Goal: Task Accomplishment & Management: Use online tool/utility

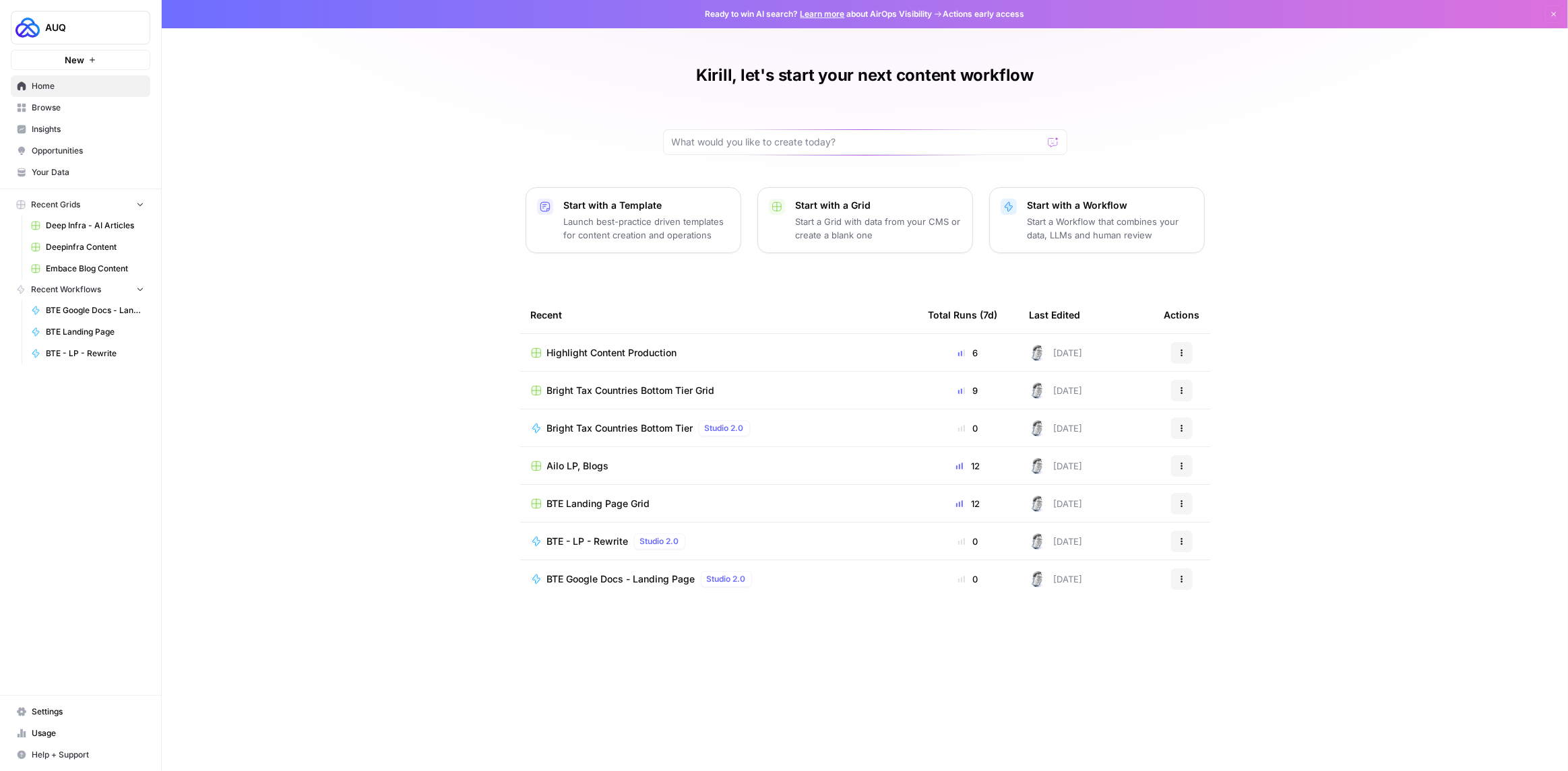
click at [54, 108] on span "Browse" at bounding box center [88, 108] width 112 height 12
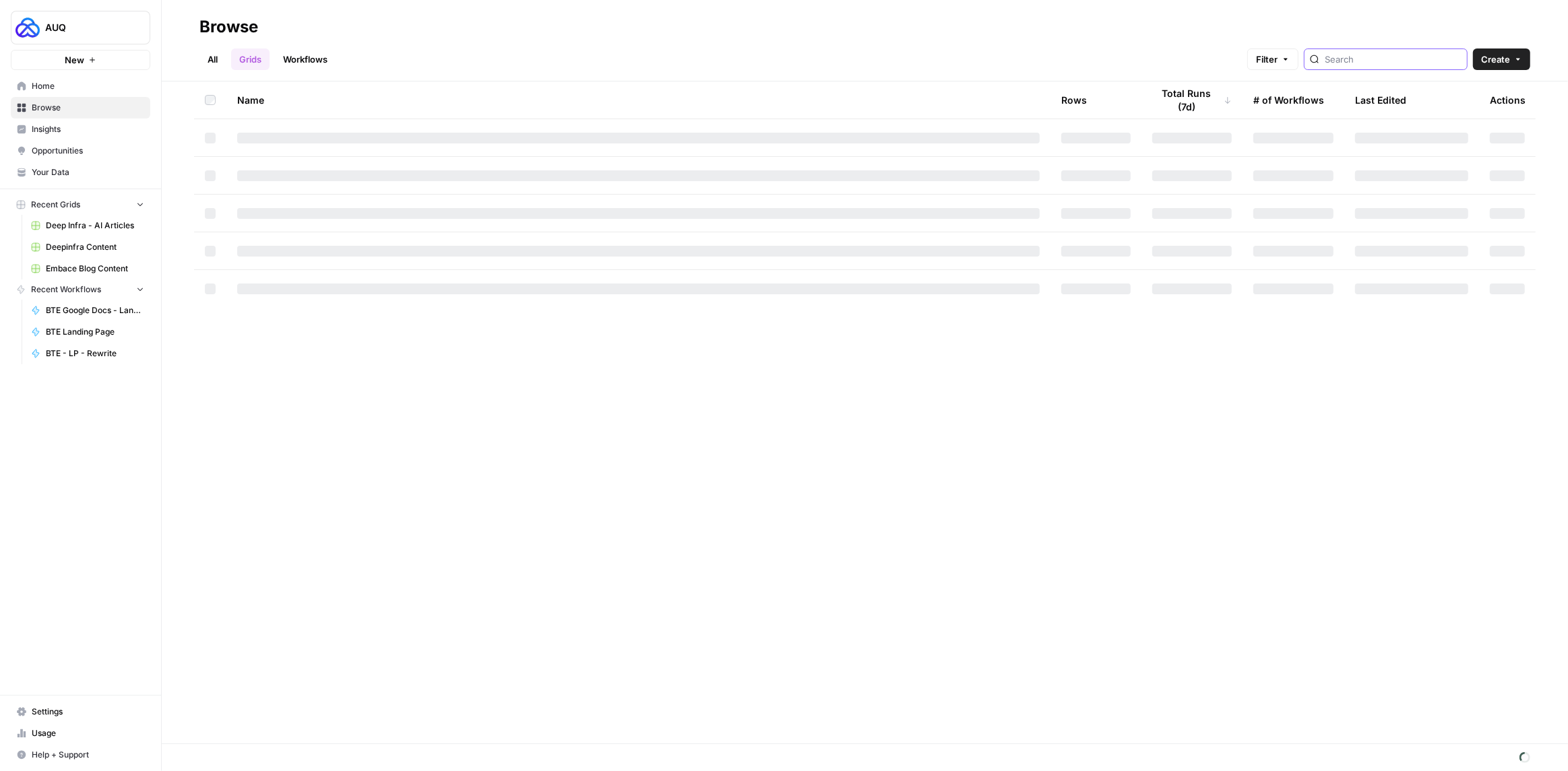
click at [1390, 56] on input "search" at bounding box center [1393, 59] width 136 height 14
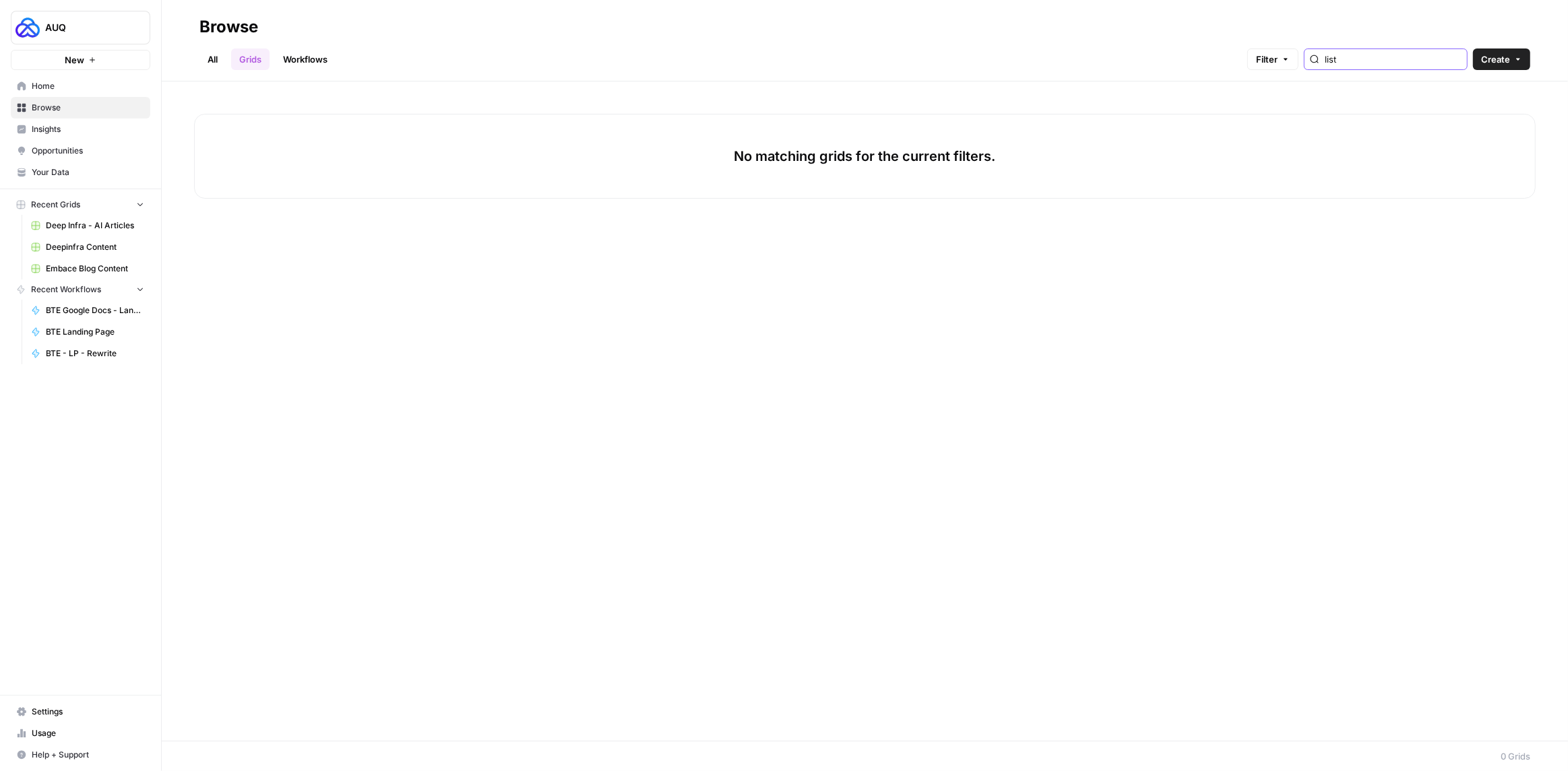
type input "list"
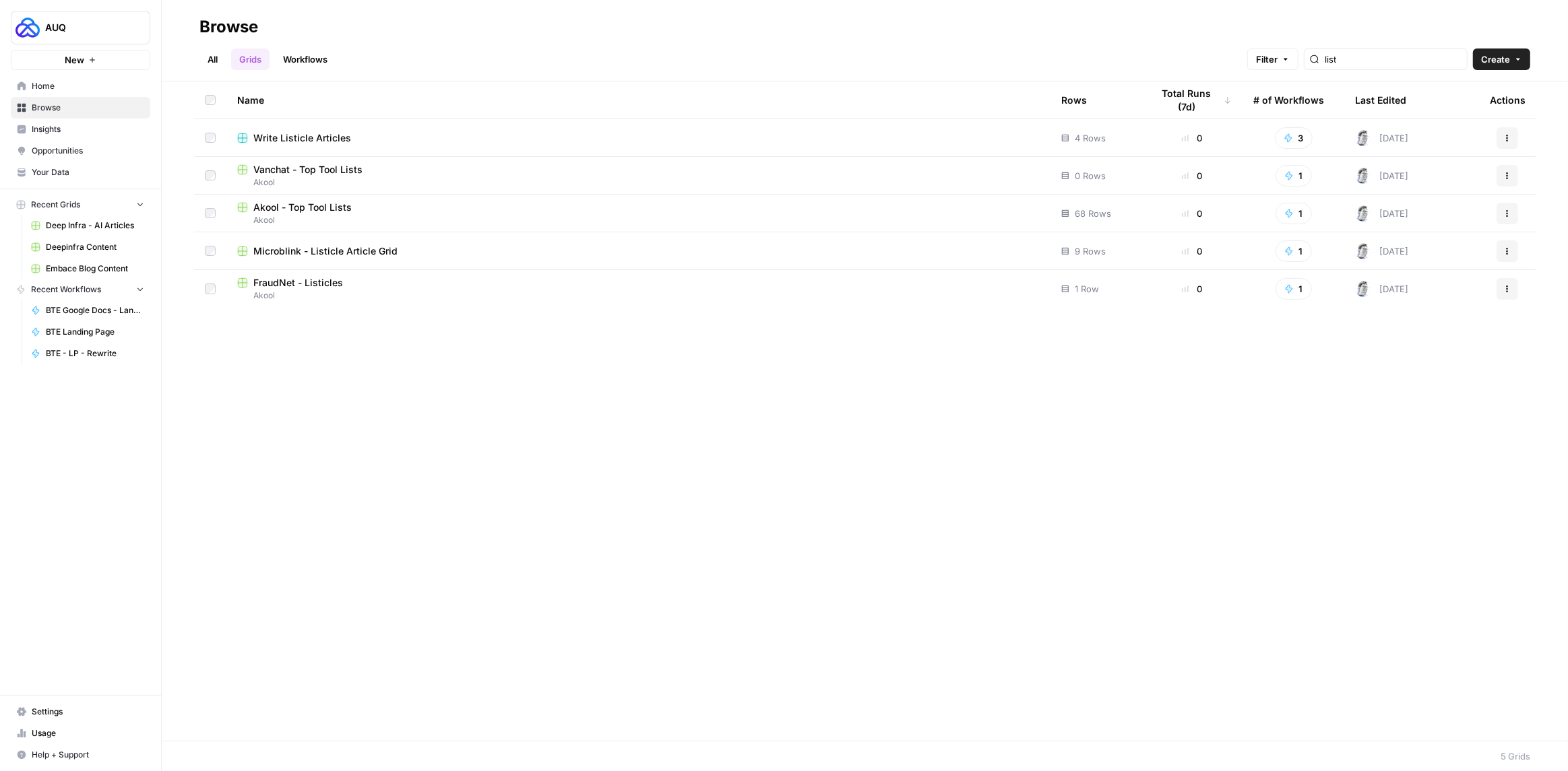
click at [321, 208] on span "Akool - Top Tool Lists" at bounding box center [302, 208] width 99 height 14
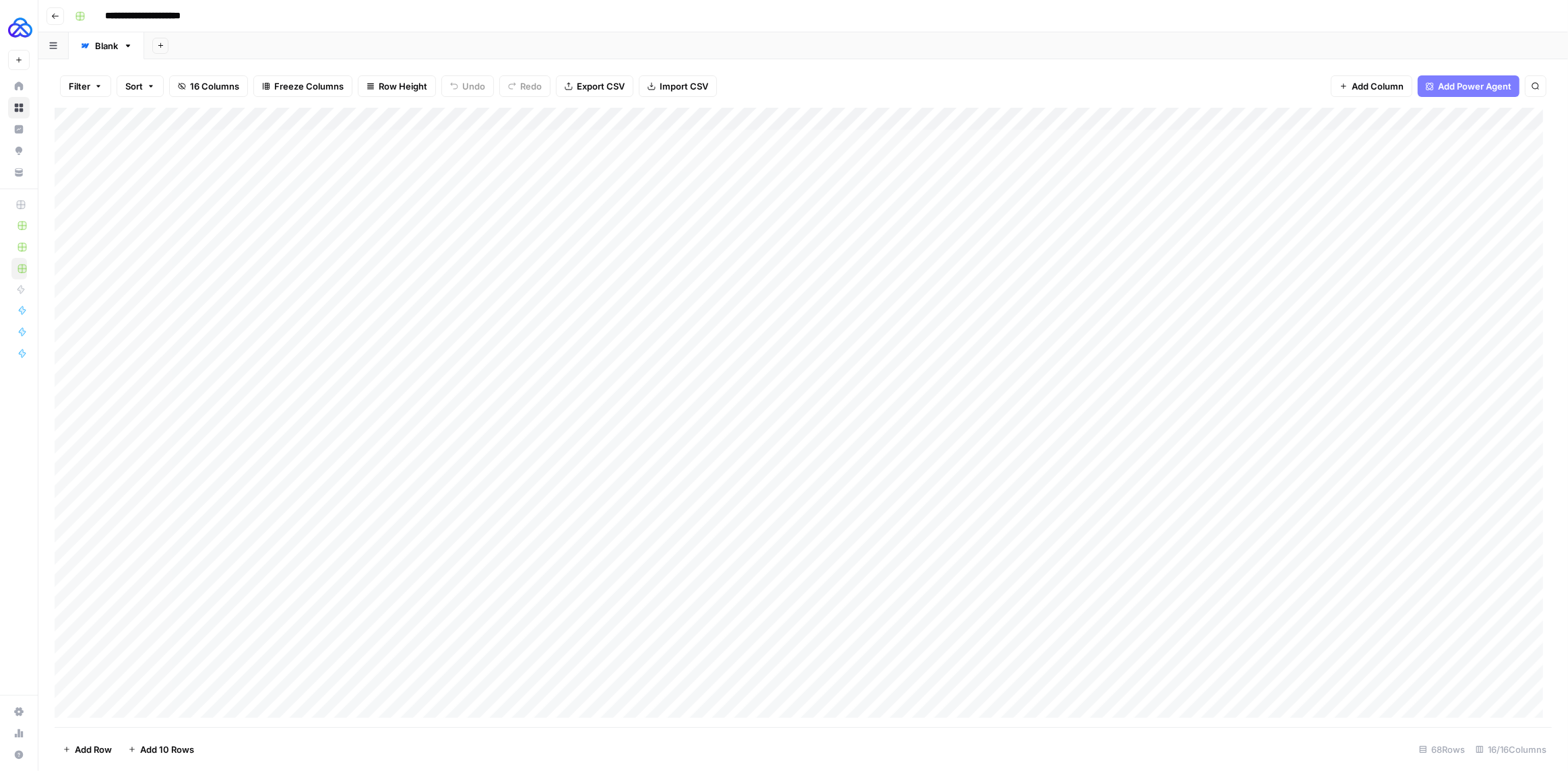
click at [57, 17] on icon "button" at bounding box center [55, 16] width 8 height 8
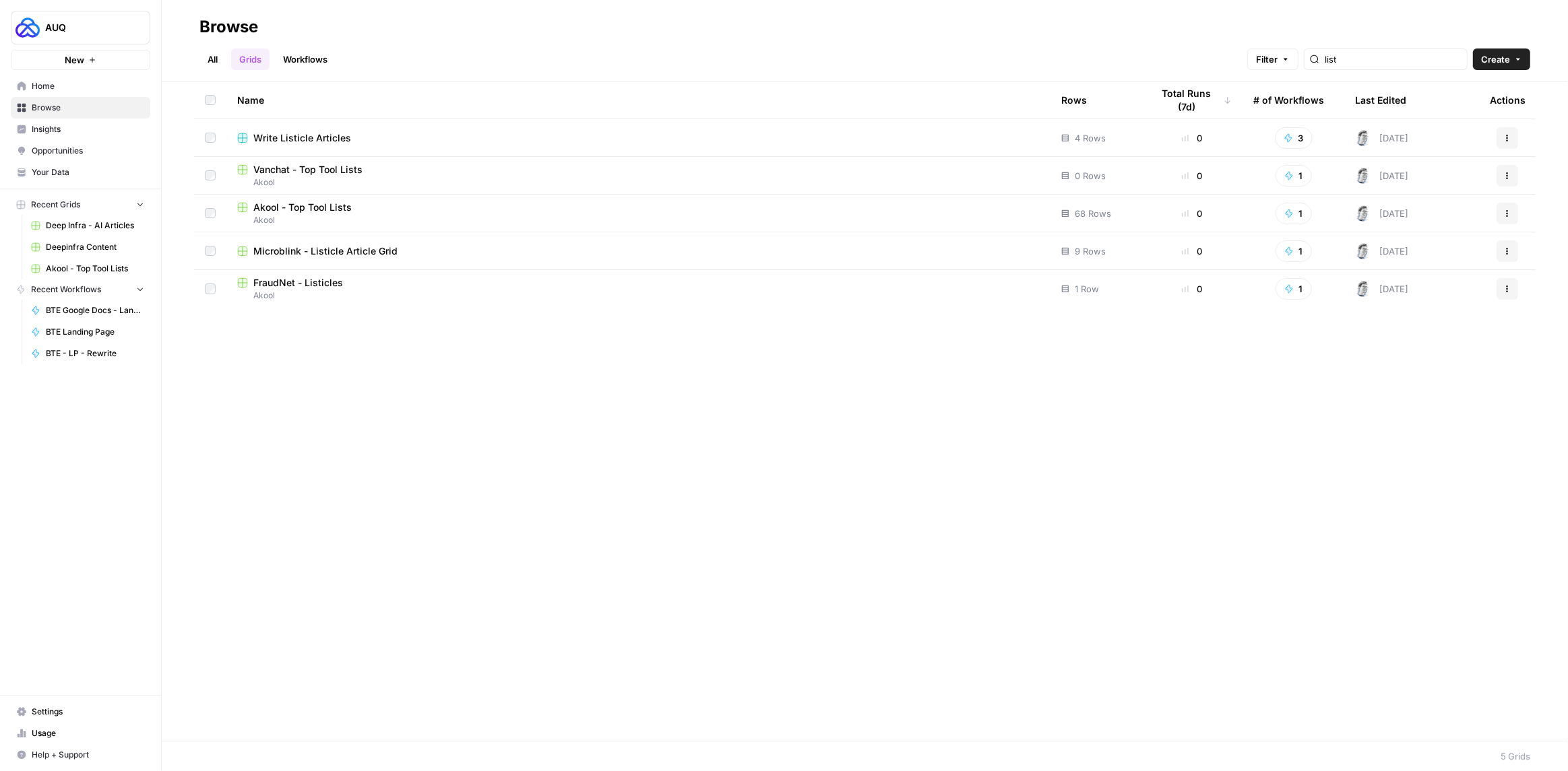
click at [1508, 211] on icon "button" at bounding box center [1507, 213] width 8 height 8
click at [1426, 247] on span "Duplicate" at bounding box center [1447, 245] width 108 height 14
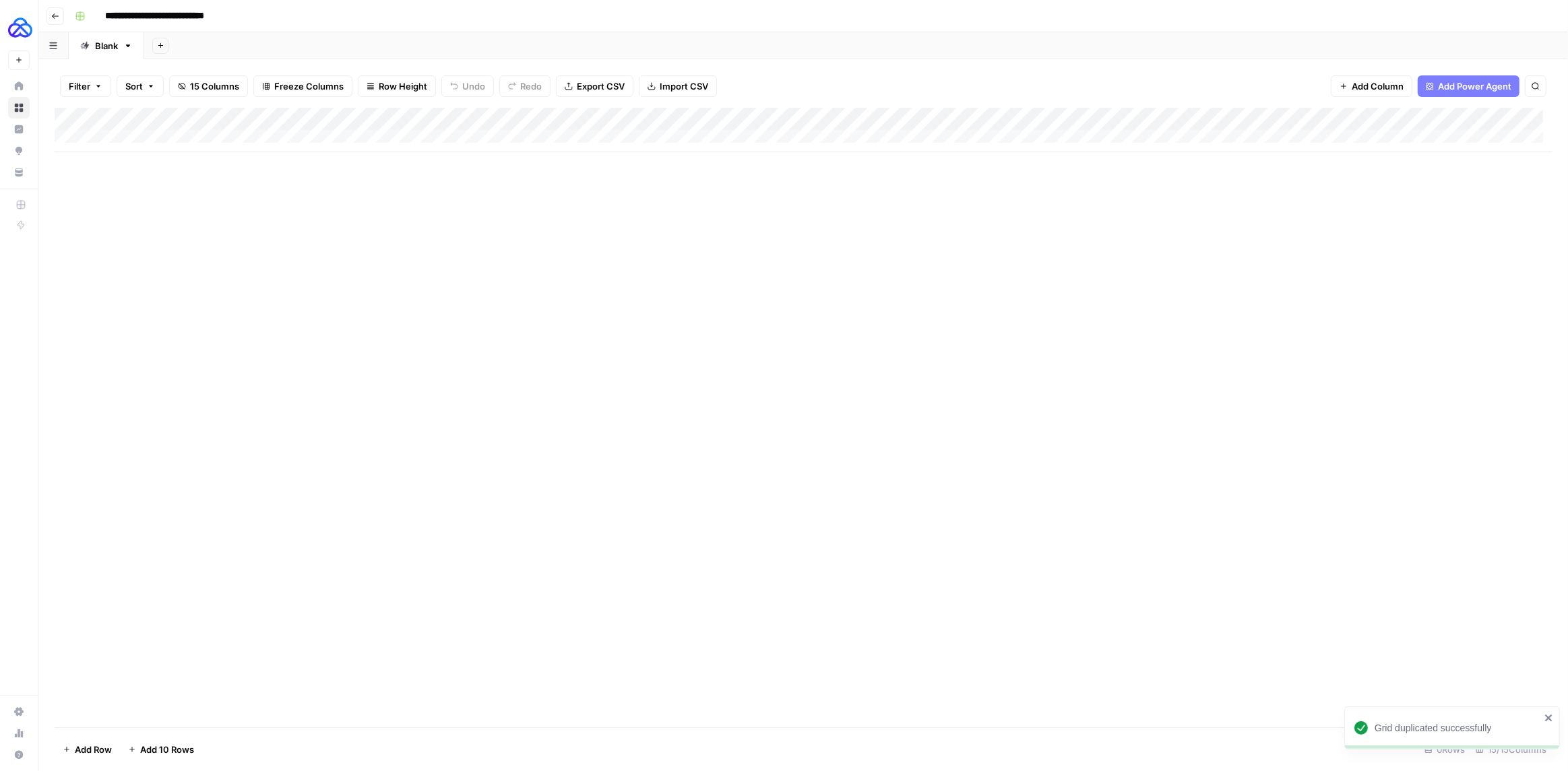
click at [167, 17] on input "**********" at bounding box center [171, 16] width 143 height 21
type input "**********"
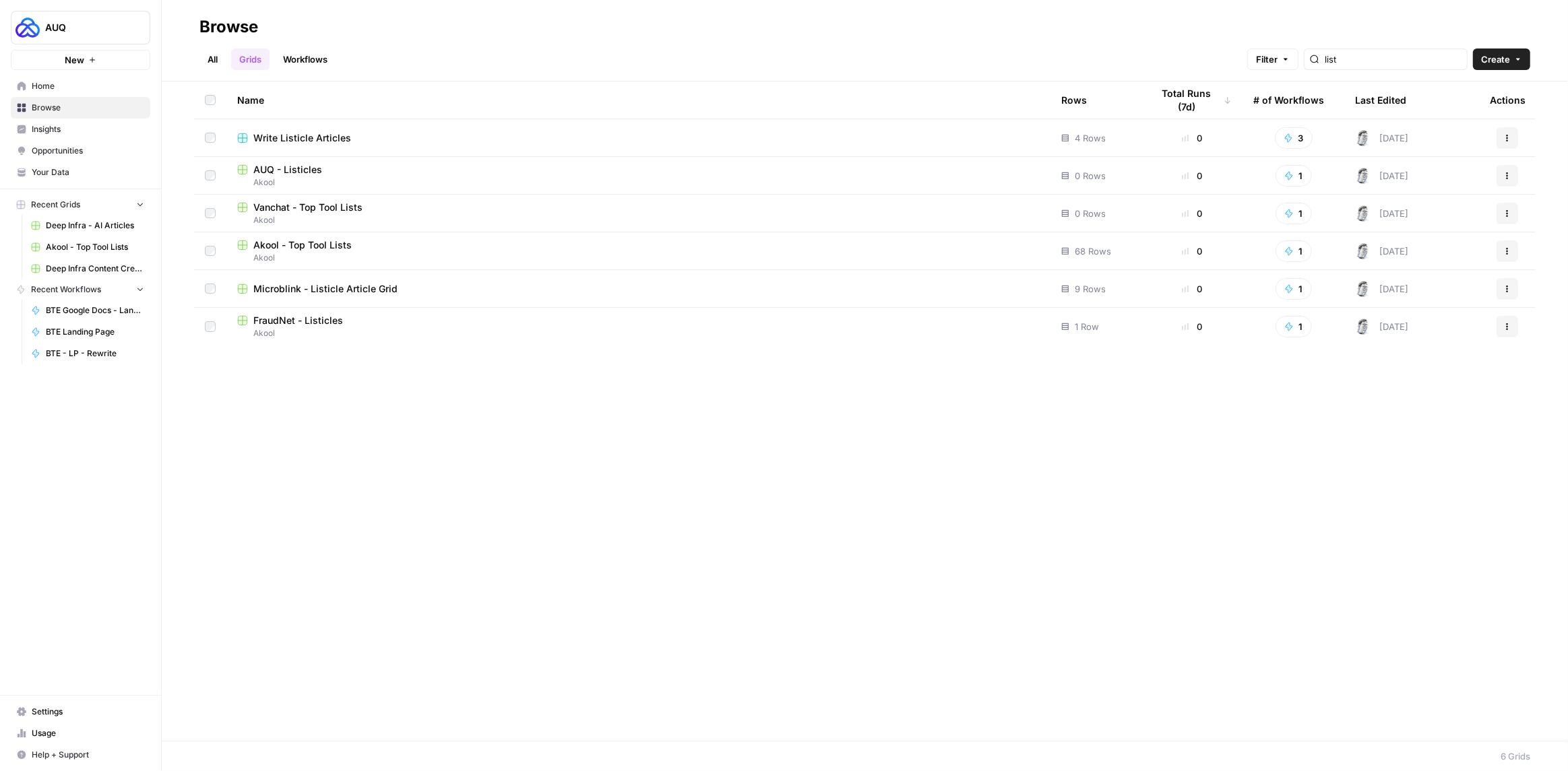
click at [211, 58] on link "All" at bounding box center [212, 59] width 27 height 21
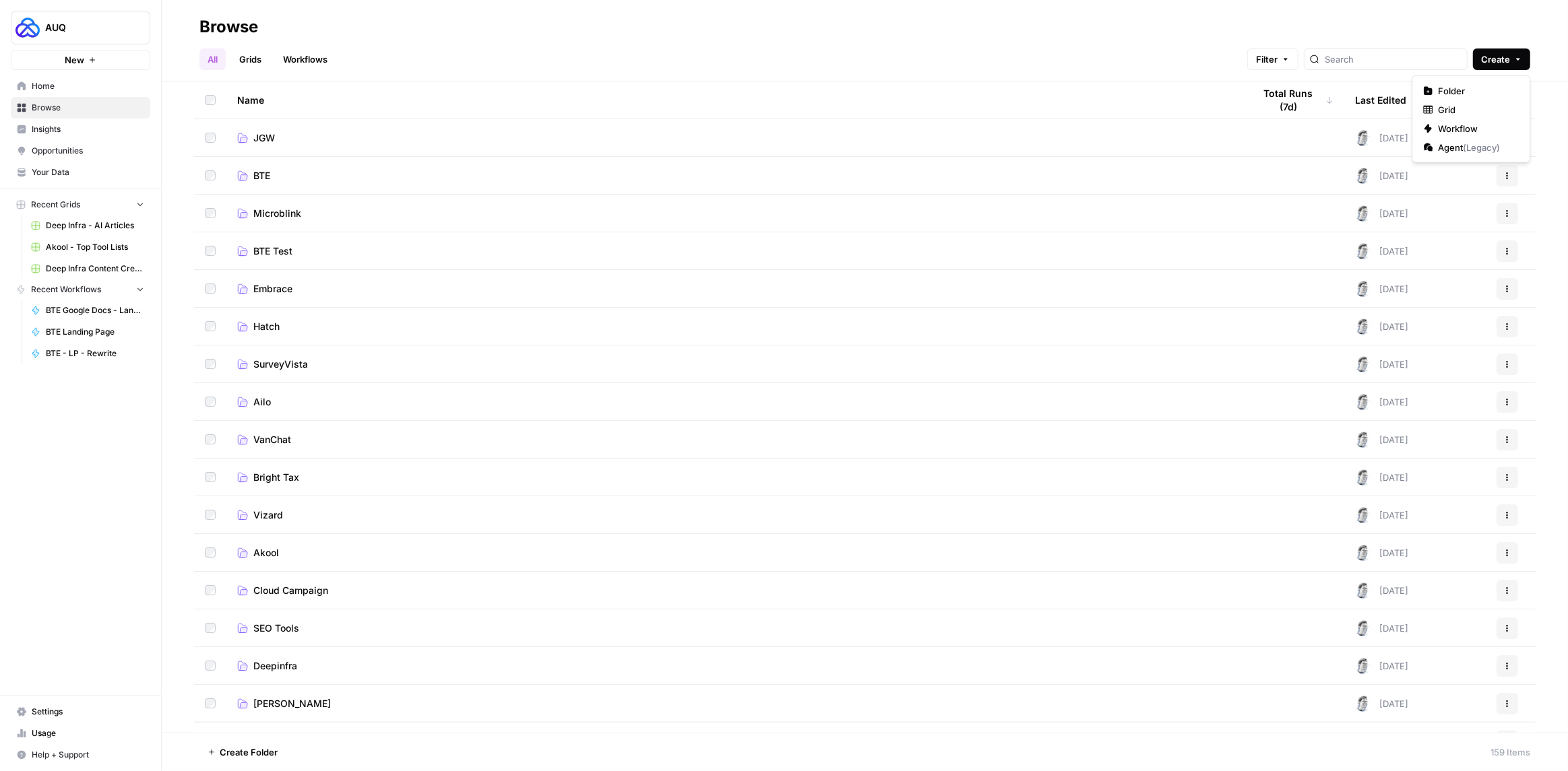
click at [1510, 64] on button "Create" at bounding box center [1501, 59] width 58 height 21
click at [1463, 94] on span "Folder" at bounding box center [1476, 91] width 76 height 14
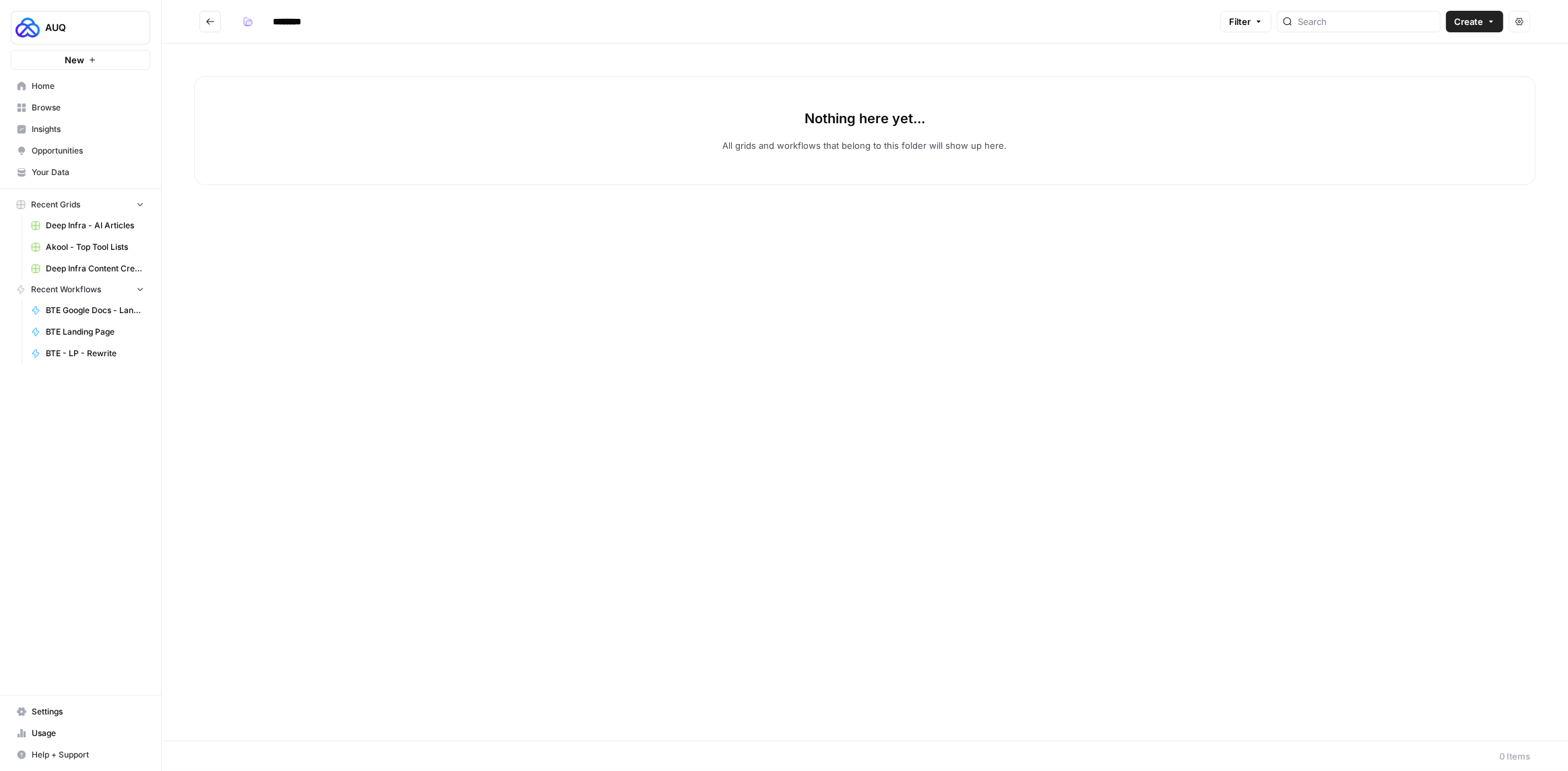
click at [292, 21] on input "********" at bounding box center [305, 21] width 76 height 21
type input "***"
click at [214, 25] on icon "Go back" at bounding box center [210, 21] width 9 height 9
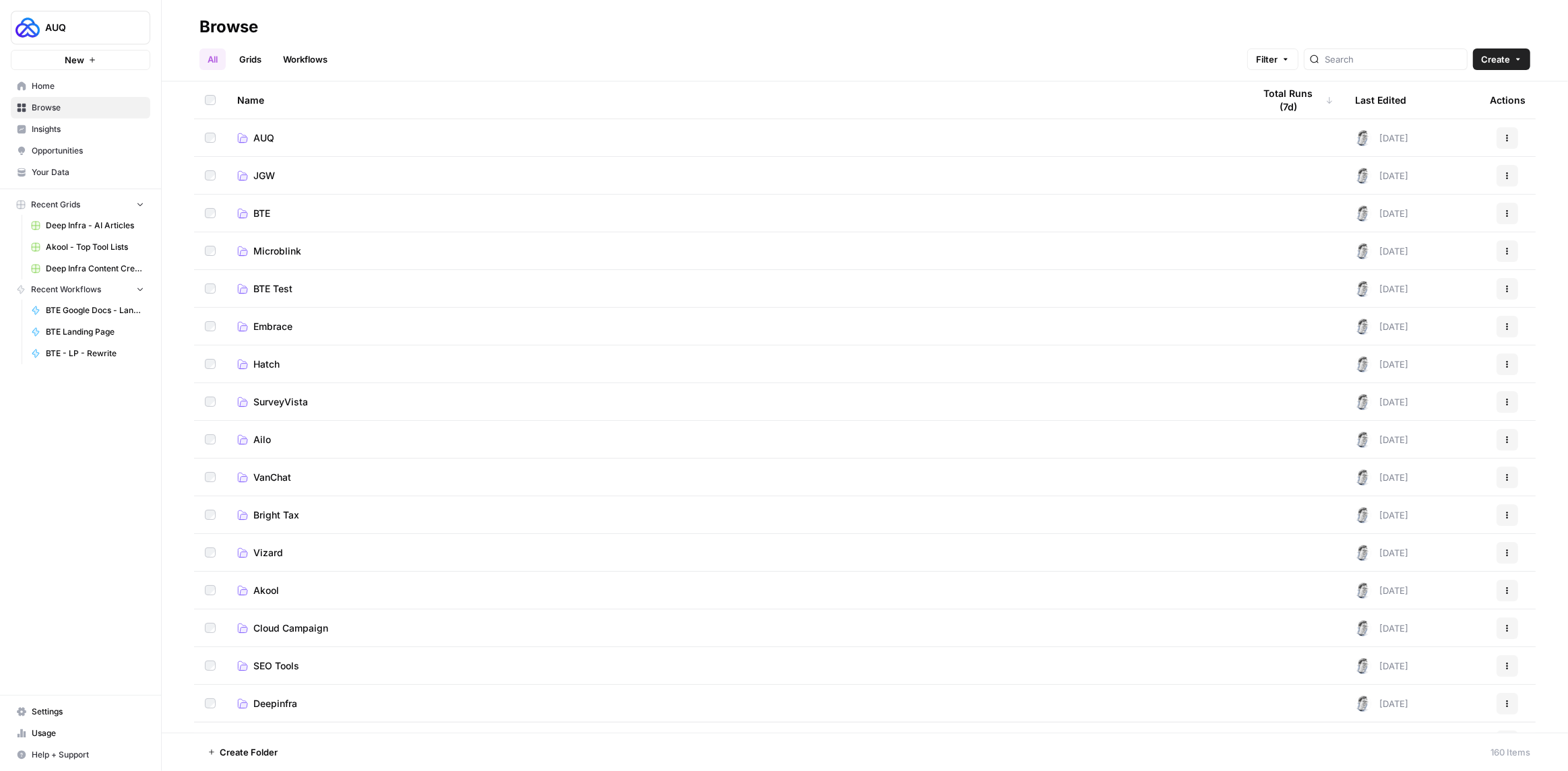
click at [256, 61] on link "Grids" at bounding box center [250, 59] width 39 height 21
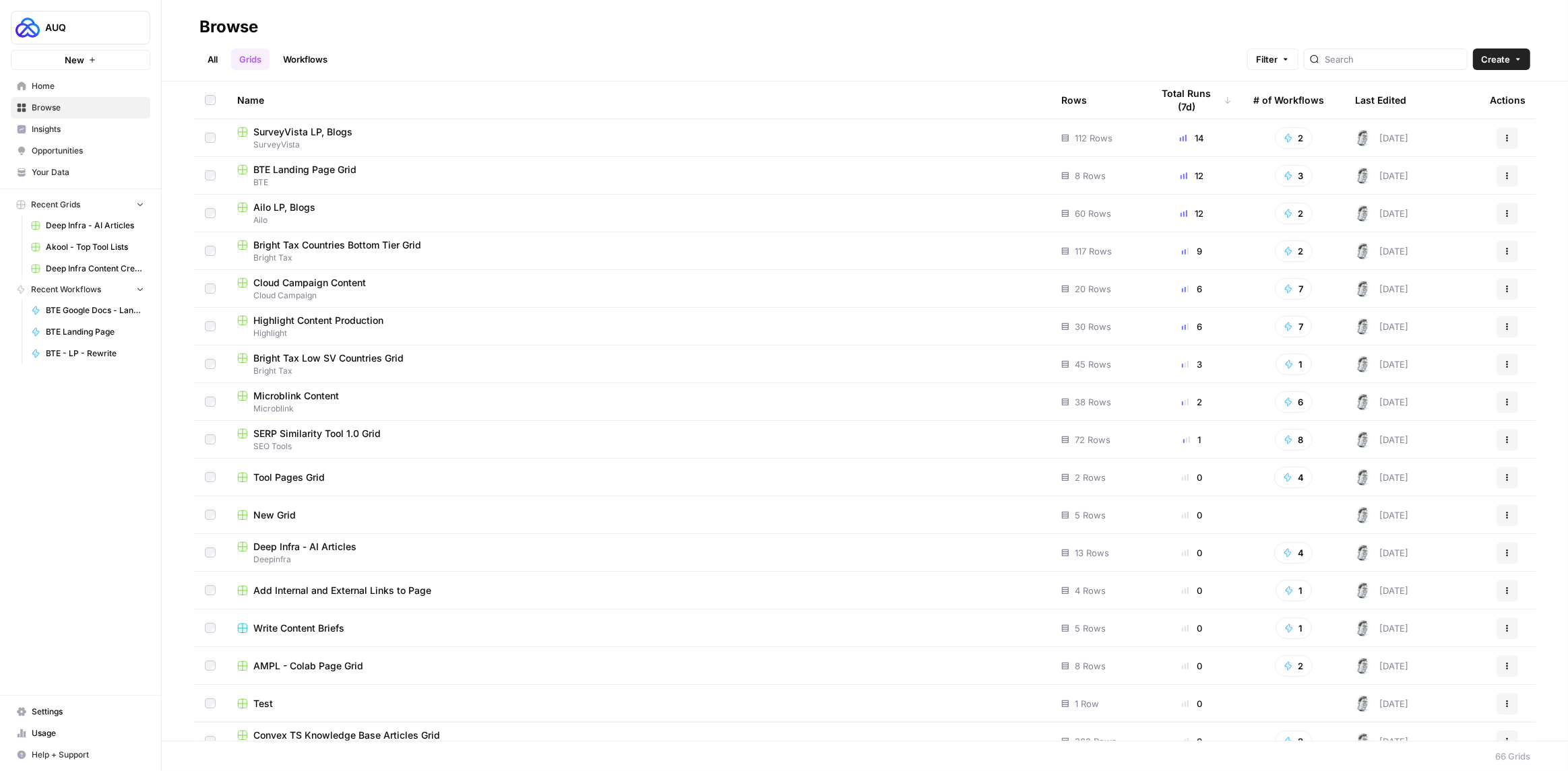
click at [205, 61] on link "All" at bounding box center [212, 59] width 27 height 21
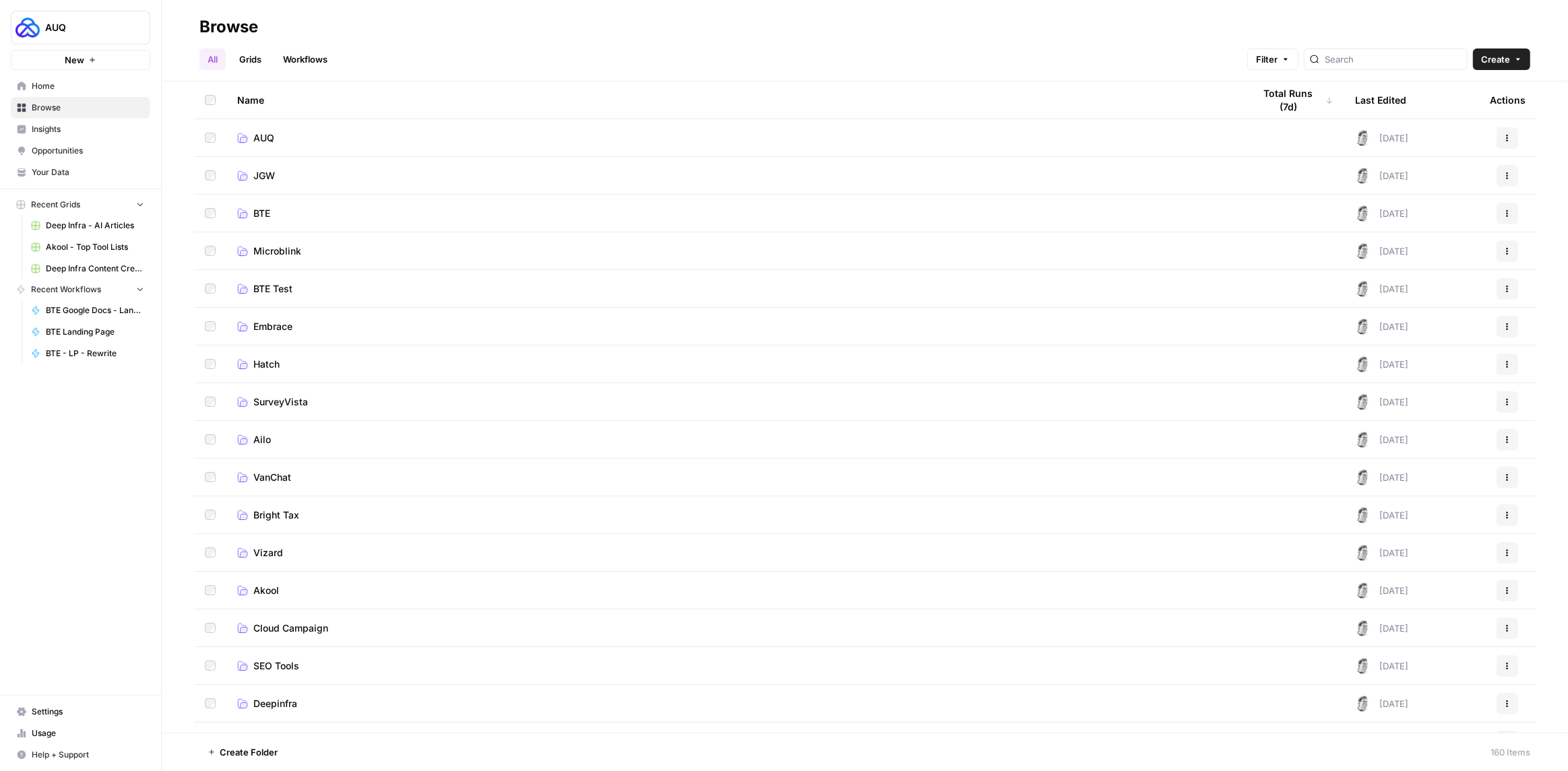
click at [1394, 68] on div at bounding box center [1385, 59] width 164 height 21
type input "auq"
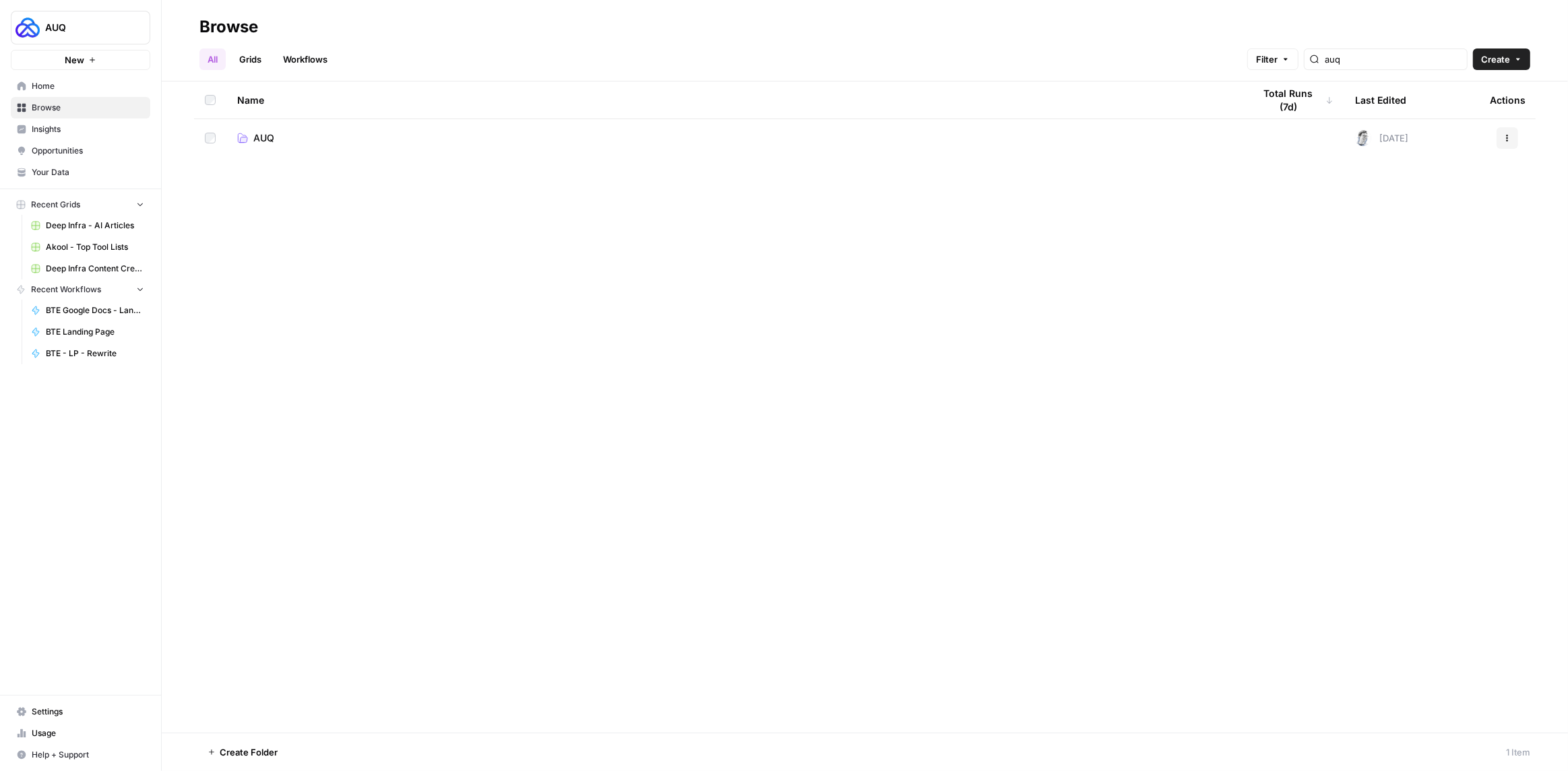
click at [247, 64] on link "Grids" at bounding box center [250, 59] width 39 height 21
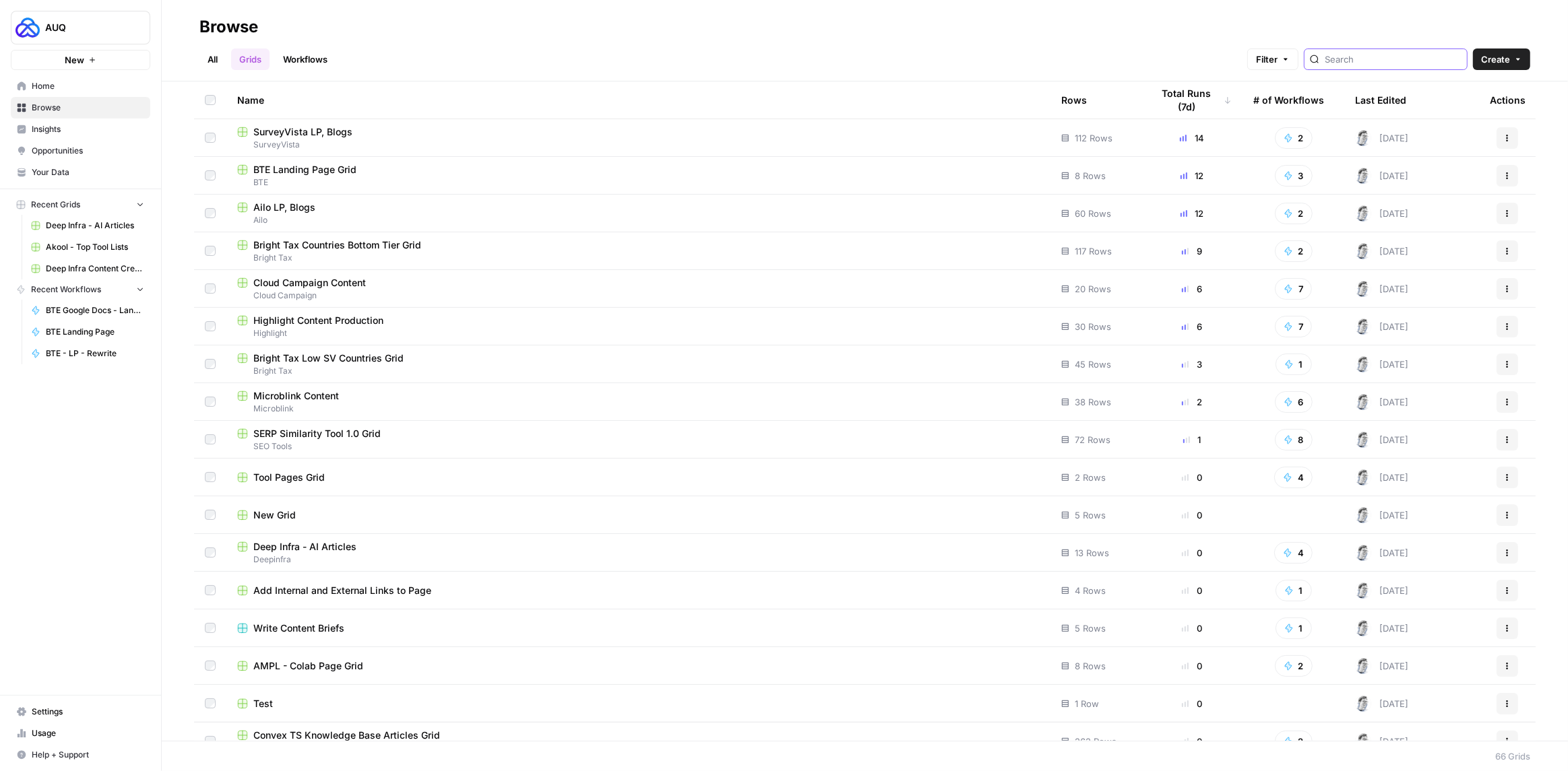
click at [1391, 62] on input "search" at bounding box center [1393, 59] width 136 height 14
type input "auq"
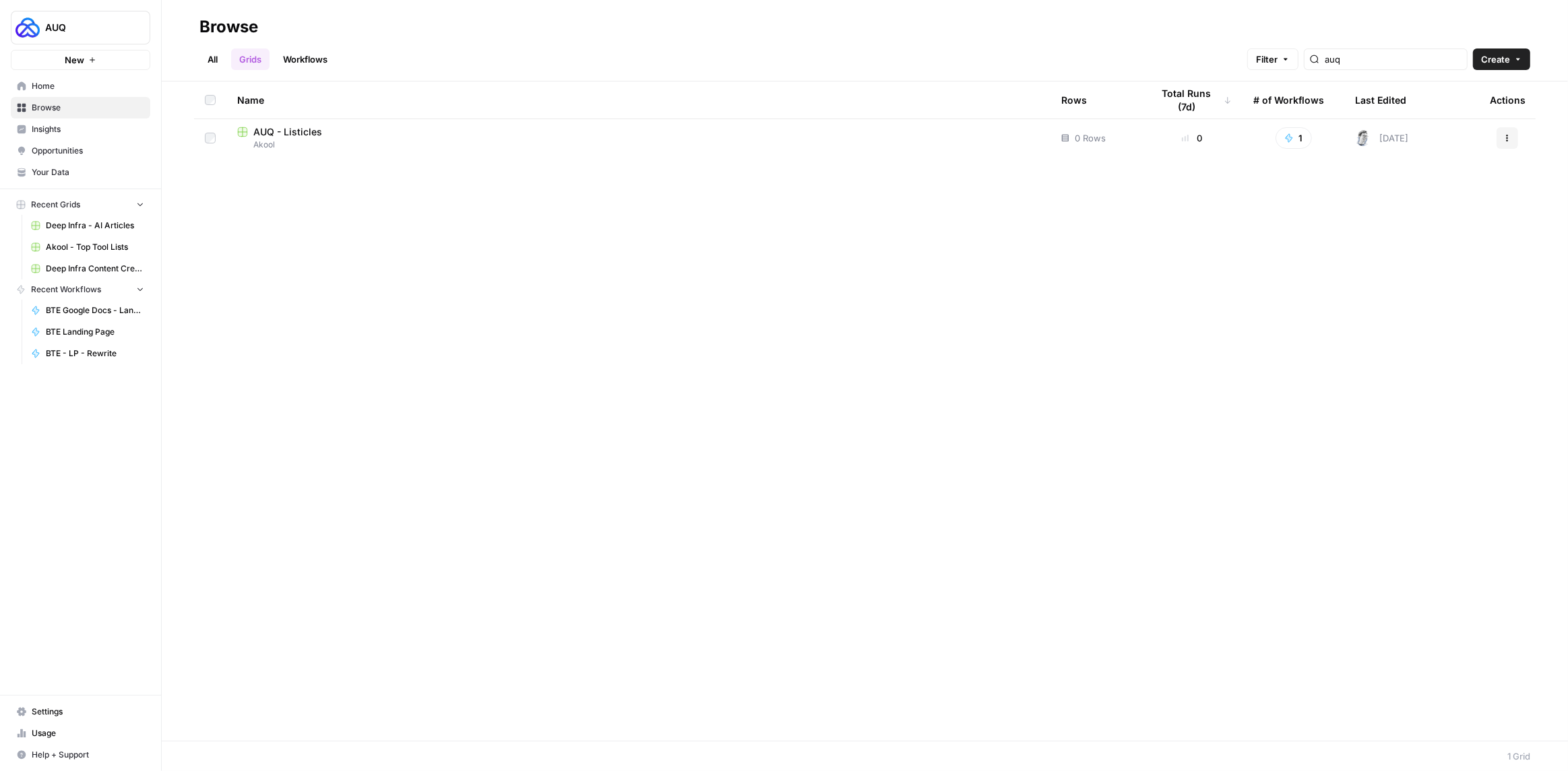
click at [1514, 139] on button "Actions" at bounding box center [1507, 138] width 21 height 21
click at [1435, 219] on span "Move To" at bounding box center [1447, 219] width 108 height 14
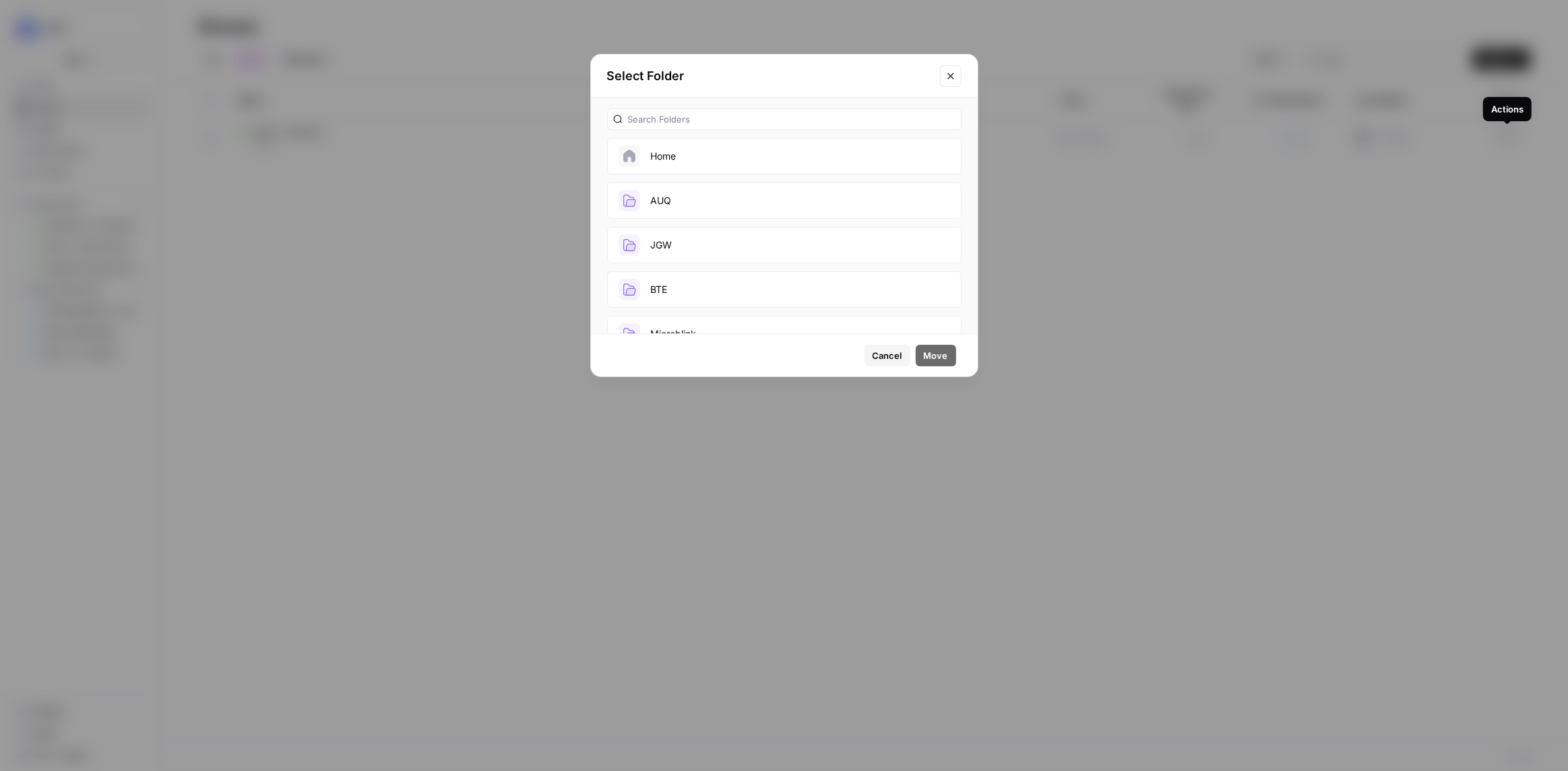
click at [715, 198] on button "AUQ" at bounding box center [784, 201] width 355 height 36
click at [946, 361] on span "Move" at bounding box center [936, 356] width 24 height 14
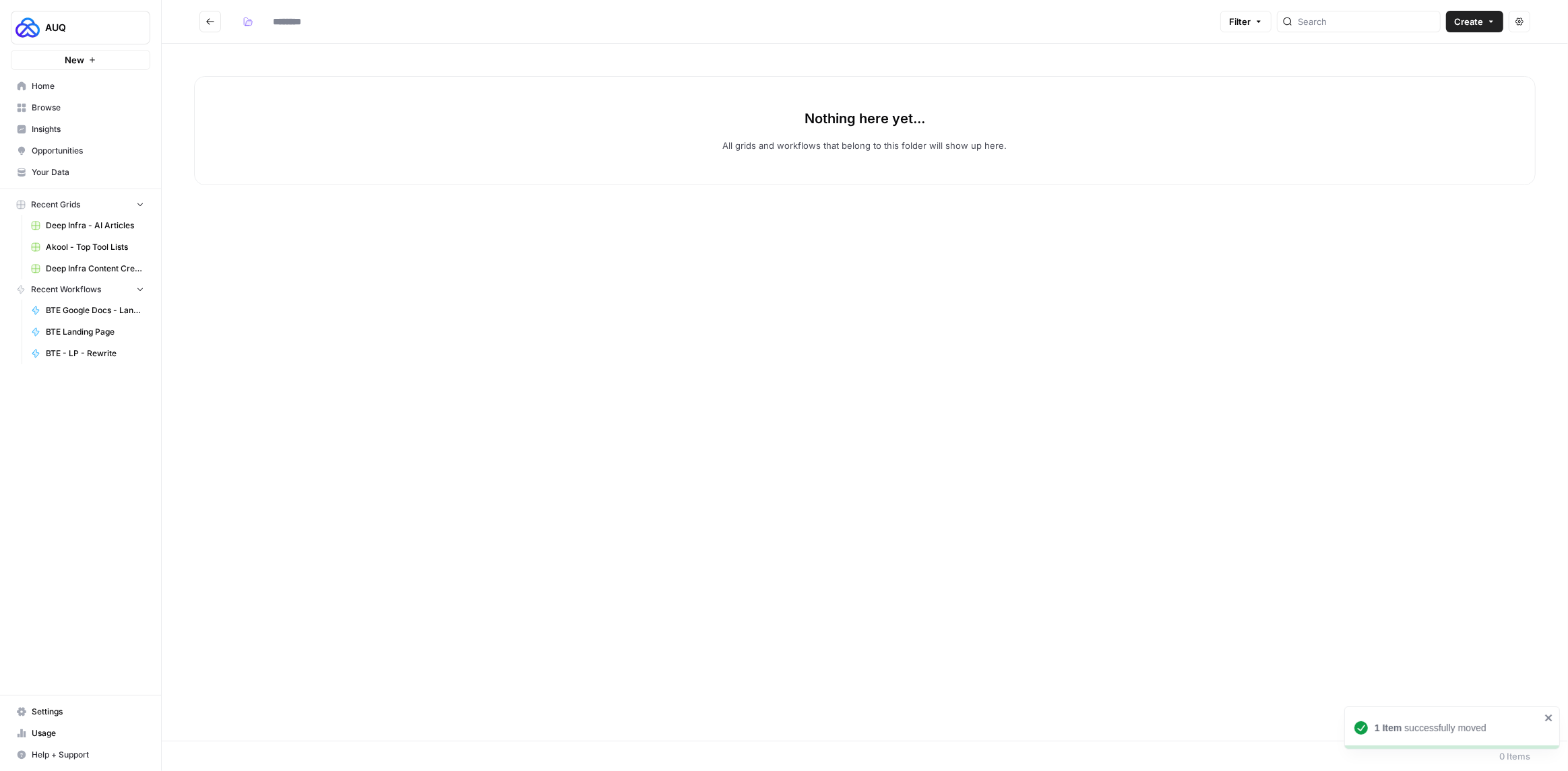
type input "***"
click at [209, 20] on icon "Go back" at bounding box center [210, 21] width 9 height 9
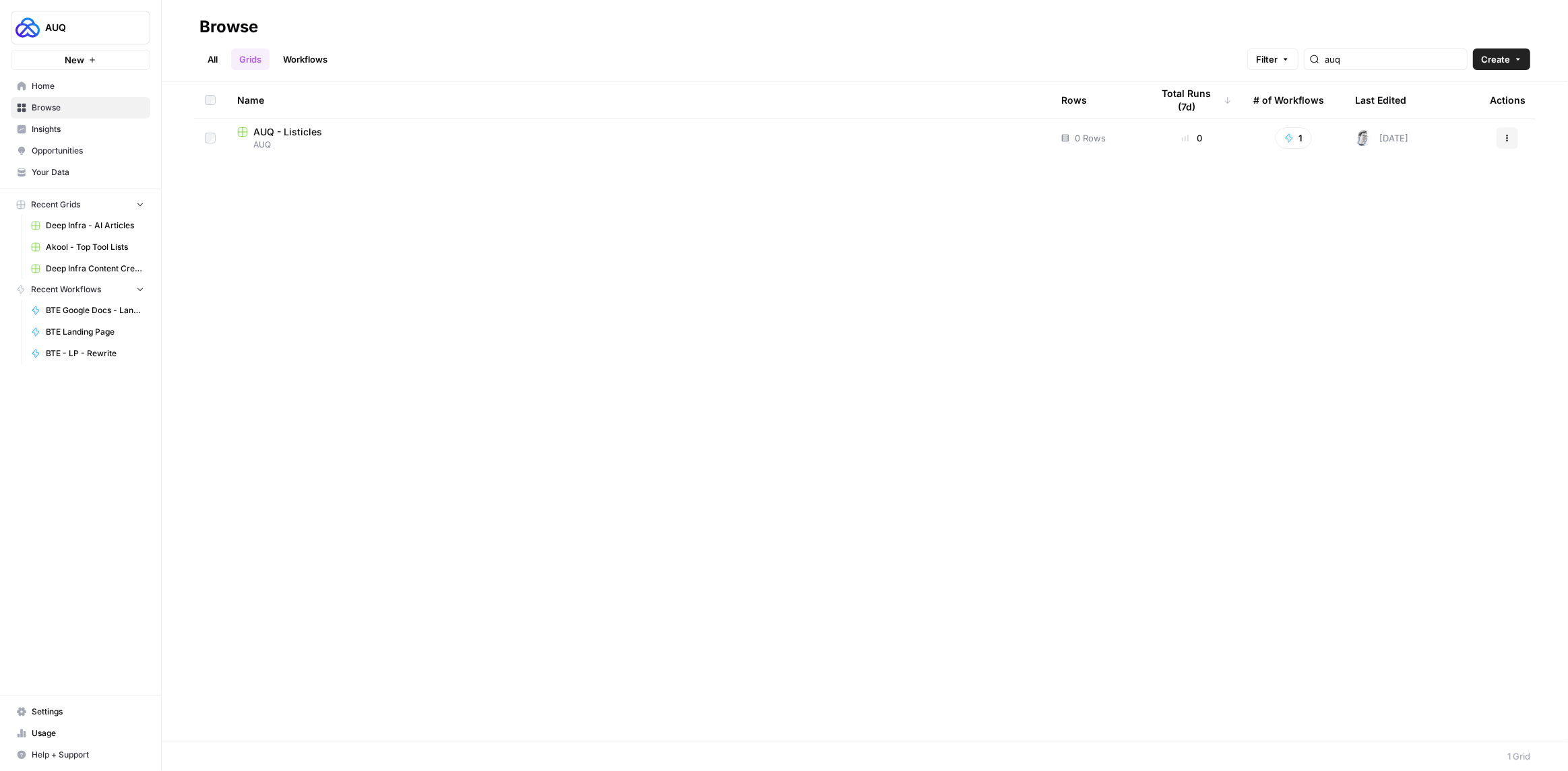
click at [296, 133] on span "AUQ - Listicles" at bounding box center [287, 132] width 69 height 14
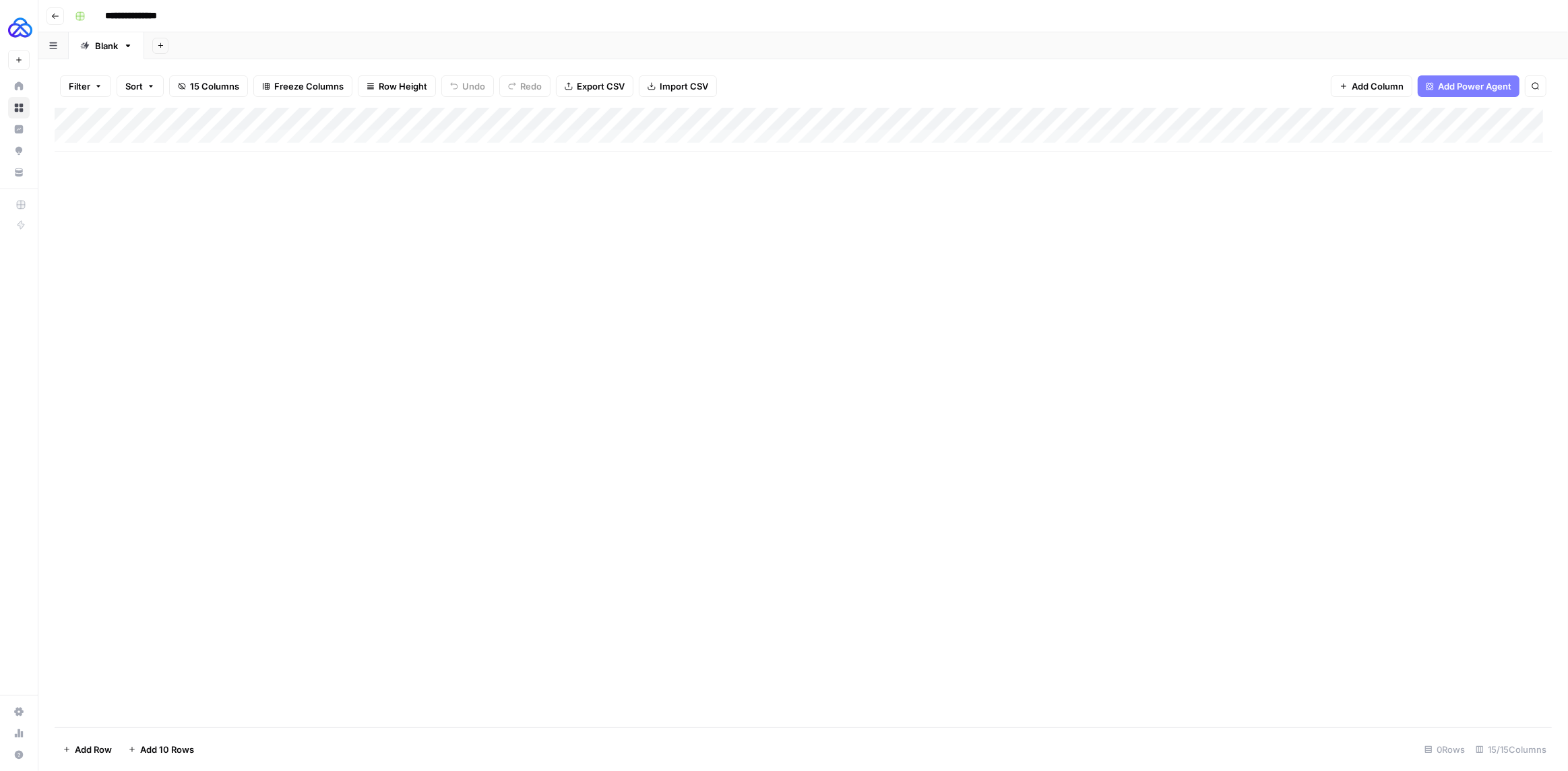
click at [1125, 123] on div "Add Column" at bounding box center [803, 130] width 1497 height 45
click at [1139, 252] on span "Edit Workflow" at bounding box center [1166, 251] width 118 height 14
click at [1175, 118] on div "Add Column" at bounding box center [803, 130] width 1497 height 45
click at [995, 237] on div "Add Column" at bounding box center [803, 417] width 1497 height 620
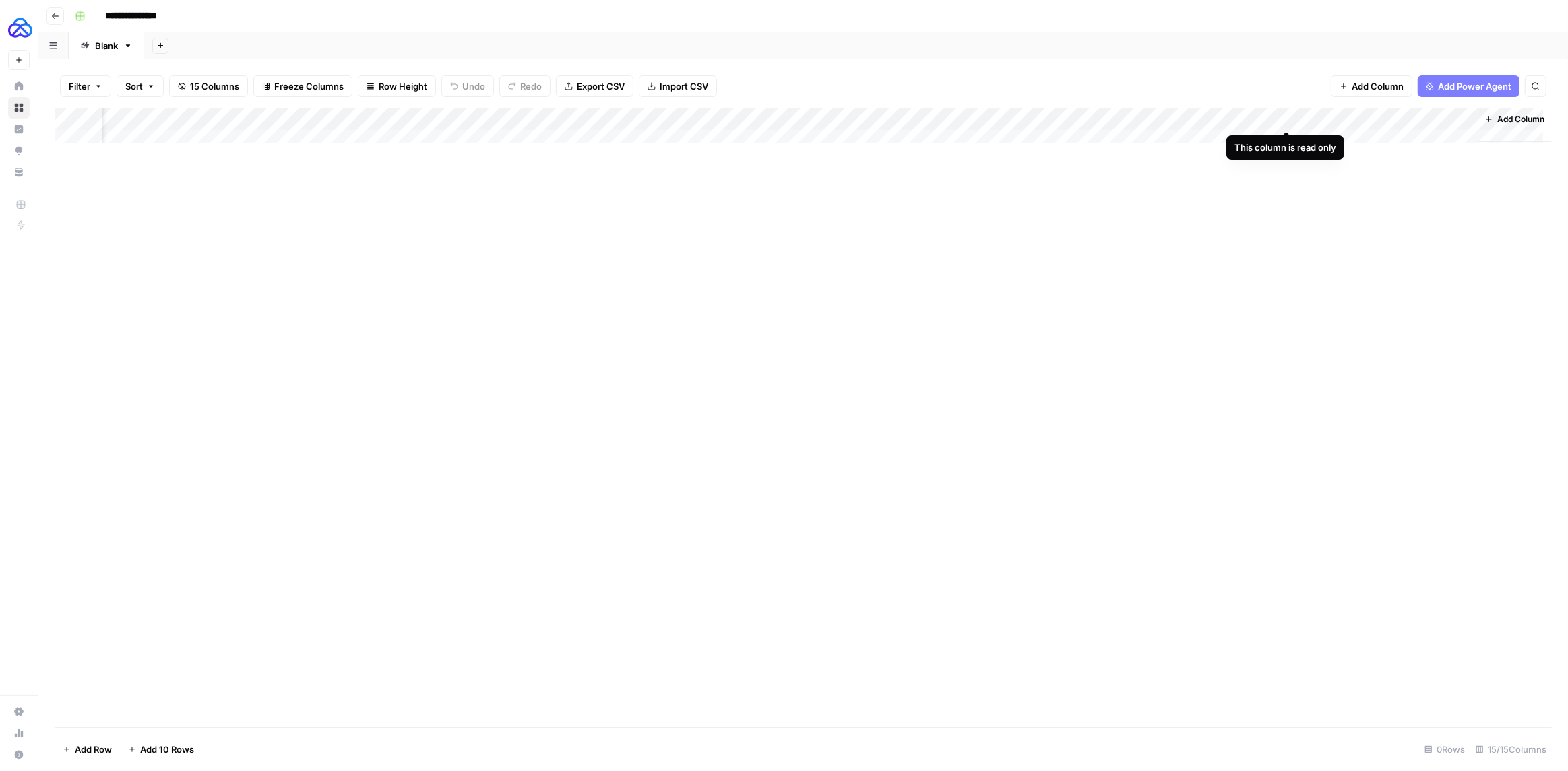
click at [1335, 118] on div "Add Column" at bounding box center [803, 130] width 1497 height 45
click at [1139, 115] on div "Add Column" at bounding box center [803, 130] width 1497 height 45
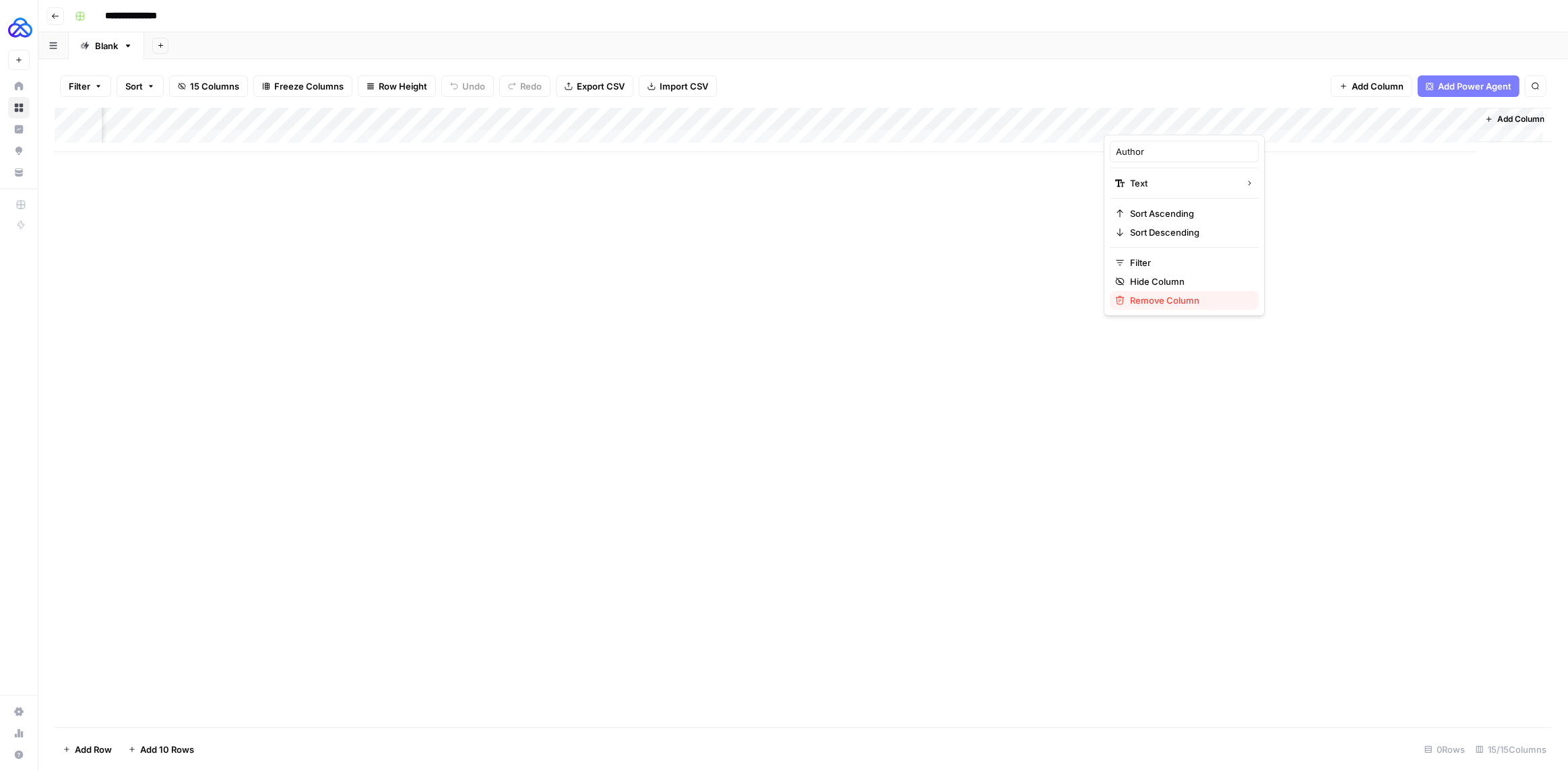
click at [1166, 301] on span "Remove Column" at bounding box center [1189, 301] width 118 height 14
click at [743, 141] on span "Delete" at bounding box center [736, 139] width 29 height 14
click at [1096, 118] on div "Add Column" at bounding box center [803, 130] width 1497 height 45
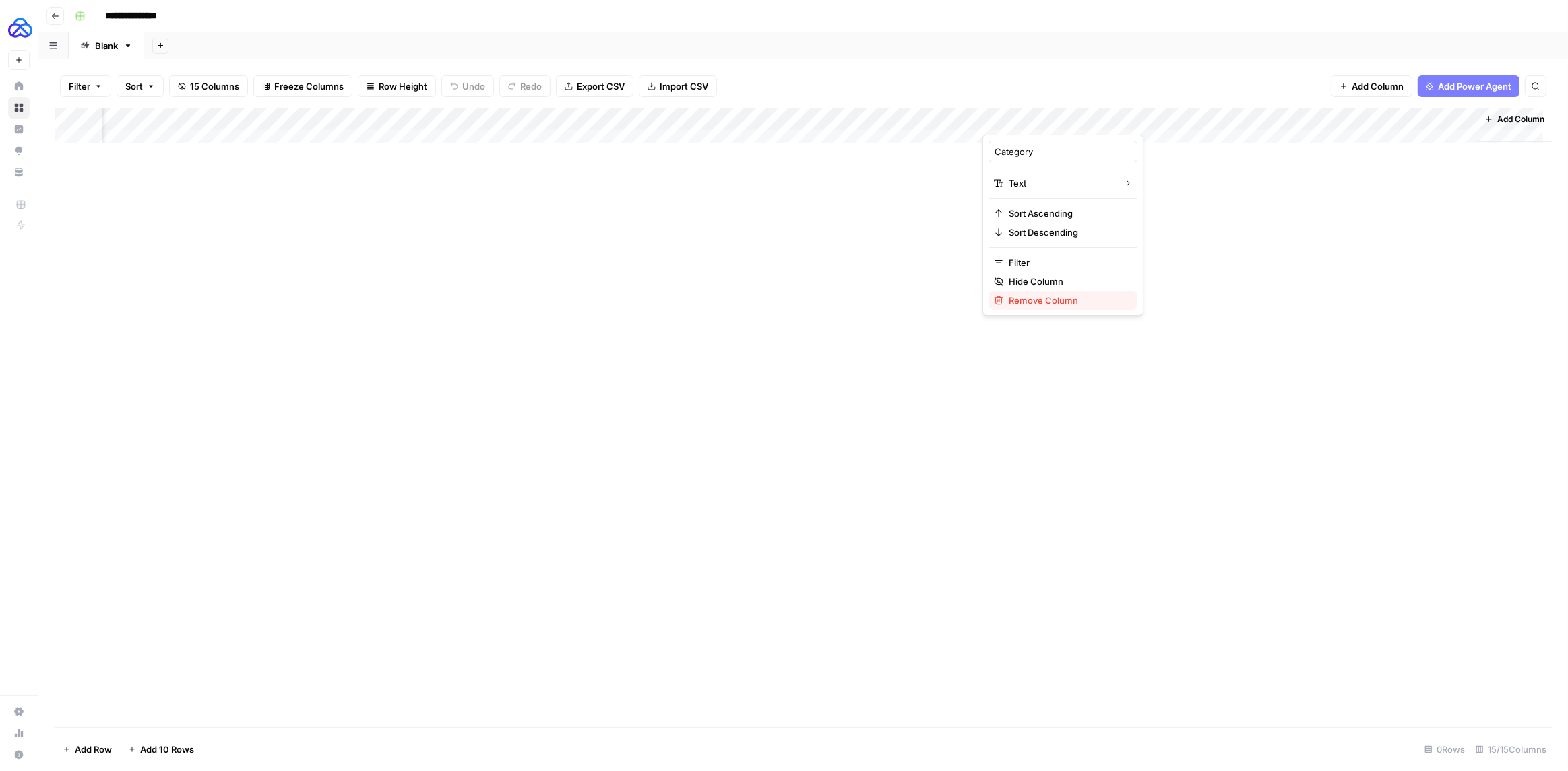
click at [1050, 301] on span "Remove Column" at bounding box center [1068, 301] width 118 height 14
click at [746, 136] on span "Delete" at bounding box center [736, 139] width 29 height 14
click at [976, 120] on div "Add Column" at bounding box center [803, 130] width 1497 height 45
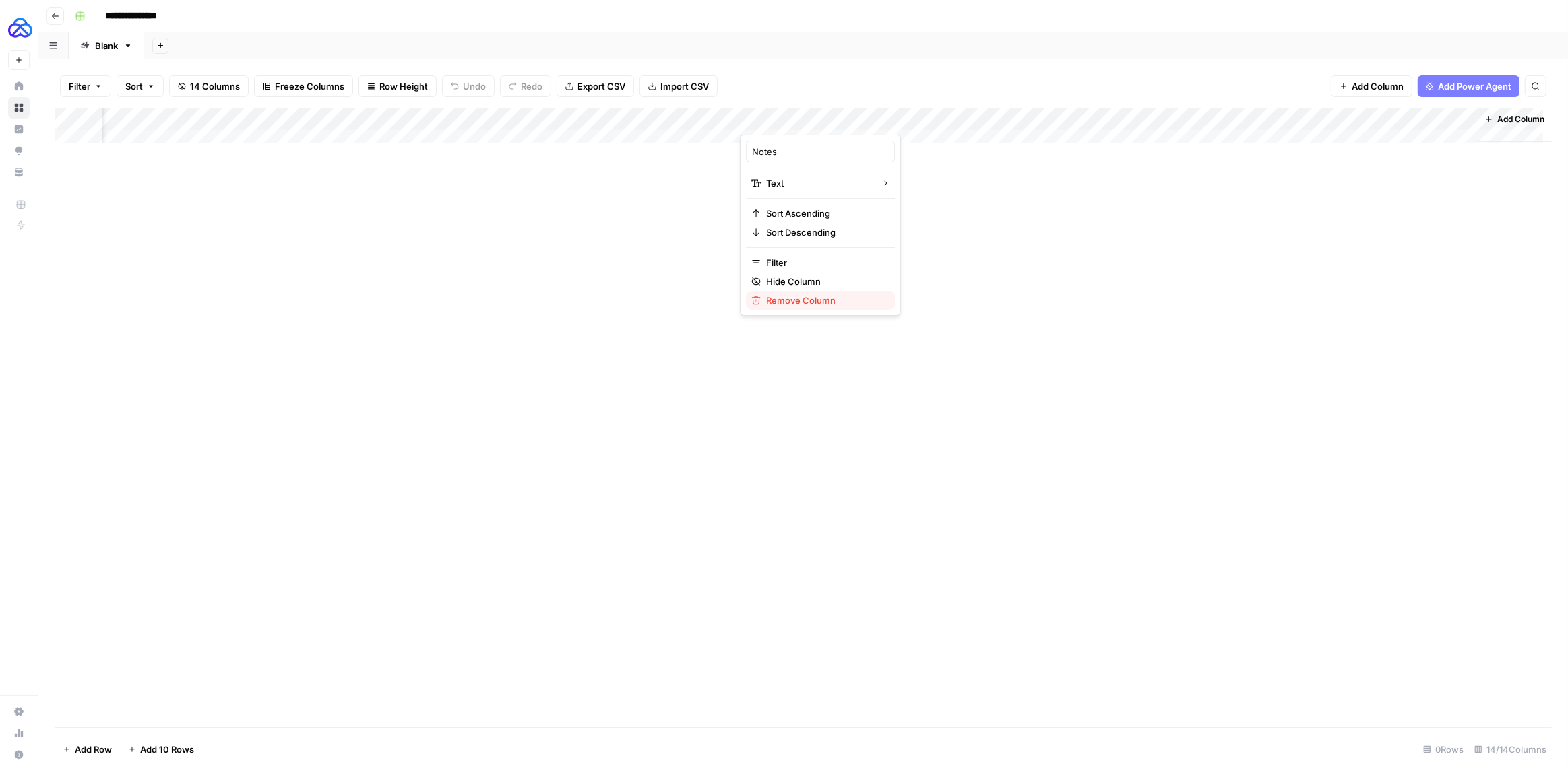
click at [810, 302] on span "Remove Column" at bounding box center [825, 301] width 118 height 14
click at [734, 139] on span "Delete" at bounding box center [736, 139] width 29 height 14
click at [1217, 117] on div "Add Column" at bounding box center [803, 130] width 1497 height 45
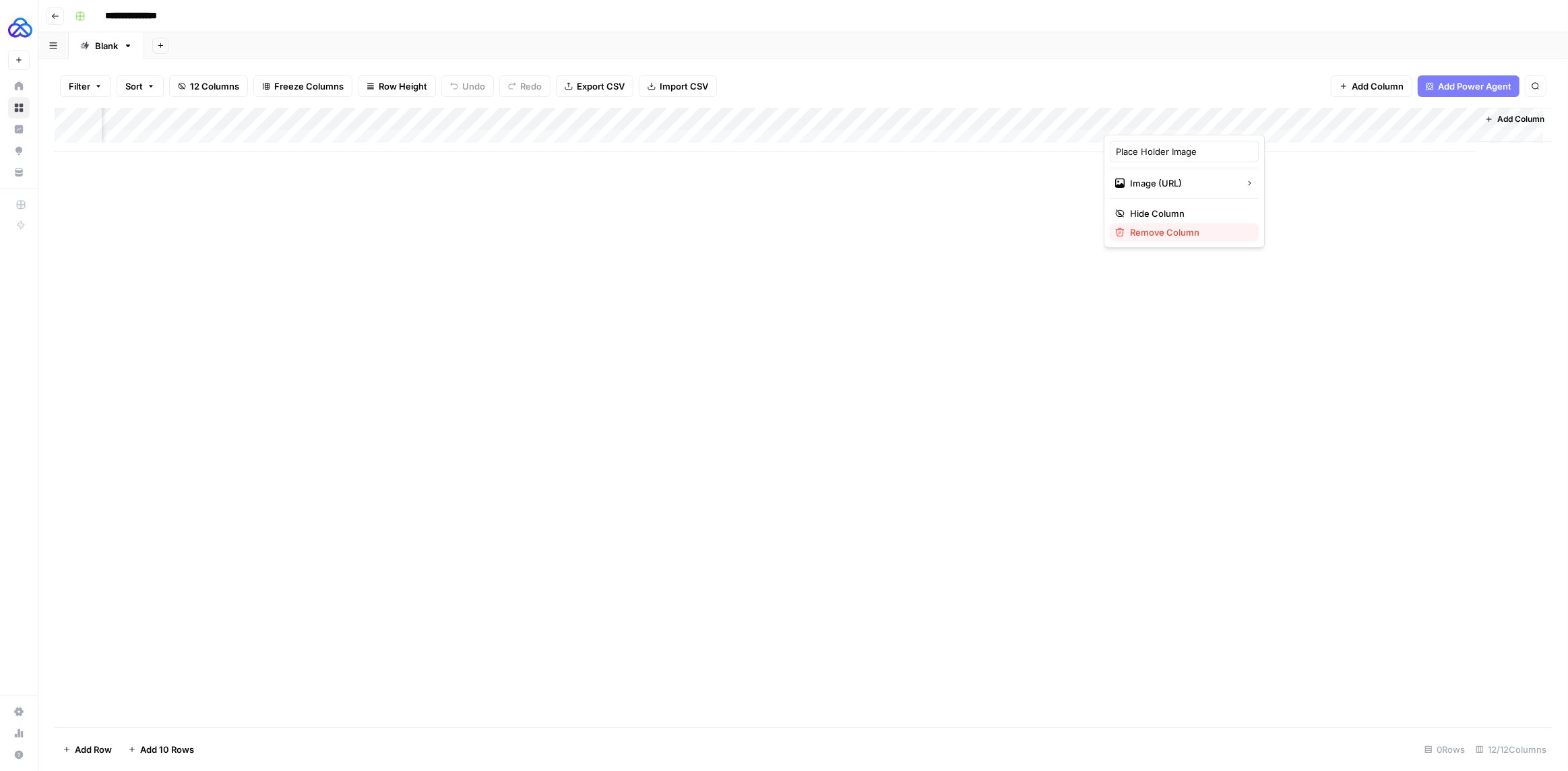
click at [1174, 236] on span "Remove Column" at bounding box center [1189, 233] width 118 height 14
click at [743, 147] on button "Delete" at bounding box center [736, 139] width 45 height 24
click at [1456, 119] on div "Add Column" at bounding box center [803, 130] width 1497 height 45
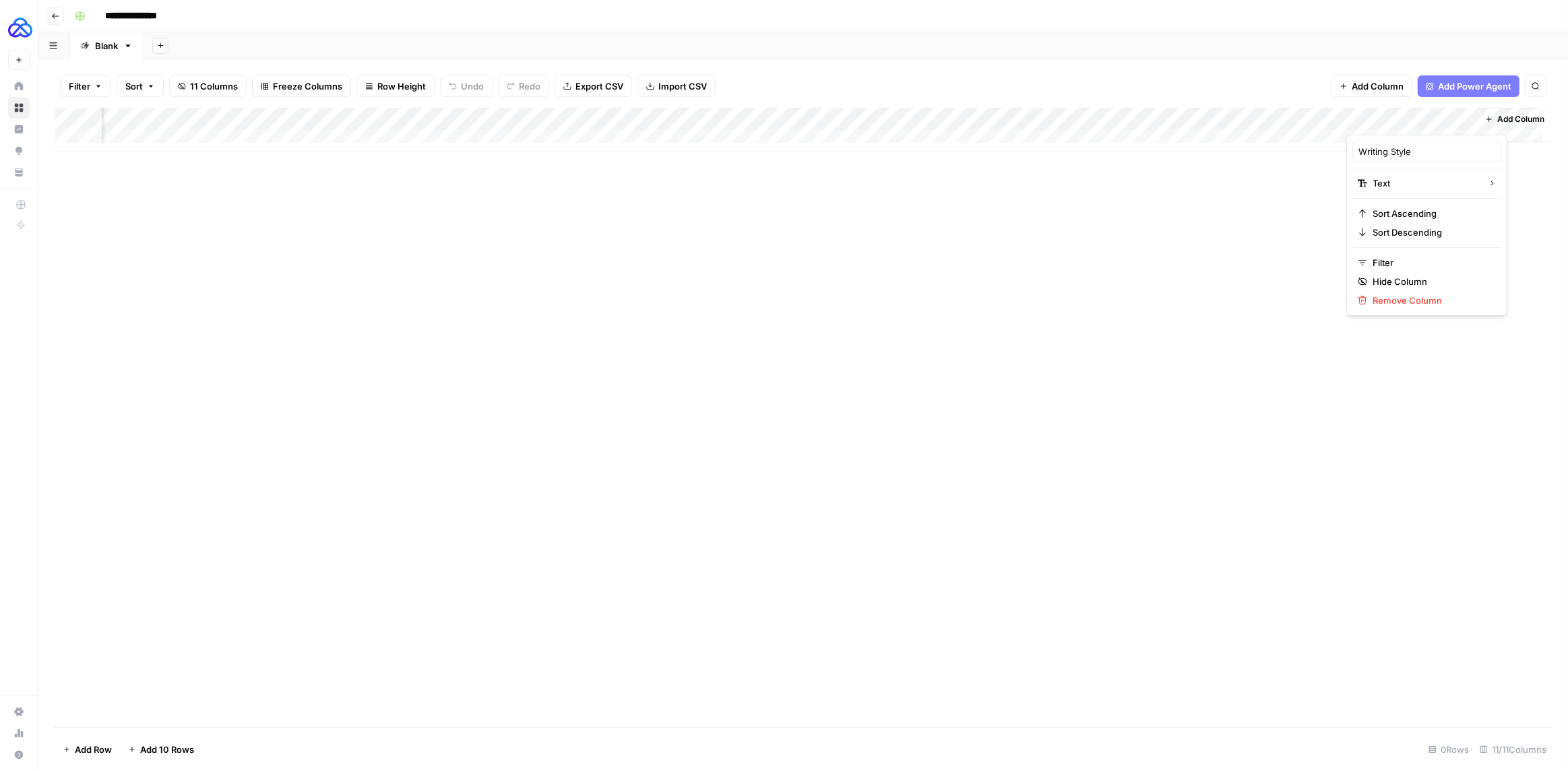
click at [1387, 117] on div at bounding box center [1407, 121] width 122 height 27
click at [1209, 49] on div "Add Sheet" at bounding box center [856, 46] width 1423 height 27
drag, startPoint x: 1402, startPoint y: 118, endPoint x: 637, endPoint y: 125, distance: 765.0
click at [637, 125] on div "Add Column" at bounding box center [803, 130] width 1497 height 45
click at [1457, 120] on div "Add Column" at bounding box center [803, 130] width 1497 height 45
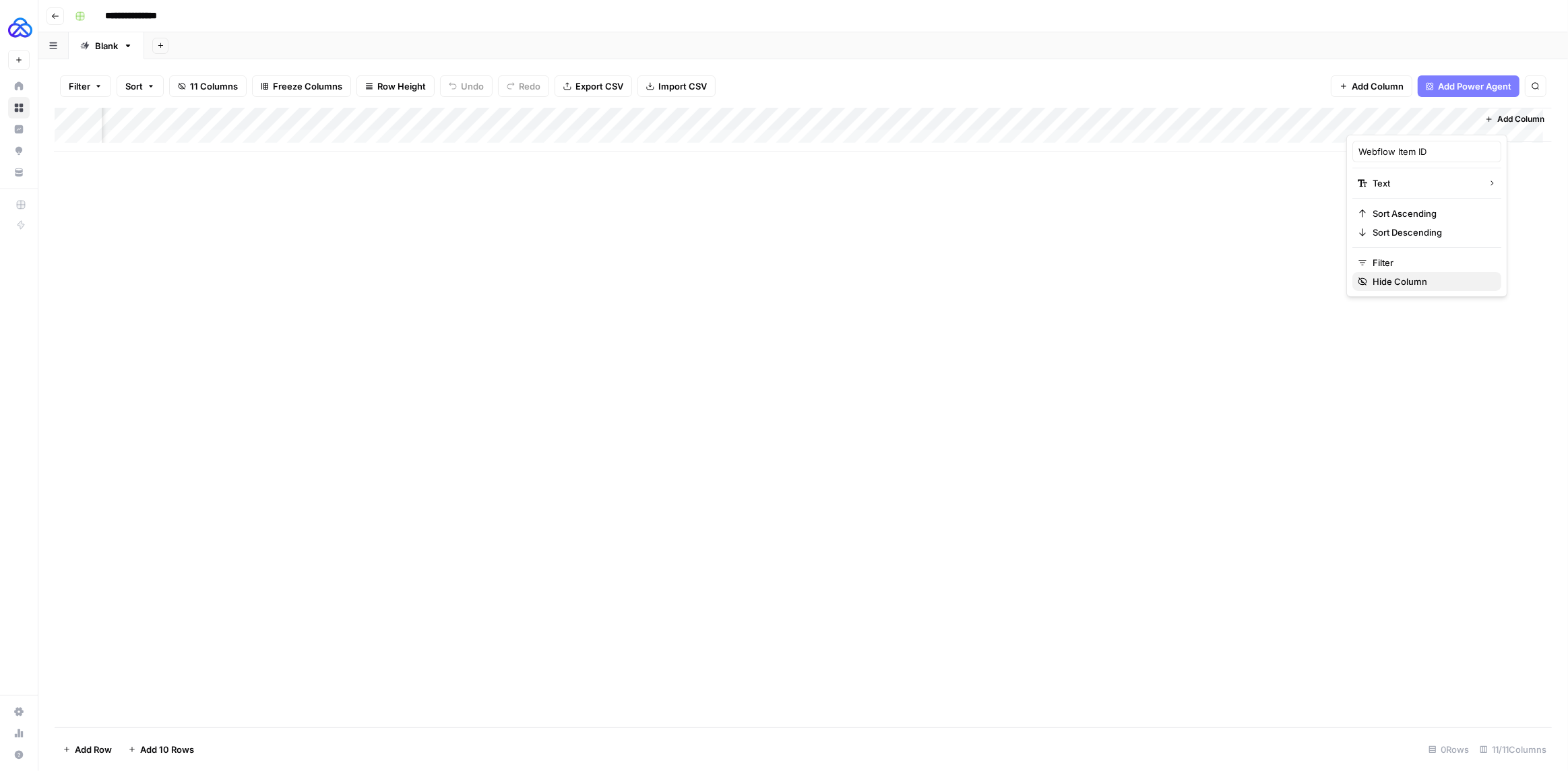
click at [1400, 282] on span "Hide Column" at bounding box center [1432, 282] width 118 height 14
click at [61, 16] on button "Go back" at bounding box center [55, 16] width 17 height 17
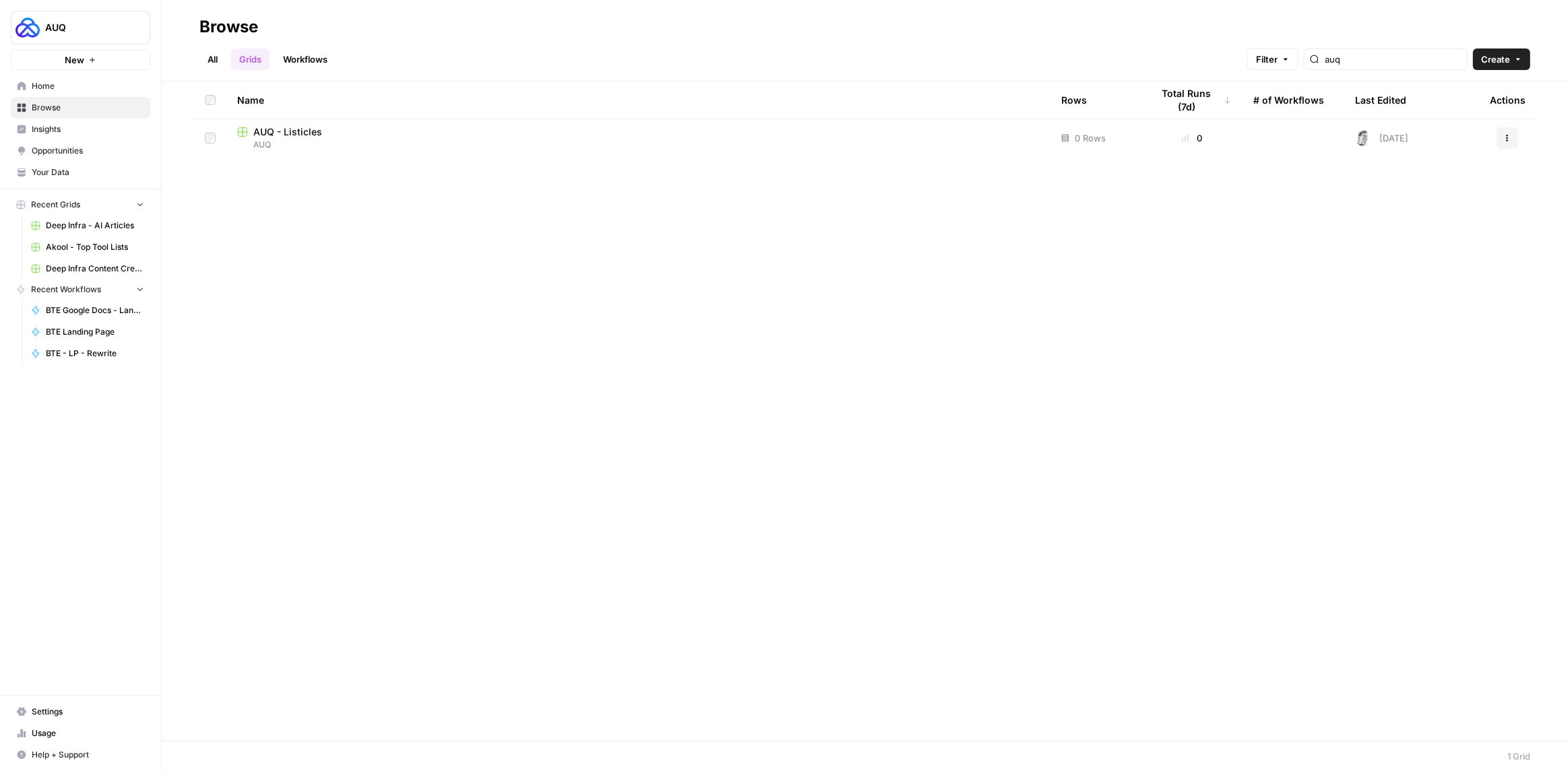
click at [299, 61] on link "Workflows" at bounding box center [305, 59] width 61 height 21
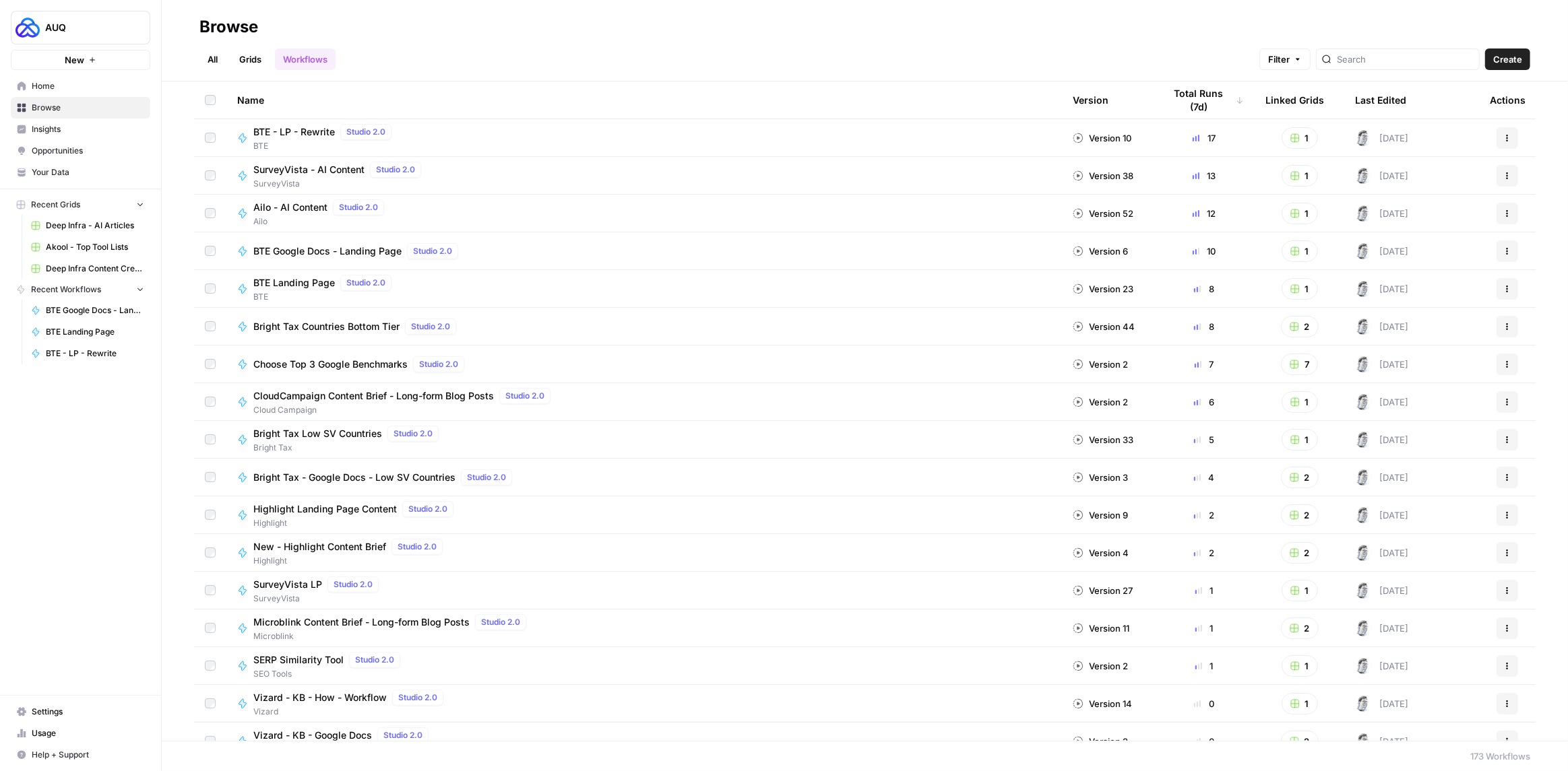
click at [1385, 67] on div at bounding box center [1397, 59] width 164 height 21
type input "auq"
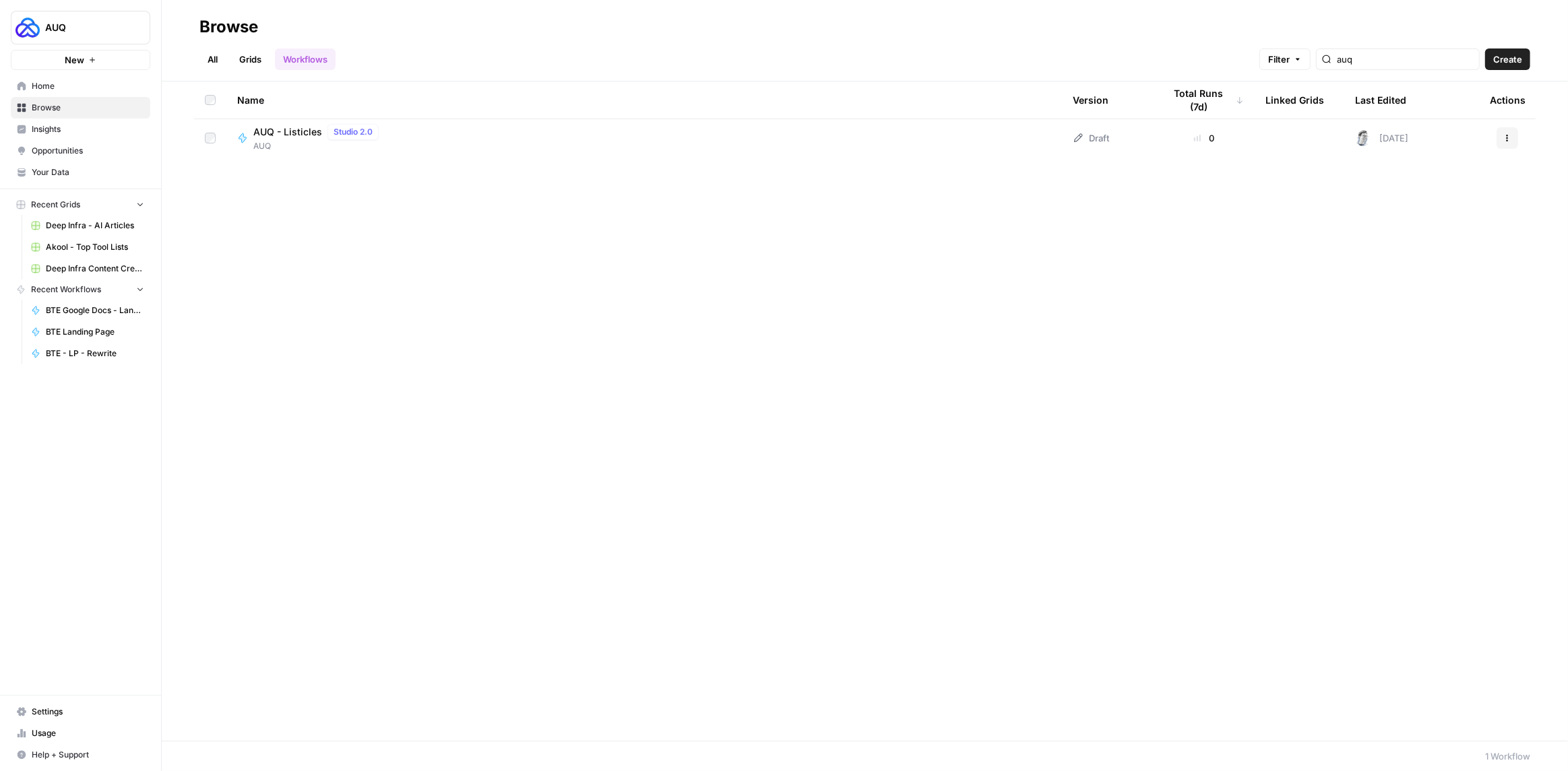
click at [271, 128] on span "AUQ - Listicles" at bounding box center [287, 132] width 69 height 14
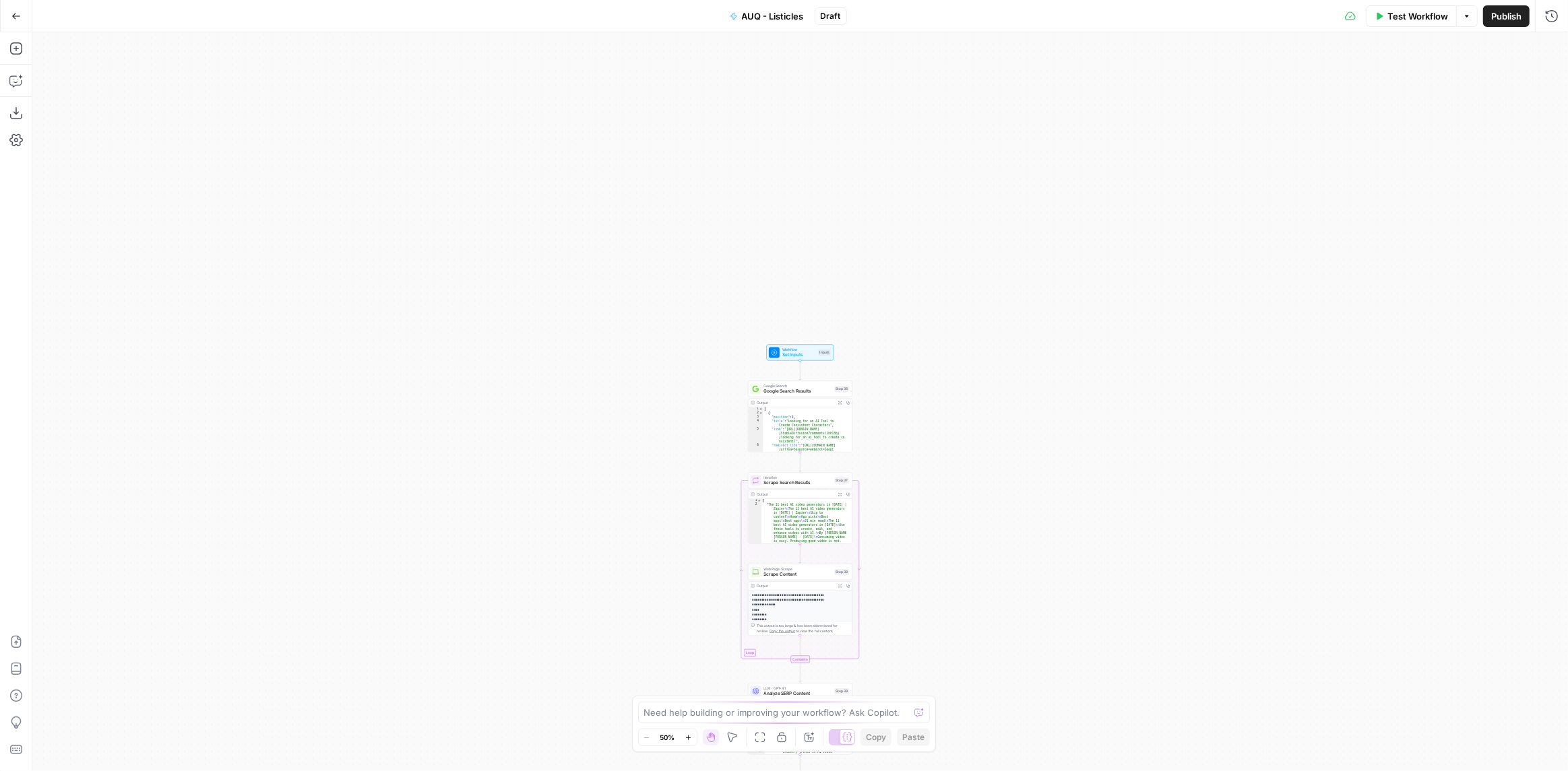
click at [790, 355] on span "Set Inputs" at bounding box center [799, 354] width 33 height 7
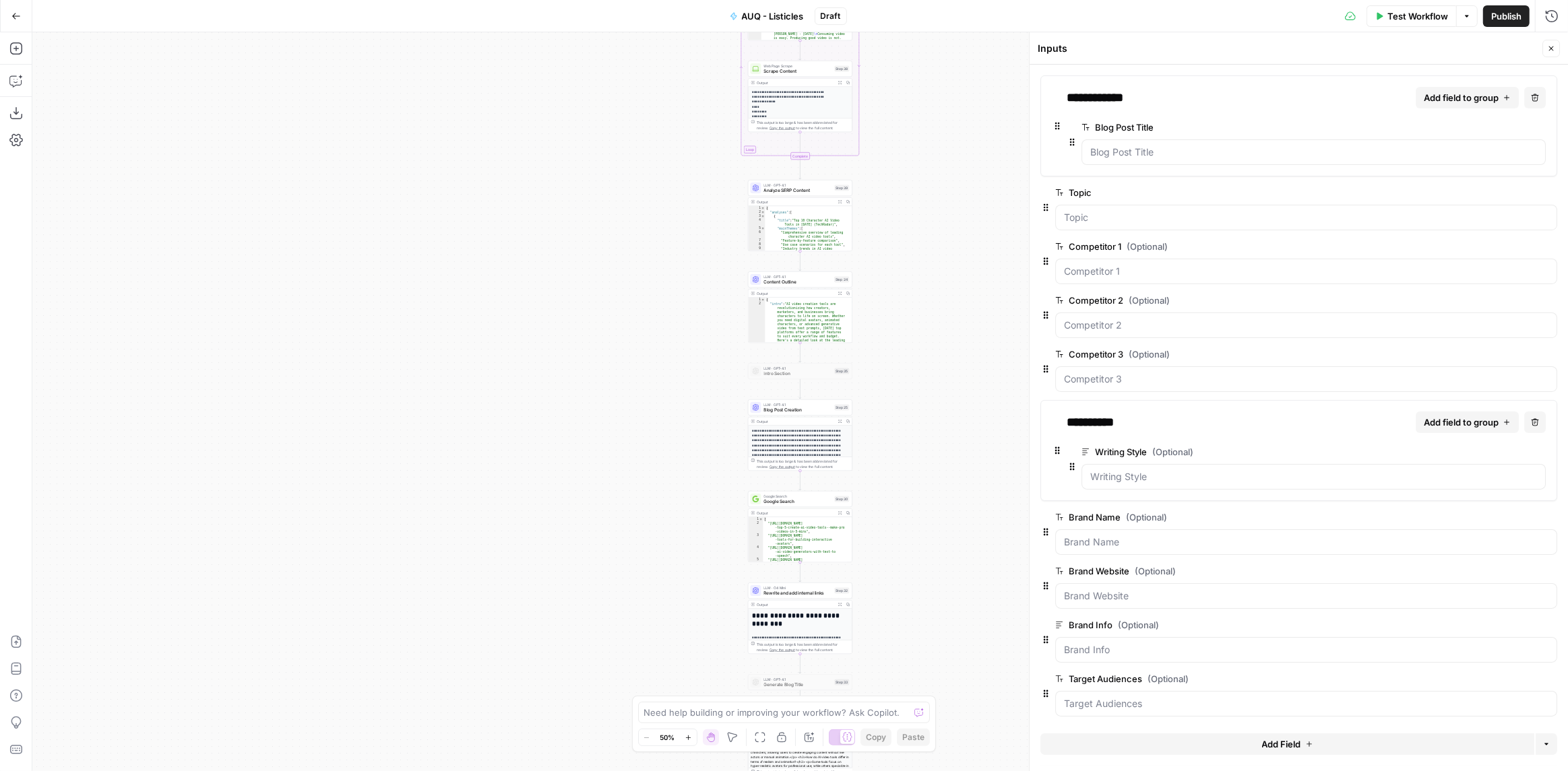
click at [1494, 16] on span "Publish" at bounding box center [1506, 16] width 30 height 14
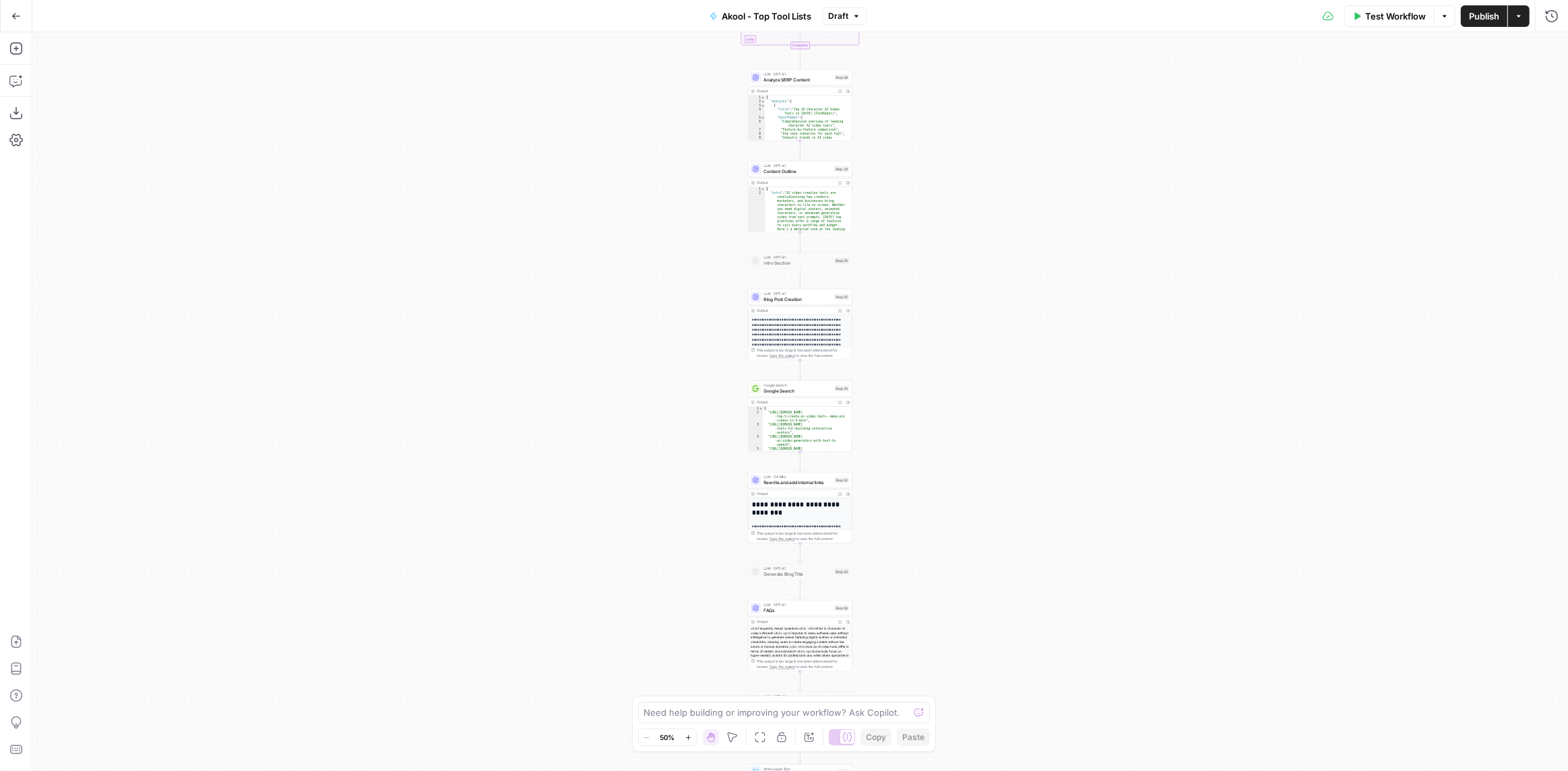
click at [1523, 21] on button "Actions" at bounding box center [1519, 16] width 21 height 21
click at [1097, 76] on div "Workflow Set Inputs Inputs Google Search Google Search Results Step 36 Output E…" at bounding box center [800, 401] width 1535 height 738
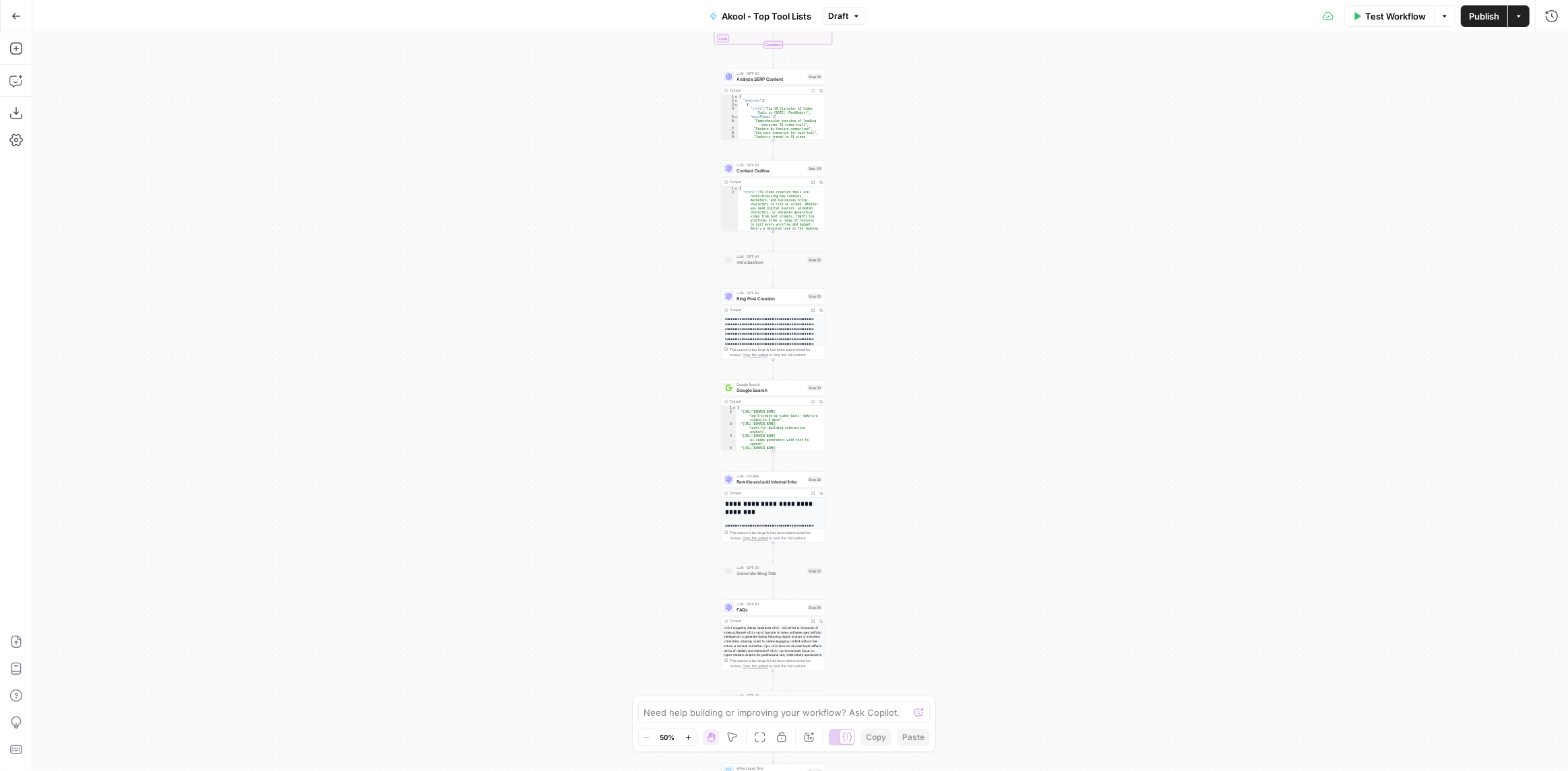
click at [860, 23] on button "Draft" at bounding box center [844, 16] width 45 height 17
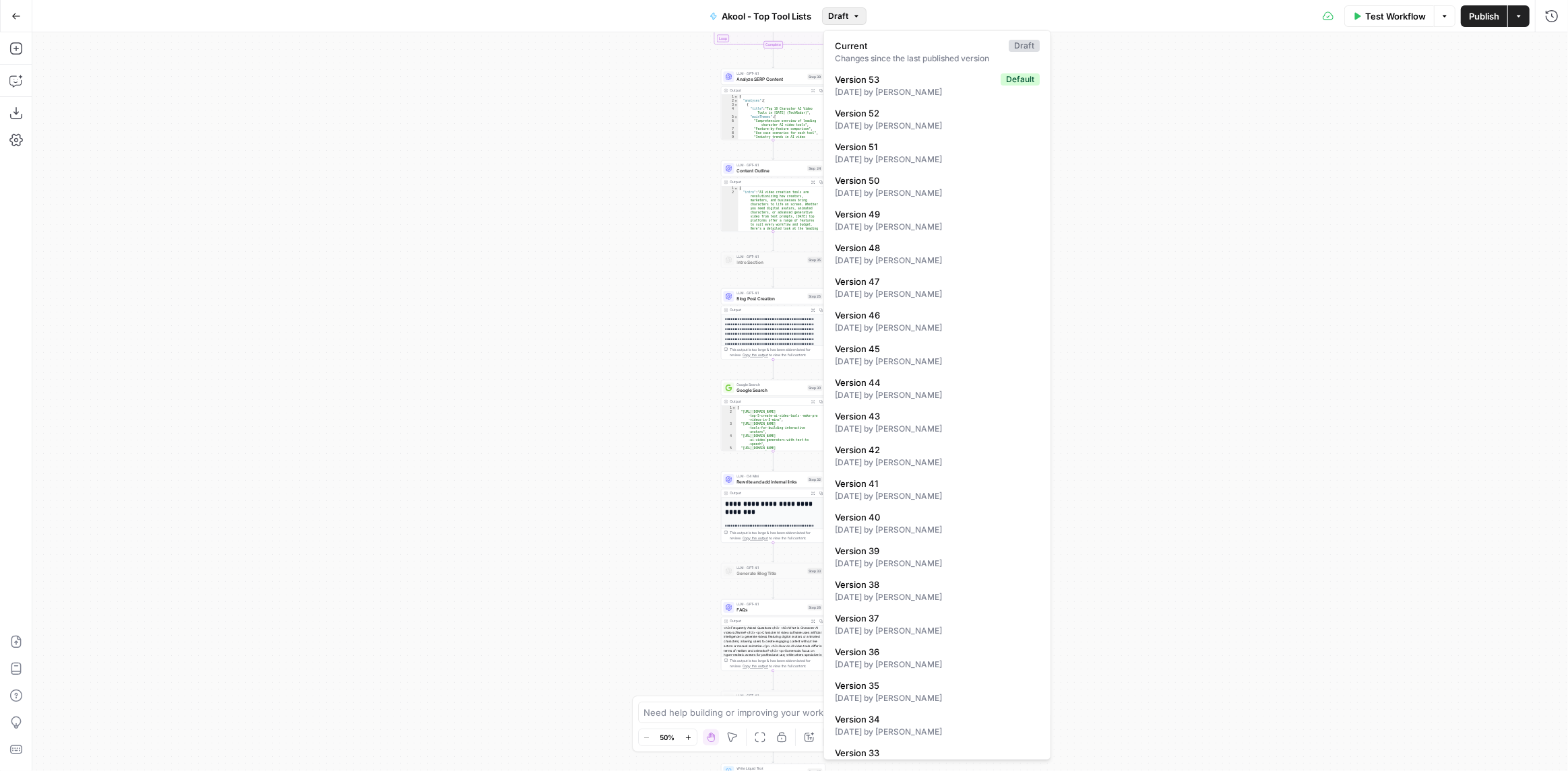
drag, startPoint x: 1275, startPoint y: 106, endPoint x: 1354, endPoint y: 89, distance: 80.8
click at [1275, 106] on div "Workflow Set Inputs Inputs Google Search Google Search Results Step 36 Output E…" at bounding box center [800, 401] width 1535 height 738
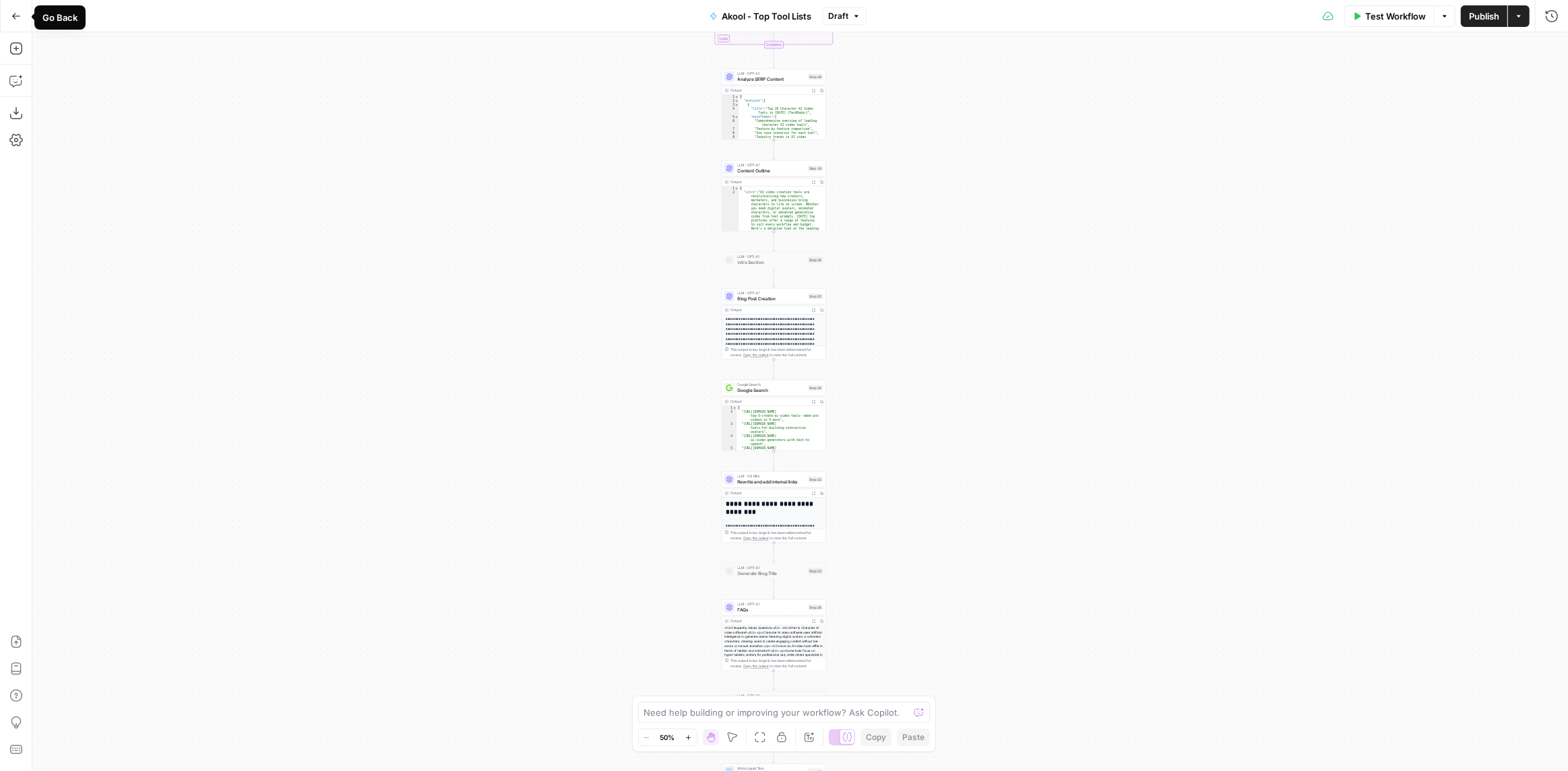
click at [24, 17] on button "Go Back" at bounding box center [16, 16] width 24 height 24
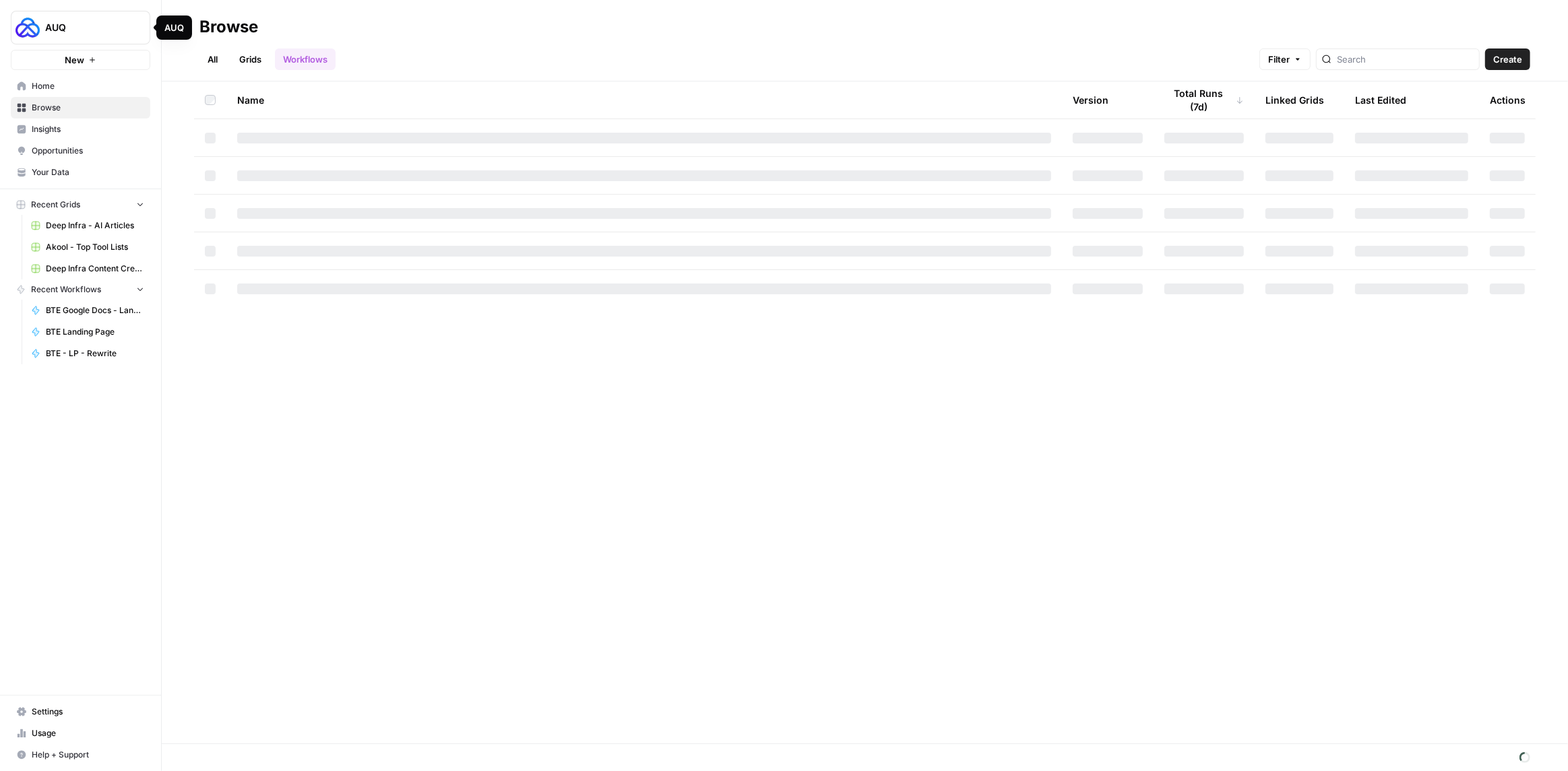
click at [251, 64] on link "Grids" at bounding box center [250, 59] width 39 height 21
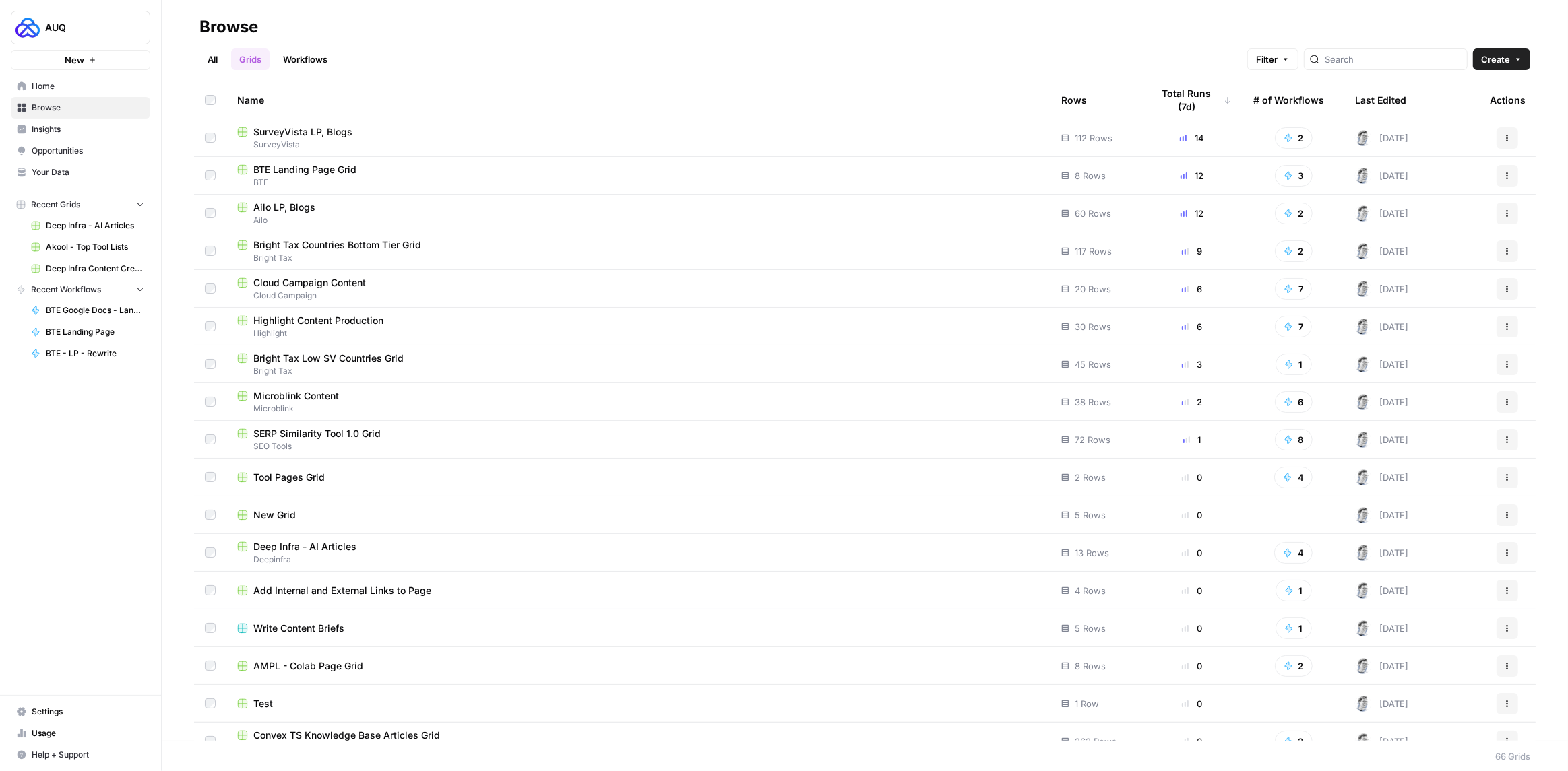
click at [303, 63] on link "Workflows" at bounding box center [305, 59] width 61 height 21
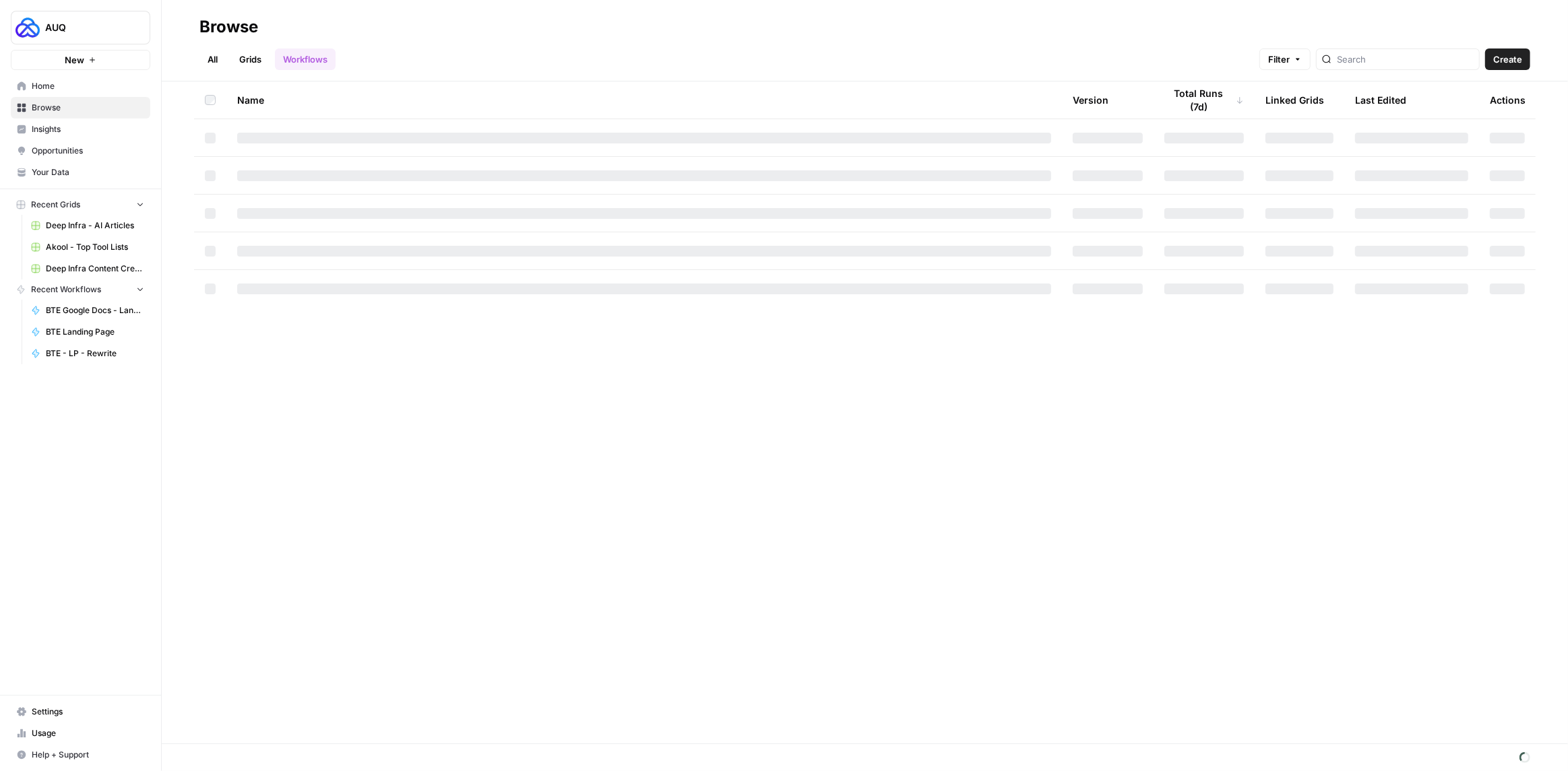
click at [1389, 66] on div at bounding box center [1397, 59] width 164 height 21
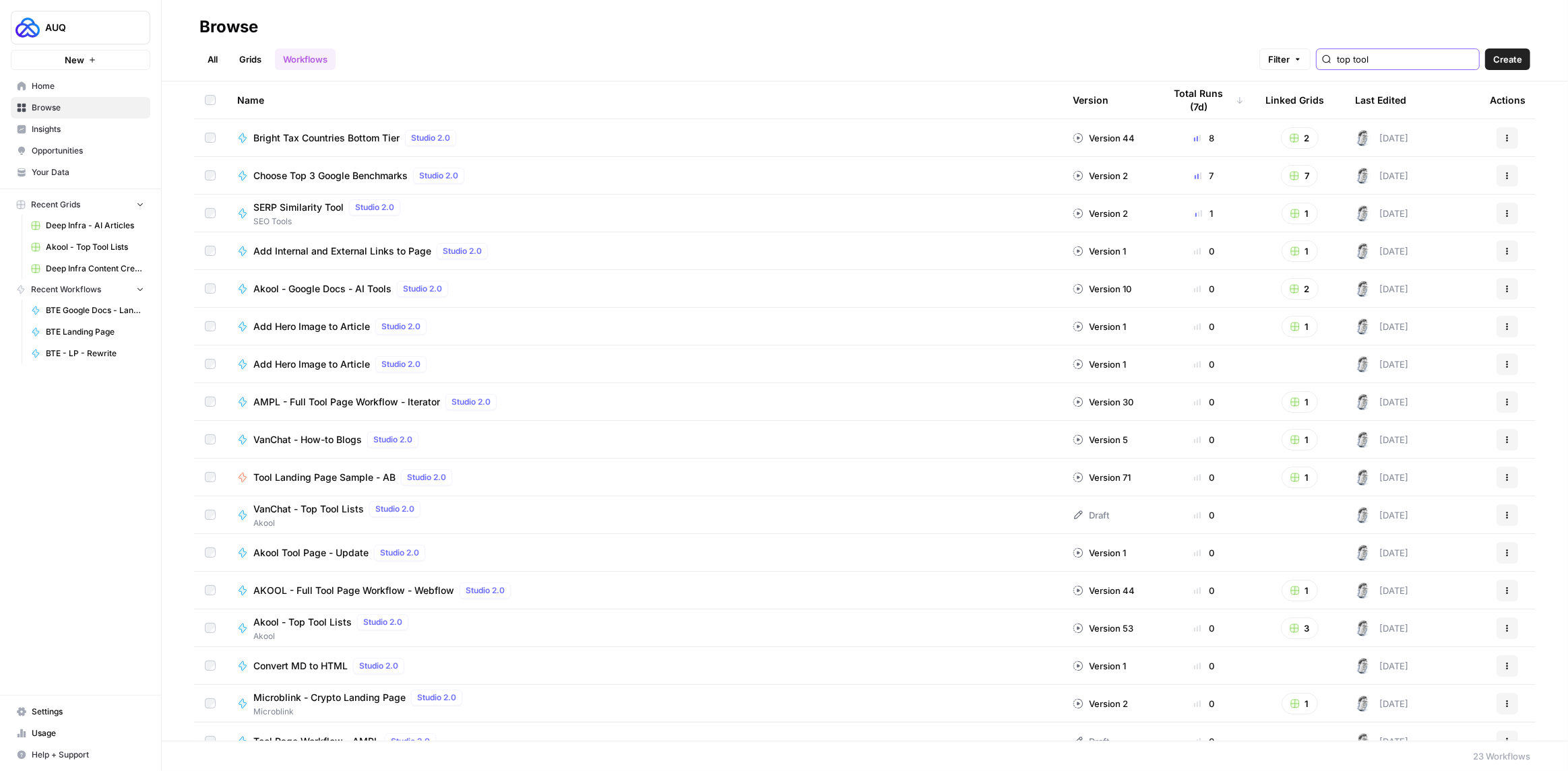
type input "top tool"
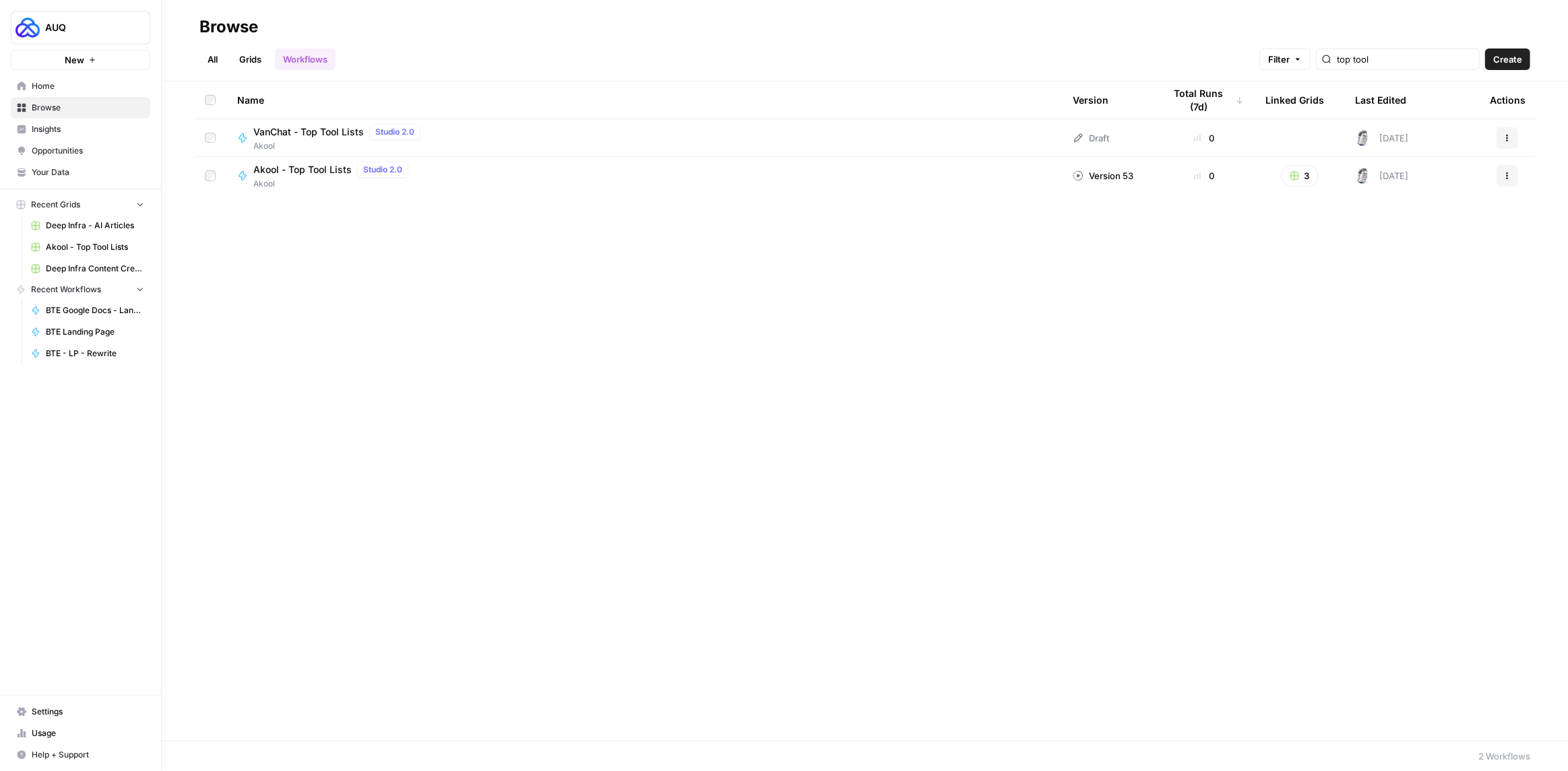
click at [1501, 179] on button "Actions" at bounding box center [1507, 176] width 21 height 21
click at [1416, 316] on span "Duplicate" at bounding box center [1447, 314] width 108 height 14
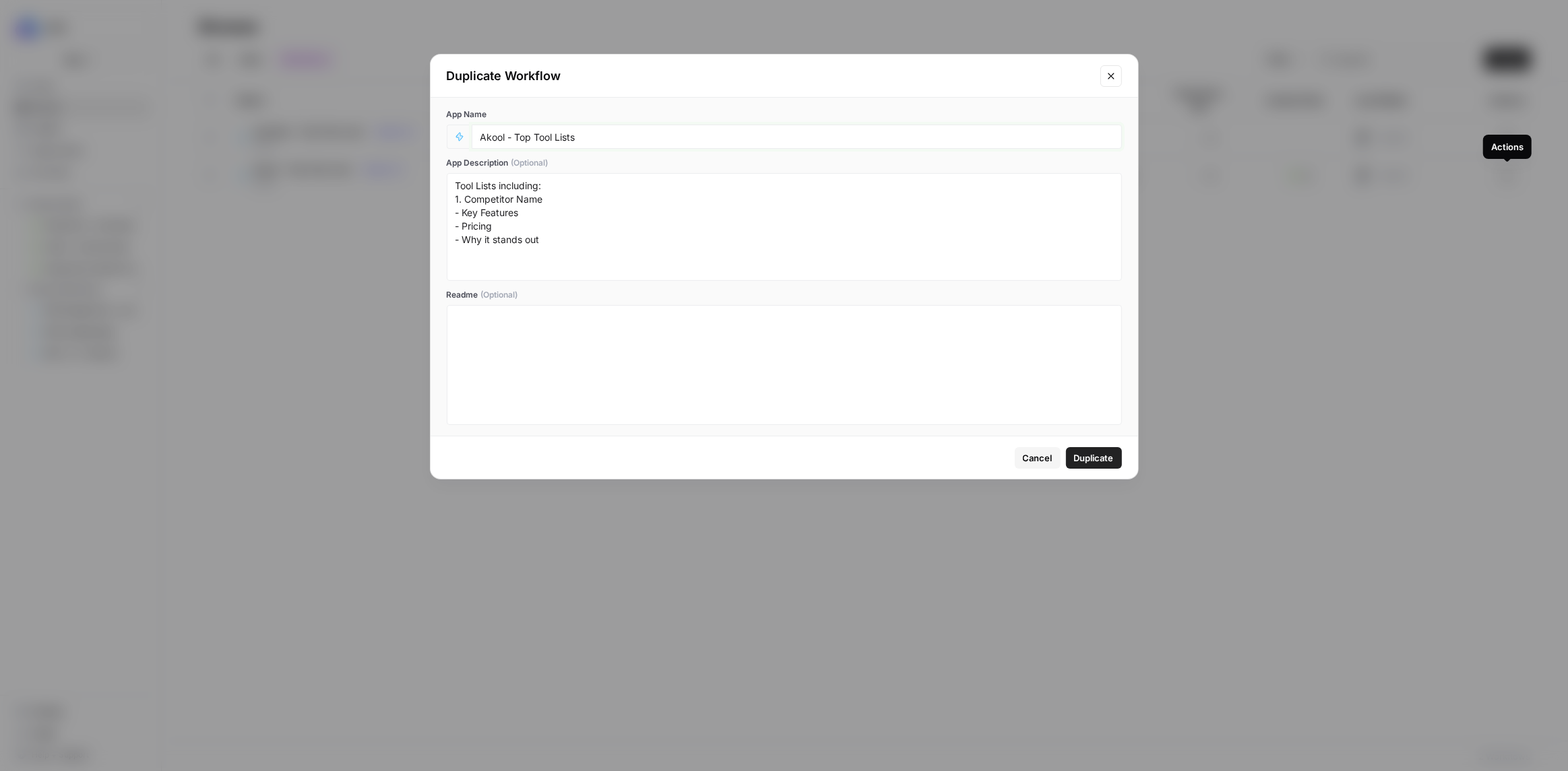
click at [499, 138] on input "Akool - Top Tool Lists" at bounding box center [797, 136] width 633 height 12
type input "AUQ - Listicles"
click at [1088, 457] on span "Duplicate" at bounding box center [1094, 458] width 39 height 14
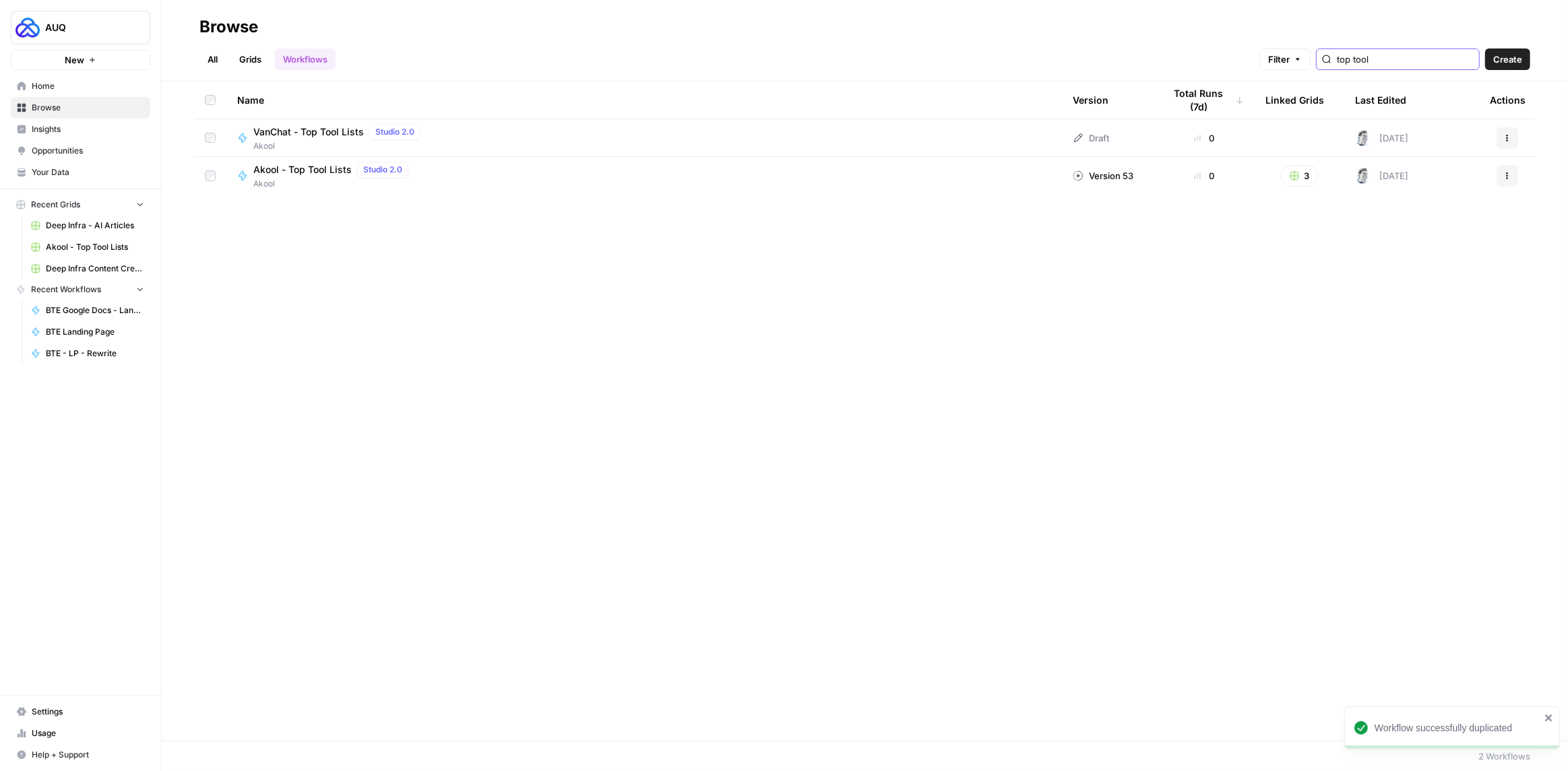
click at [1382, 57] on input "top tool" at bounding box center [1405, 59] width 136 height 14
type input "auq"
click at [1510, 139] on icon "button" at bounding box center [1507, 138] width 8 height 8
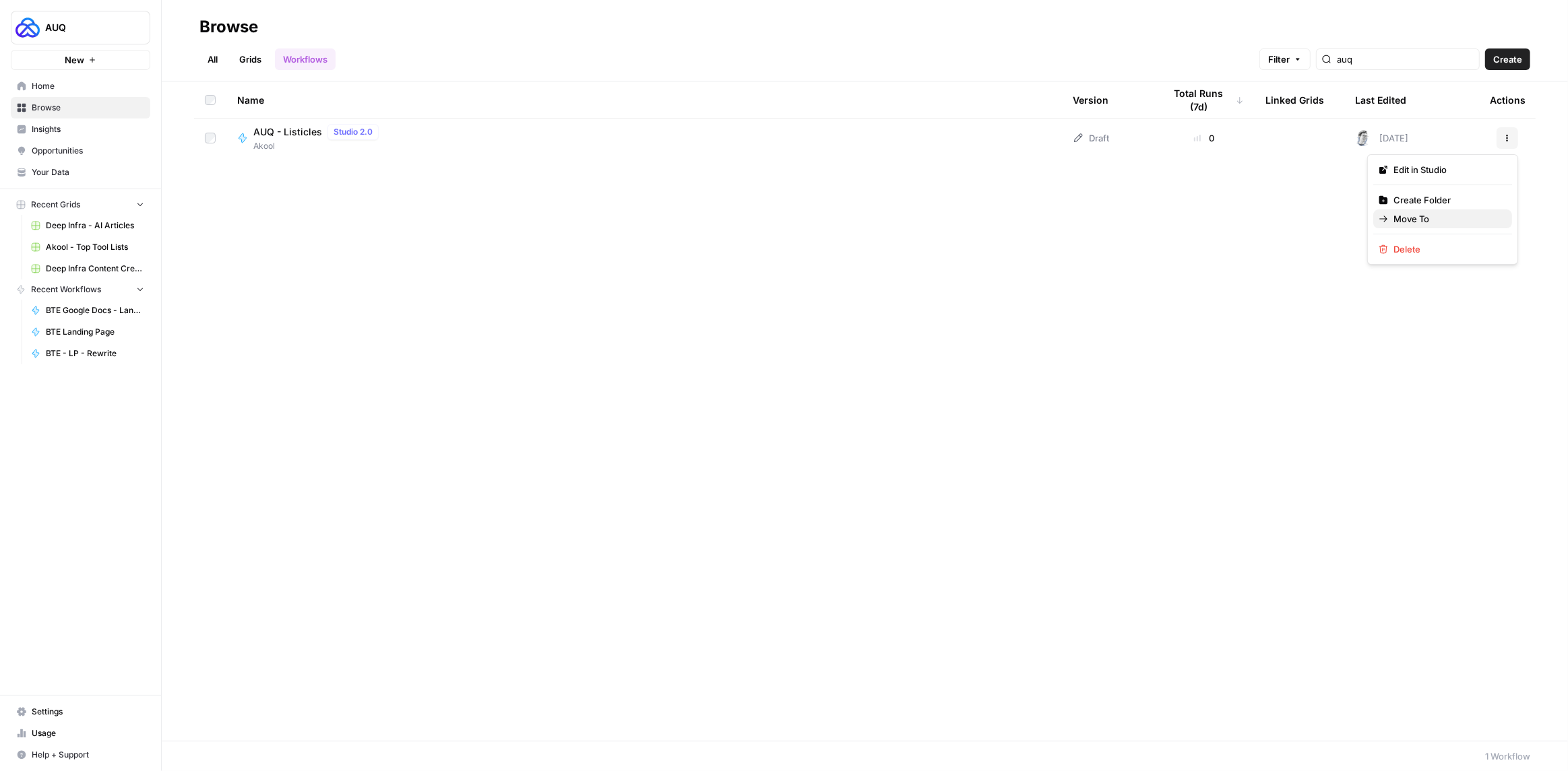
click at [1419, 219] on span "Move To" at bounding box center [1447, 219] width 108 height 14
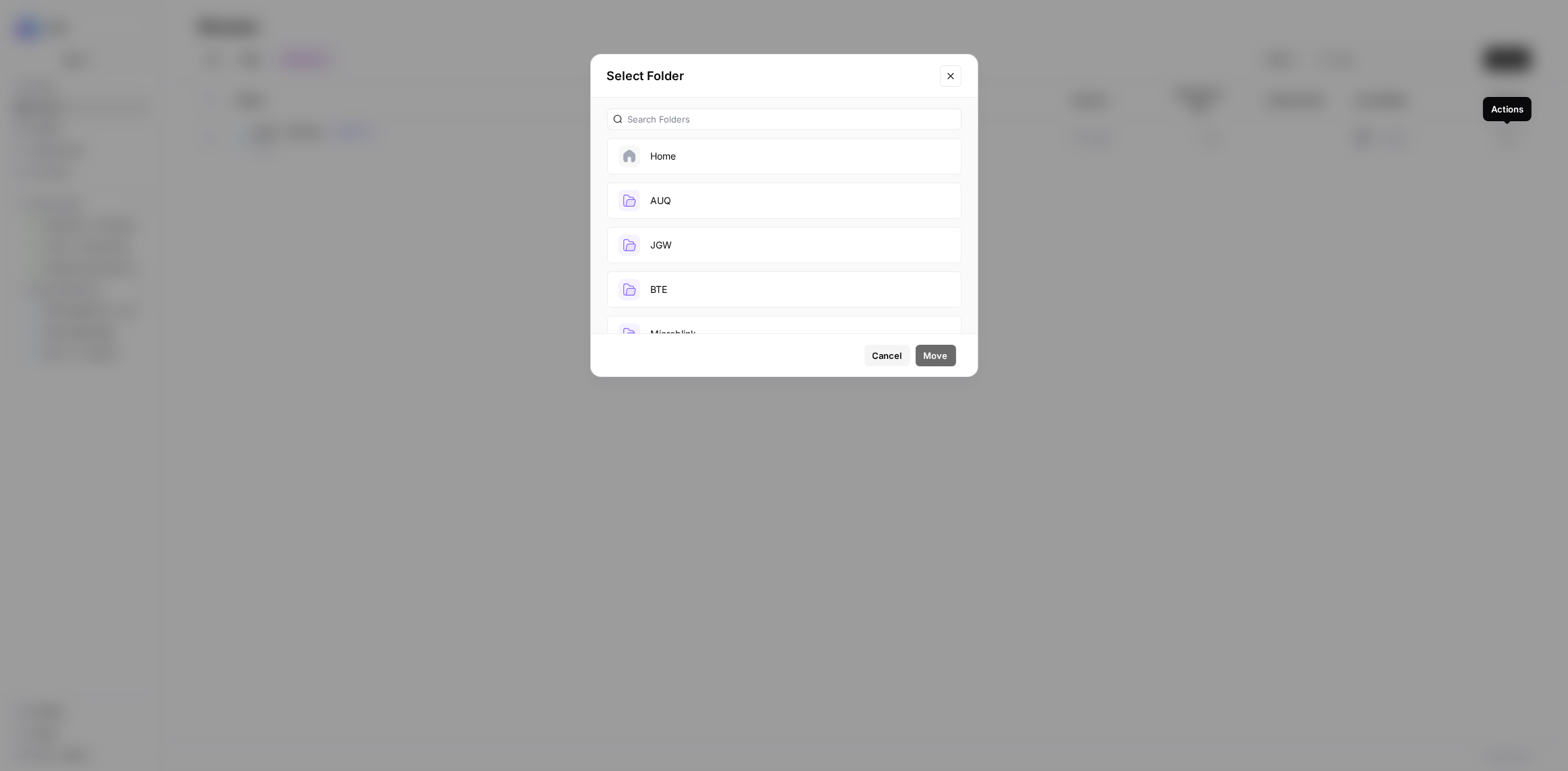
click at [728, 198] on button "AUQ" at bounding box center [784, 201] width 355 height 36
click at [935, 355] on span "Move" at bounding box center [936, 356] width 24 height 14
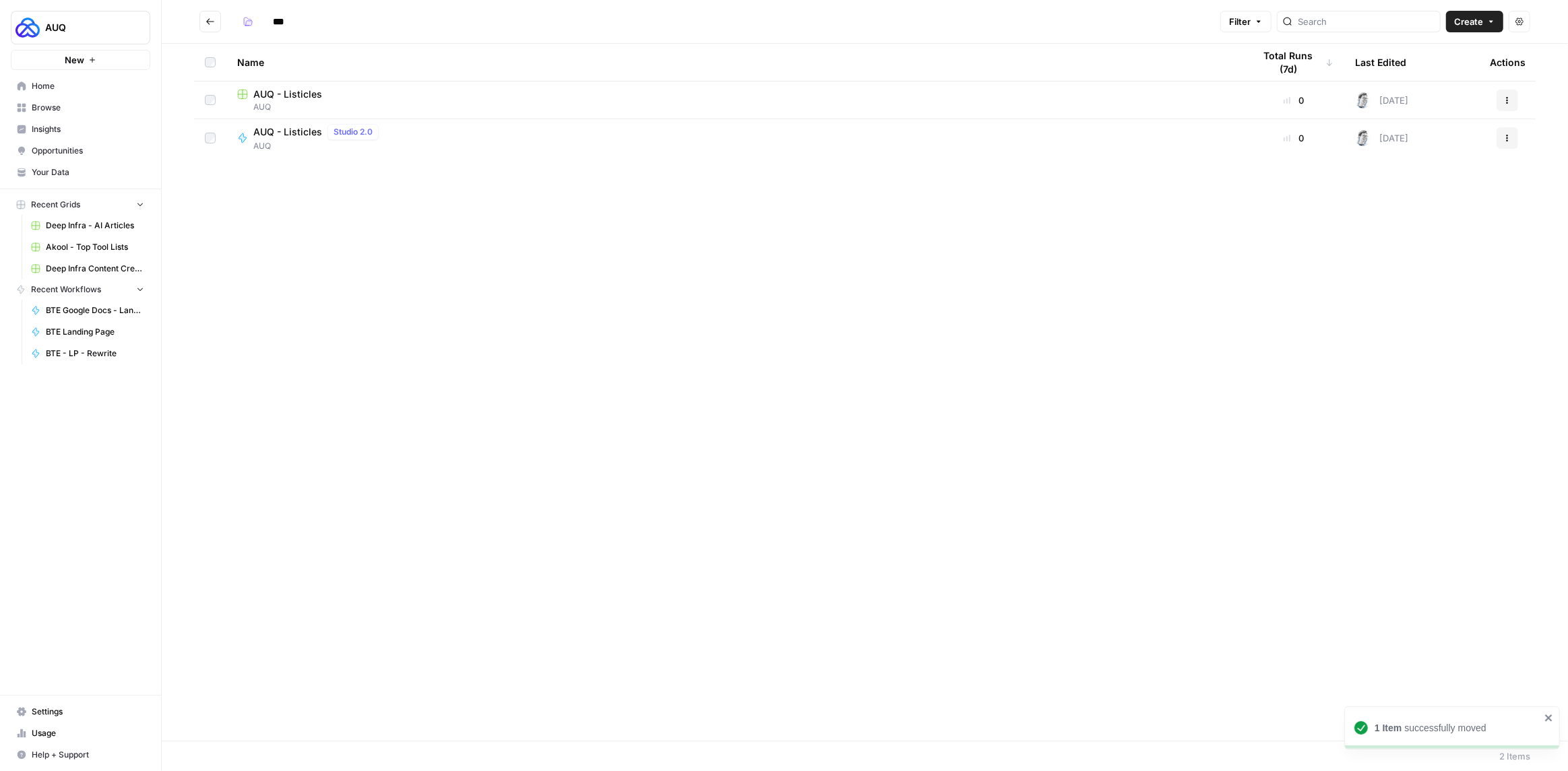
click at [307, 91] on span "AUQ - Listicles" at bounding box center [287, 95] width 69 height 14
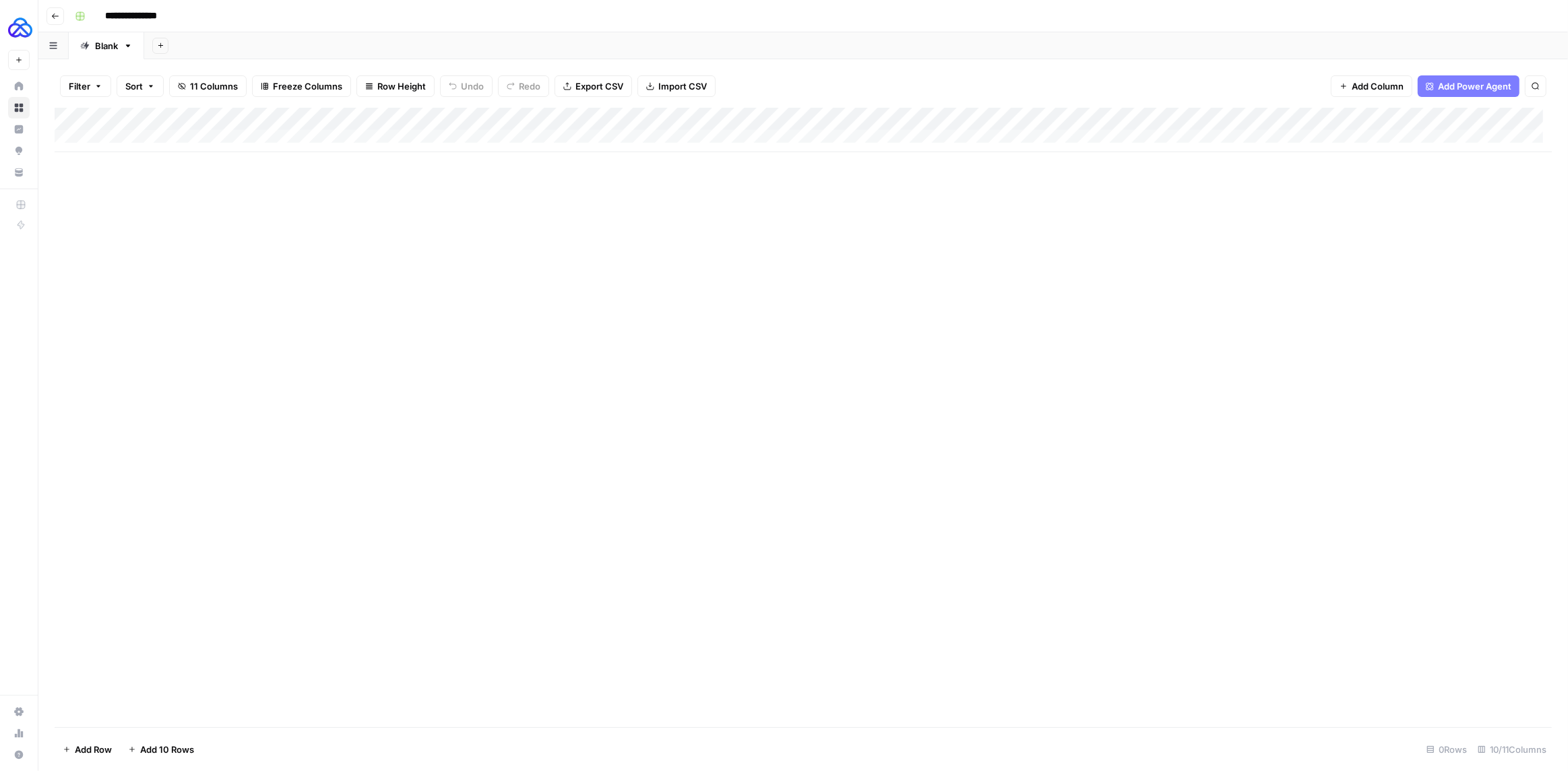
click at [1072, 119] on div "Add Column" at bounding box center [803, 130] width 1497 height 45
click at [1020, 299] on span "Remove Column" at bounding box center [1045, 301] width 118 height 14
click at [729, 133] on span "Delete" at bounding box center [736, 139] width 29 height 14
click at [826, 119] on div "Add Column" at bounding box center [803, 130] width 1497 height 45
click at [689, 298] on span "Remove Column" at bounding box center [688, 301] width 118 height 14
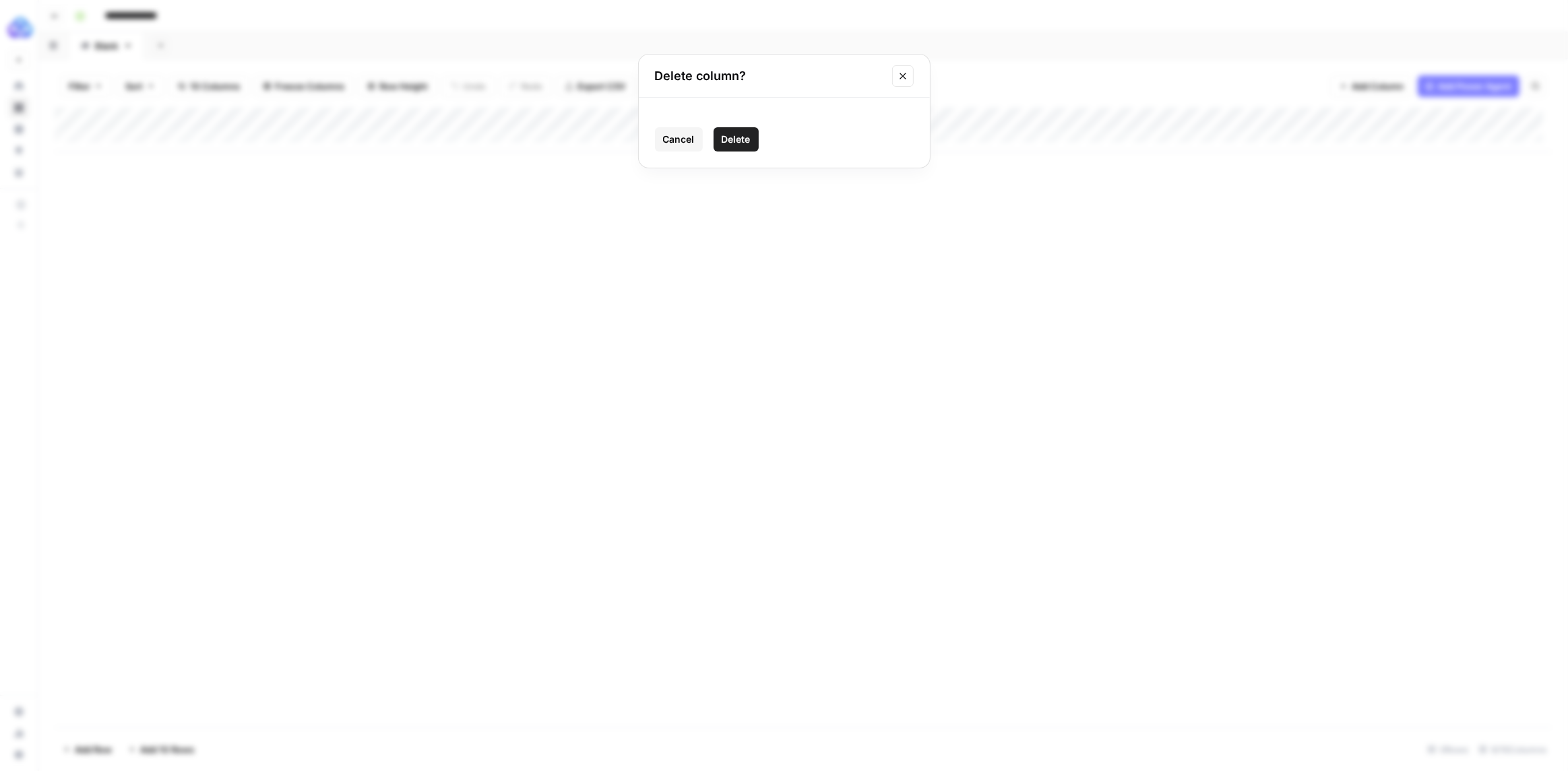
click at [747, 136] on span "Delete" at bounding box center [736, 139] width 29 height 14
click at [940, 120] on div "Add Column" at bounding box center [803, 130] width 1497 height 45
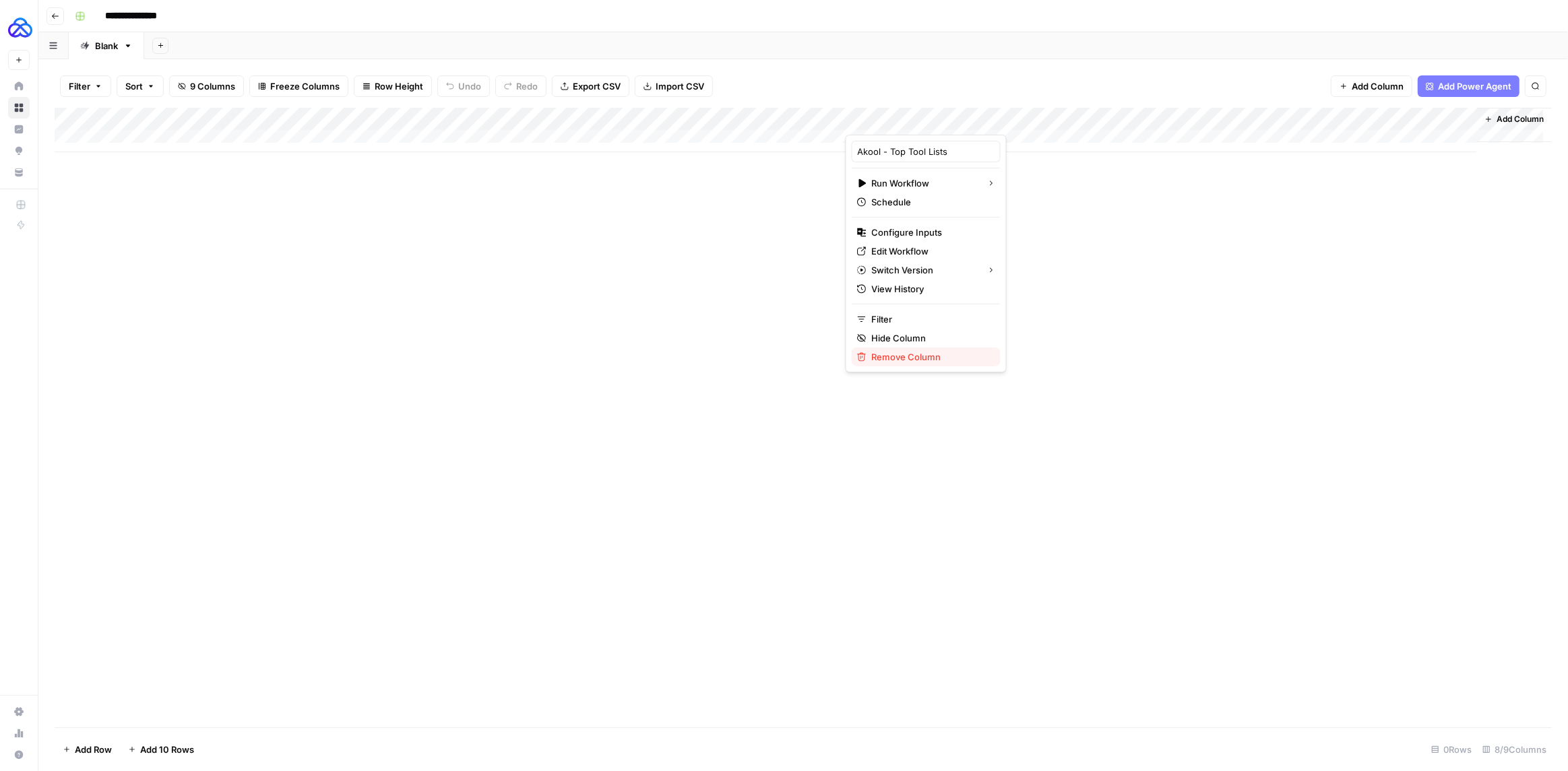
click at [912, 361] on span "Remove Column" at bounding box center [931, 357] width 118 height 14
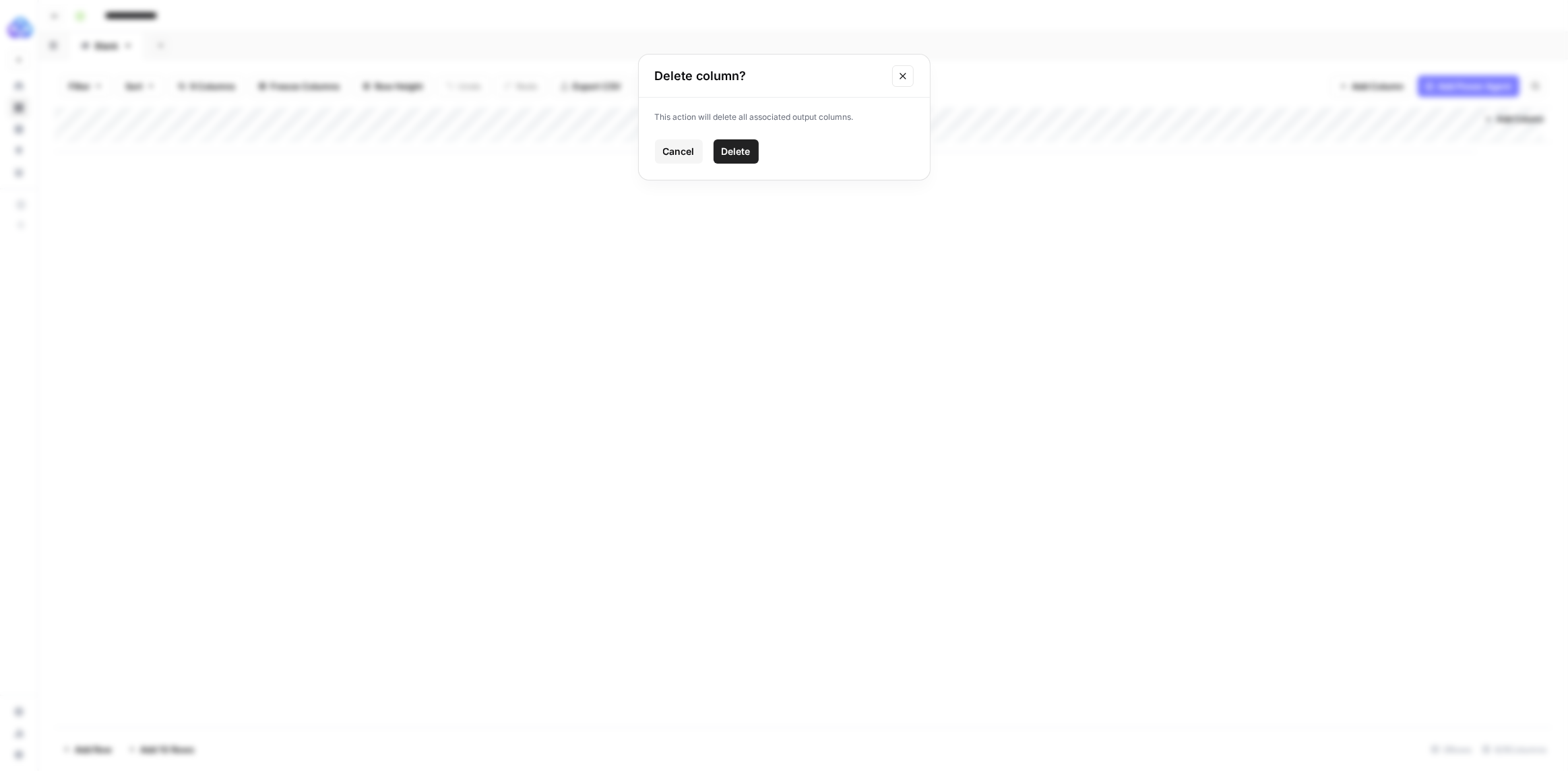
click at [747, 156] on span "Delete" at bounding box center [736, 151] width 29 height 14
click at [891, 123] on span "Add Column" at bounding box center [889, 119] width 47 height 12
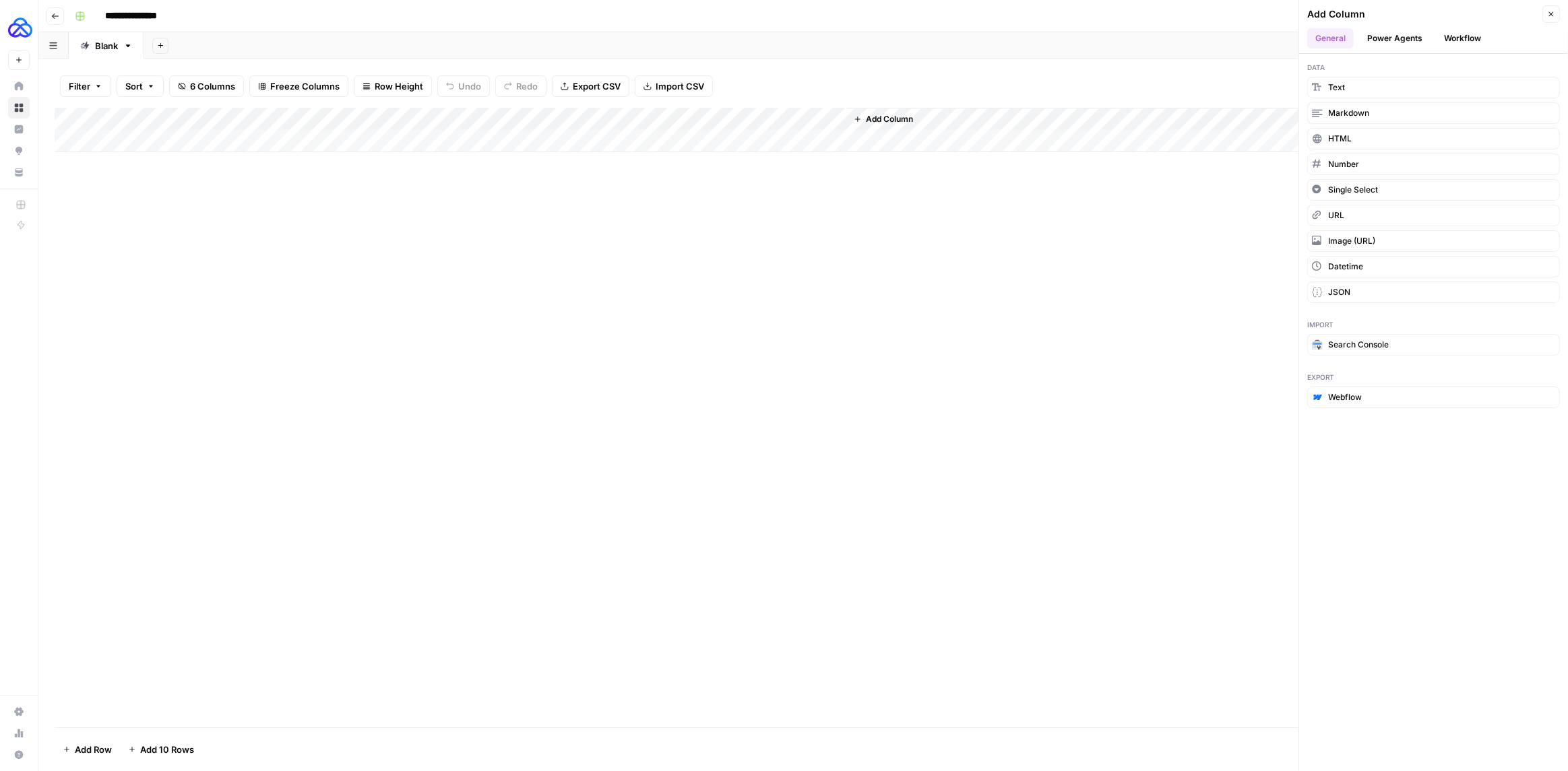
click at [1450, 35] on button "Workflow" at bounding box center [1462, 38] width 53 height 20
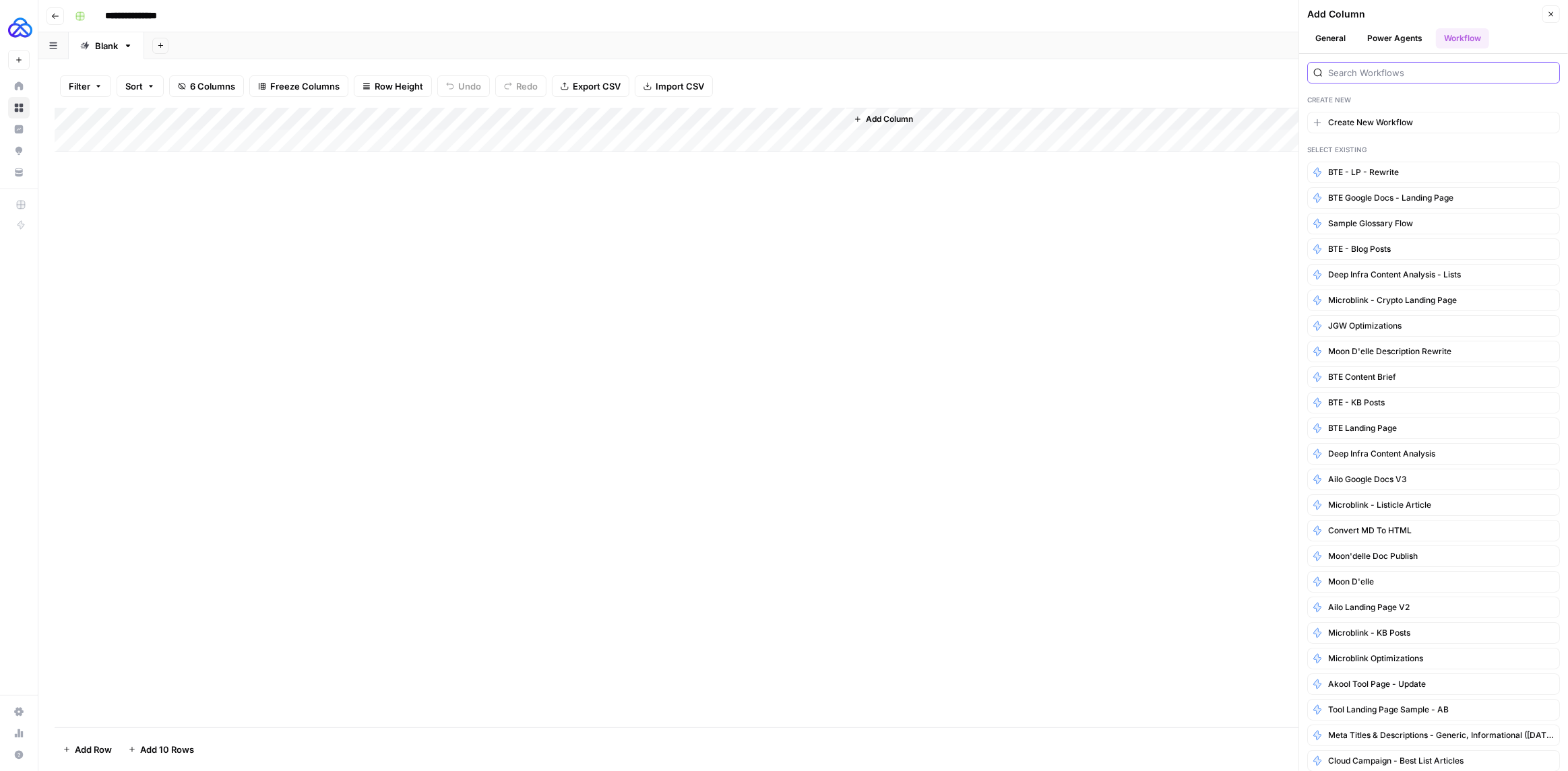
click at [1379, 76] on input "search" at bounding box center [1441, 73] width 226 height 14
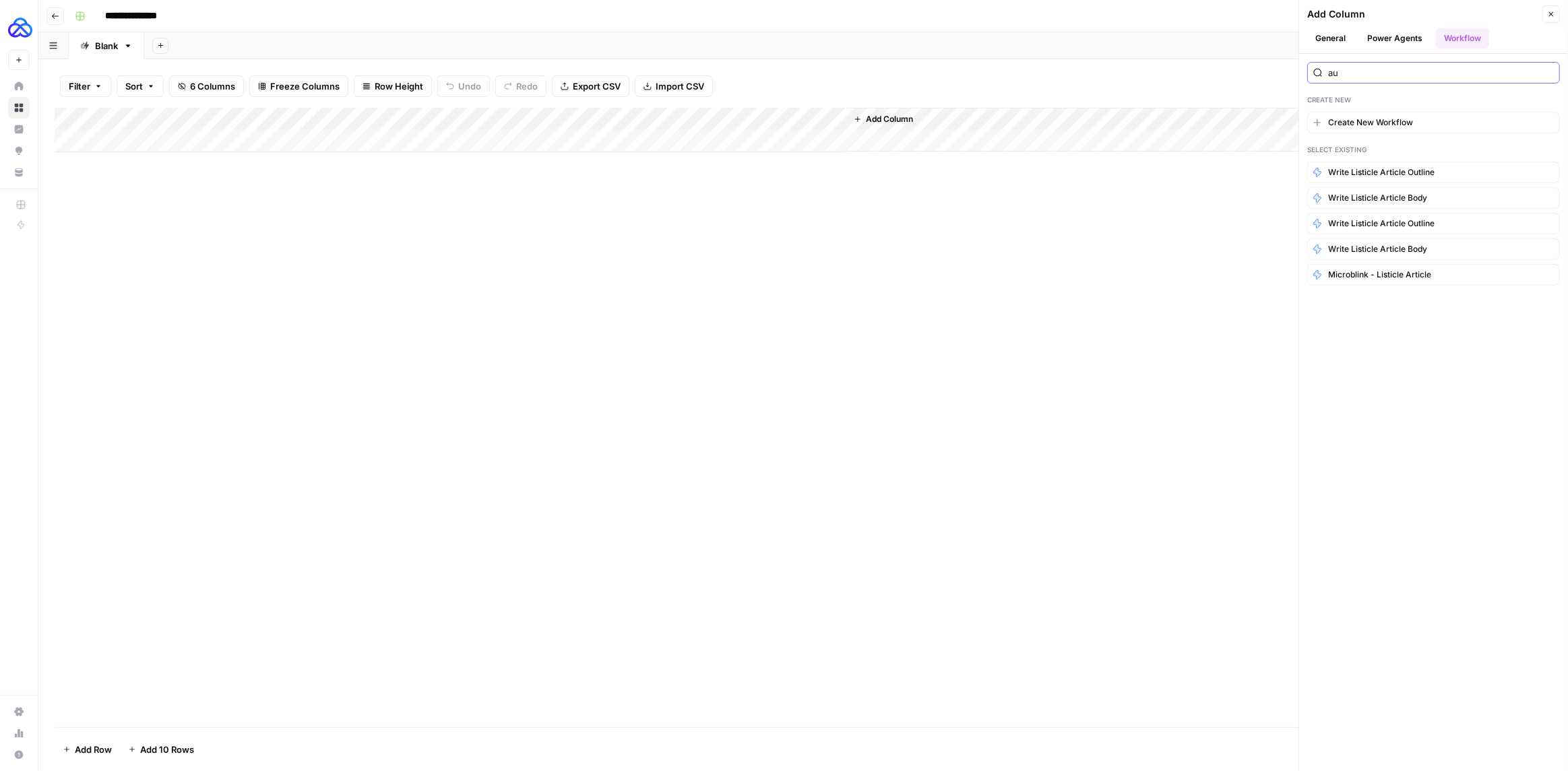
type input "auq"
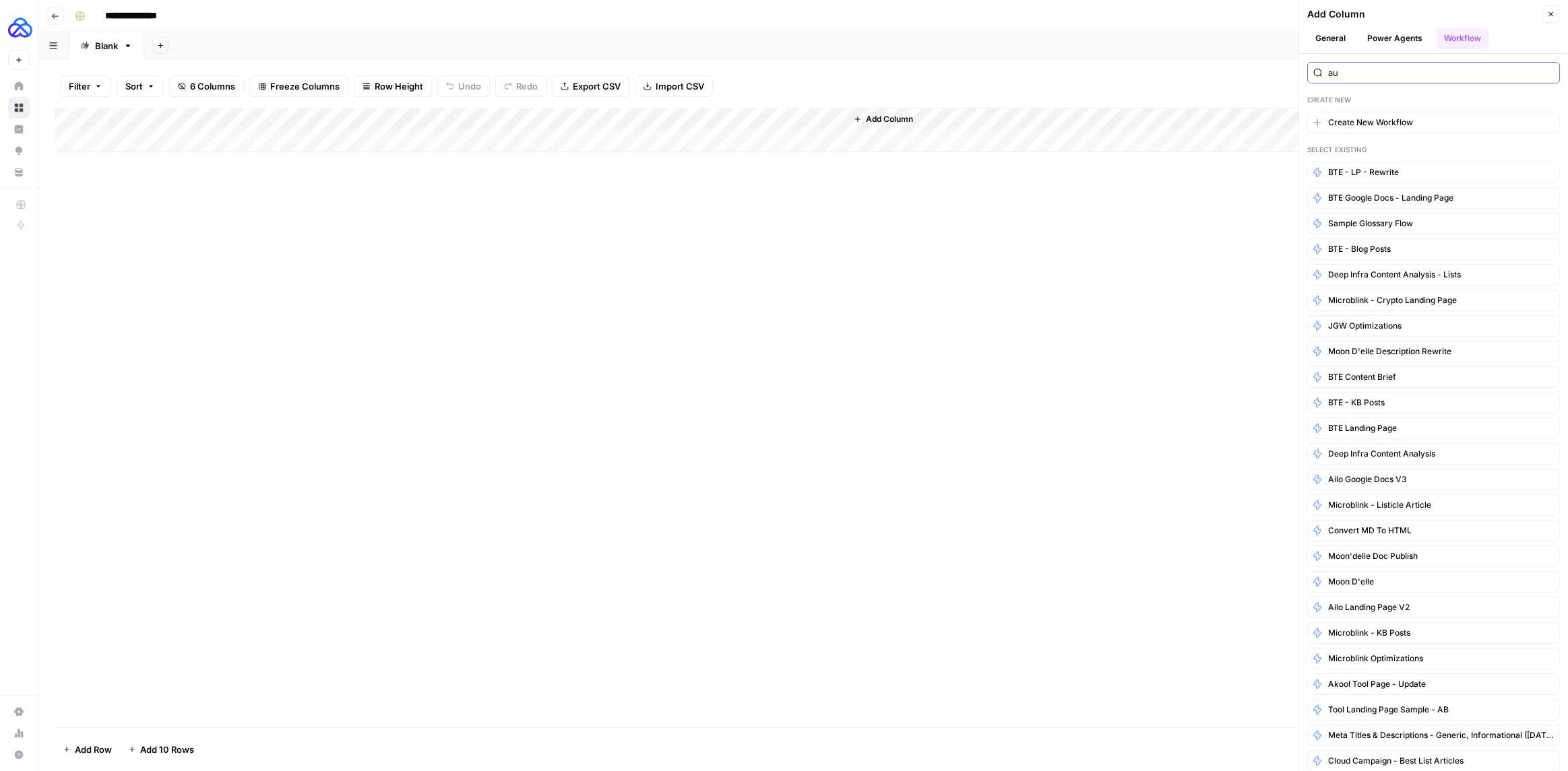
type input "auq"
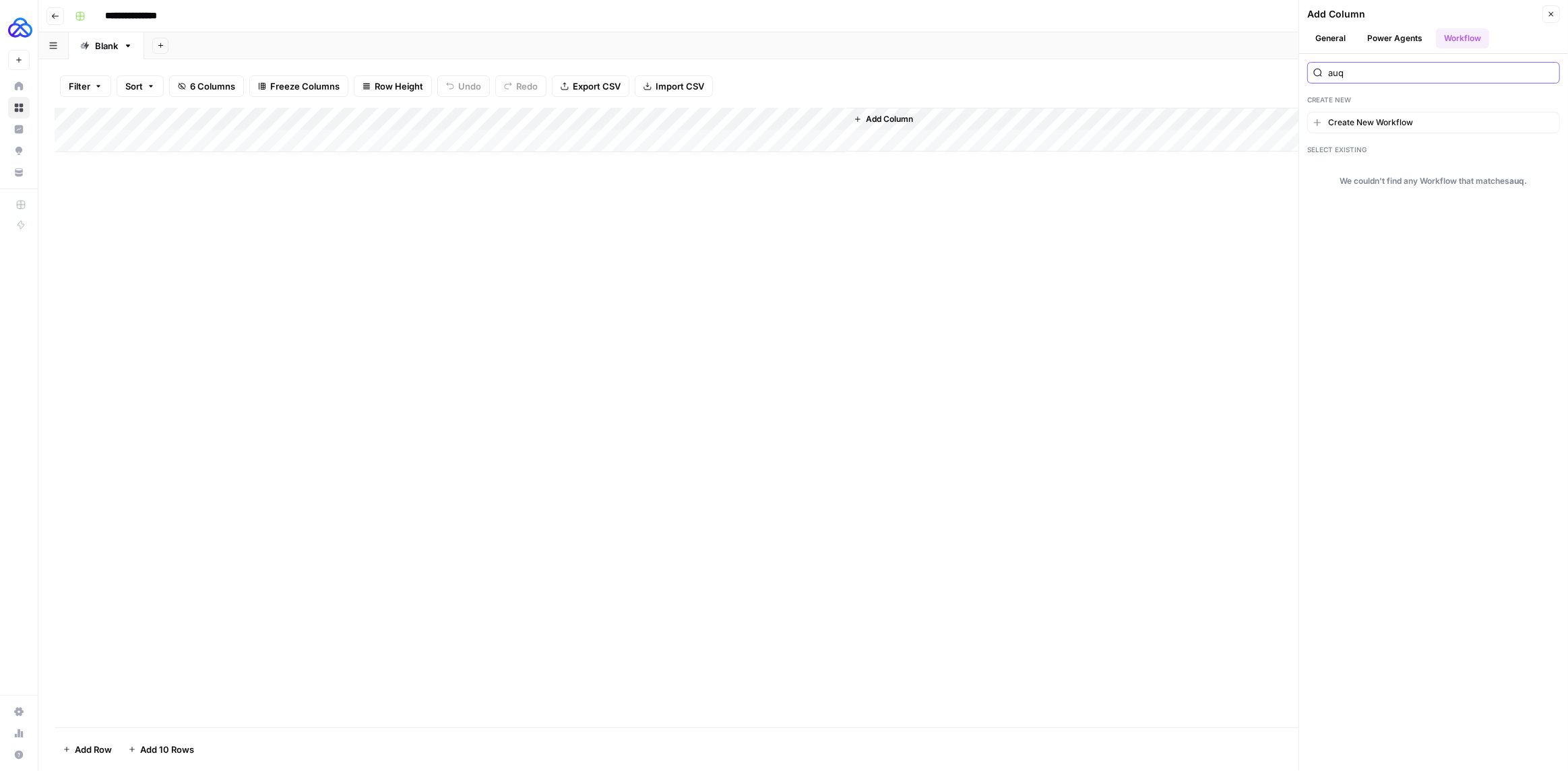
click at [1355, 74] on input "auq" at bounding box center [1441, 73] width 226 height 14
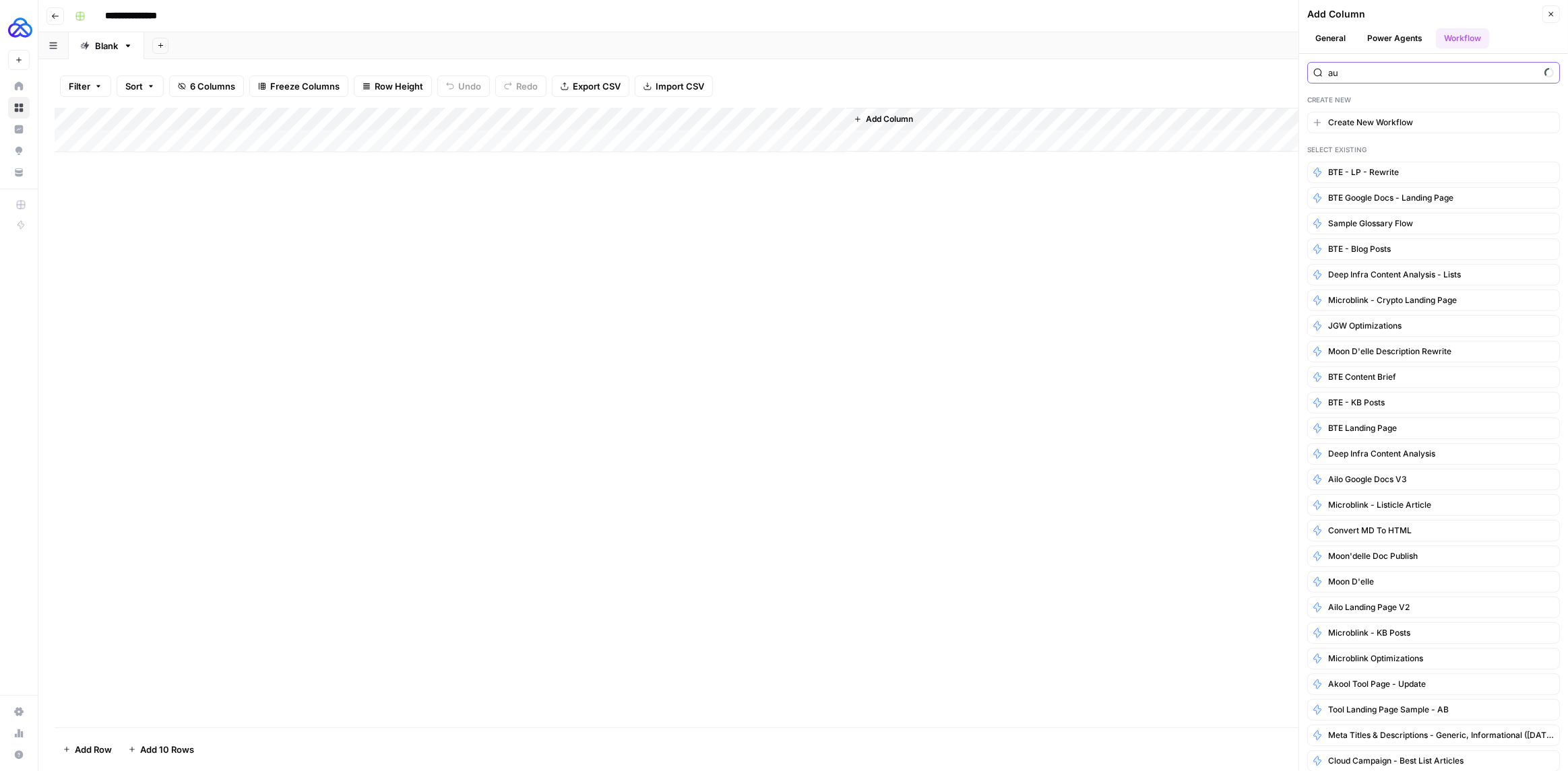
type input "auq"
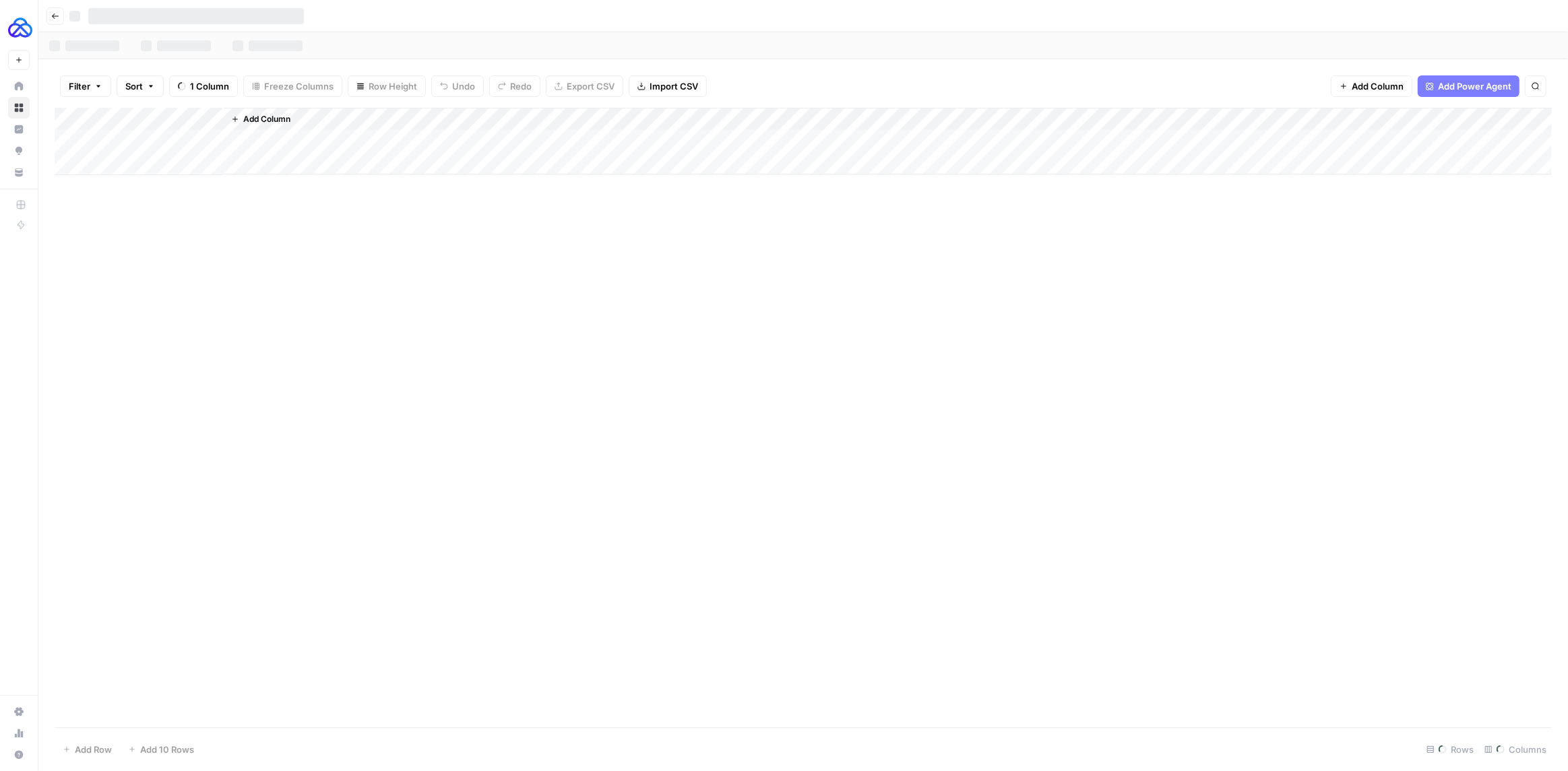
click at [368, 253] on div "Add Column" at bounding box center [803, 417] width 1497 height 620
click at [905, 113] on span "Add Column" at bounding box center [889, 119] width 47 height 12
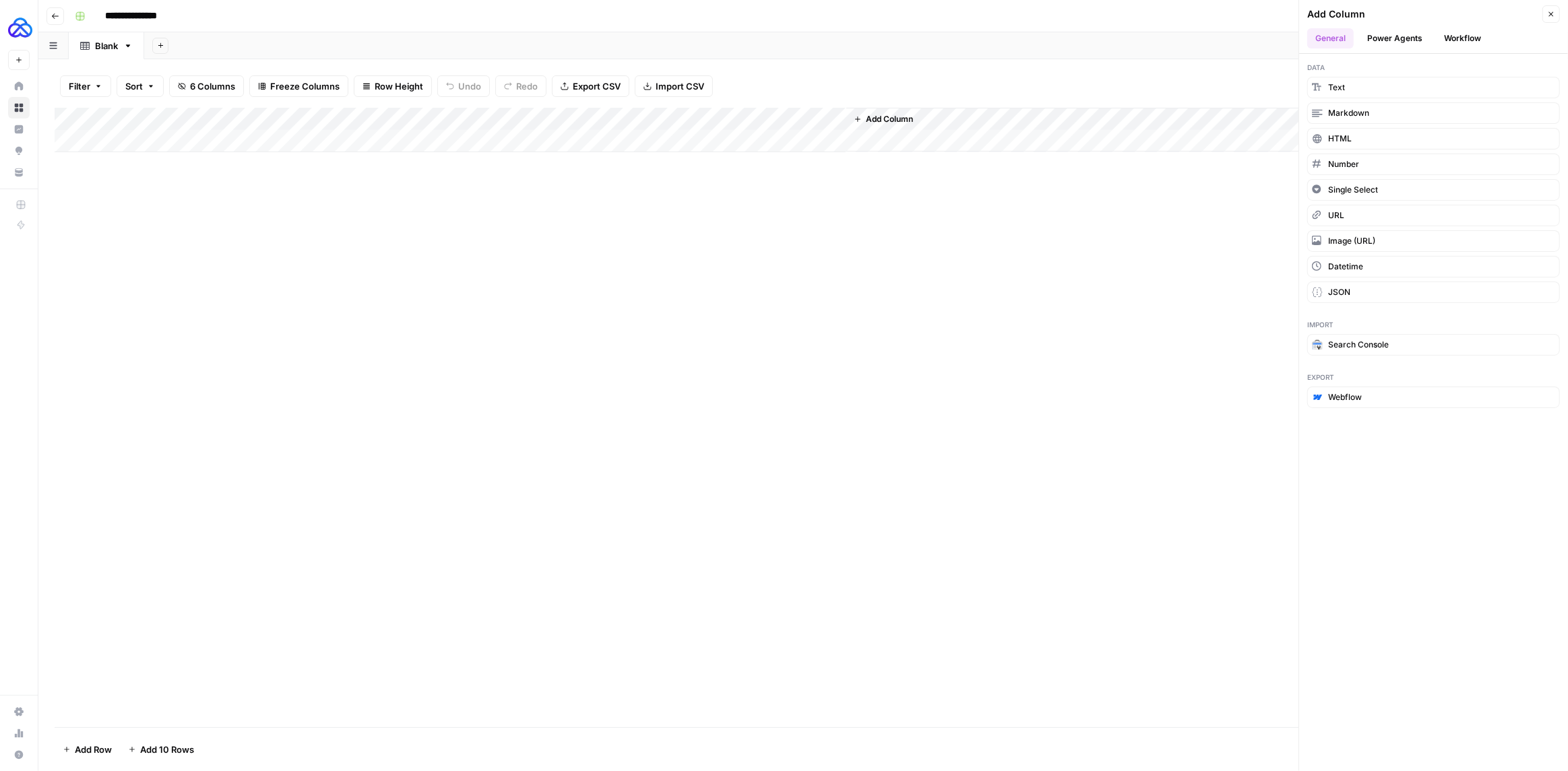
click at [1479, 42] on button "Workflow" at bounding box center [1462, 38] width 53 height 20
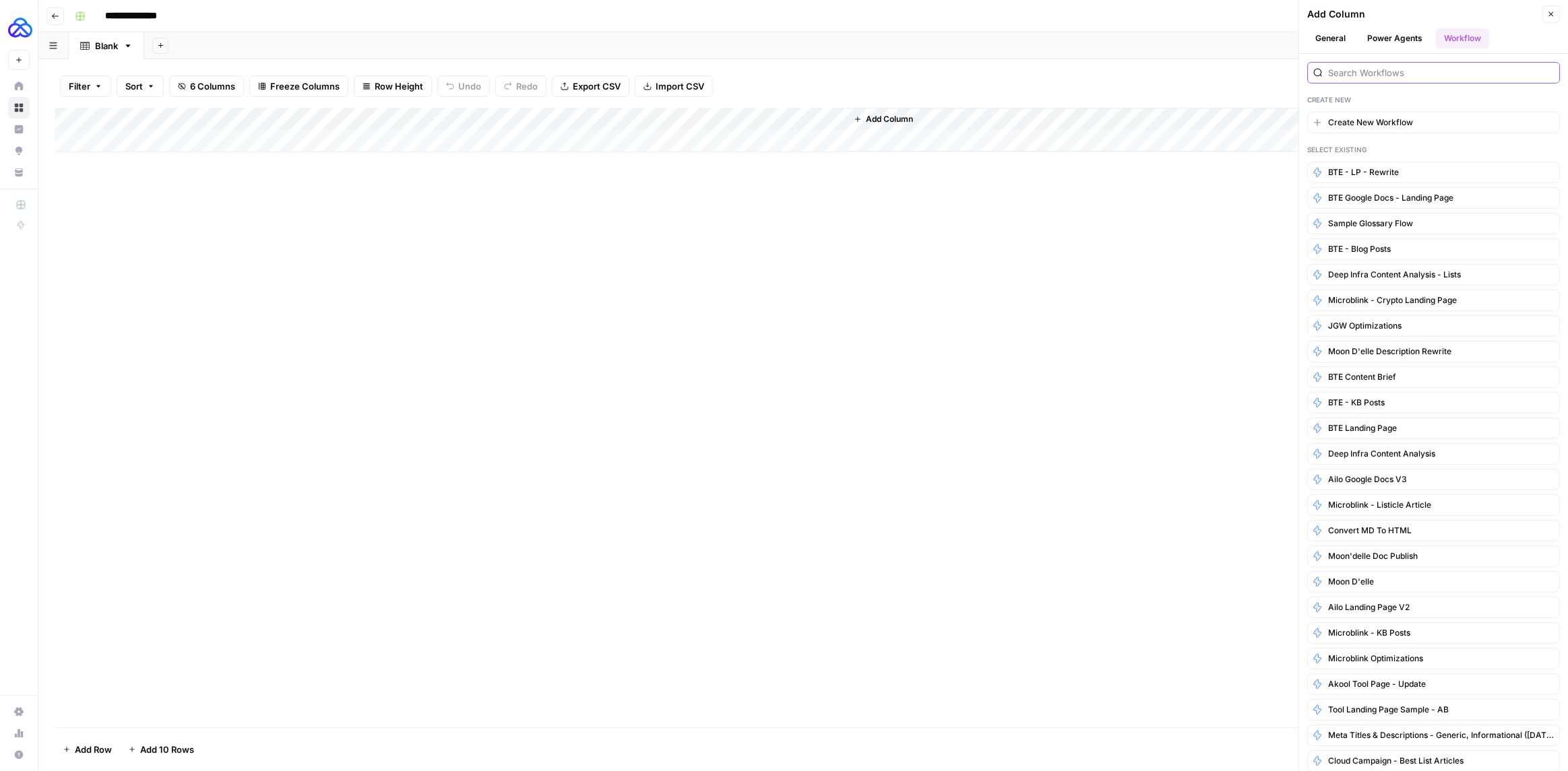
click at [1375, 76] on input "search" at bounding box center [1441, 73] width 226 height 14
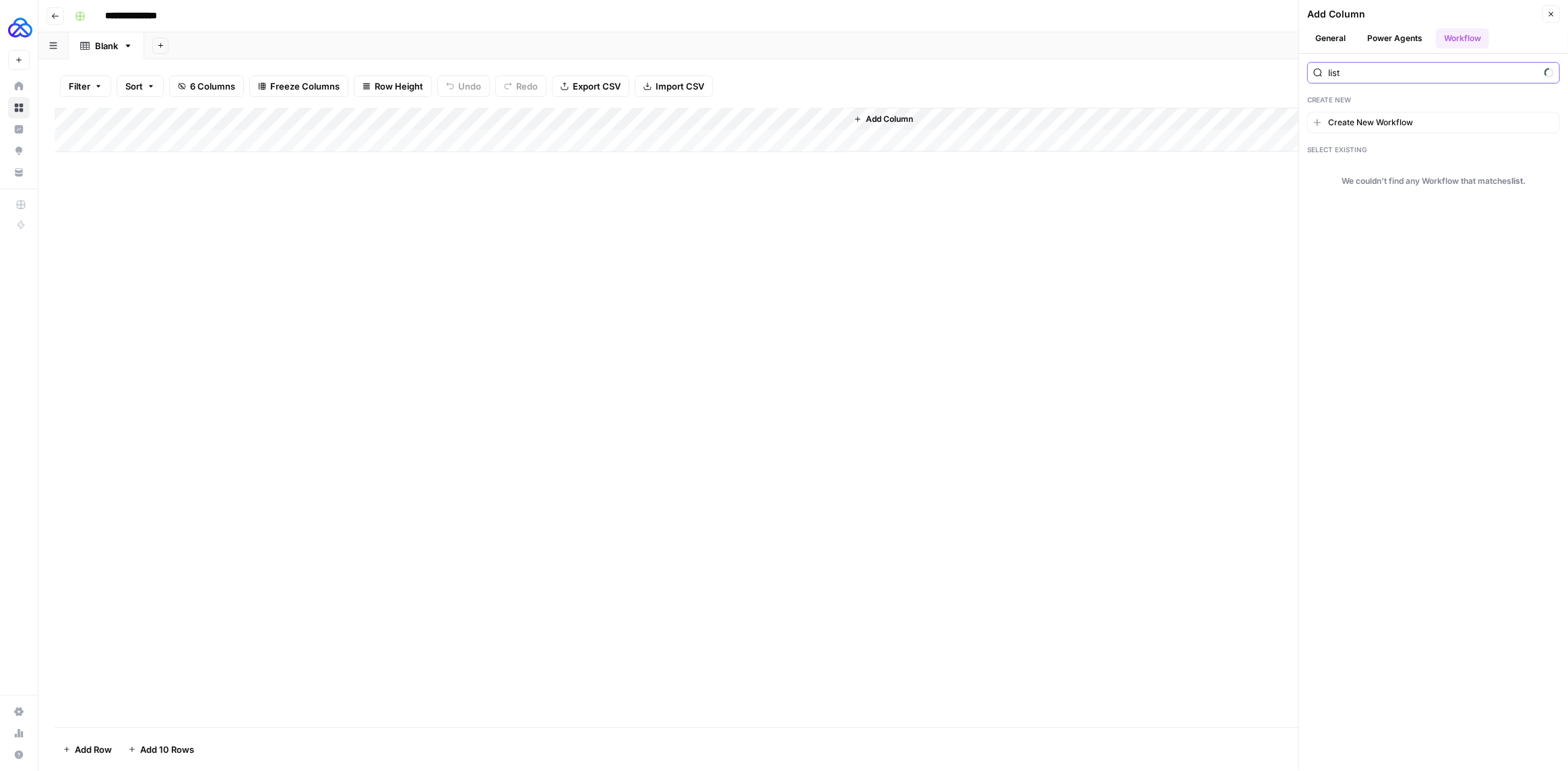
type input "list"
click at [1553, 12] on icon "button" at bounding box center [1551, 14] width 5 height 5
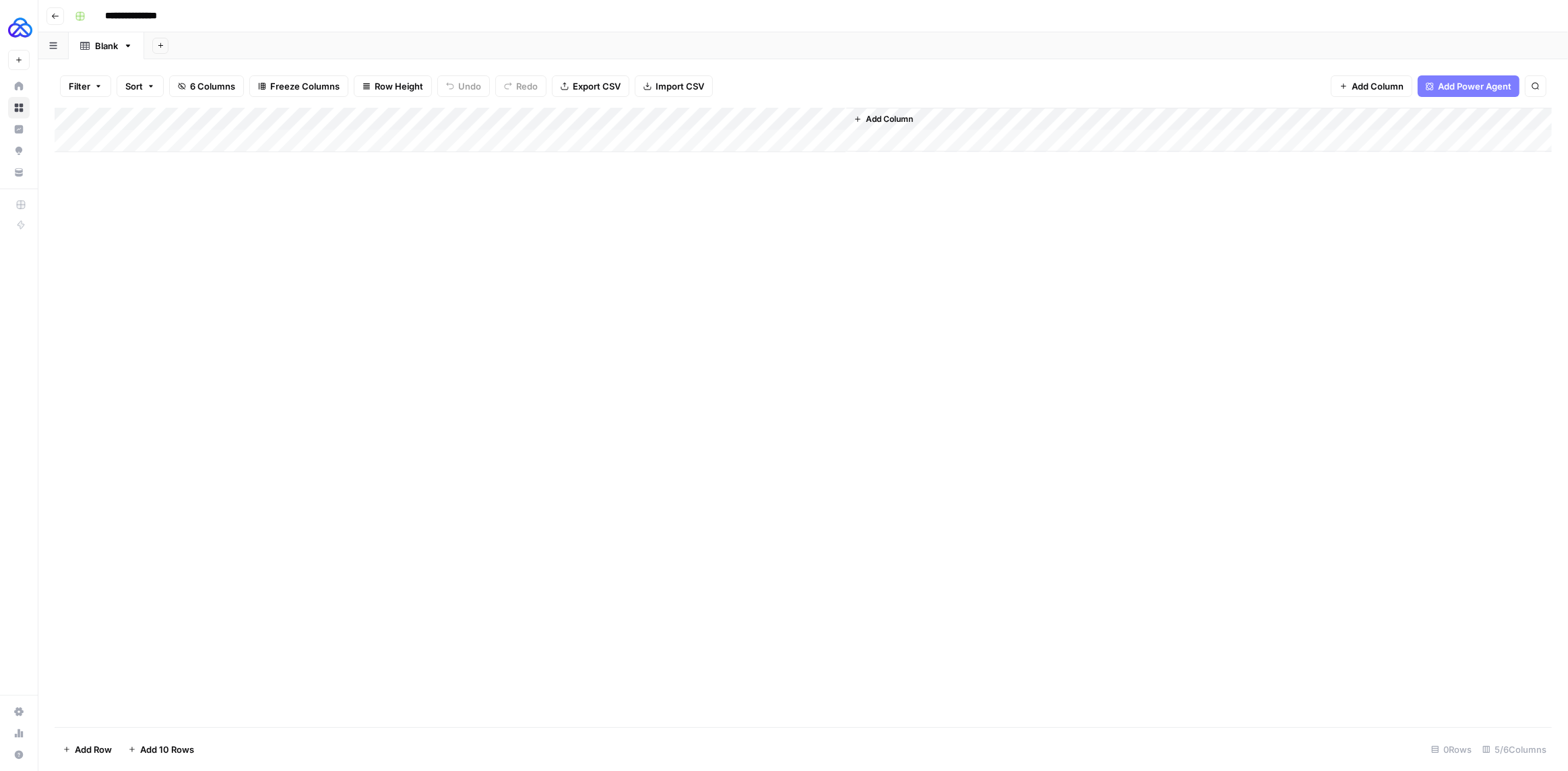
click at [898, 115] on span "Add Column" at bounding box center [889, 119] width 47 height 12
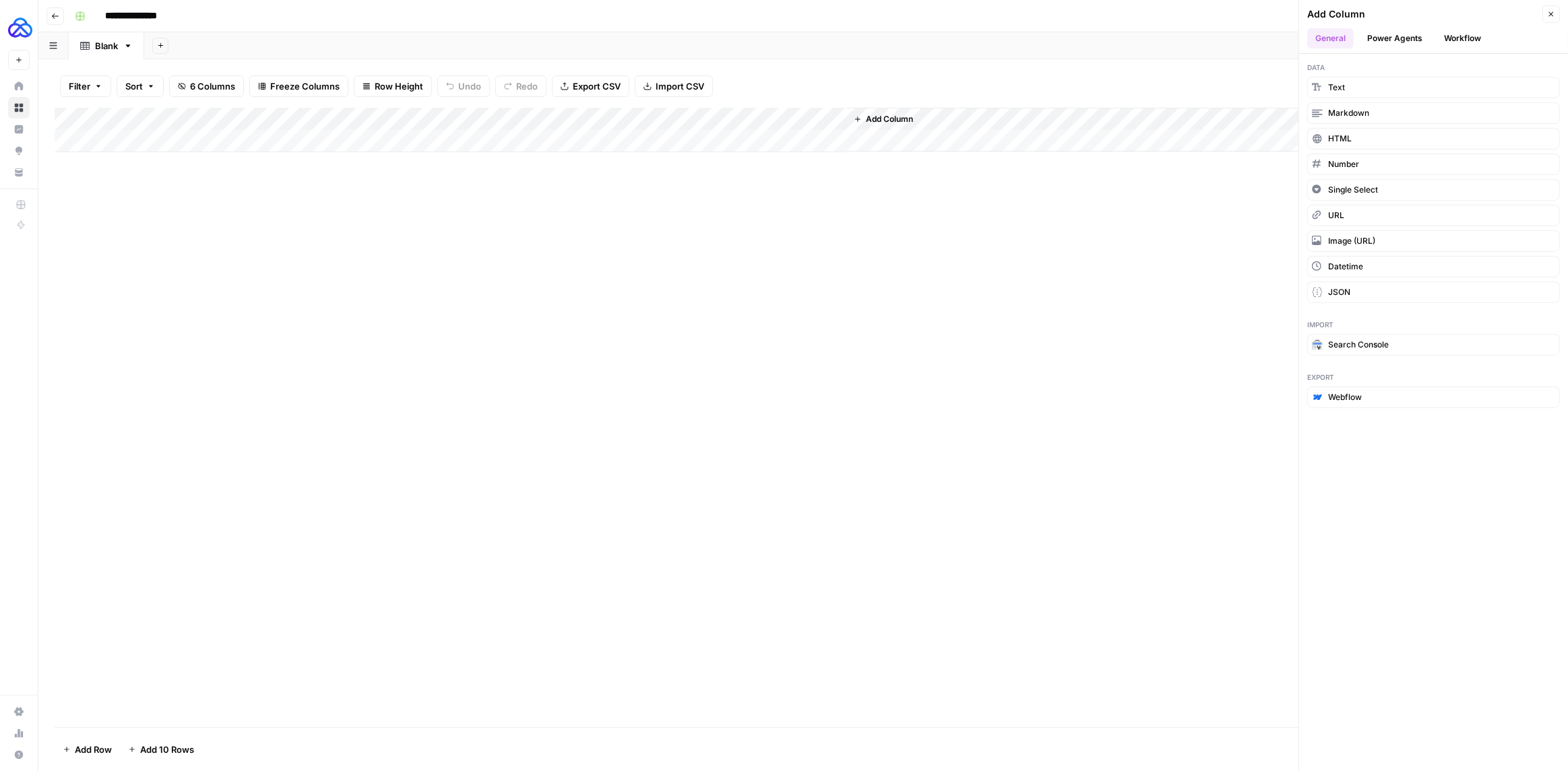
click at [1449, 37] on button "Workflow" at bounding box center [1462, 38] width 53 height 20
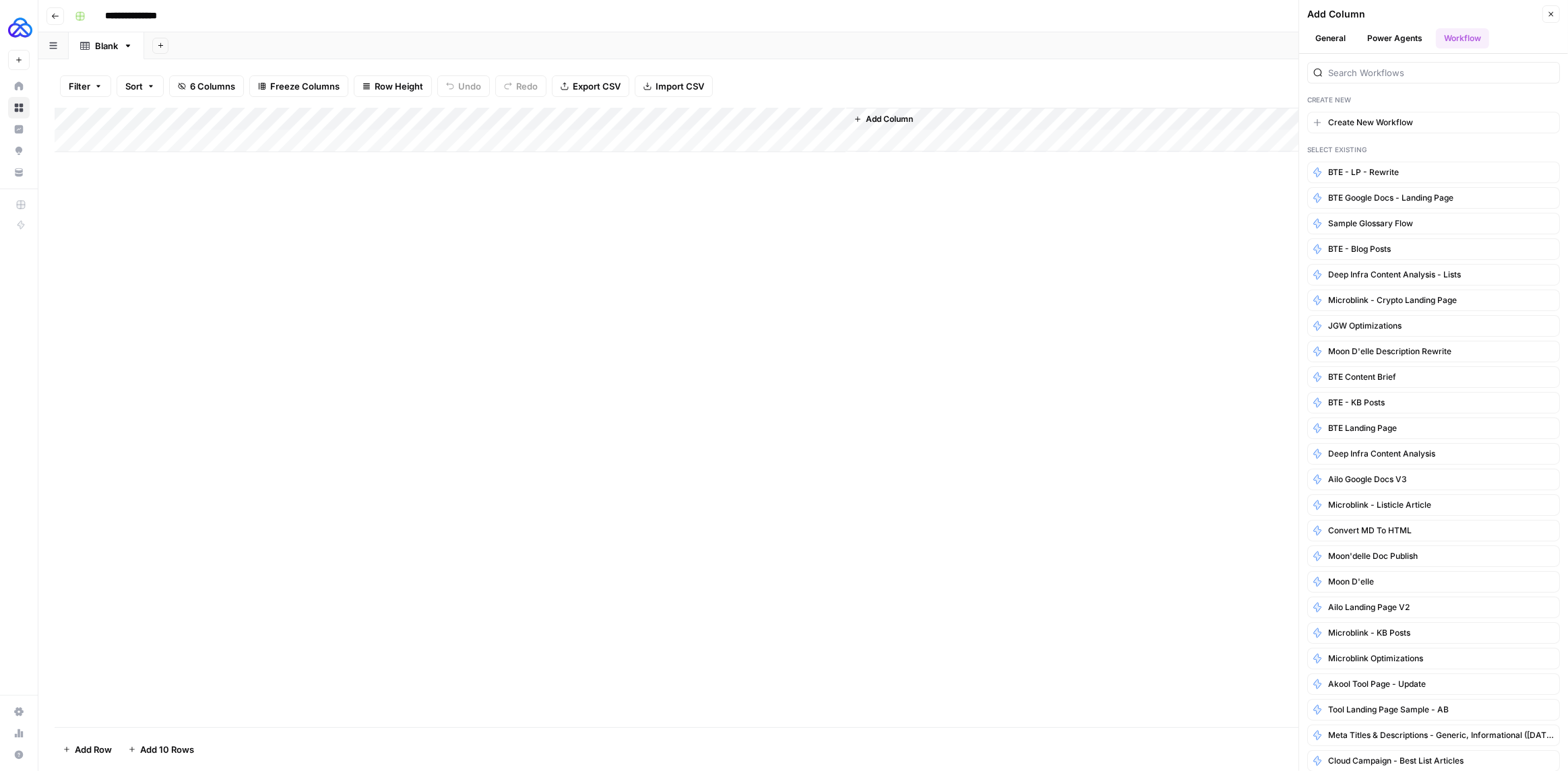
click at [1126, 298] on div "Add Column" at bounding box center [803, 417] width 1497 height 620
click at [1460, 36] on button "Workflow" at bounding box center [1462, 38] width 53 height 20
click at [1395, 74] on input "search" at bounding box center [1441, 73] width 226 height 14
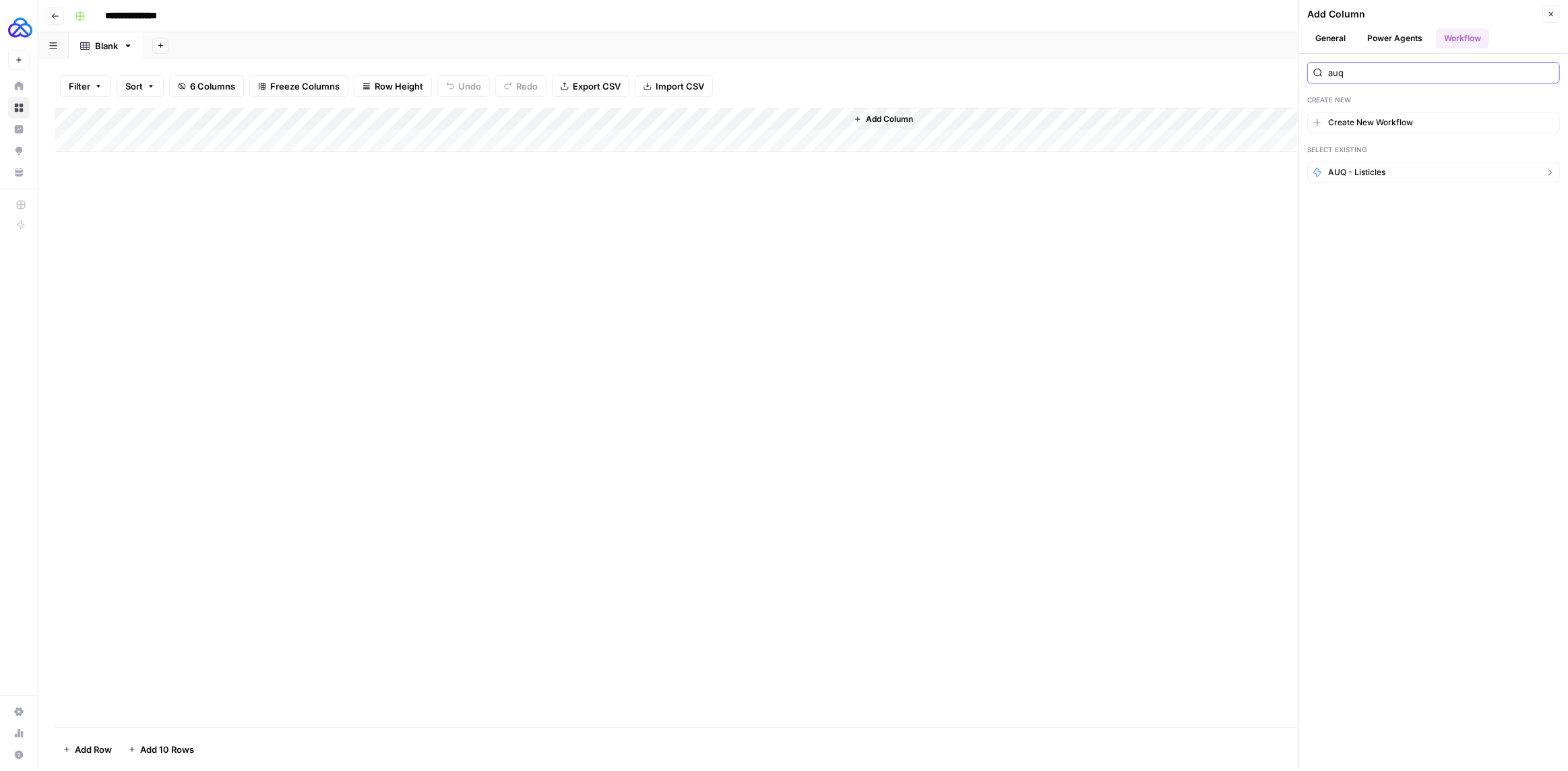
type input "auq"
click at [1350, 169] on span "AUQ - Listicles" at bounding box center [1357, 173] width 58 height 12
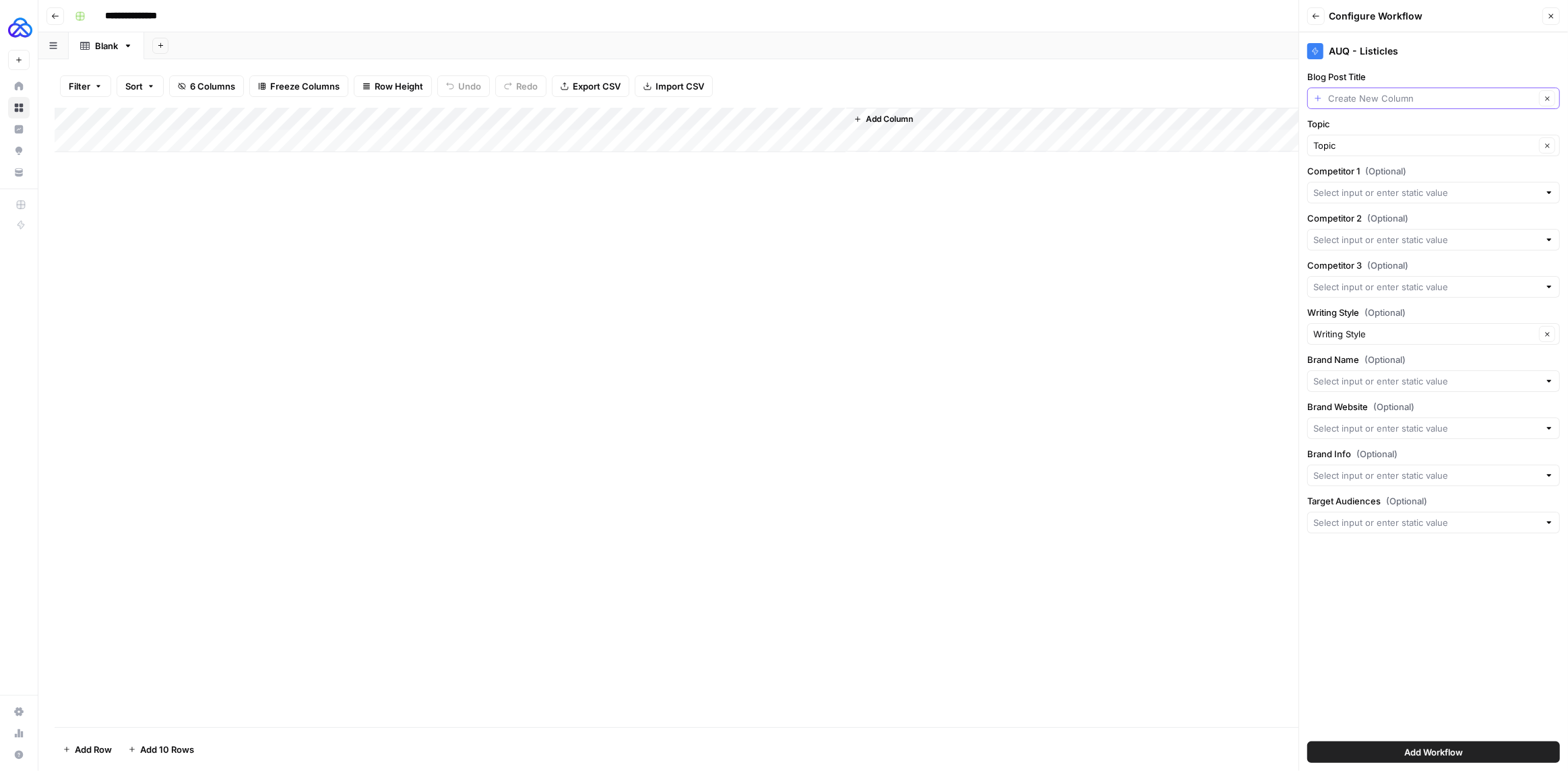
click at [1380, 95] on input "Blog Post Title" at bounding box center [1431, 98] width 207 height 14
click at [1359, 173] on span "Title" at bounding box center [1422, 173] width 208 height 14
type input "Title"
click at [1438, 745] on span "Add Workflow" at bounding box center [1433, 752] width 58 height 14
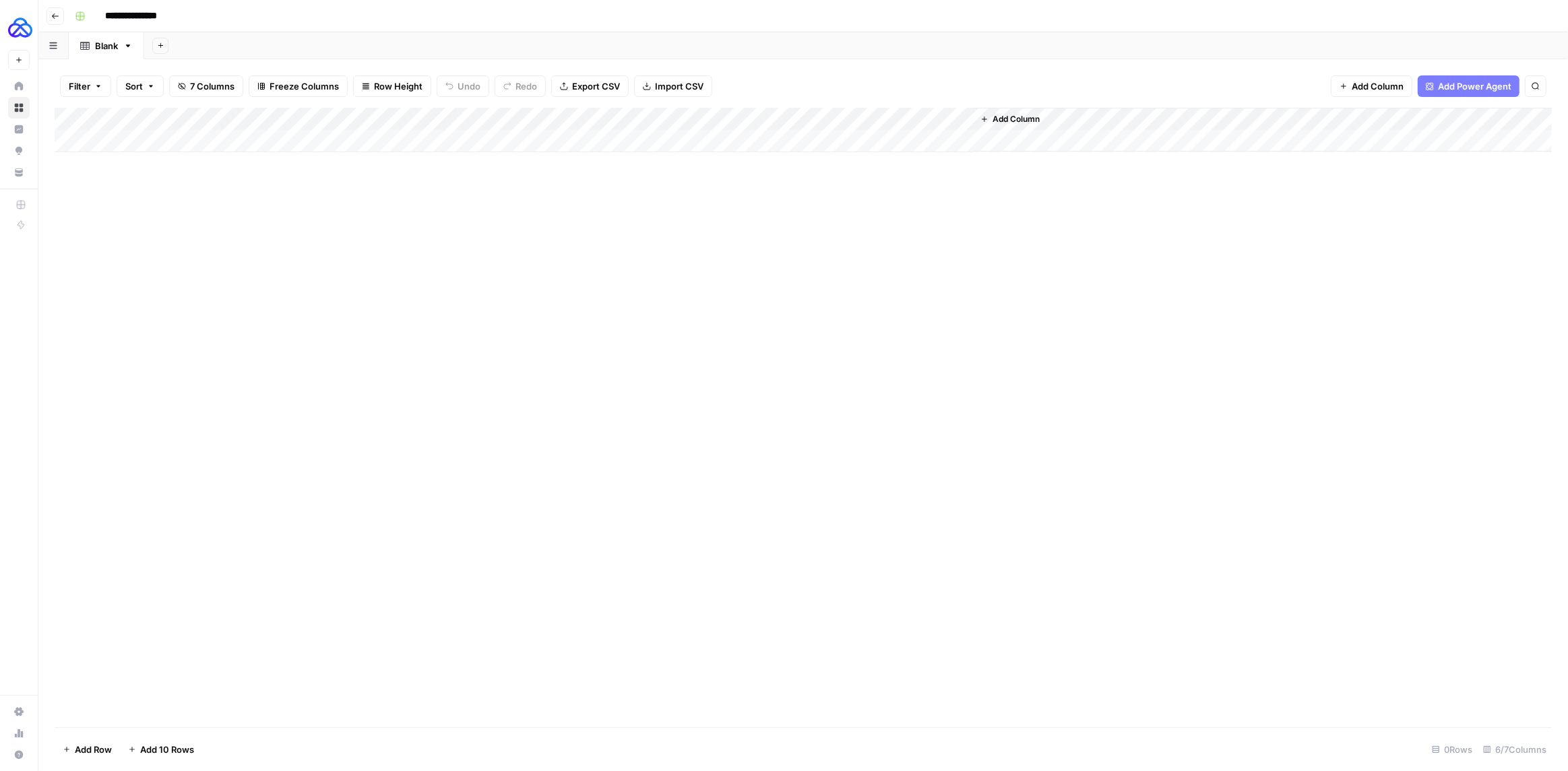
click at [713, 120] on div "Add Column" at bounding box center [803, 130] width 1497 height 45
click at [667, 299] on span "Remove Column" at bounding box center [688, 301] width 118 height 14
click at [740, 143] on span "Delete" at bounding box center [736, 139] width 29 height 14
click at [243, 138] on div "Add Column" at bounding box center [803, 130] width 1497 height 45
click at [161, 120] on div "Add Column" at bounding box center [803, 141] width 1497 height 67
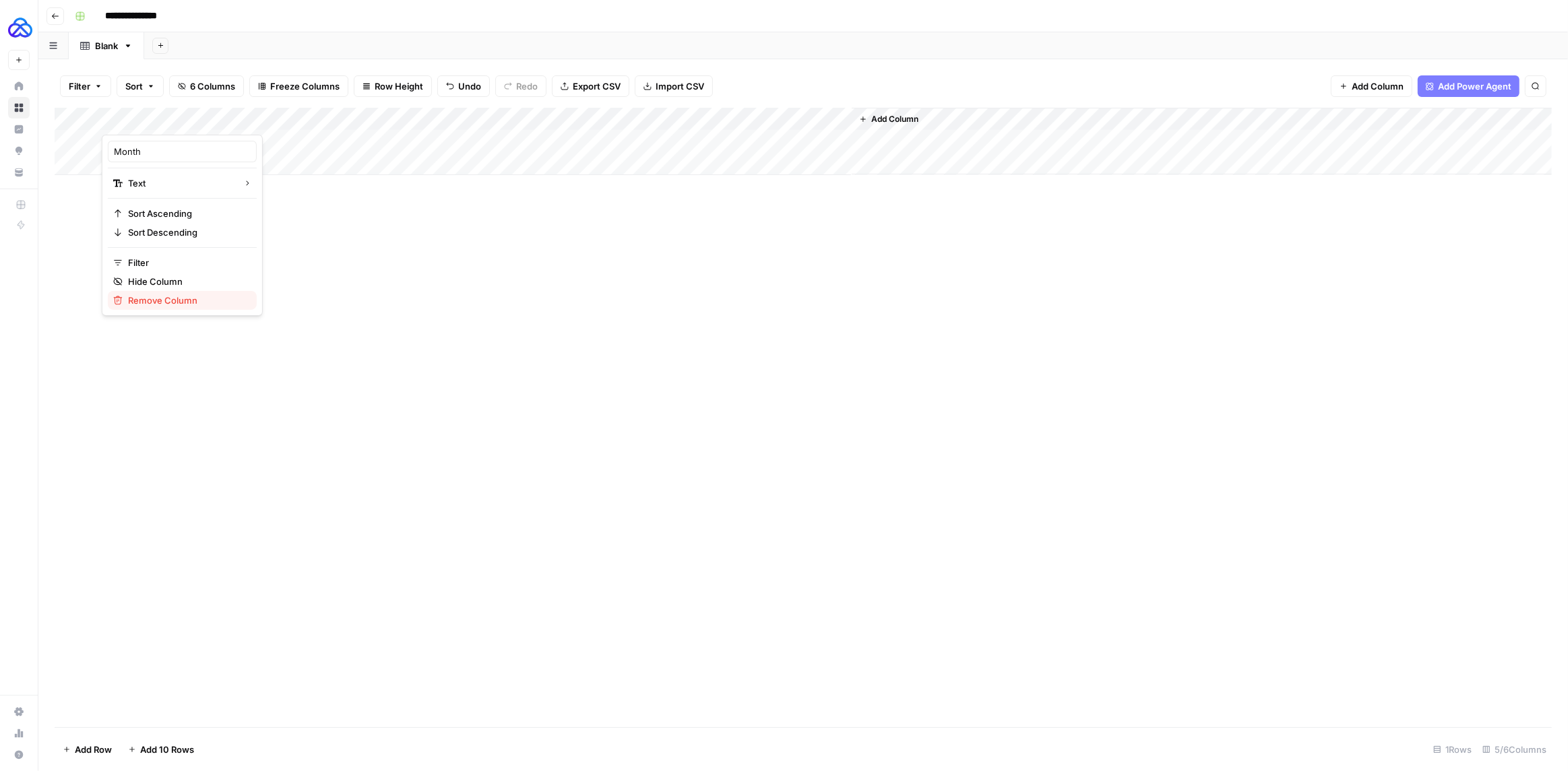
click at [170, 298] on span "Remove Column" at bounding box center [187, 301] width 118 height 14
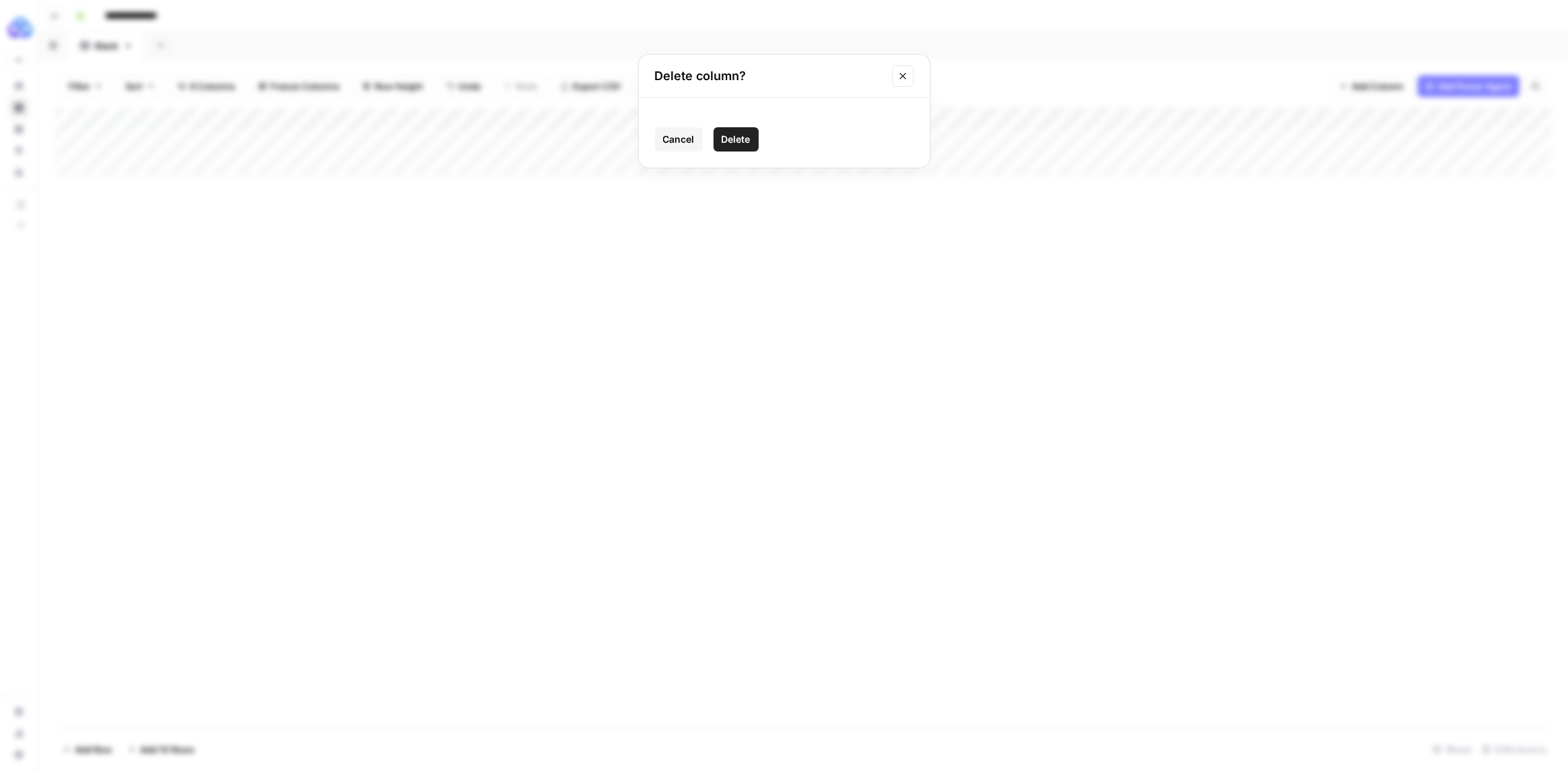
click at [732, 140] on span "Delete" at bounding box center [736, 139] width 29 height 14
click at [185, 141] on div "Add Column" at bounding box center [803, 141] width 1497 height 67
type textarea "*******"
click at [687, 117] on div "Add Column" at bounding box center [803, 141] width 1497 height 67
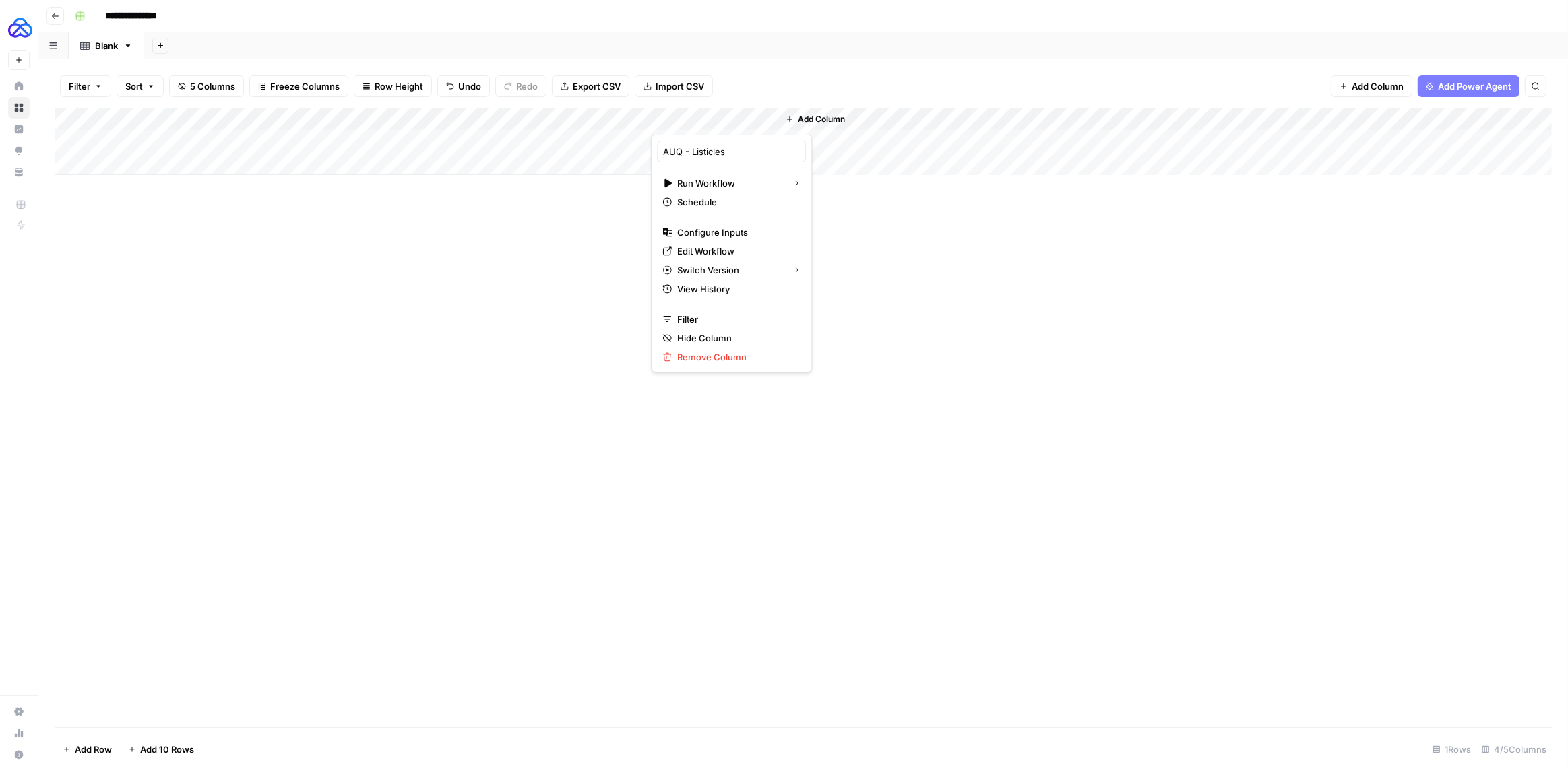
click at [502, 271] on div "Add Column" at bounding box center [803, 417] width 1497 height 620
click at [148, 142] on div "Add Column" at bounding box center [803, 141] width 1497 height 67
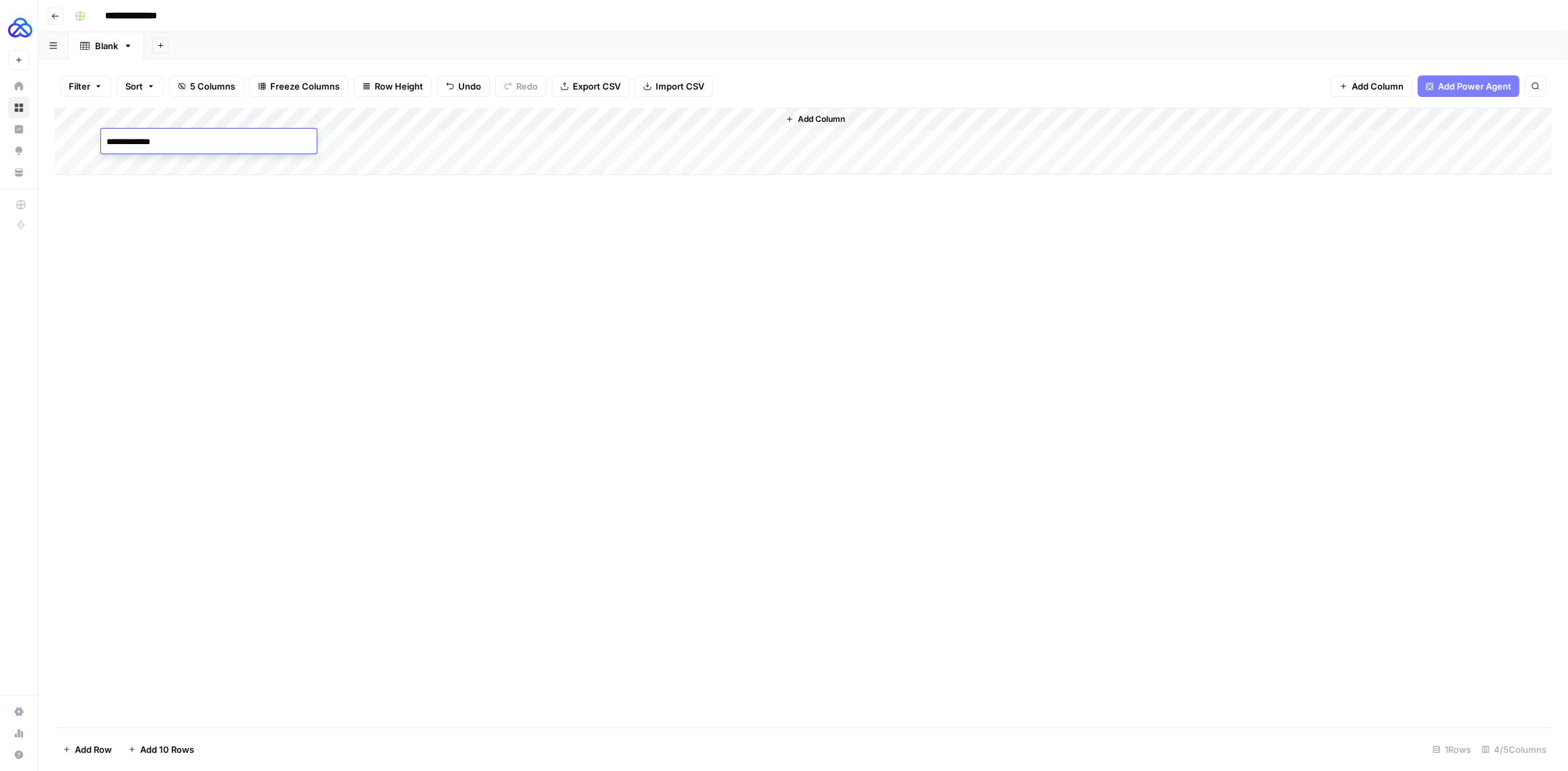
type textarea "**********"
click at [696, 119] on div "Add Column" at bounding box center [803, 141] width 1497 height 67
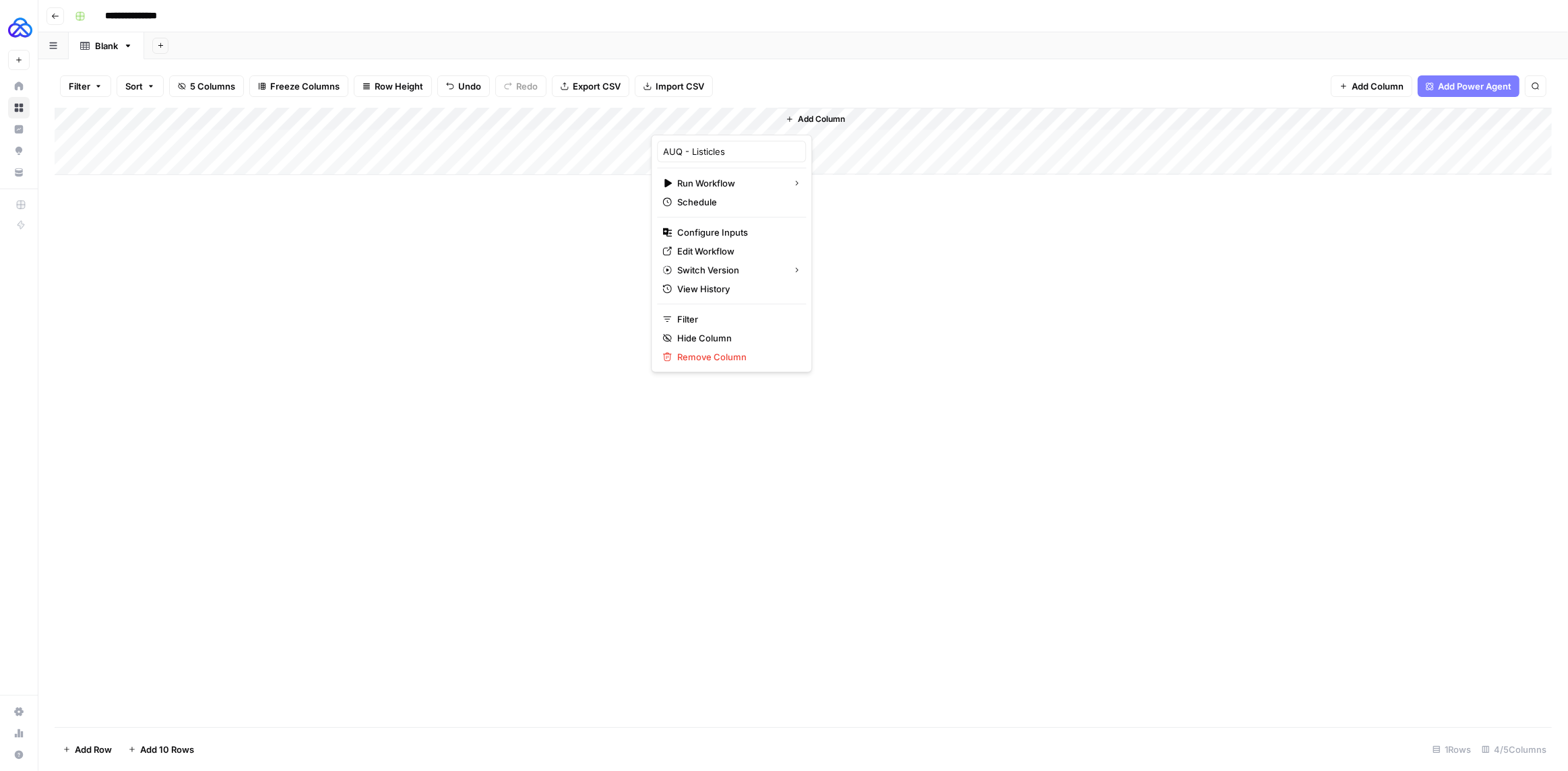
click at [349, 233] on div "Add Column" at bounding box center [803, 417] width 1497 height 620
click at [689, 123] on div "Add Column" at bounding box center [803, 141] width 1497 height 67
click at [703, 247] on span "Edit Workflow" at bounding box center [736, 251] width 118 height 14
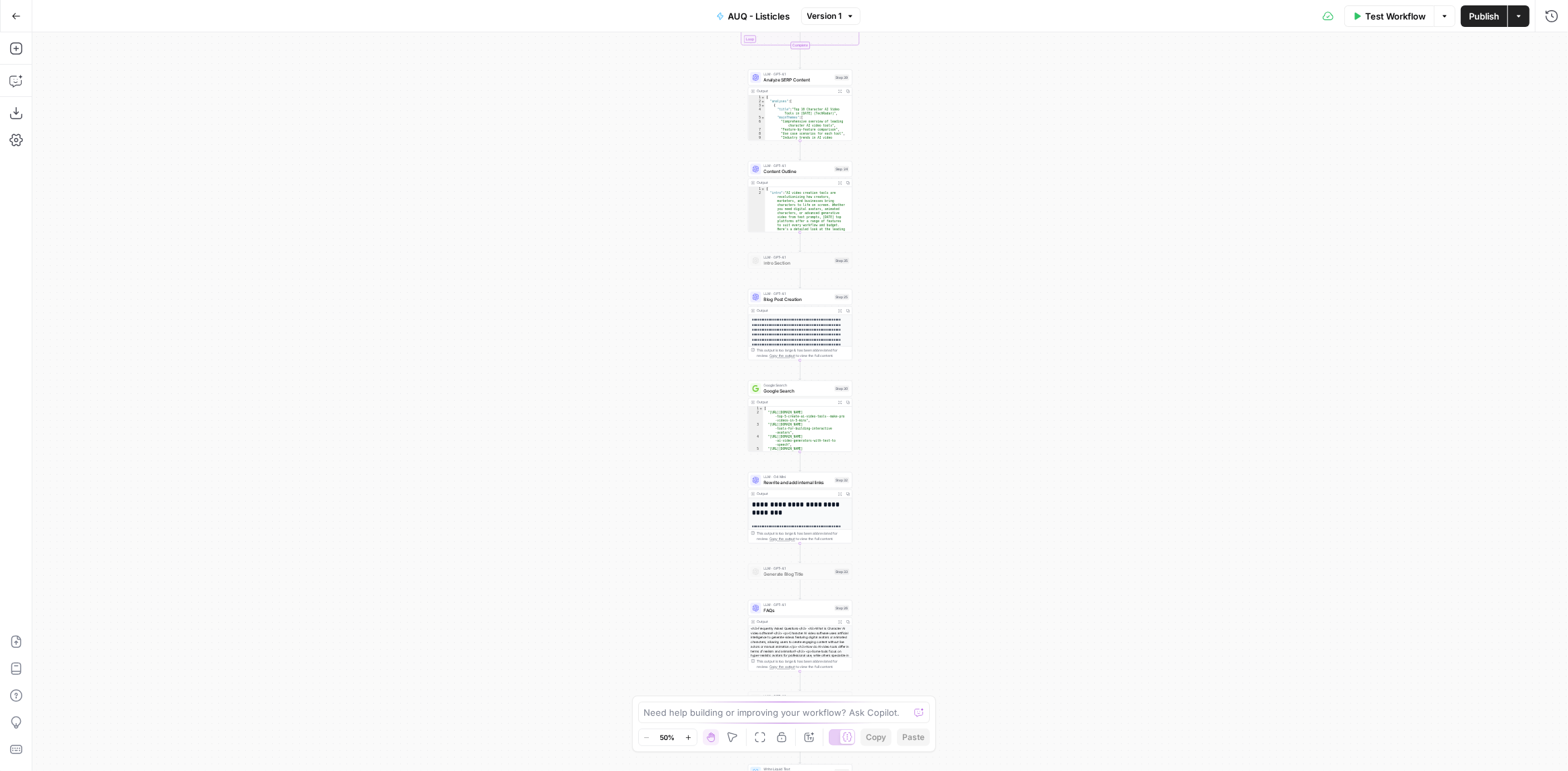
click at [707, 223] on div "Workflow Set Inputs Inputs Google Search Google Search Results Step 36 Output E…" at bounding box center [800, 401] width 1535 height 738
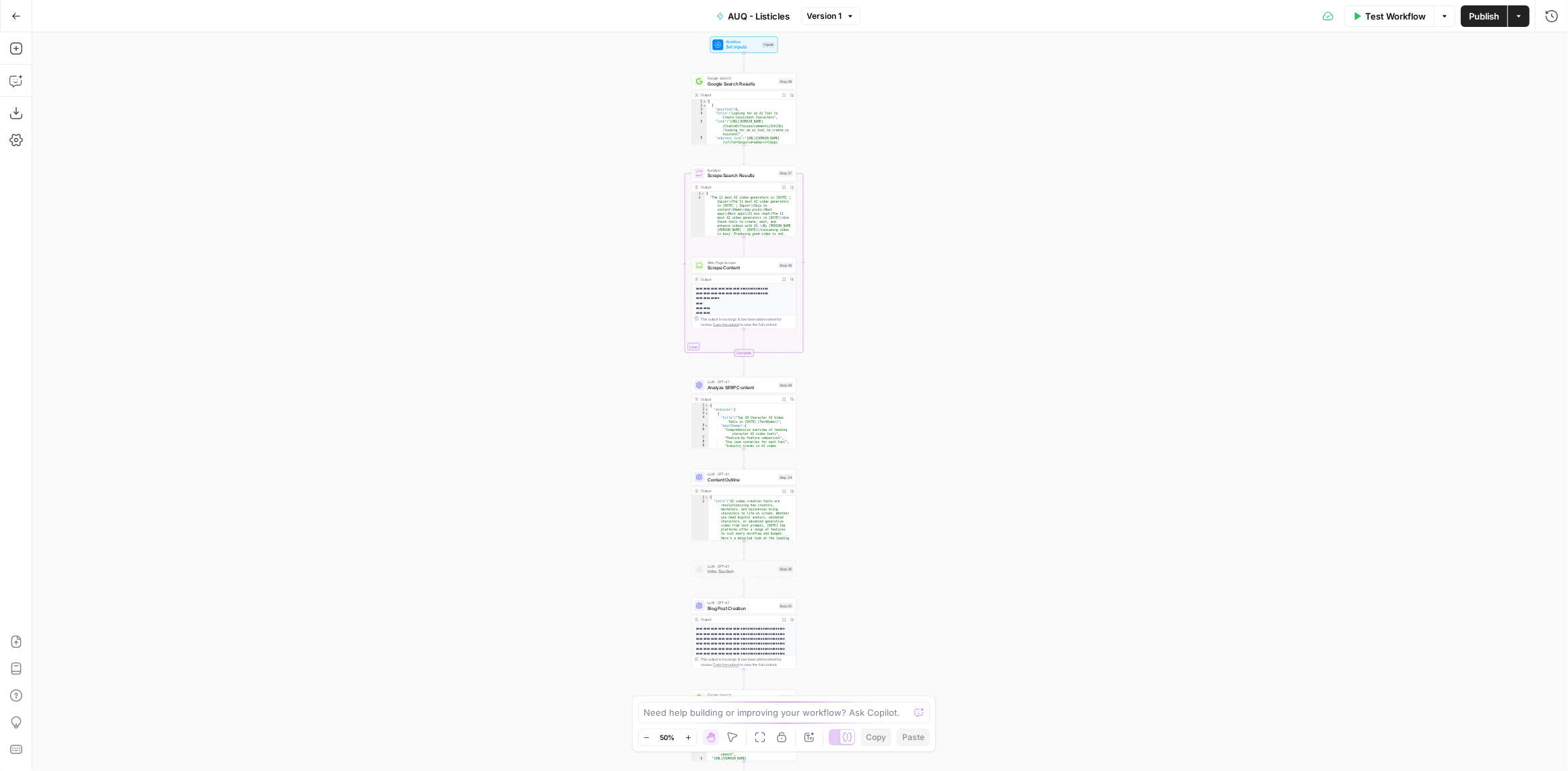
drag, startPoint x: 682, startPoint y: 145, endPoint x: 634, endPoint y: 215, distance: 84.9
click at [627, 322] on div "Workflow Set Inputs Inputs Google Search Google Search Results Step 36 Output E…" at bounding box center [800, 401] width 1535 height 738
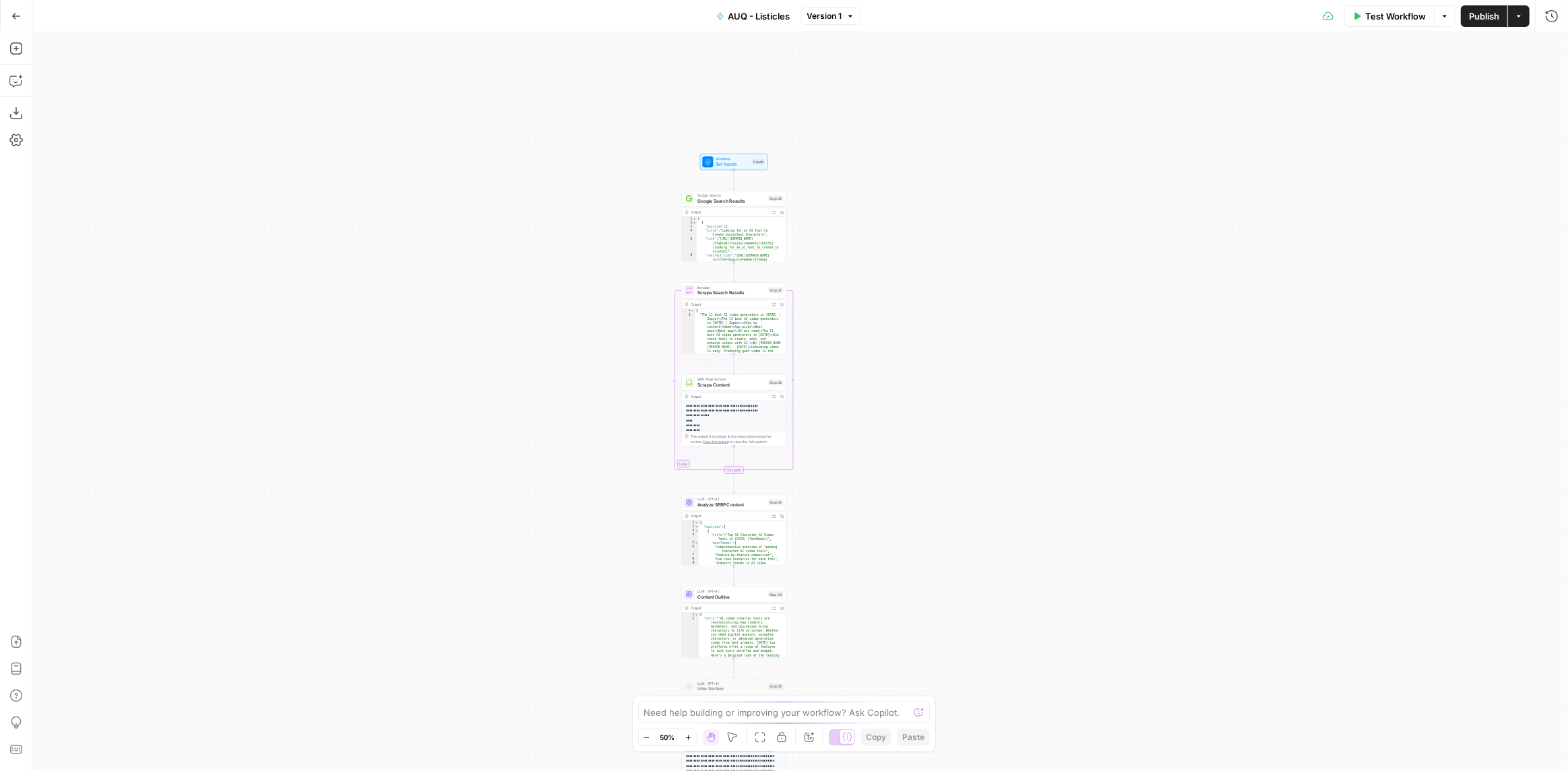
drag, startPoint x: 640, startPoint y: 96, endPoint x: 628, endPoint y: 225, distance: 129.6
click at [627, 227] on div "Workflow Set Inputs Inputs Google Search Google Search Results Step 36 Output E…" at bounding box center [800, 401] width 1535 height 738
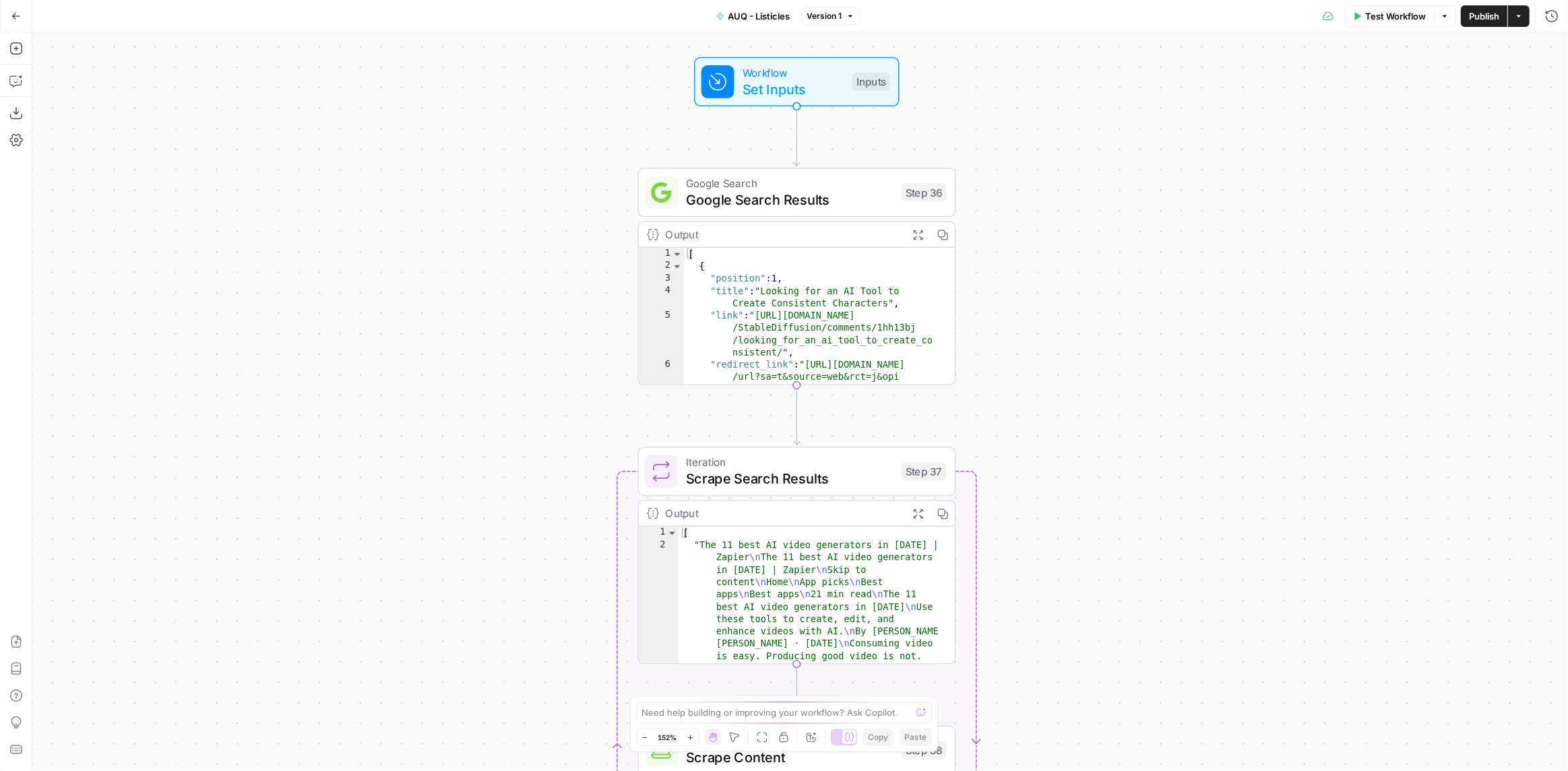
drag, startPoint x: 660, startPoint y: 227, endPoint x: 506, endPoint y: 258, distance: 157.1
click at [506, 258] on div "Workflow Set Inputs Inputs Google Search Google Search Results Step 36 Output E…" at bounding box center [800, 401] width 1535 height 738
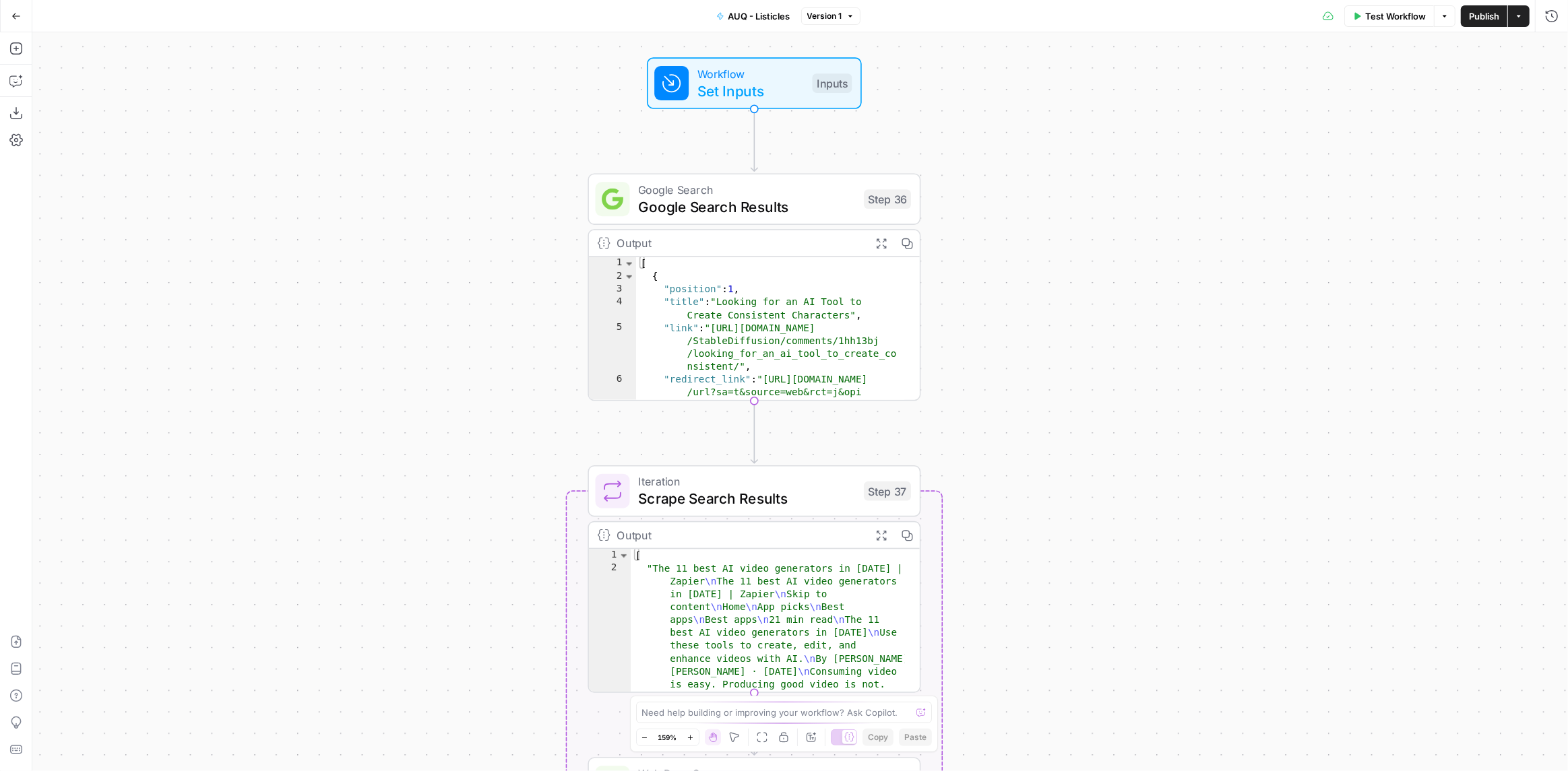
drag, startPoint x: 512, startPoint y: 246, endPoint x: 452, endPoint y: 247, distance: 60.0
click at [439, 250] on div "Workflow Set Inputs Inputs Google Search Google Search Results Step 36 Output E…" at bounding box center [800, 401] width 1535 height 738
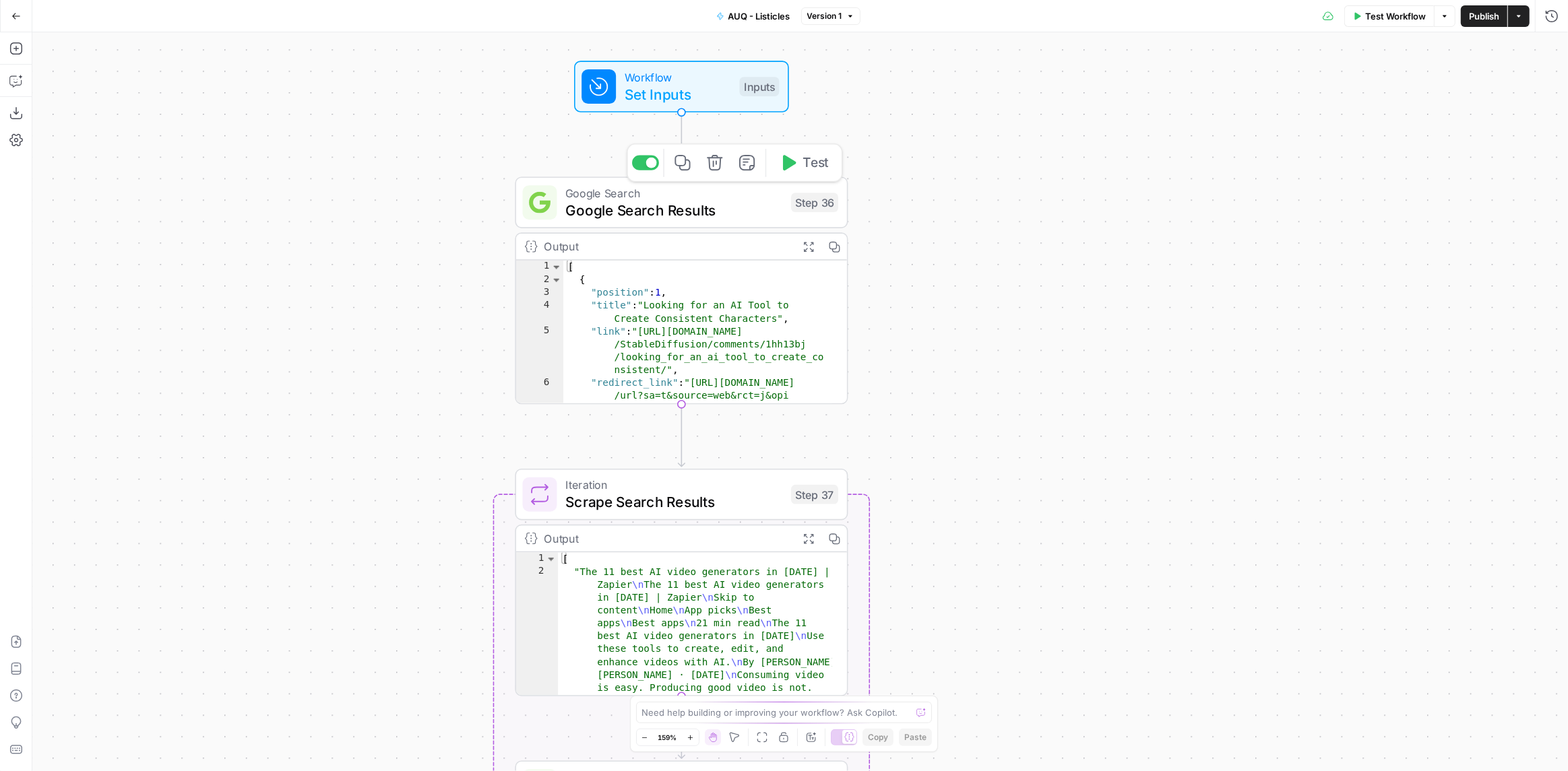
click at [657, 213] on span "Google Search Results" at bounding box center [674, 210] width 217 height 21
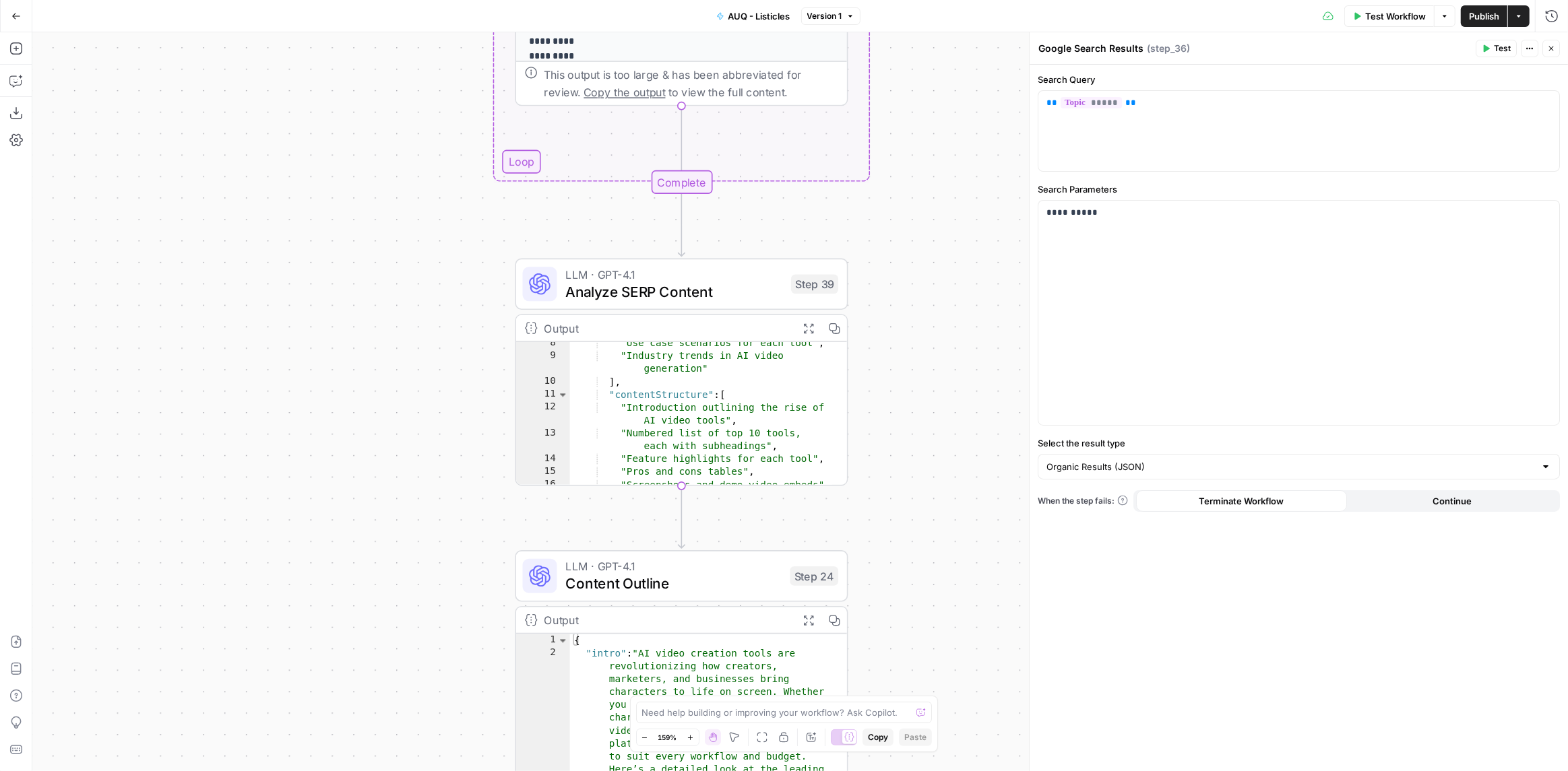
scroll to position [242, 0]
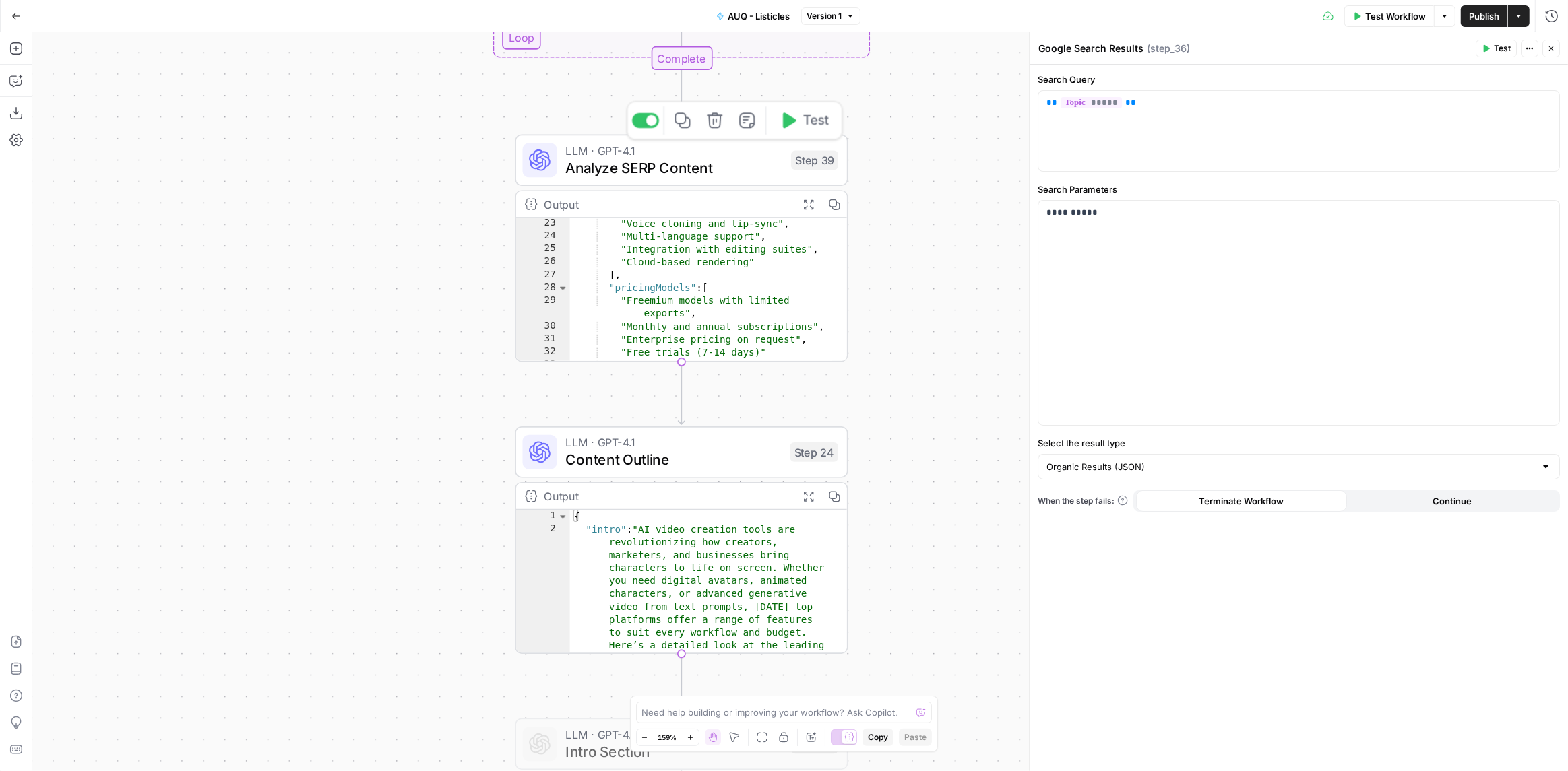
click at [590, 169] on span "Analyze SERP Content" at bounding box center [674, 167] width 217 height 21
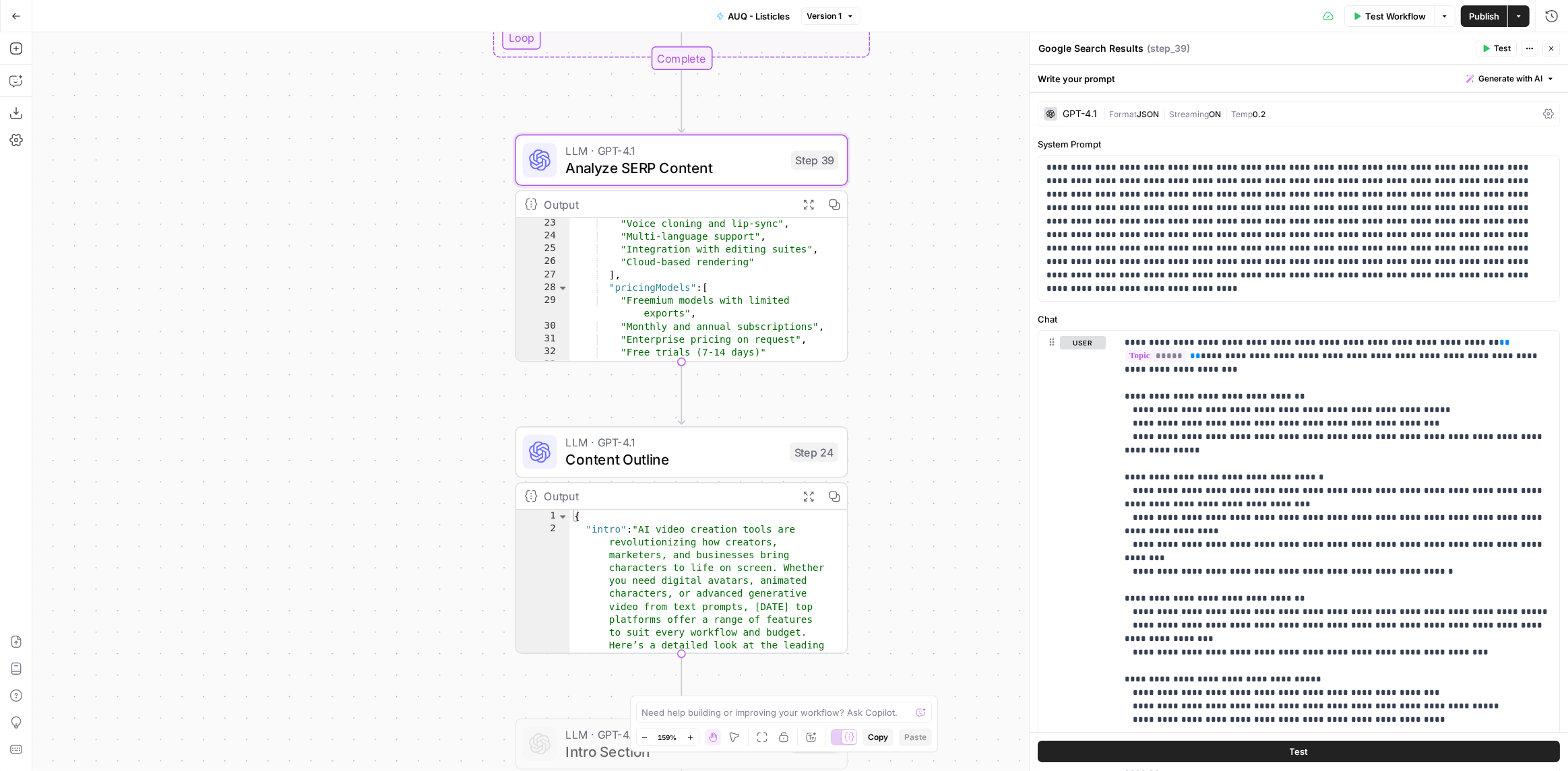
click at [610, 451] on span "Content Outline" at bounding box center [673, 460] width 215 height 21
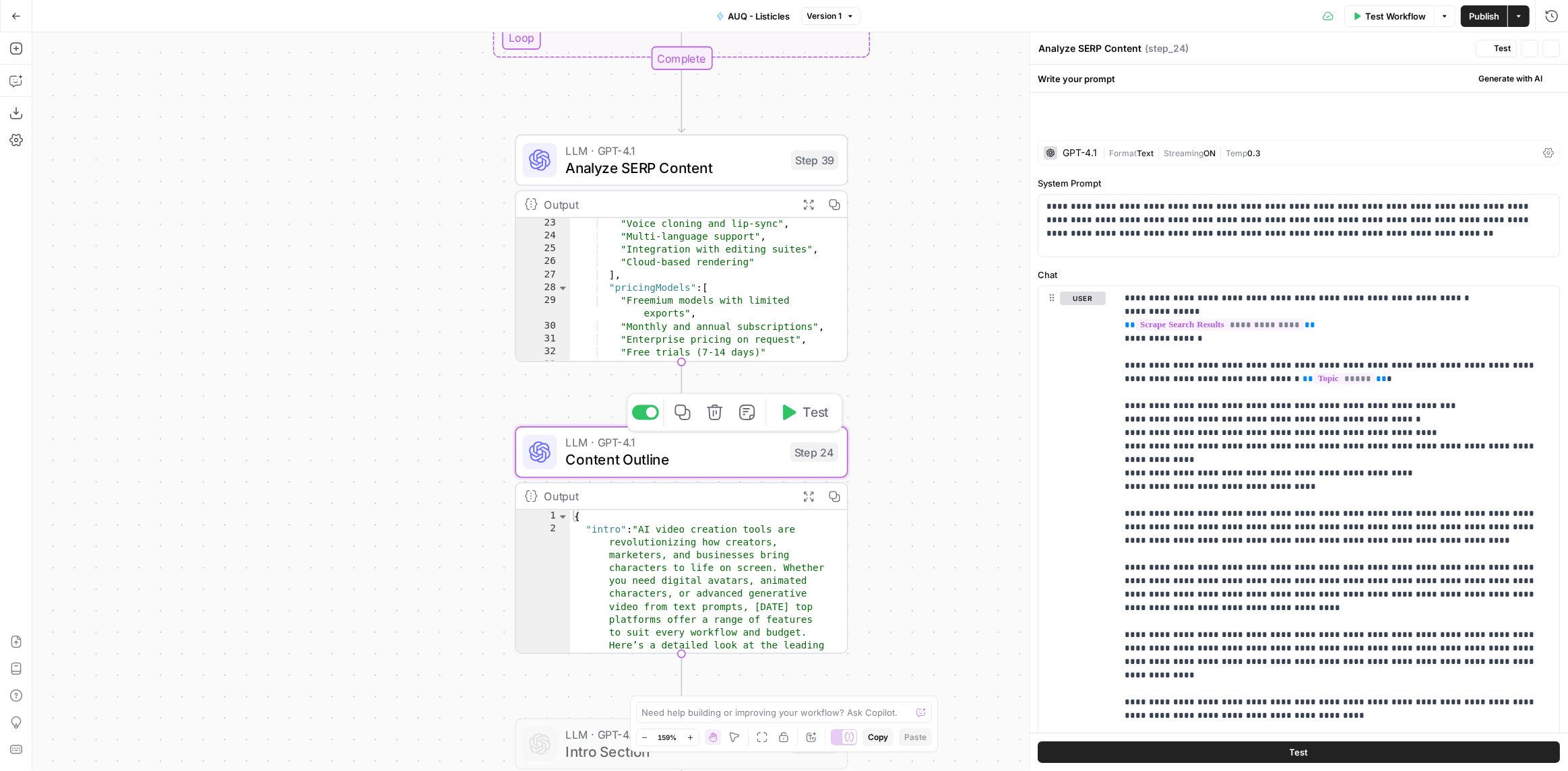
type textarea "Content Outline"
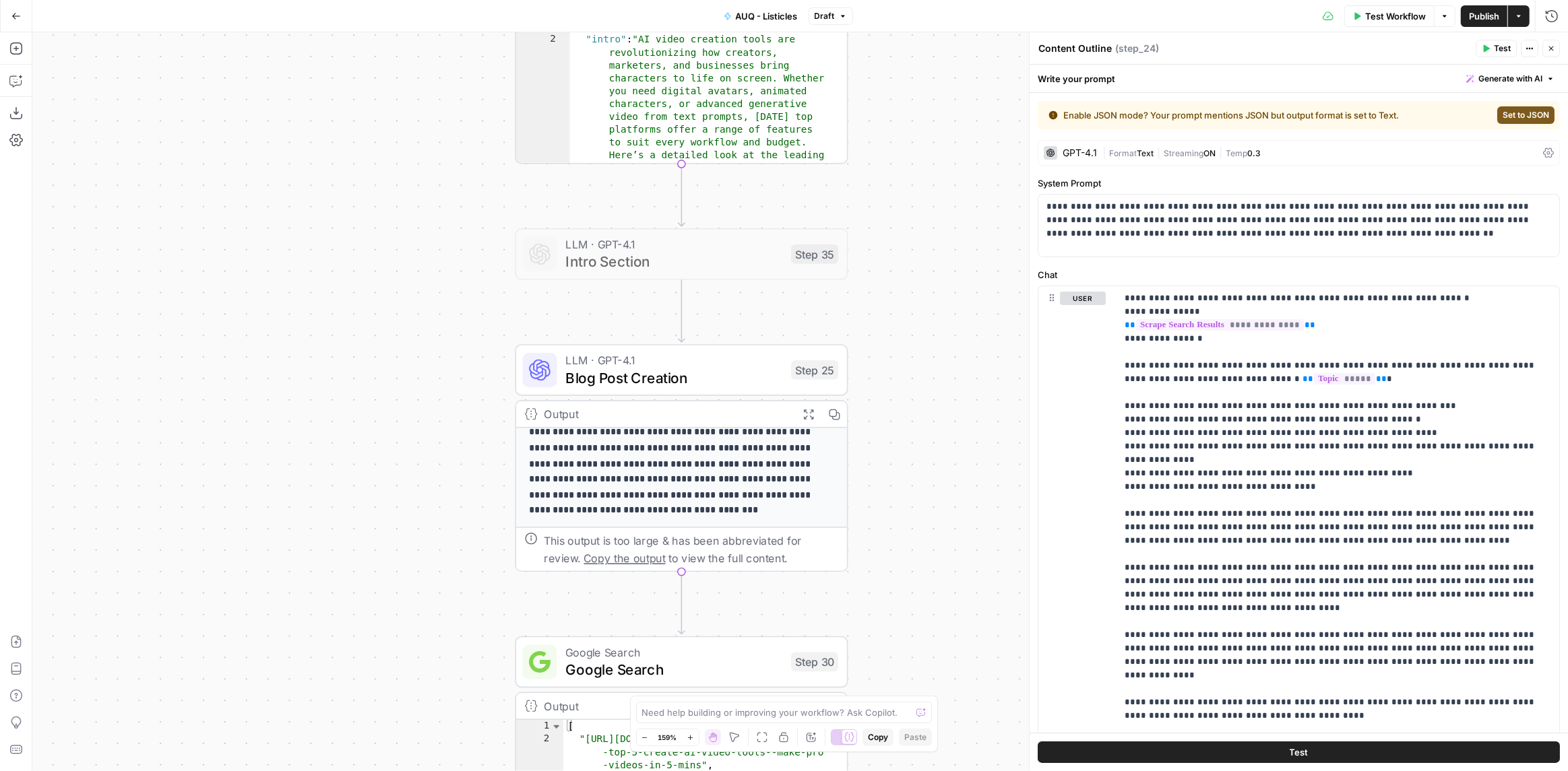
scroll to position [0, 0]
click at [569, 391] on div "LLM · GPT-4.1 Blog Post Creation Step 25 Copy step Delete step Add Note Test" at bounding box center [681, 370] width 333 height 52
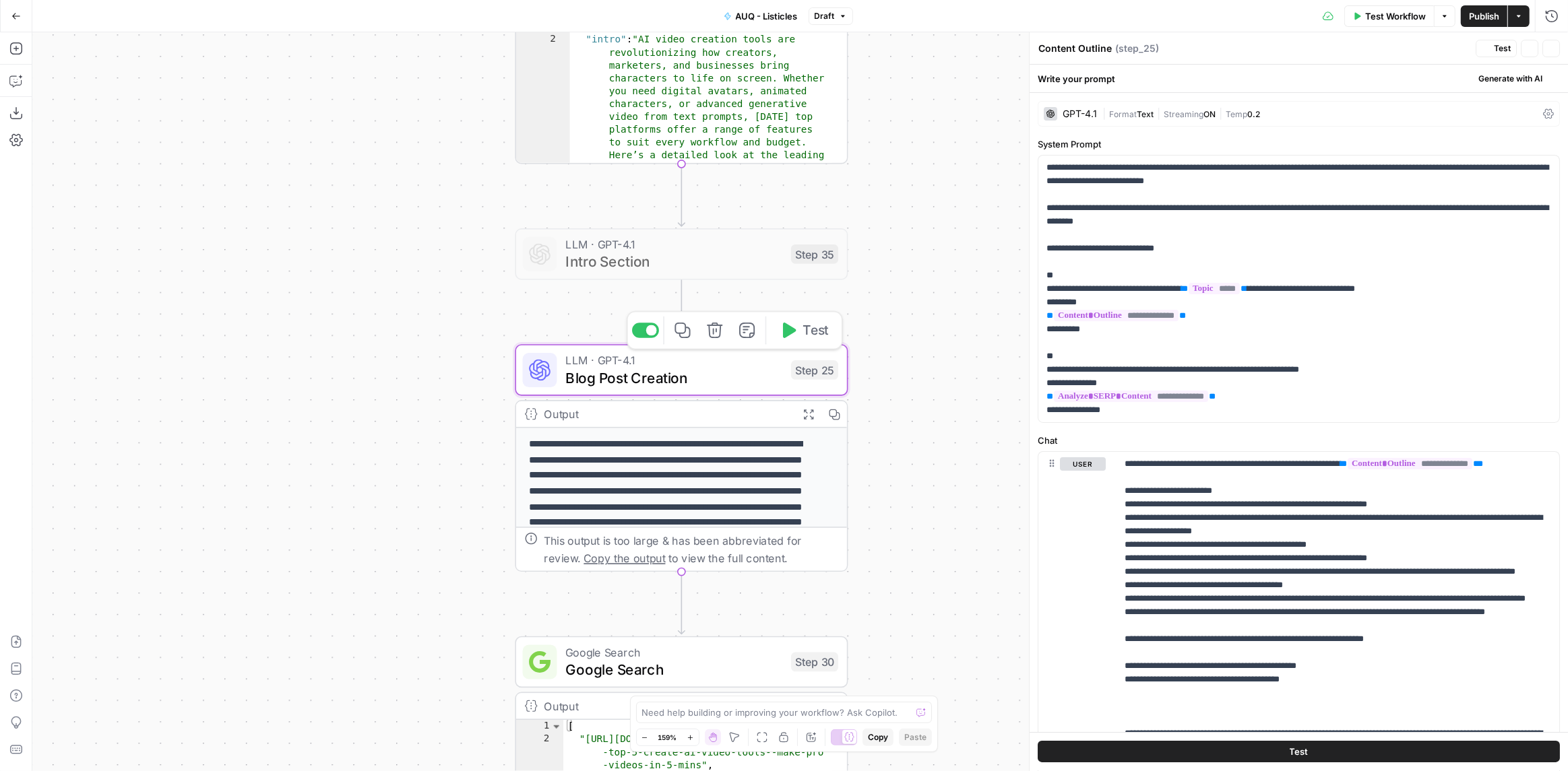
type textarea "Blog Post Creation"
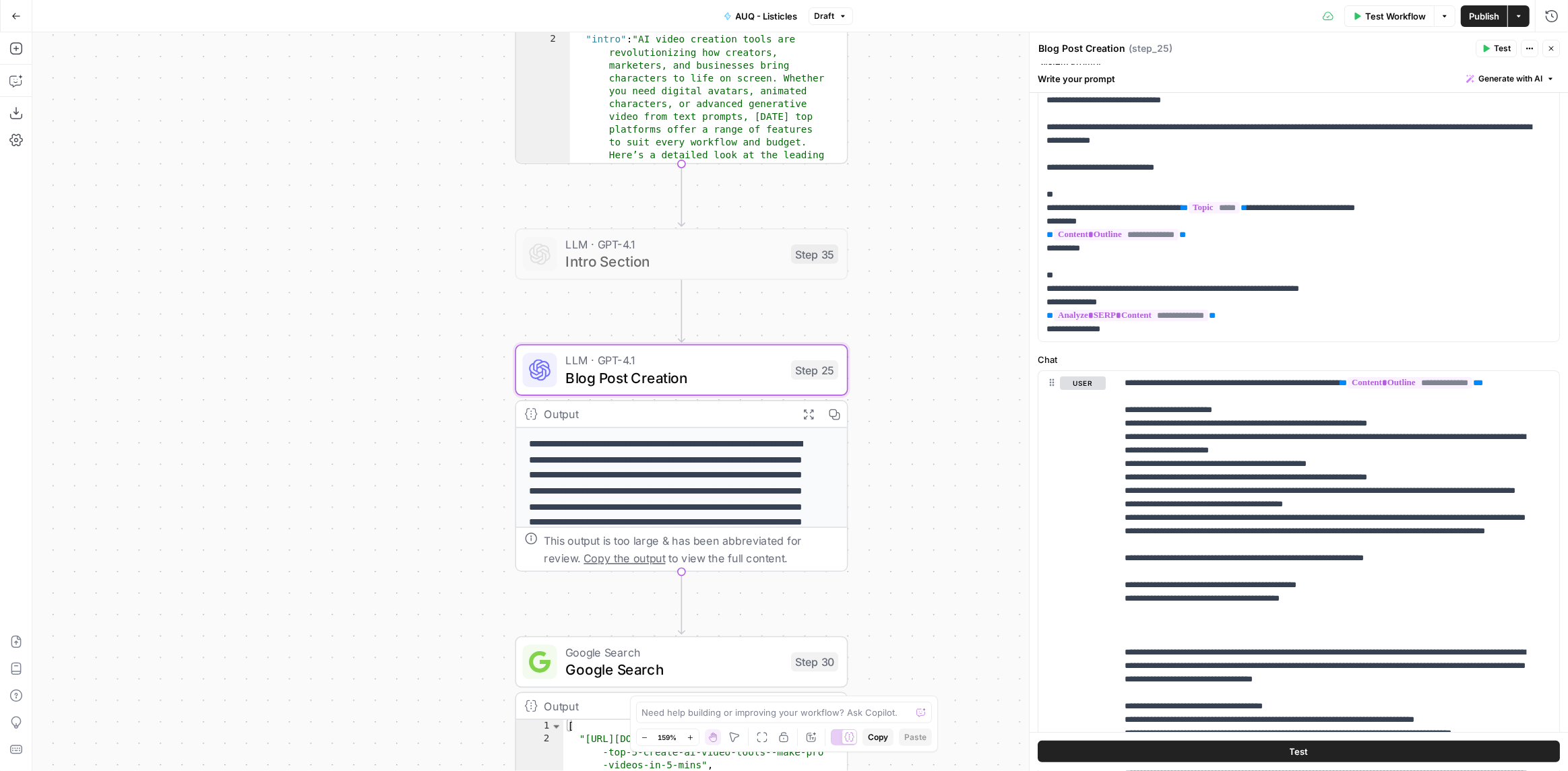
scroll to position [95, 0]
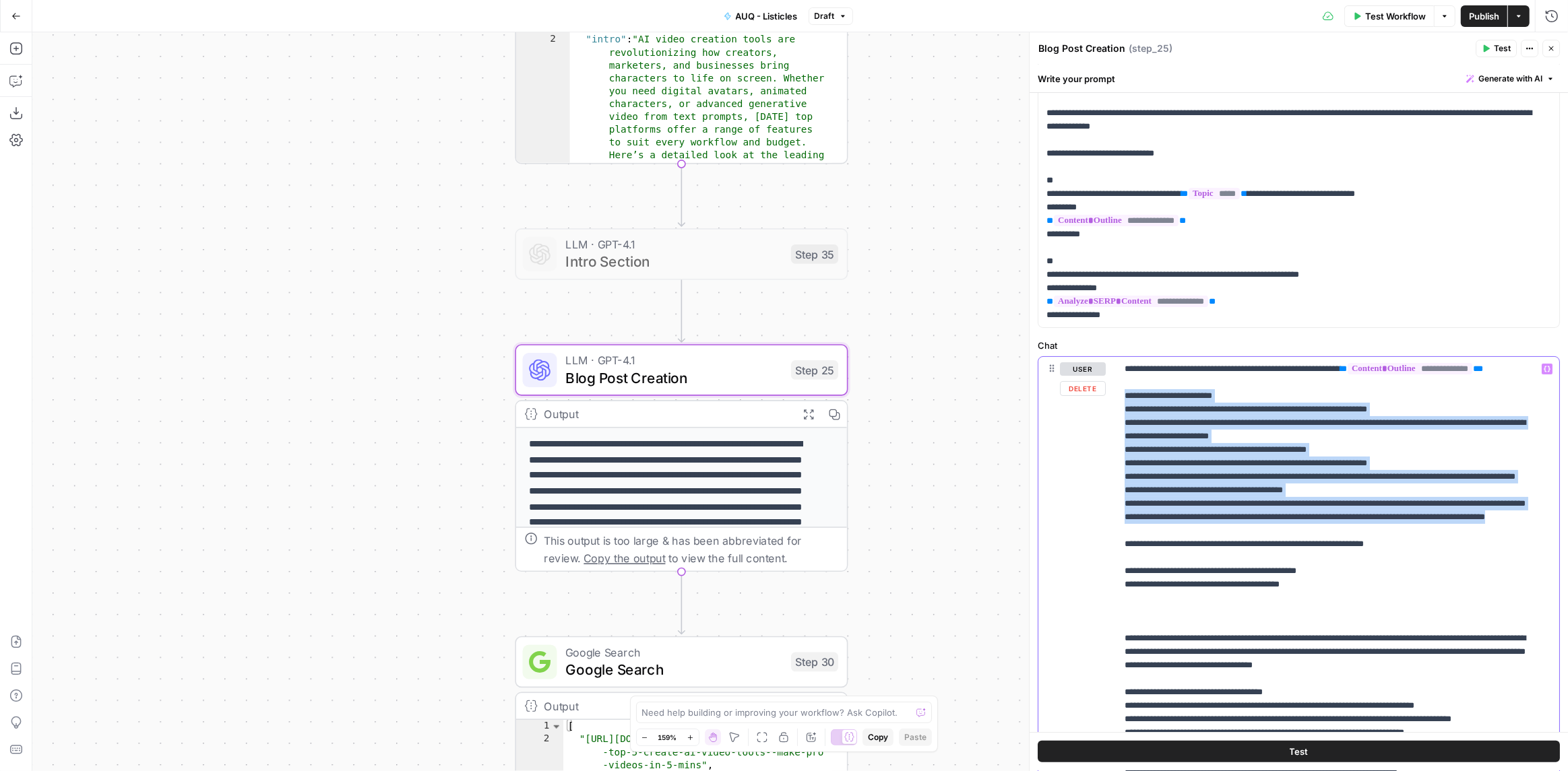
drag, startPoint x: 1170, startPoint y: 572, endPoint x: 1116, endPoint y: 411, distance: 169.8
click at [1116, 411] on div "**********" at bounding box center [1333, 631] width 434 height 548
click at [1144, 434] on p "**********" at bounding box center [1329, 739] width 408 height 754
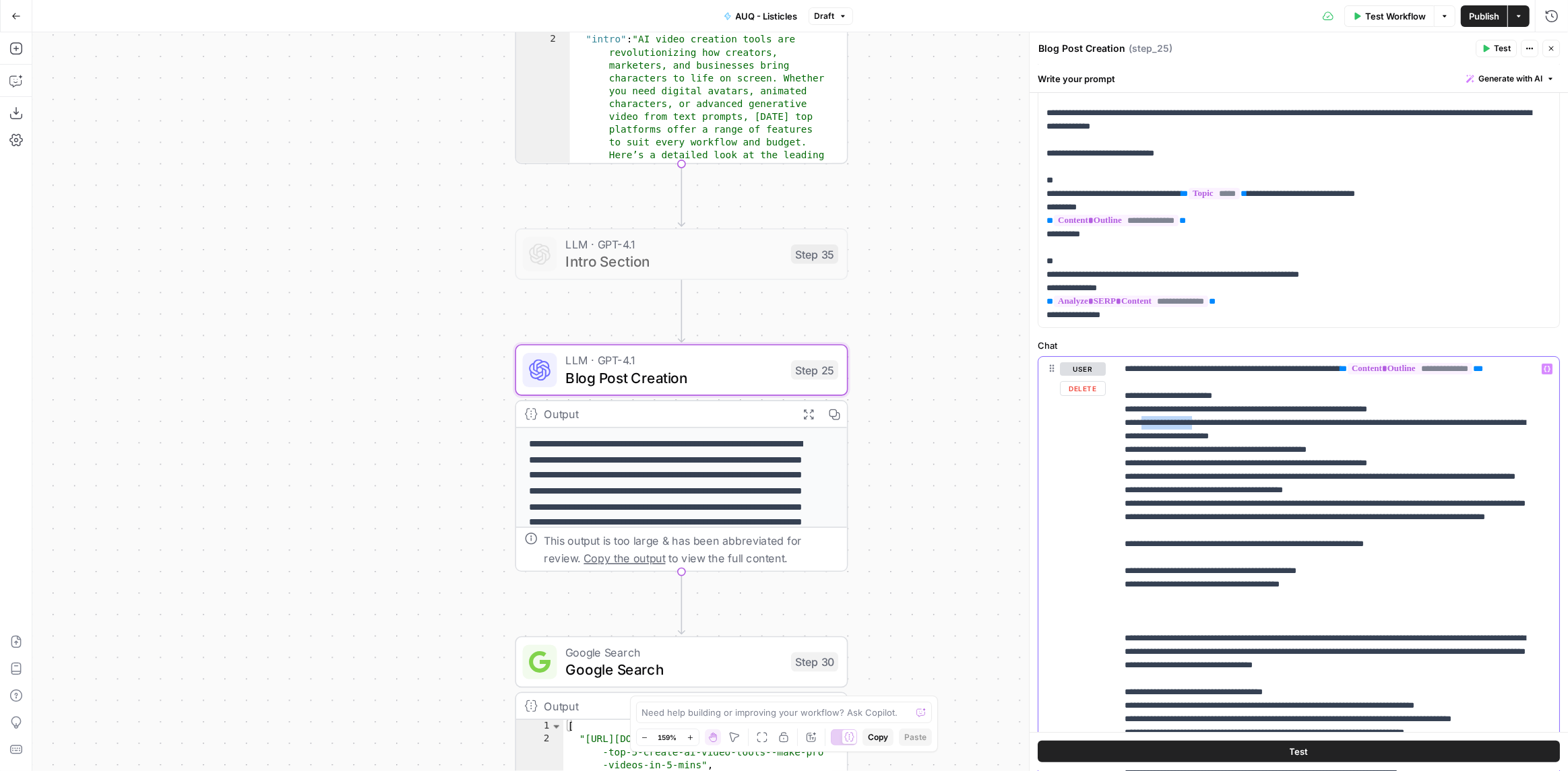
drag, startPoint x: 1143, startPoint y: 435, endPoint x: 1208, endPoint y: 432, distance: 65.1
click at [1209, 432] on p "**********" at bounding box center [1329, 739] width 408 height 754
drag, startPoint x: 1158, startPoint y: 469, endPoint x: 1244, endPoint y: 460, distance: 86.5
click at [1244, 460] on p "**********" at bounding box center [1329, 739] width 408 height 754
drag, startPoint x: 1150, startPoint y: 479, endPoint x: 1270, endPoint y: 481, distance: 120.0
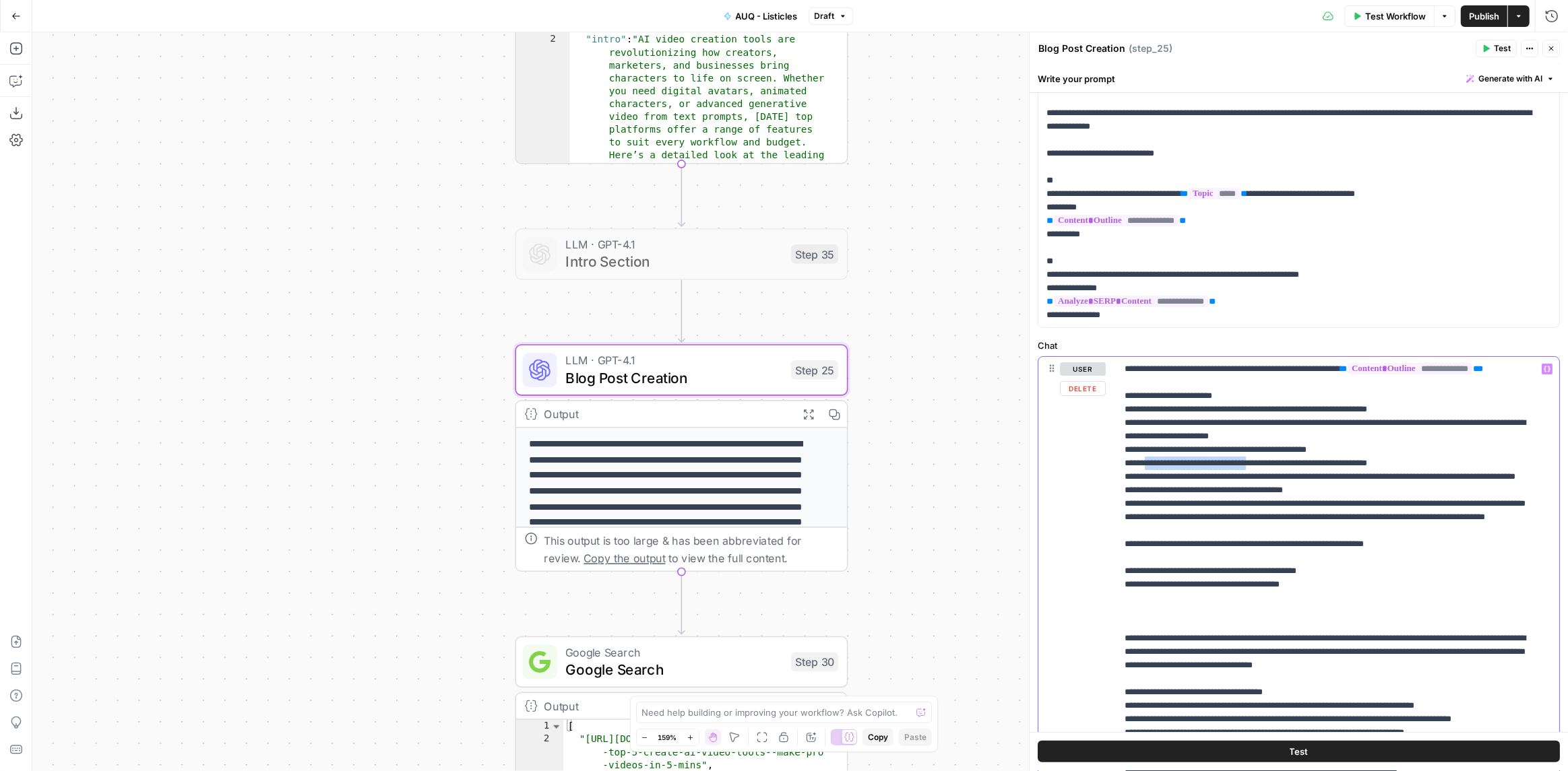
click at [1270, 481] on p "**********" at bounding box center [1329, 739] width 408 height 754
drag, startPoint x: 1174, startPoint y: 516, endPoint x: 1247, endPoint y: 520, distance: 73.1
click at [1247, 520] on p "**********" at bounding box center [1329, 739] width 408 height 754
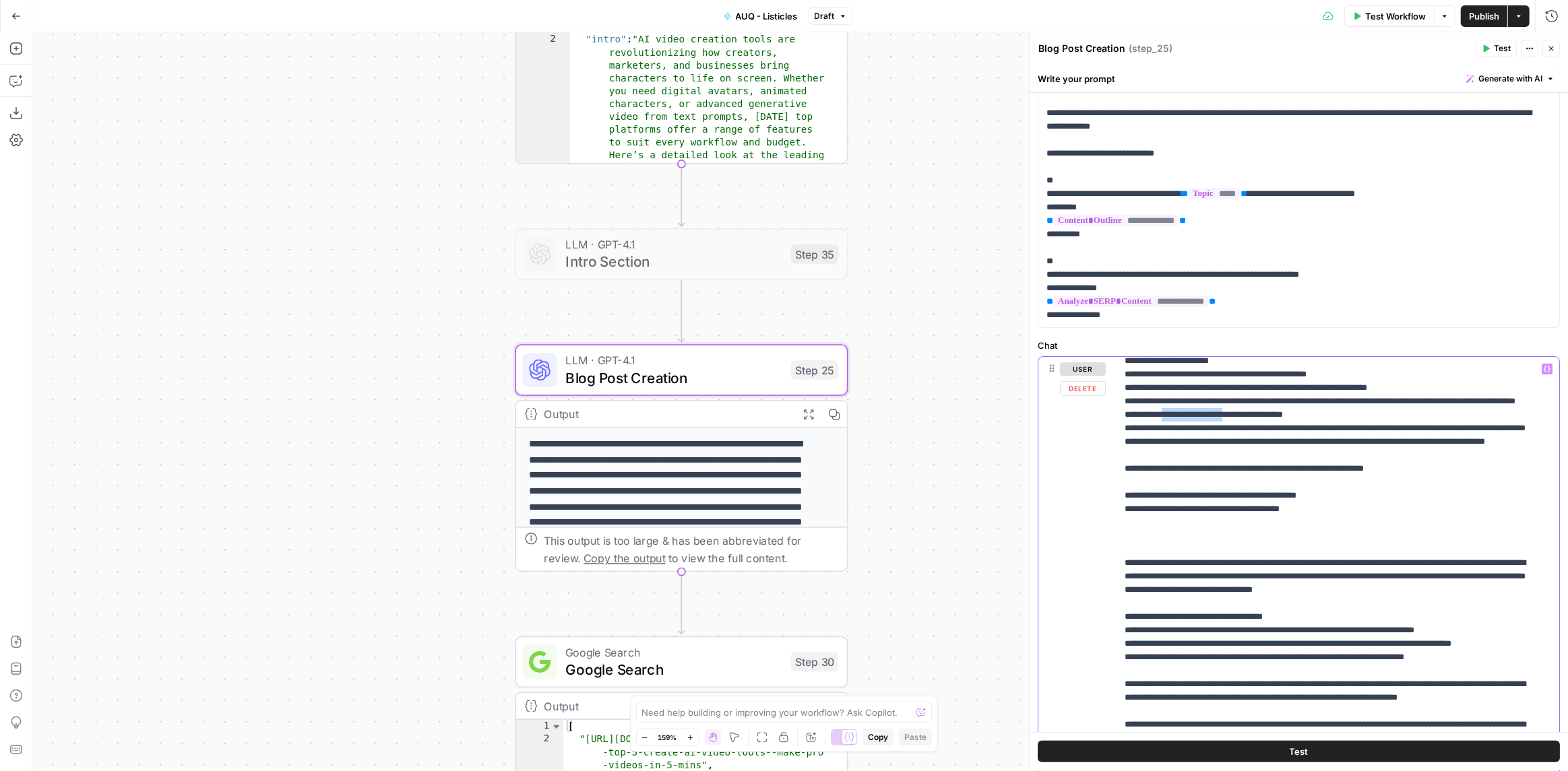
scroll to position [102, 0]
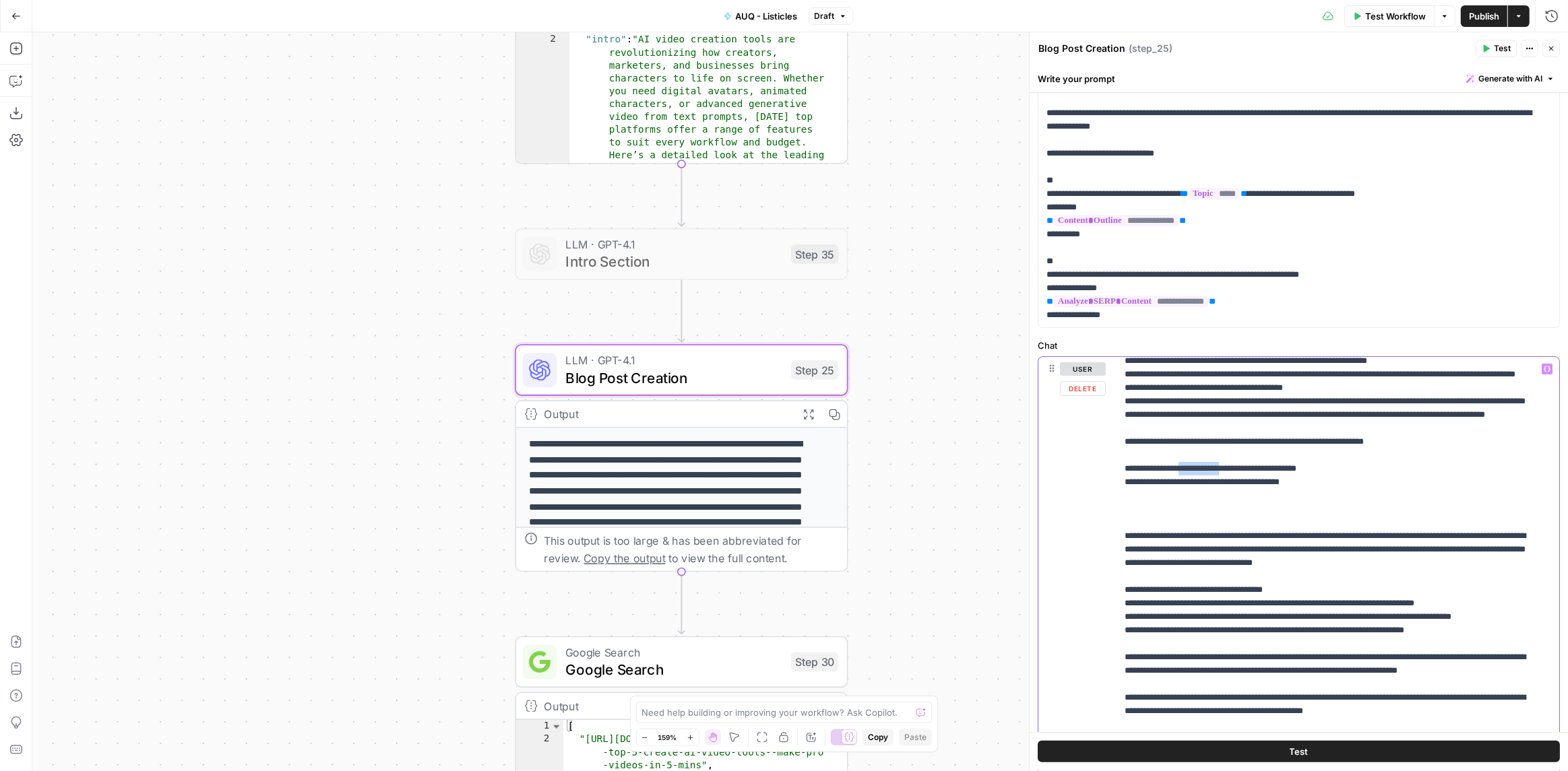
drag, startPoint x: 1198, startPoint y: 522, endPoint x: 1247, endPoint y: 523, distance: 49.0
click at [1247, 523] on p "**********" at bounding box center [1329, 637] width 408 height 754
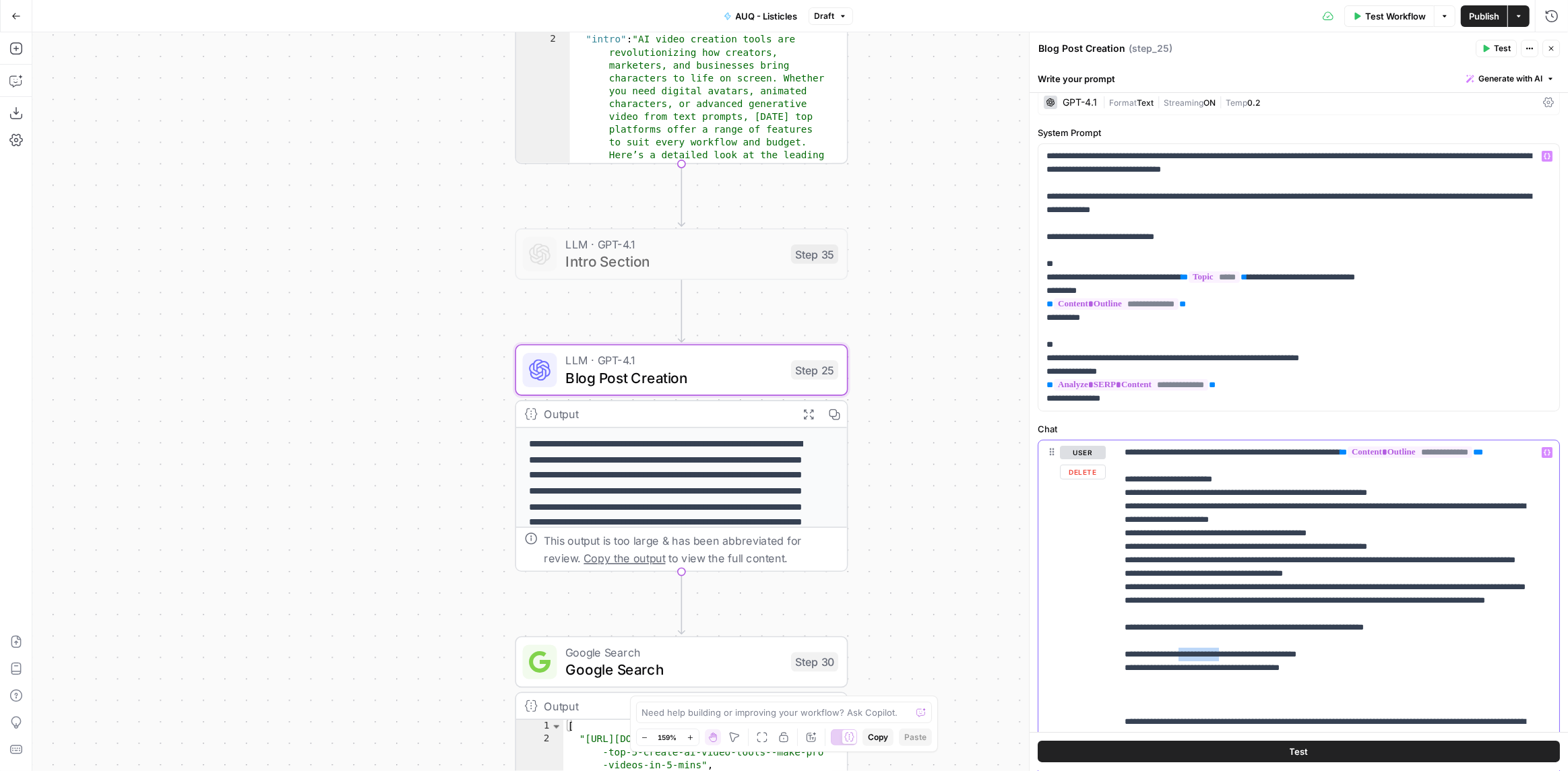
scroll to position [0, 0]
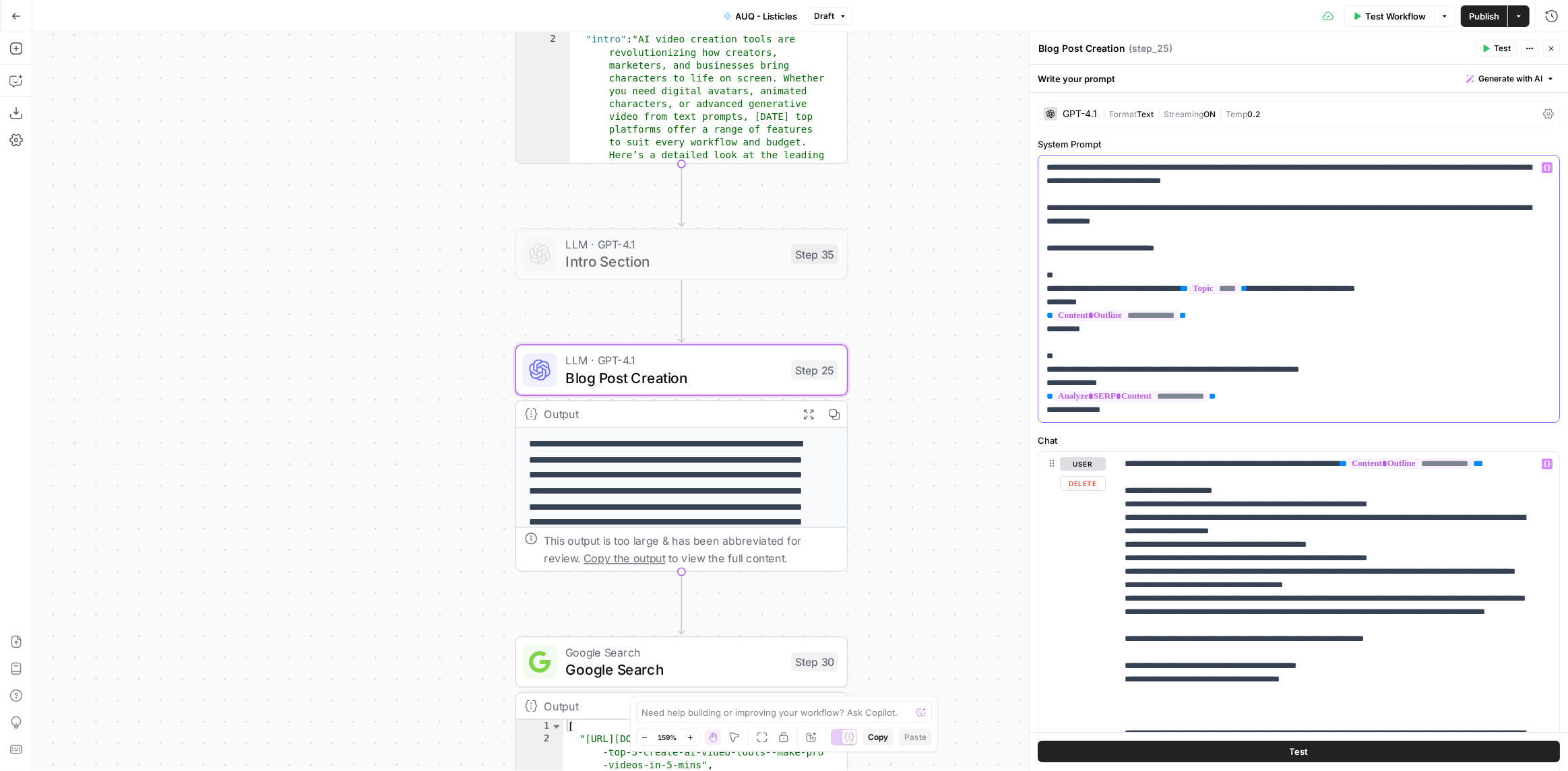
click at [1245, 240] on p "**********" at bounding box center [1294, 289] width 496 height 256
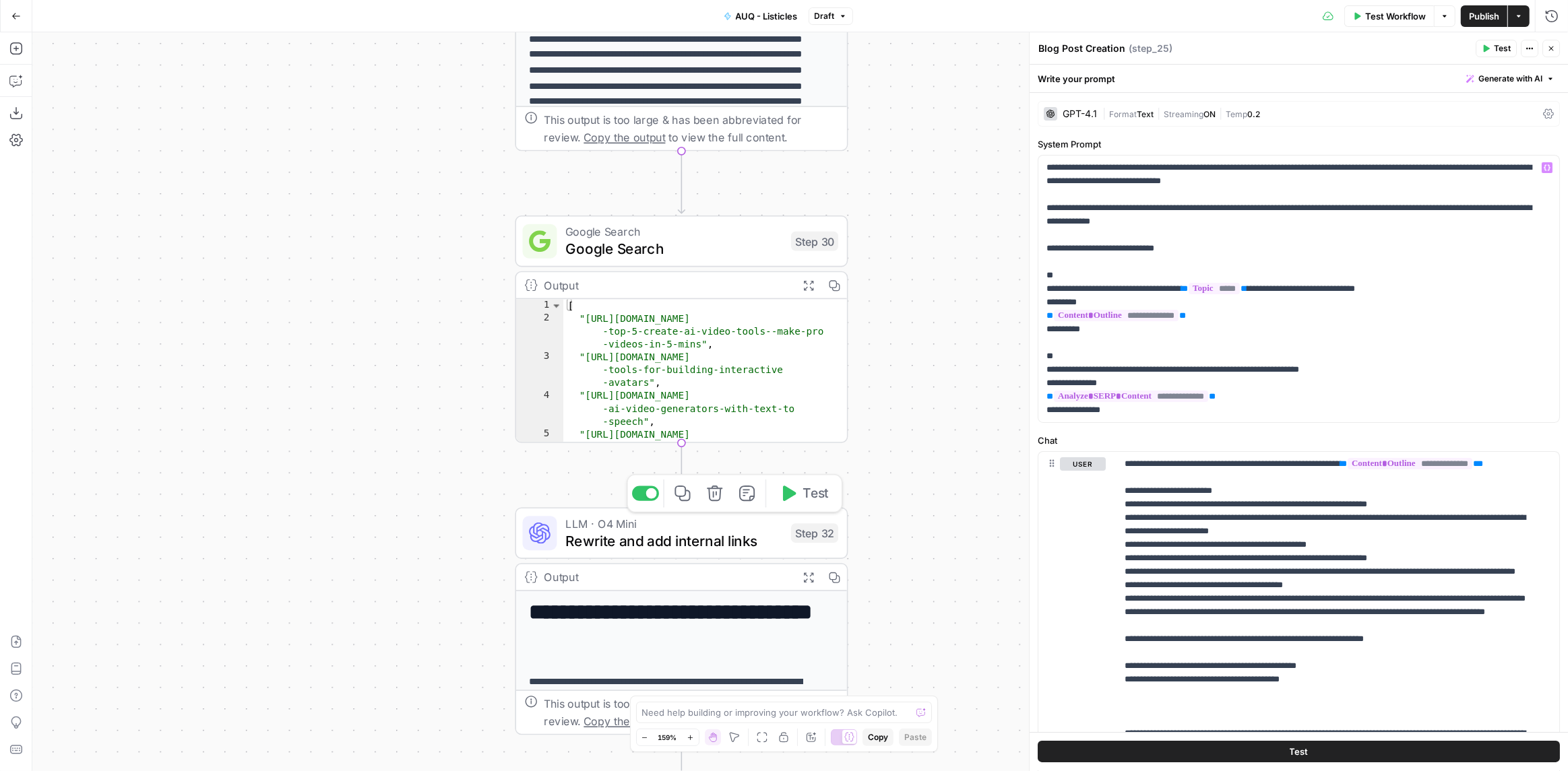
click at [606, 532] on span "Rewrite and add internal links" at bounding box center [674, 541] width 217 height 21
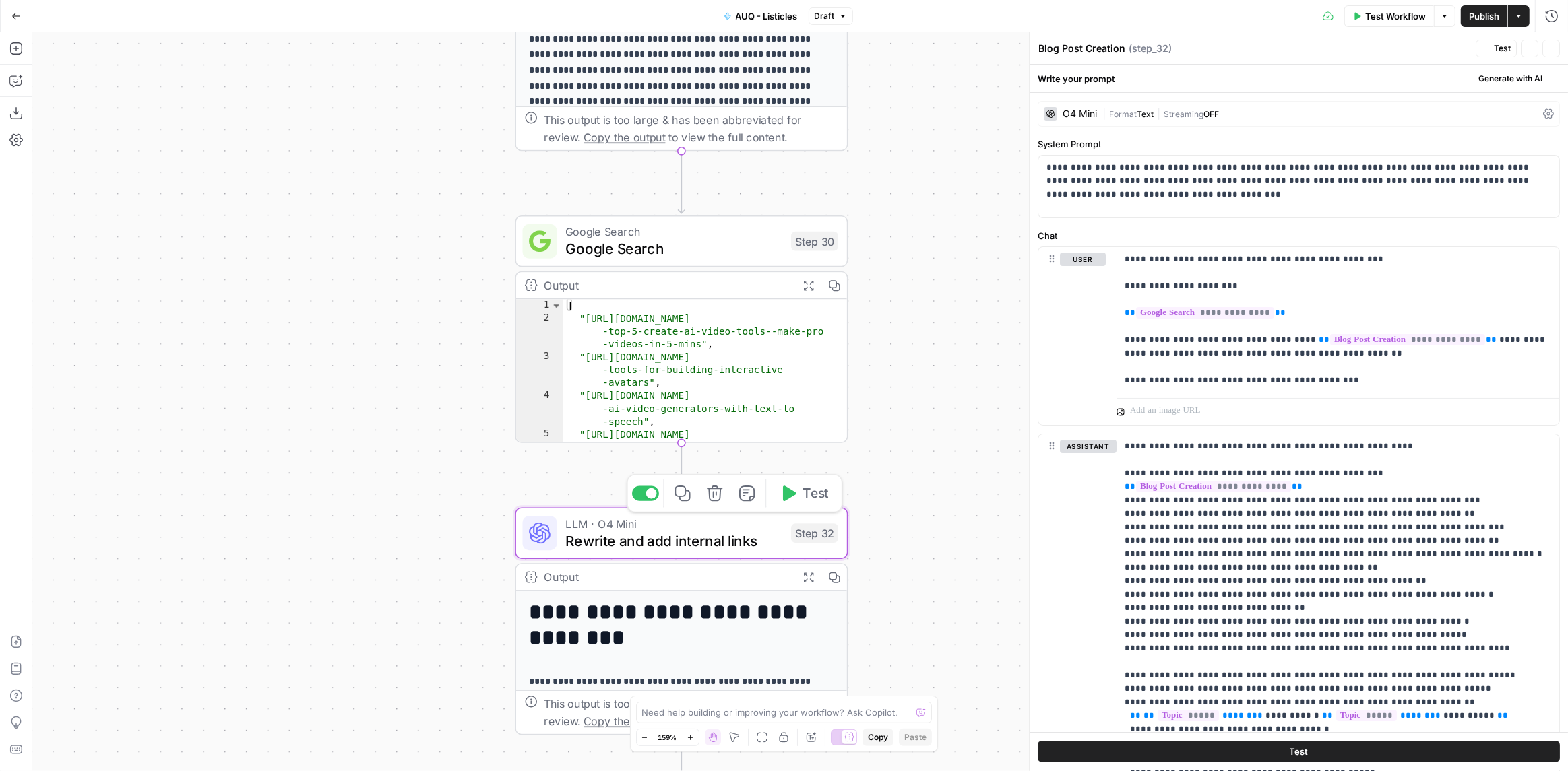
type textarea "Rewrite and add internal links"
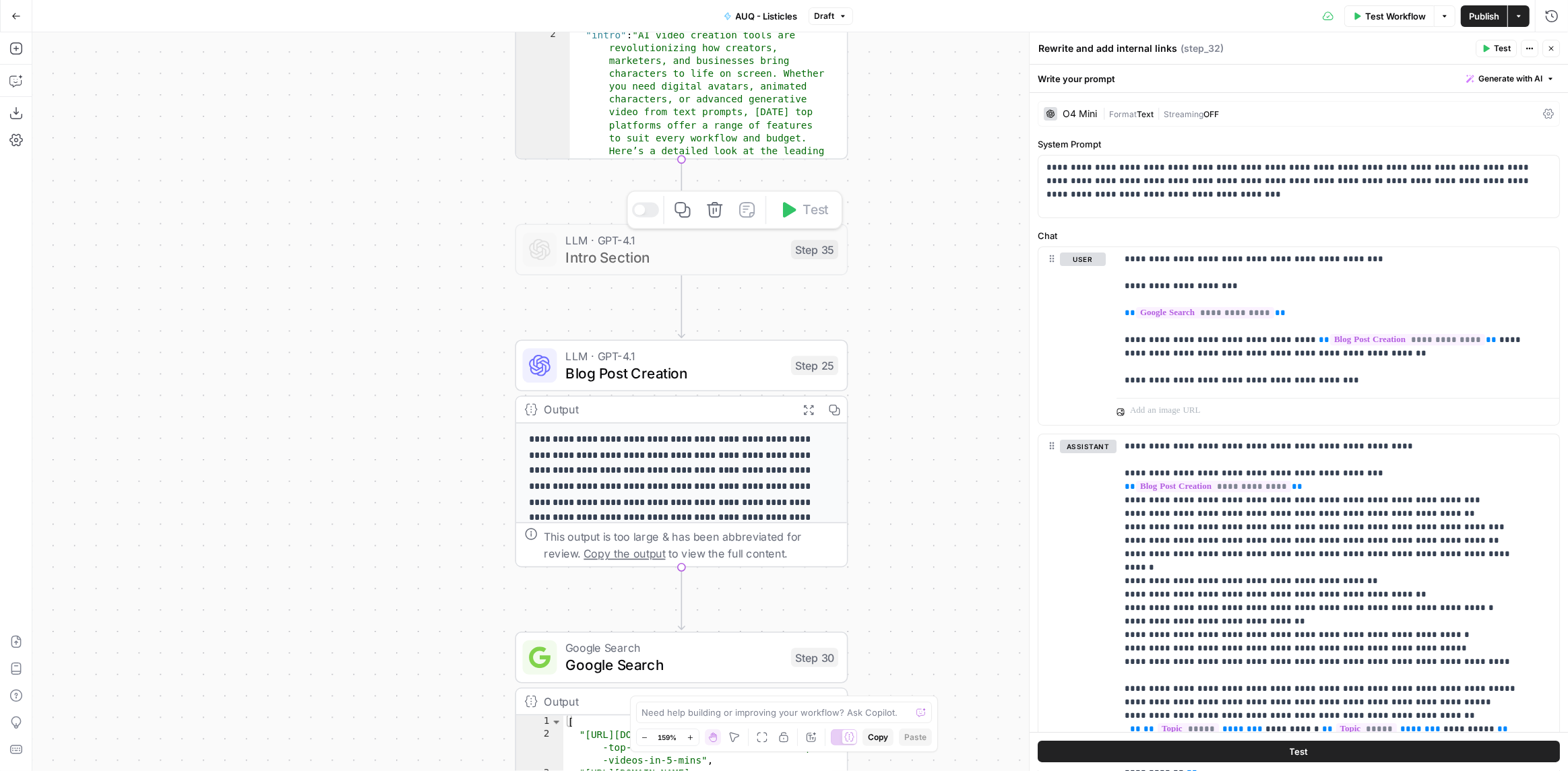
click at [716, 213] on icon "button" at bounding box center [715, 210] width 17 height 17
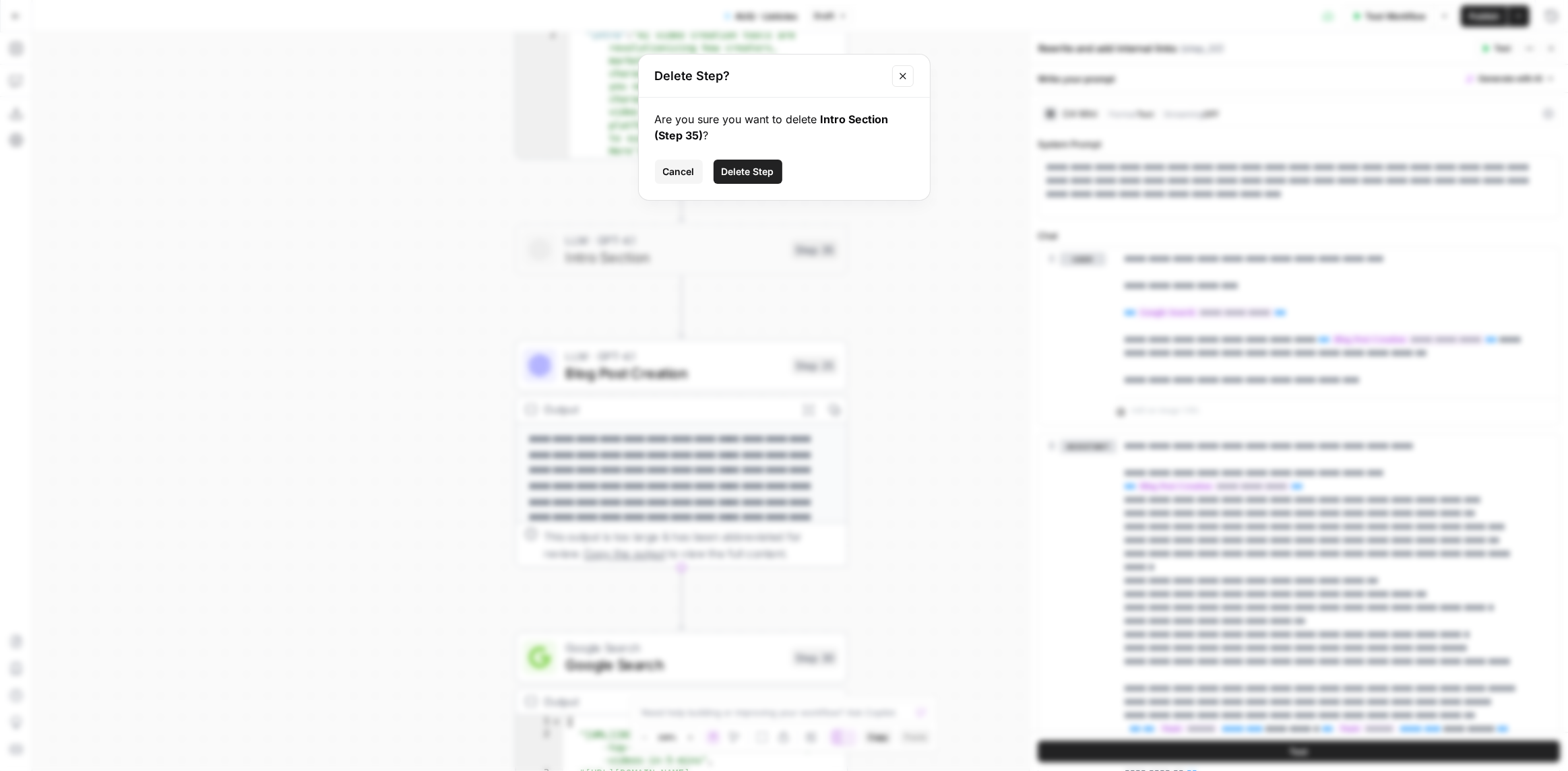
click at [763, 174] on span "Delete Step" at bounding box center [747, 172] width 52 height 14
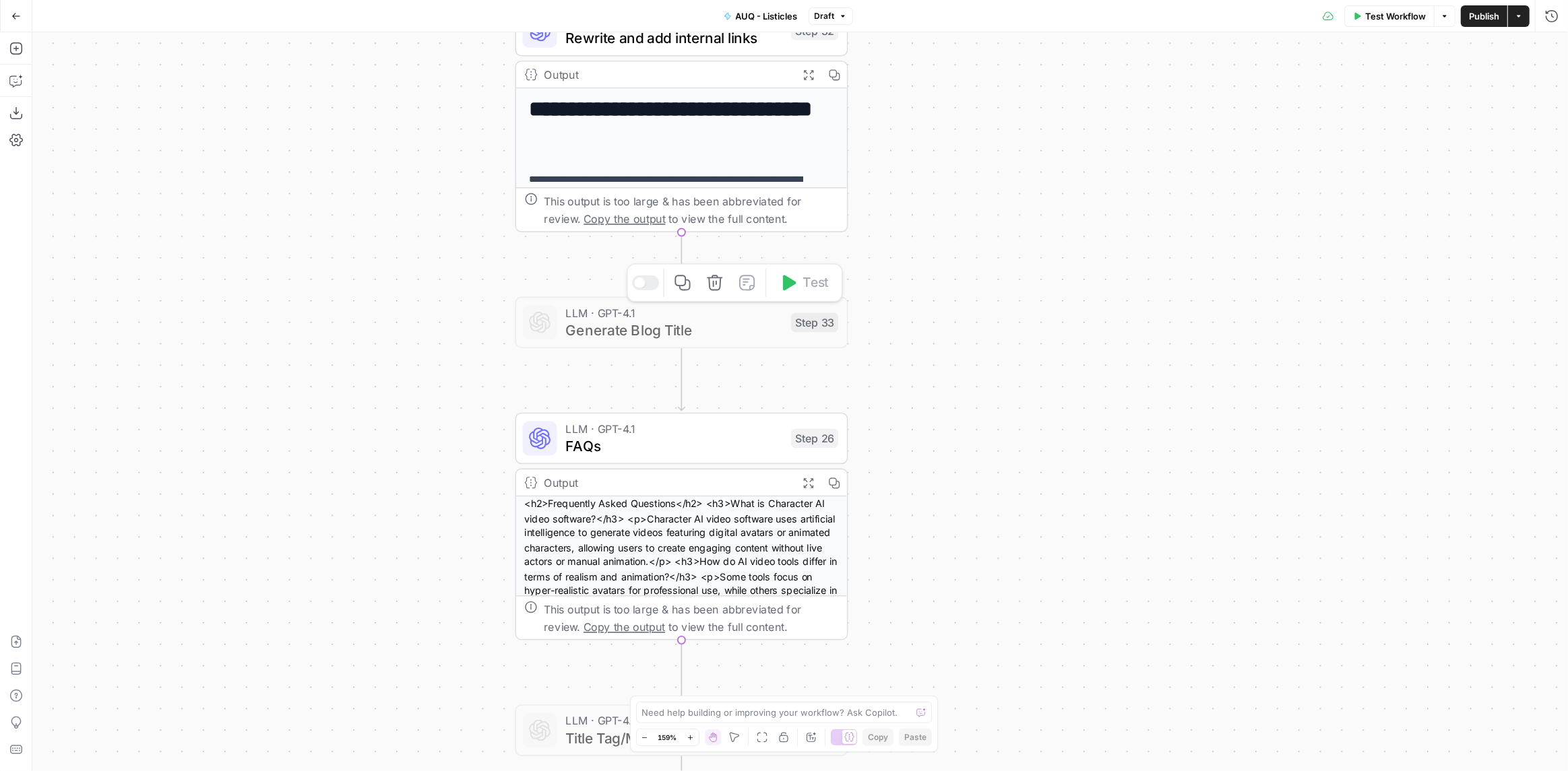
click at [714, 288] on icon "button" at bounding box center [715, 282] width 17 height 17
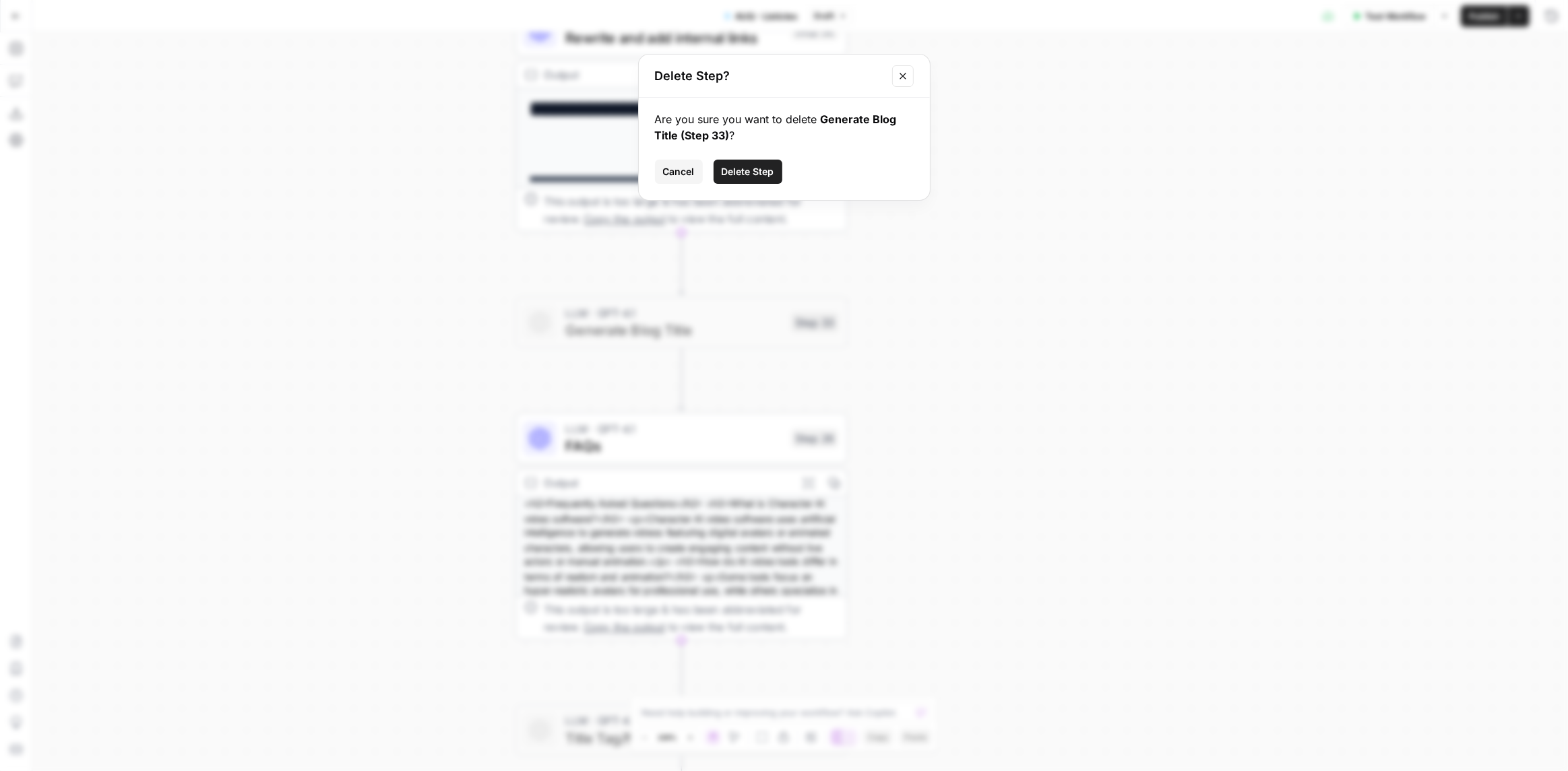
click at [760, 173] on span "Delete Step" at bounding box center [747, 172] width 52 height 14
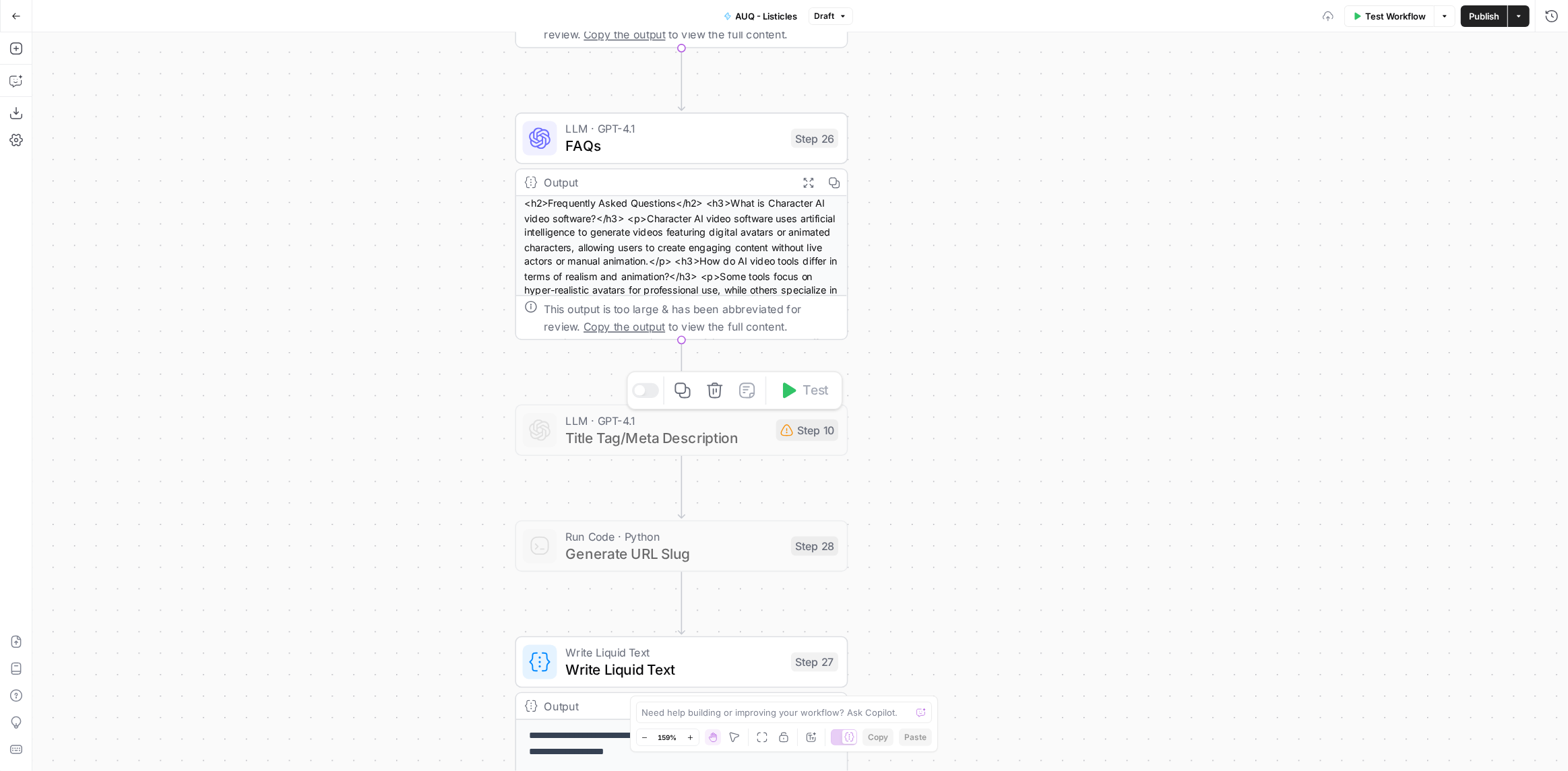
click at [692, 392] on button "Copy step" at bounding box center [682, 390] width 27 height 27
click at [717, 395] on icon "button" at bounding box center [715, 390] width 17 height 17
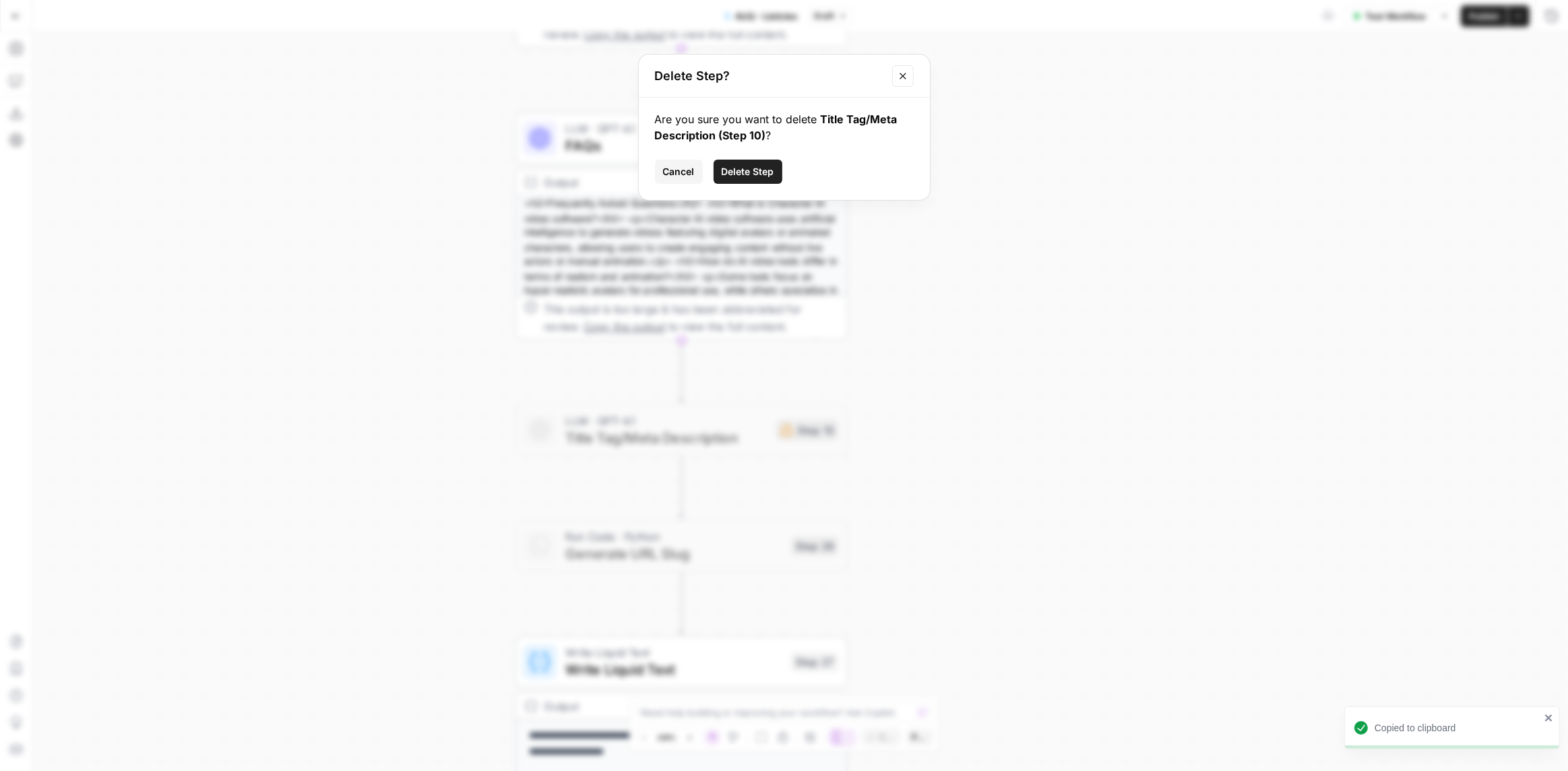
click at [762, 170] on span "Delete Step" at bounding box center [747, 172] width 52 height 14
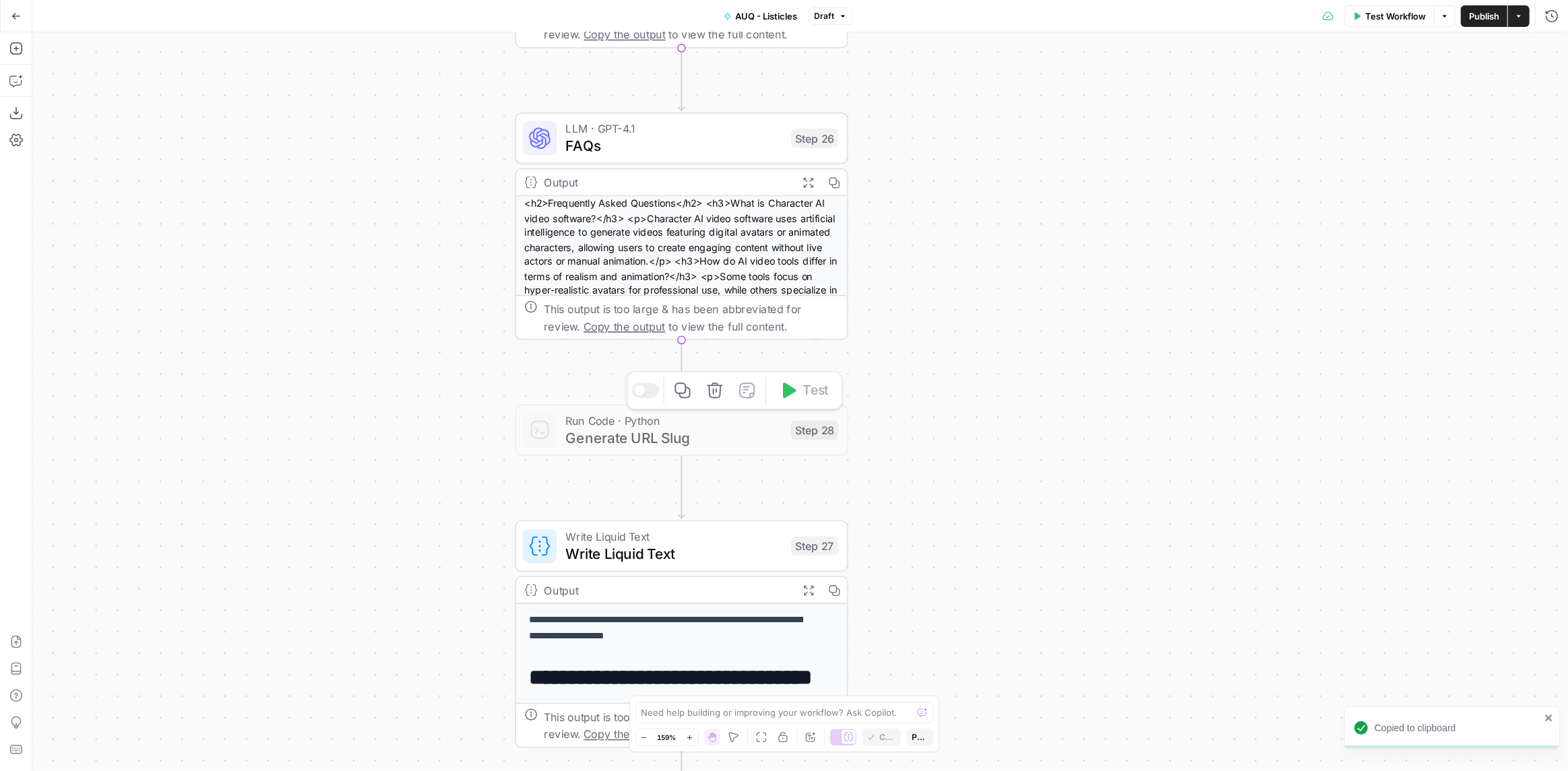
click at [709, 428] on span "Generate URL Slug" at bounding box center [674, 438] width 217 height 21
click at [719, 398] on icon "button" at bounding box center [715, 390] width 15 height 15
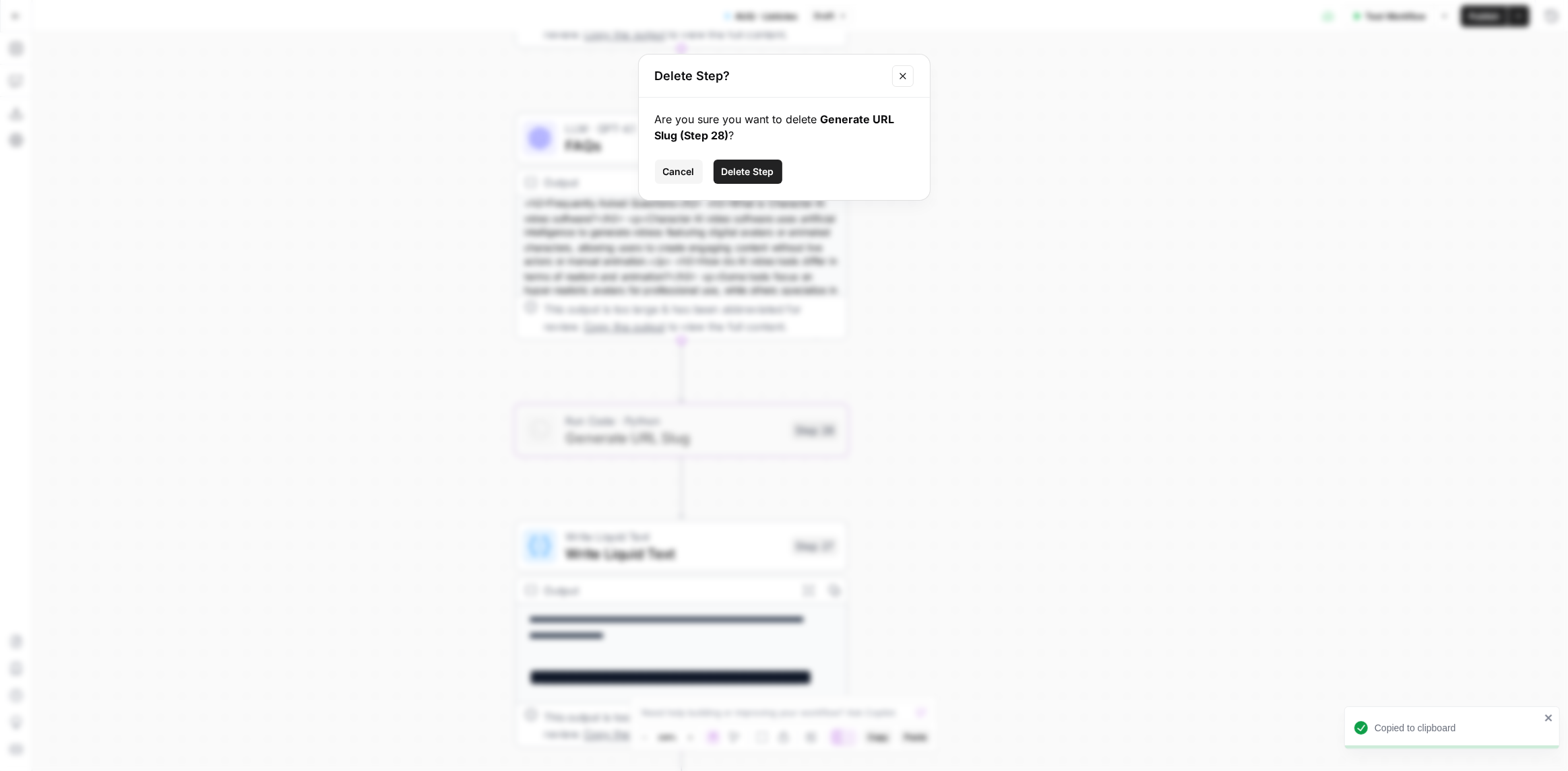
click at [778, 178] on button "Delete Step" at bounding box center [747, 172] width 69 height 24
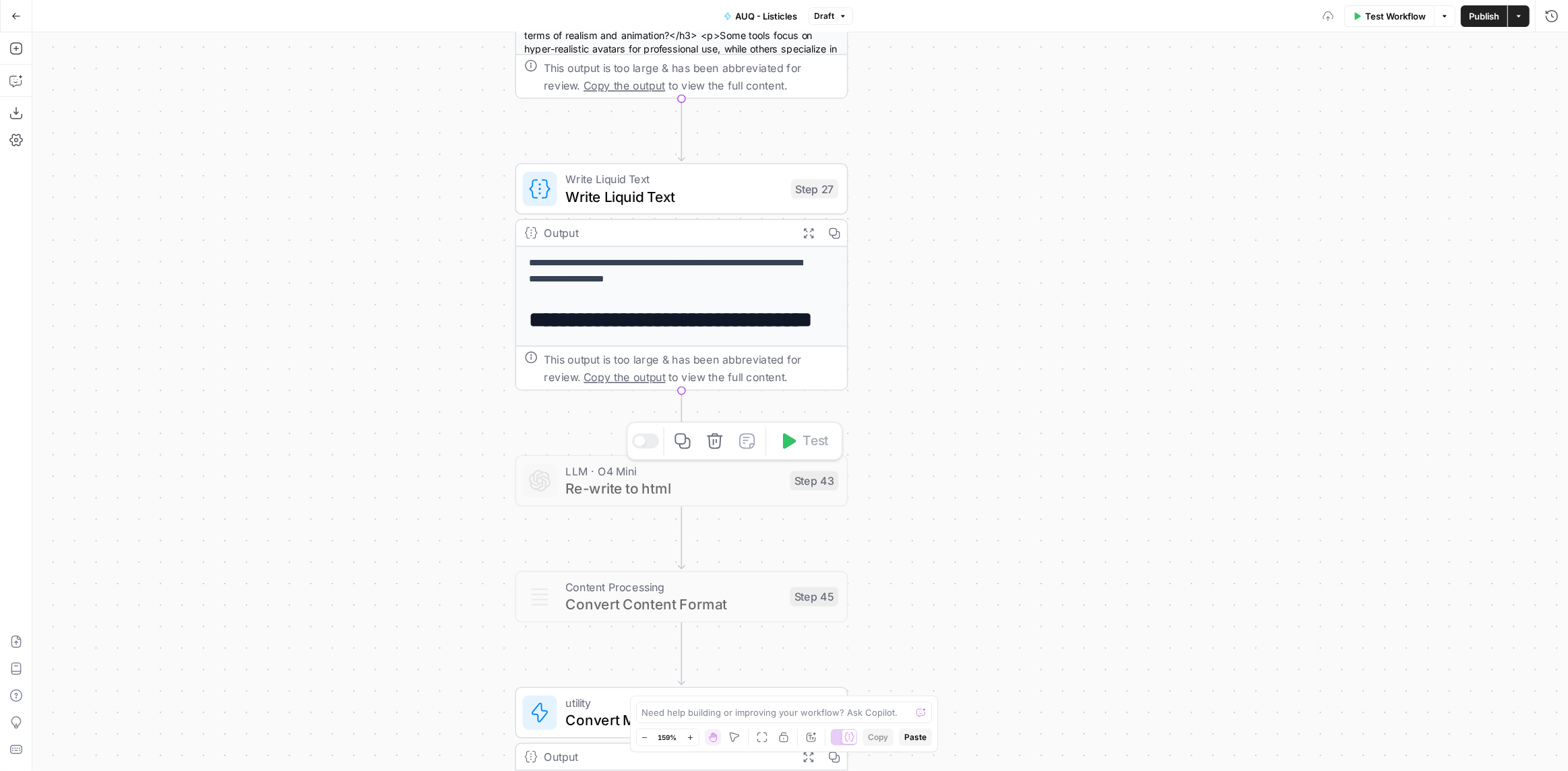
click at [709, 445] on icon "button" at bounding box center [715, 441] width 15 height 15
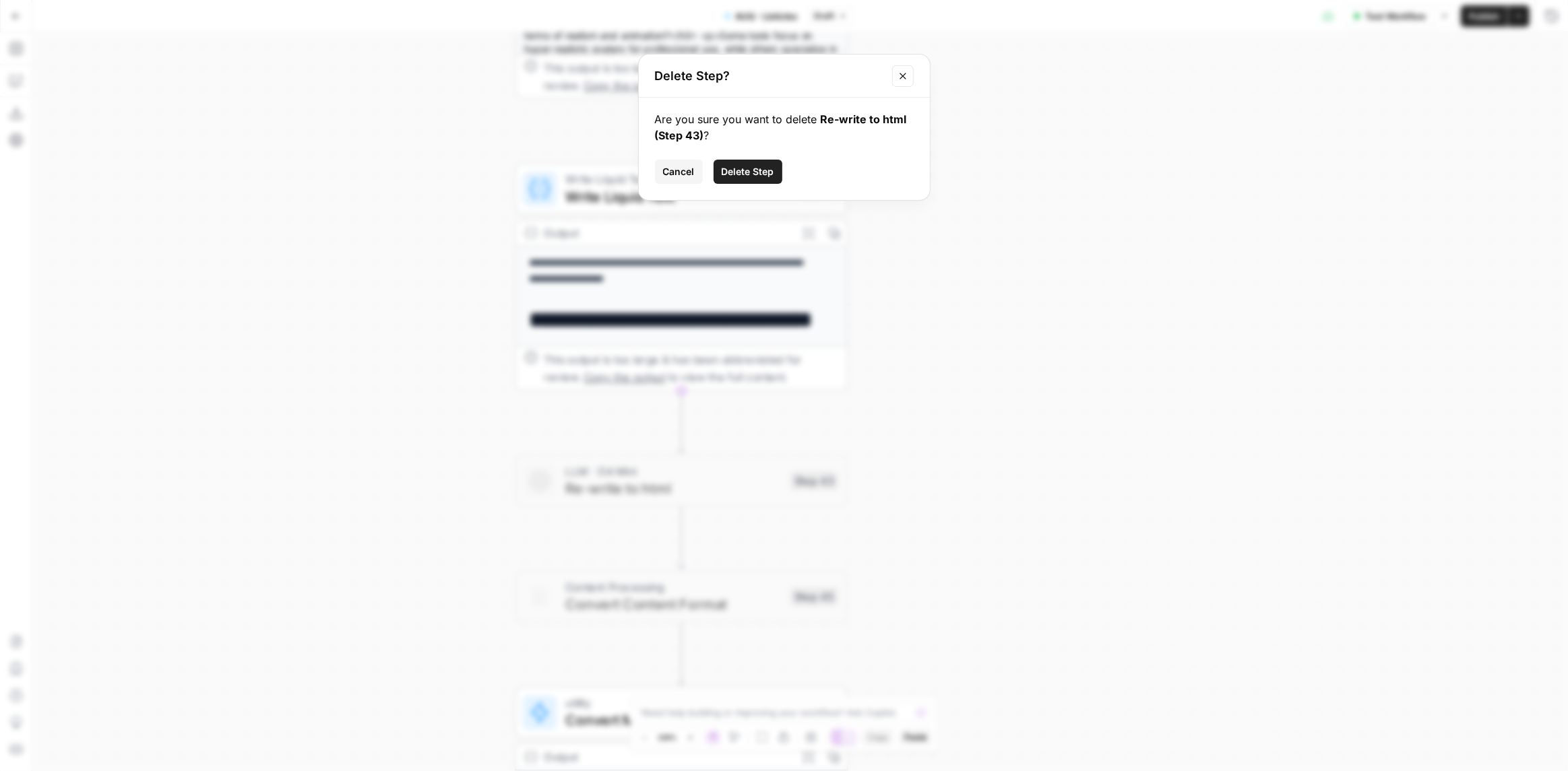
click at [767, 179] on button "Delete Step" at bounding box center [747, 172] width 69 height 24
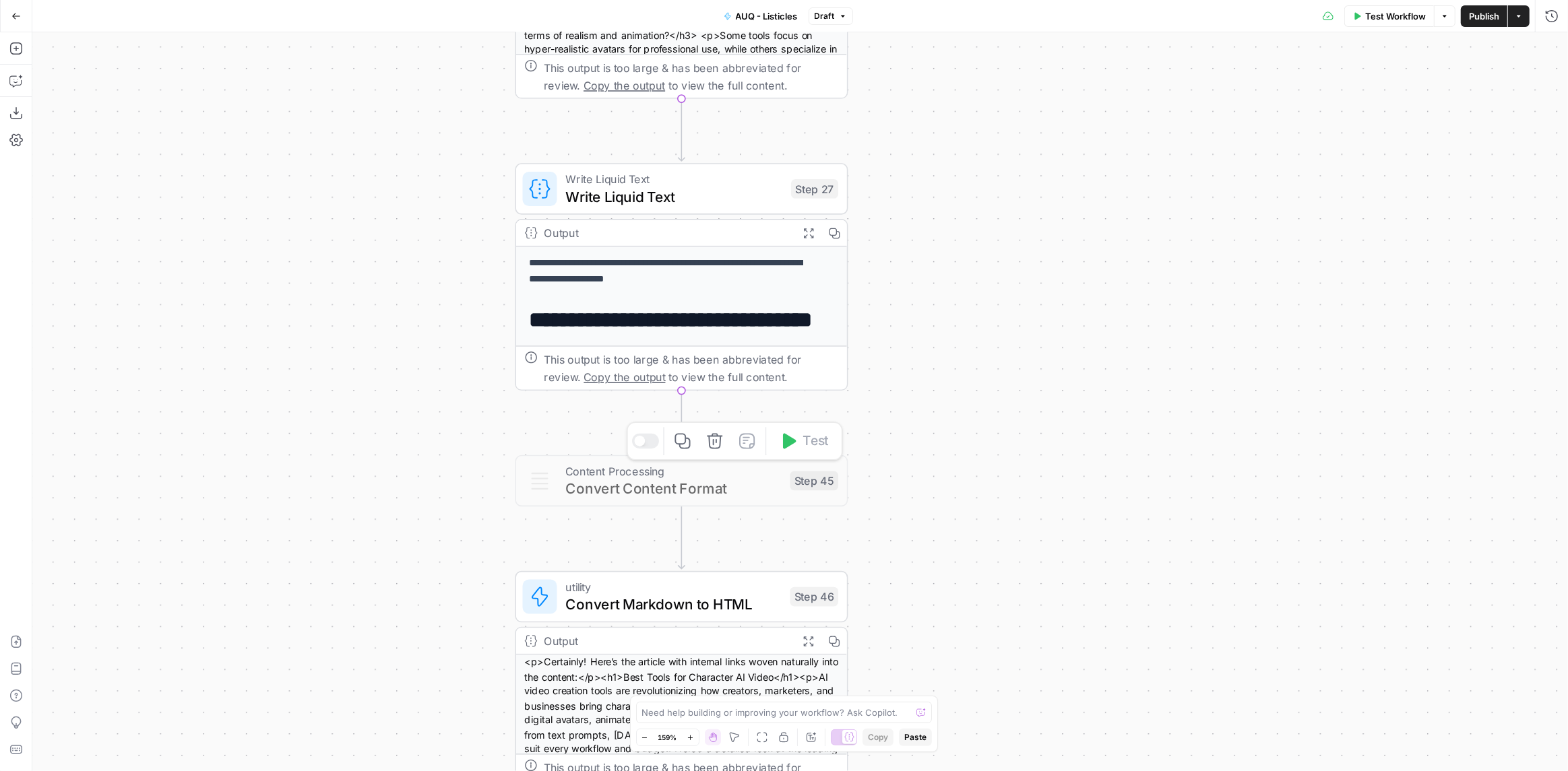
click at [715, 448] on icon "button" at bounding box center [715, 441] width 15 height 15
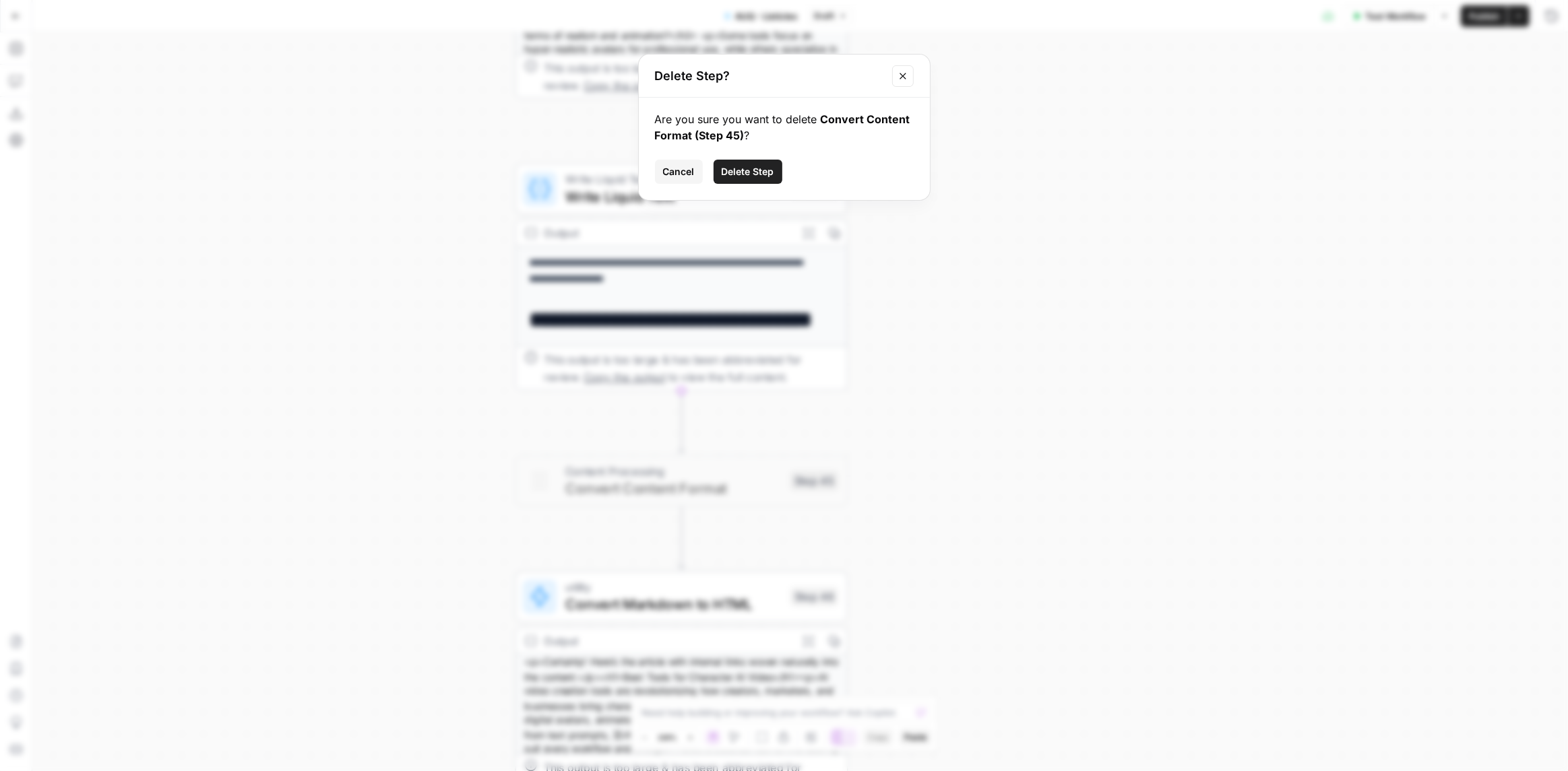
click at [750, 179] on button "Delete Step" at bounding box center [747, 172] width 69 height 24
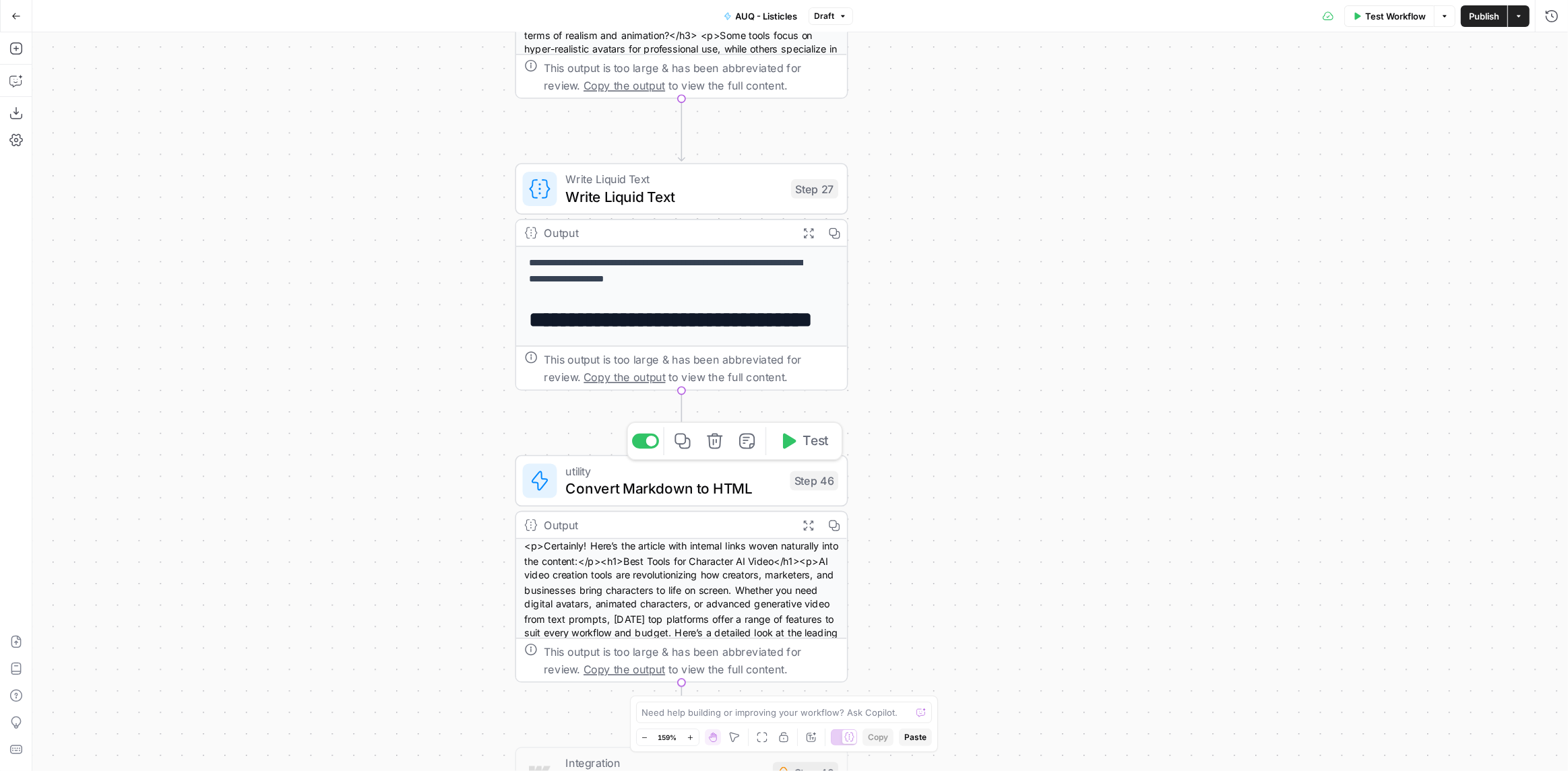
click at [713, 446] on icon "button" at bounding box center [715, 441] width 17 height 17
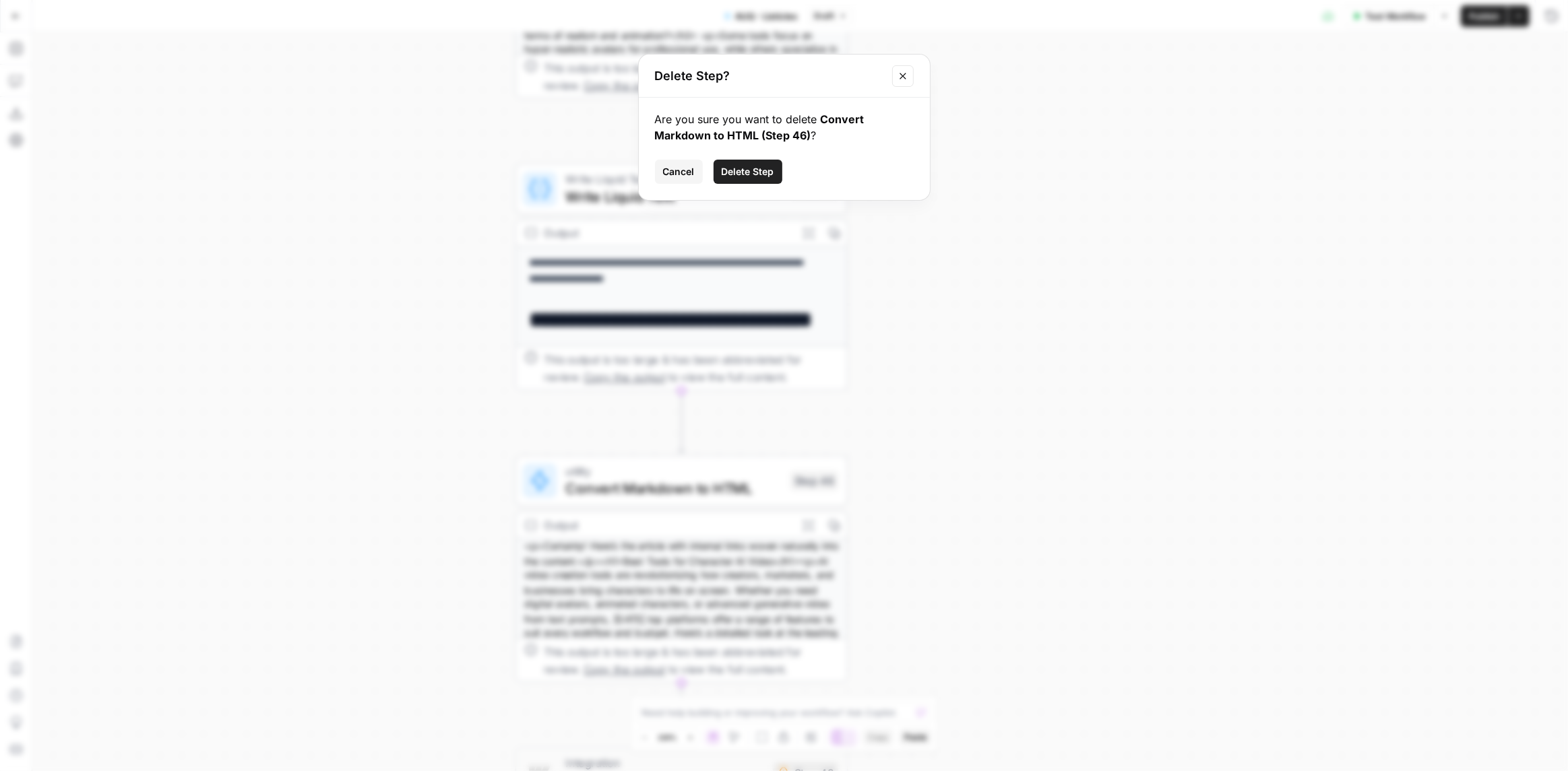
click at [759, 173] on span "Delete Step" at bounding box center [747, 172] width 52 height 14
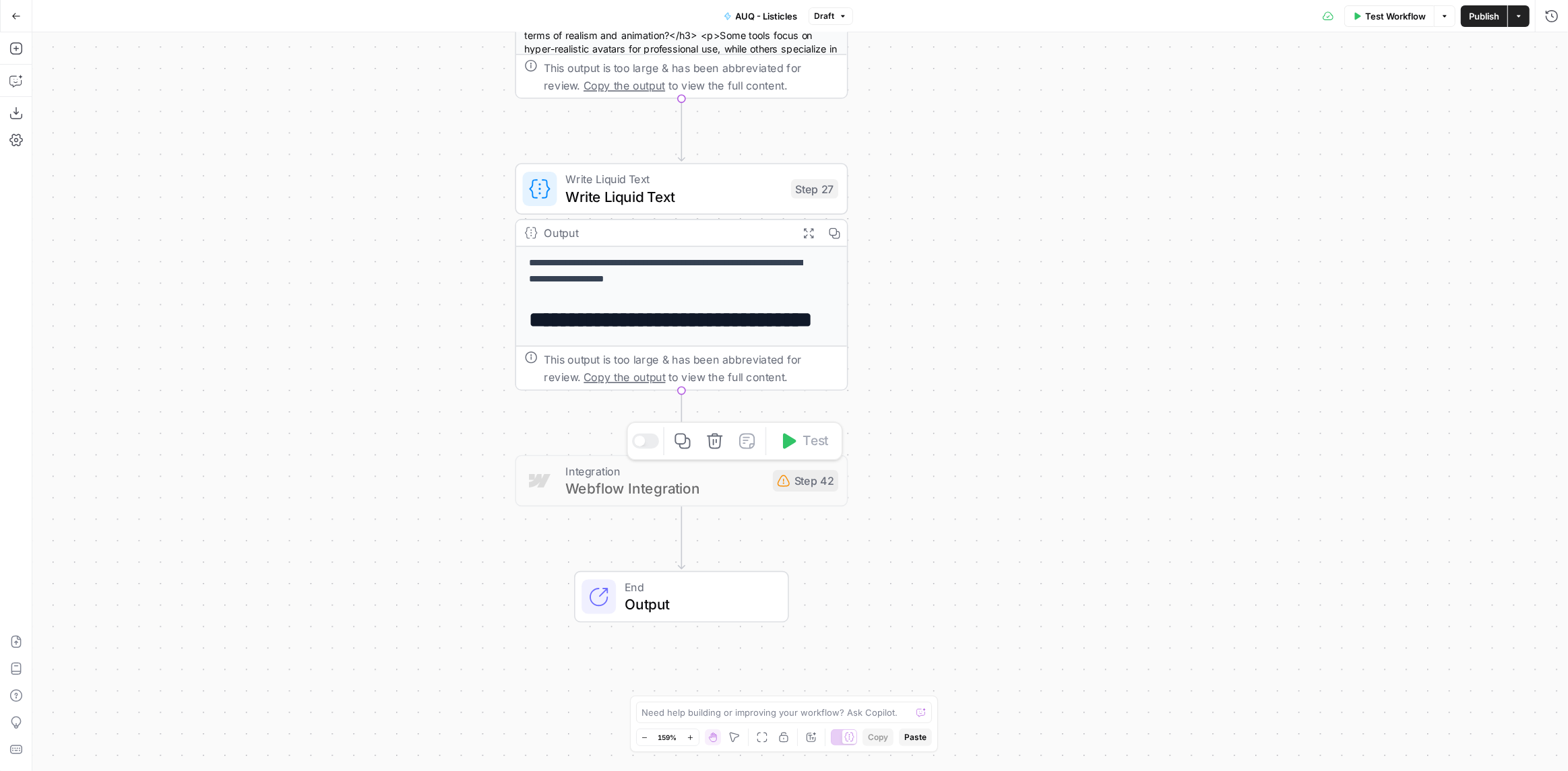
click at [709, 447] on icon "button" at bounding box center [715, 441] width 15 height 15
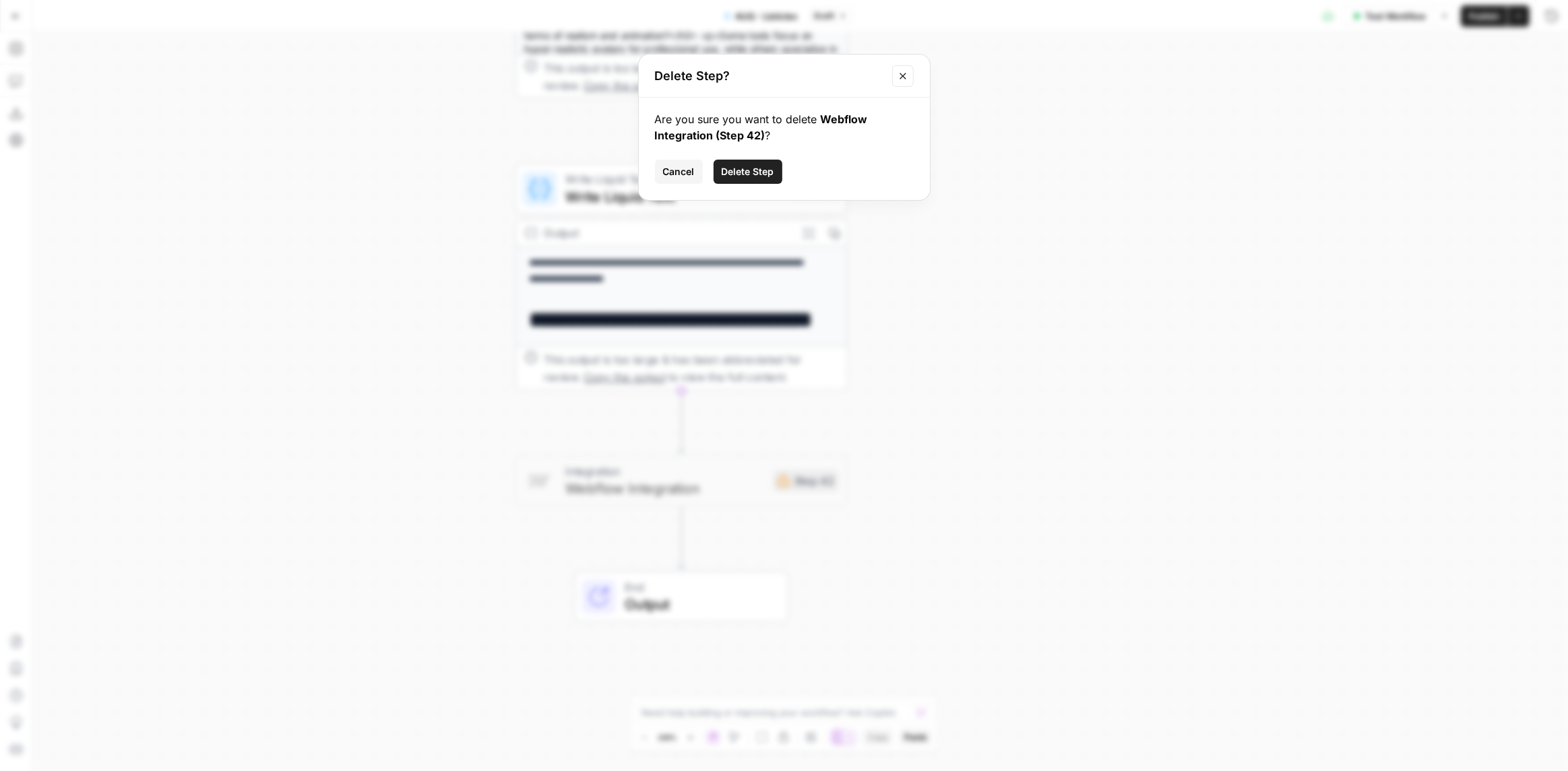
click at [768, 178] on span "Delete Step" at bounding box center [747, 172] width 52 height 14
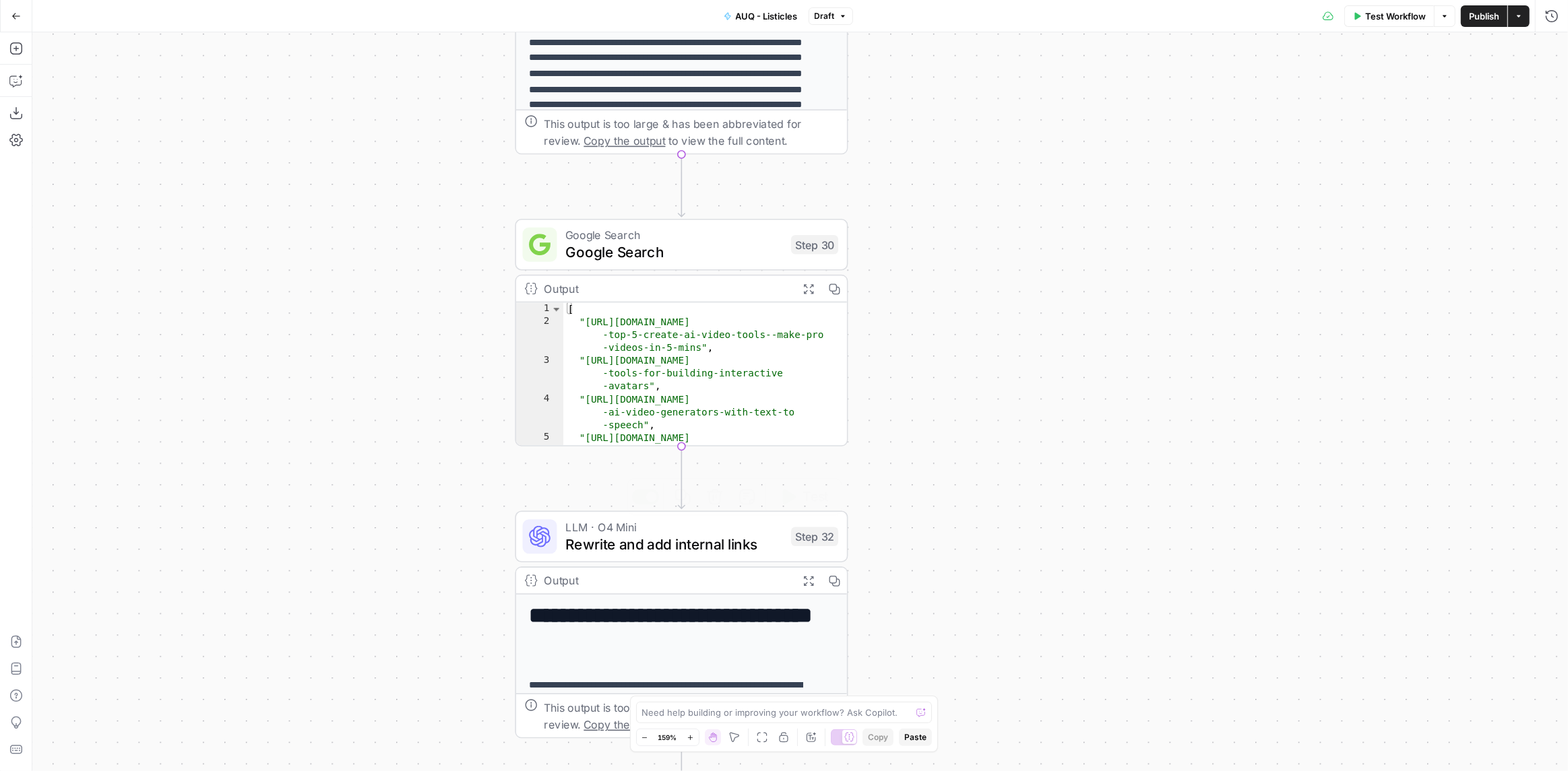
click at [660, 554] on span "Rewrite and add internal links" at bounding box center [674, 544] width 217 height 21
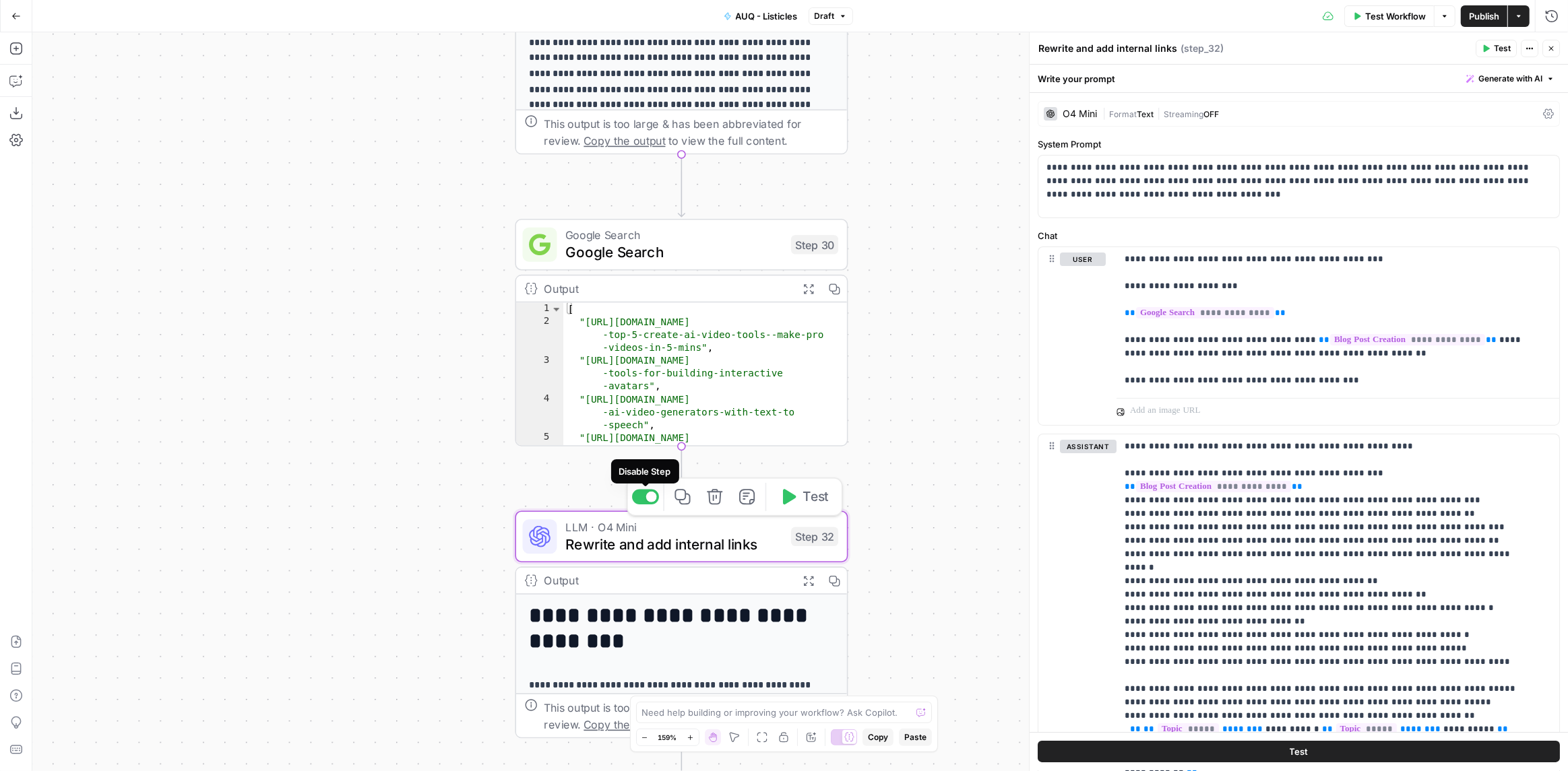
click at [650, 501] on div at bounding box center [652, 497] width 11 height 11
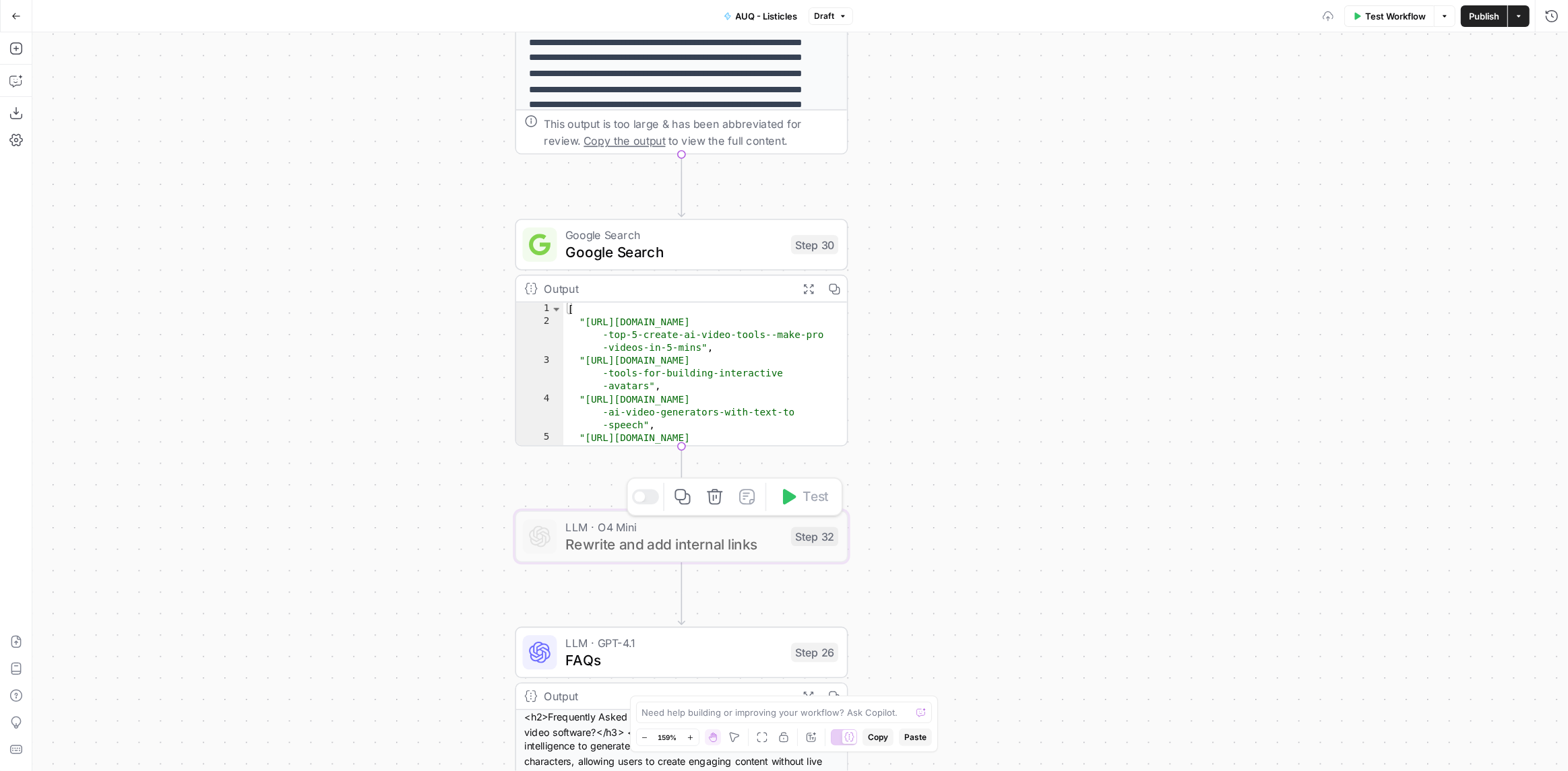
click at [946, 458] on div "Workflow Set Inputs Inputs Google Search Google Search Results Step 36 Output E…" at bounding box center [800, 401] width 1535 height 738
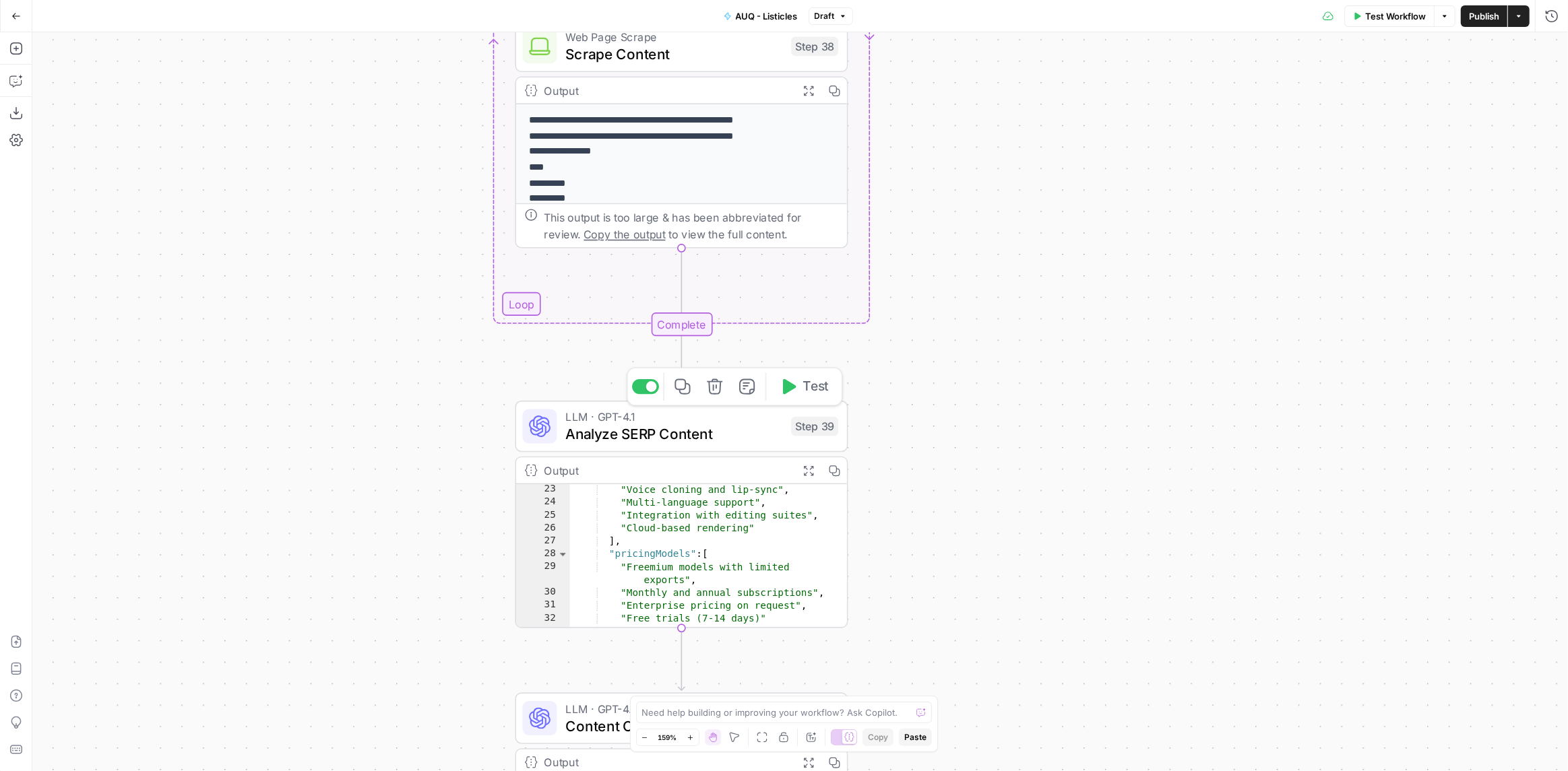
click at [667, 431] on span "Analyze SERP Content" at bounding box center [674, 433] width 217 height 21
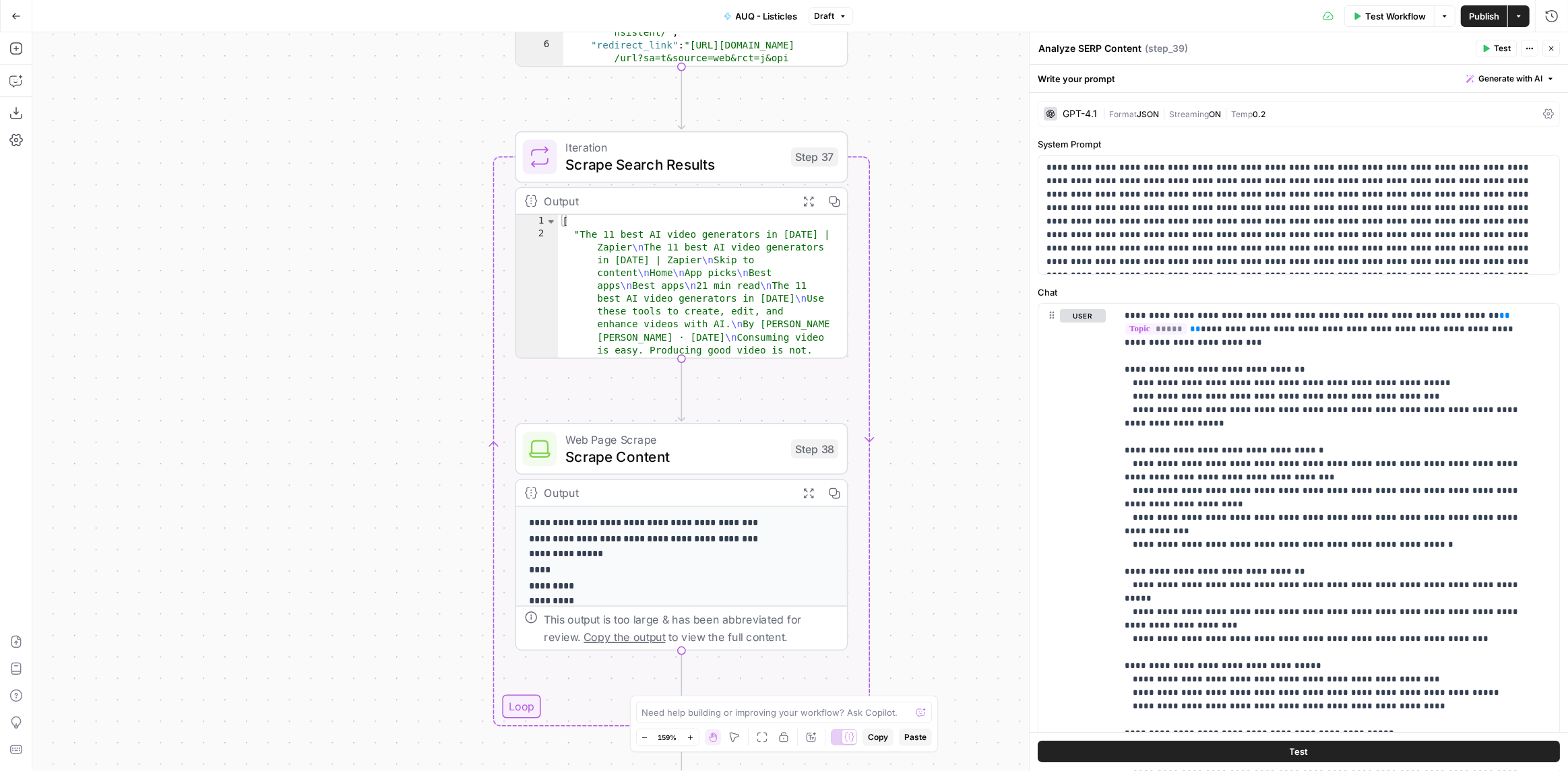
click at [699, 164] on span "Scrape Search Results" at bounding box center [674, 164] width 217 height 21
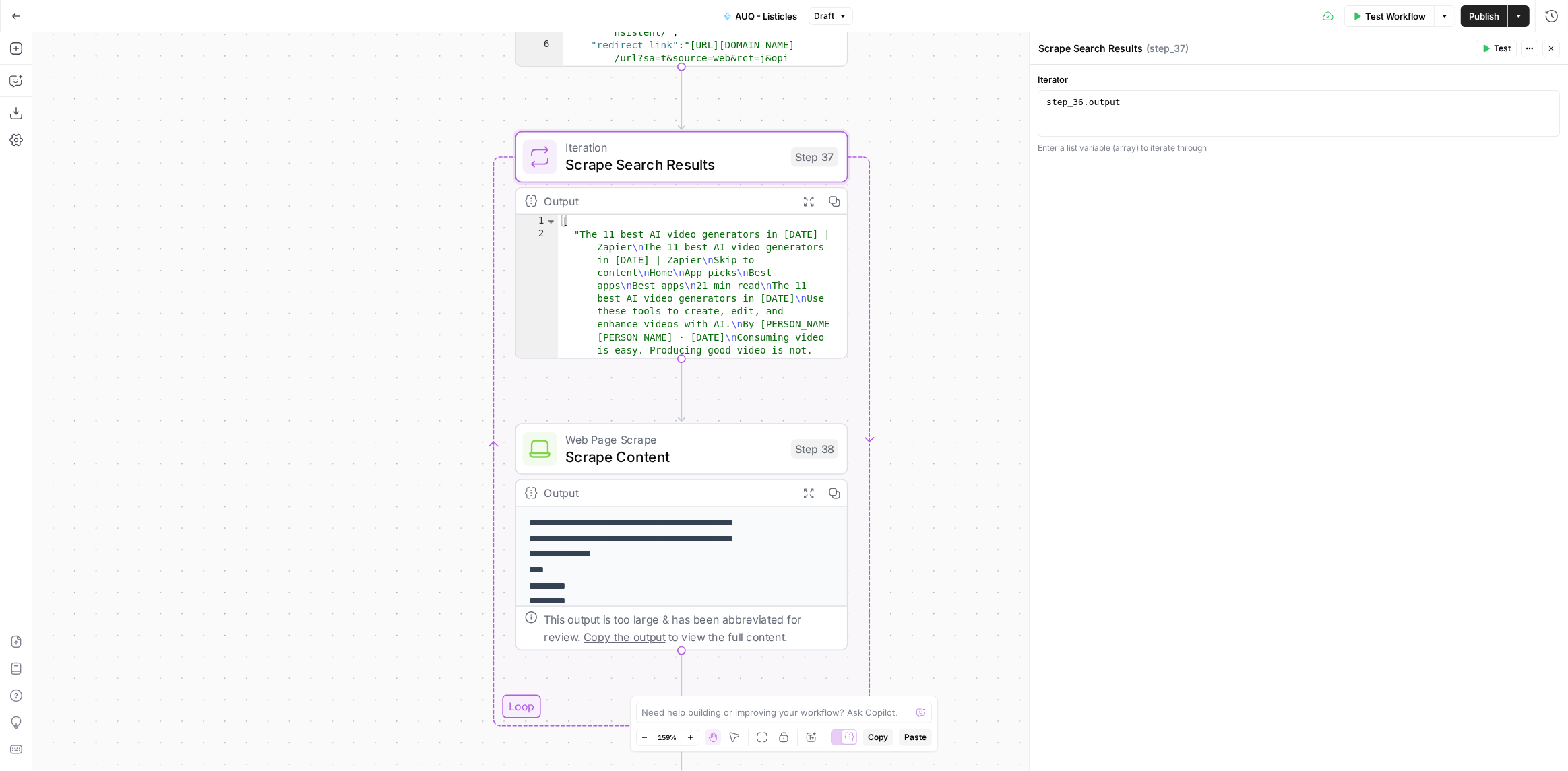
click at [672, 444] on span "Web Page Scrape" at bounding box center [674, 439] width 217 height 17
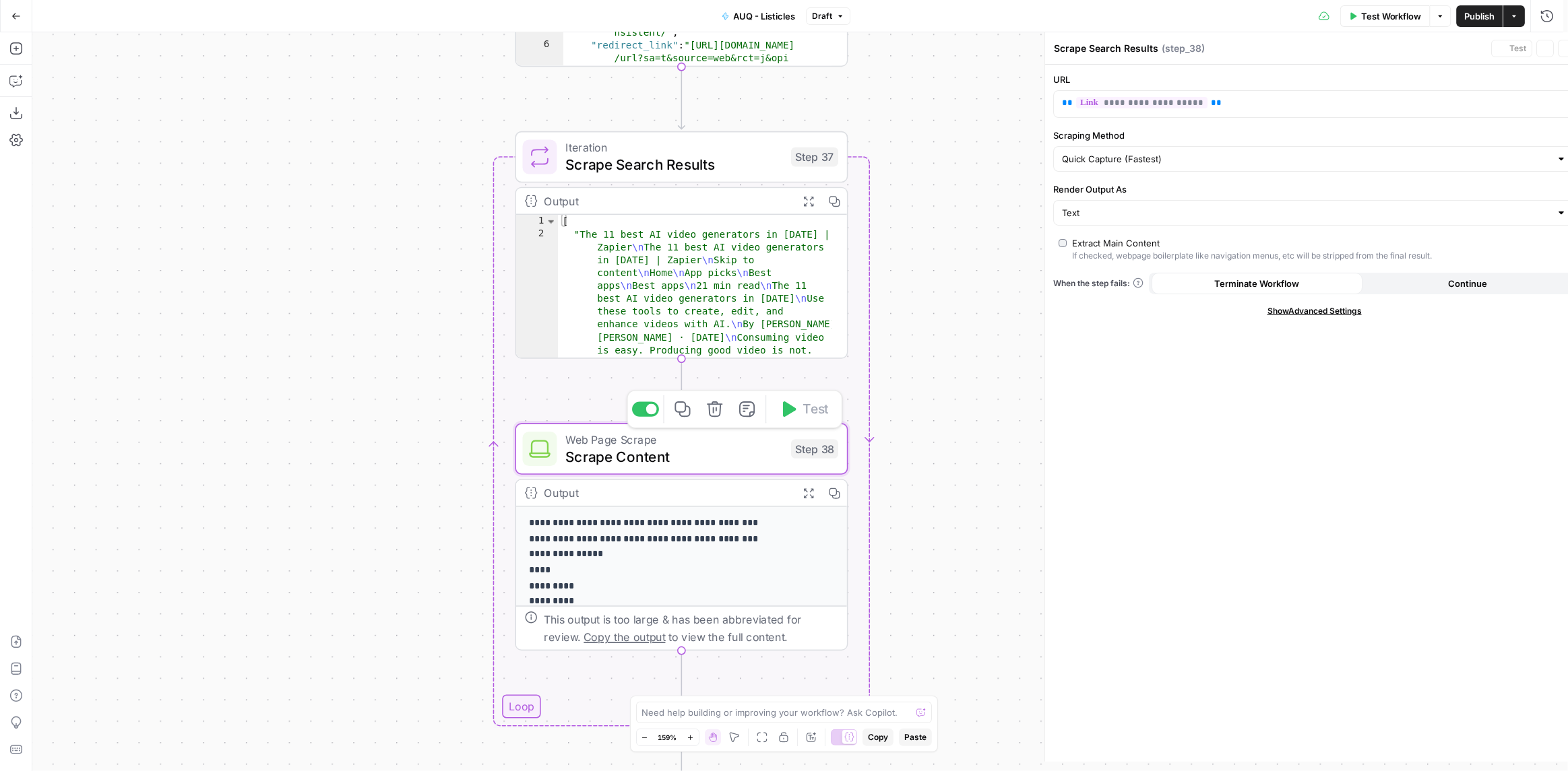
type textarea "Scrape Content"
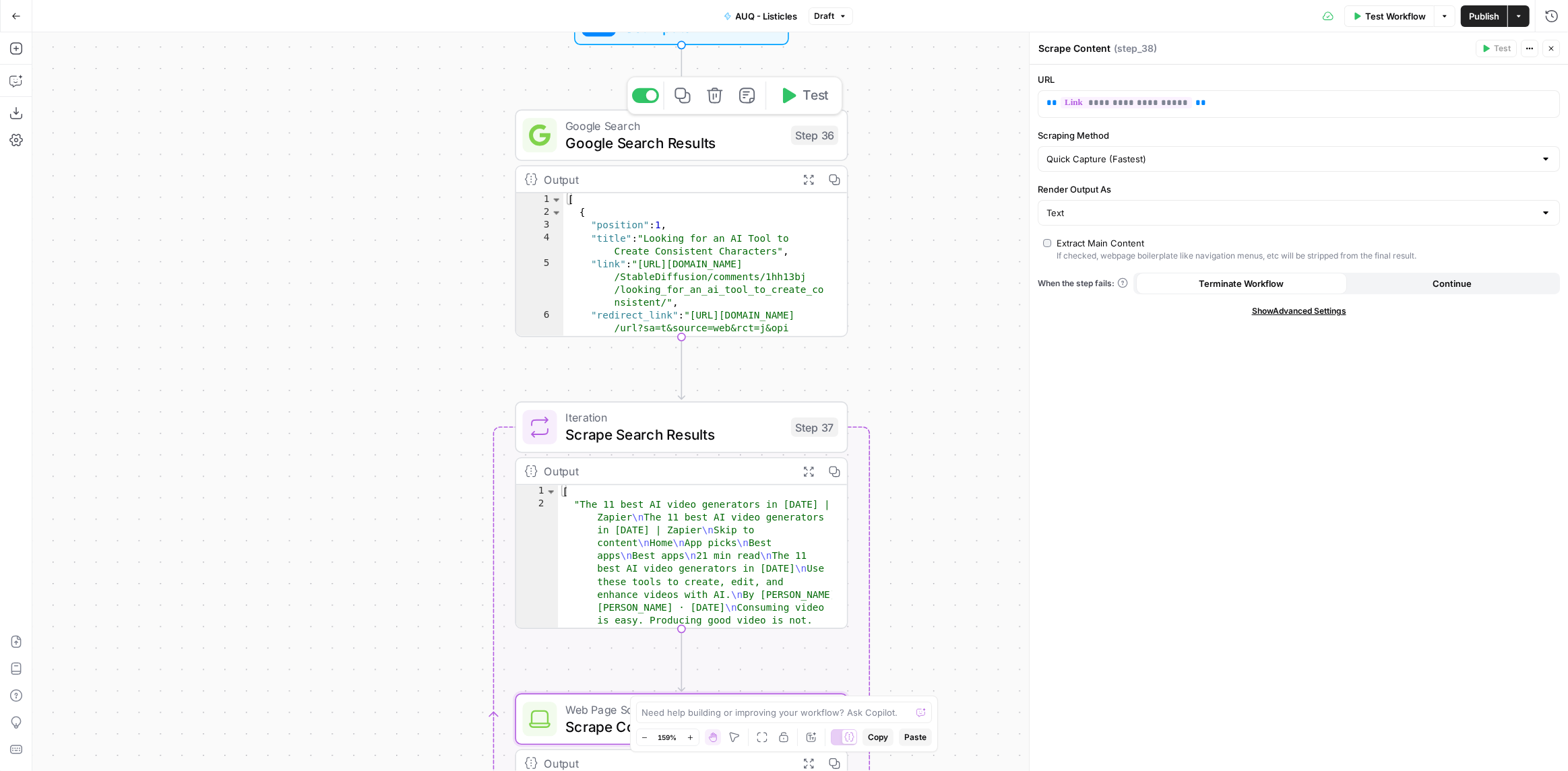
click at [707, 140] on span "Google Search Results" at bounding box center [674, 142] width 217 height 21
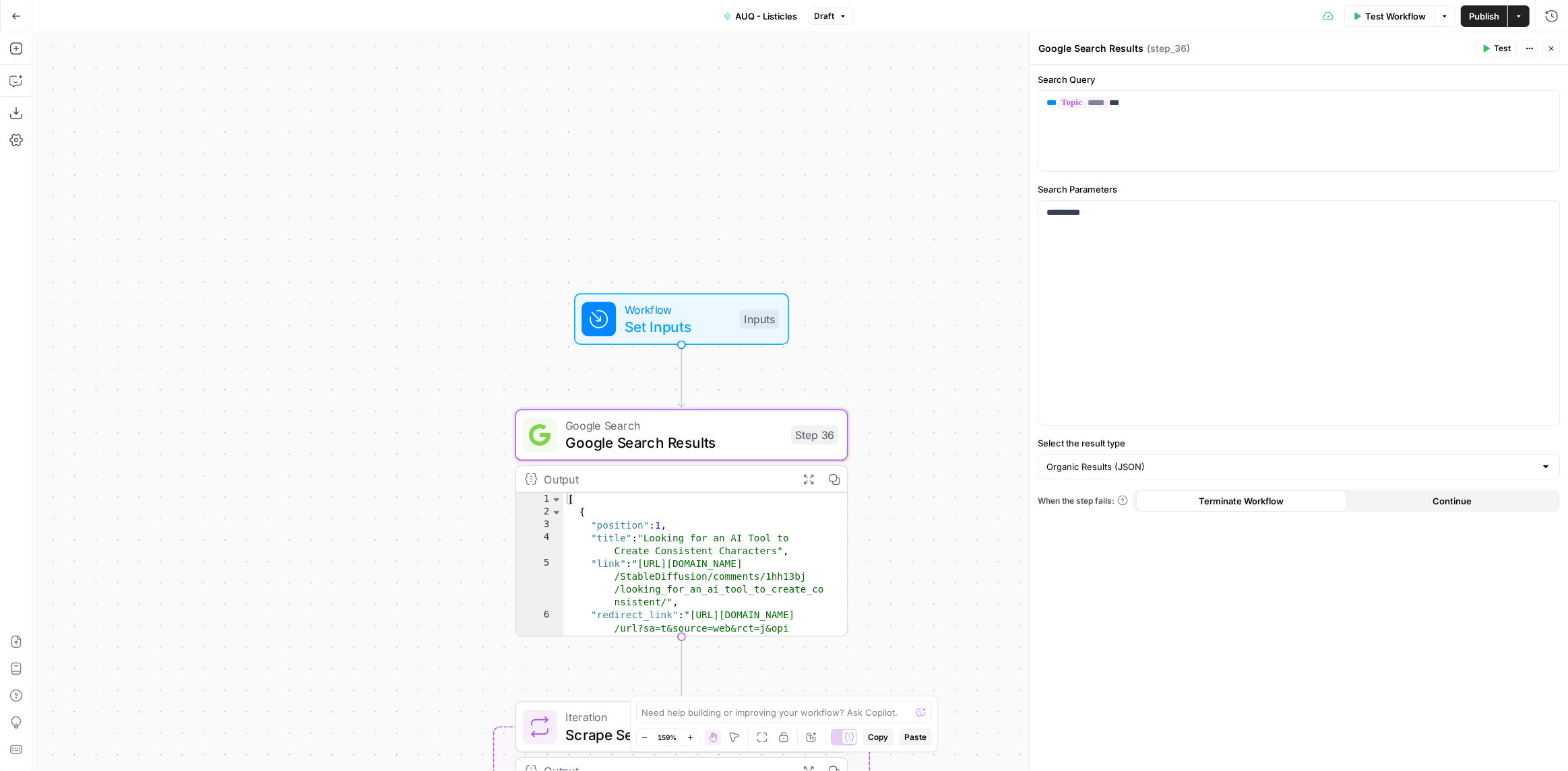
click at [661, 319] on span "Set Inputs" at bounding box center [678, 326] width 106 height 21
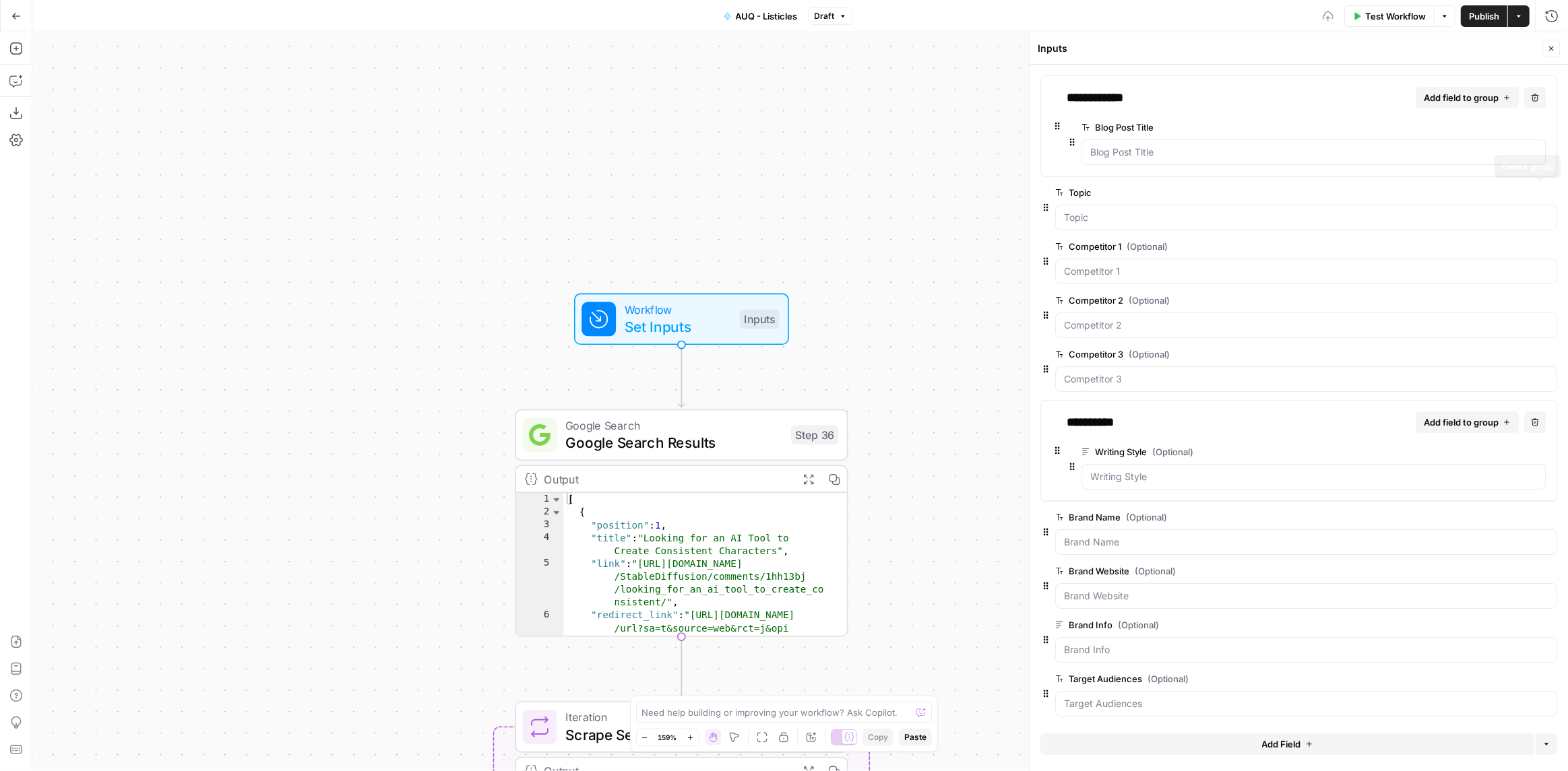
click at [1545, 194] on button "Delete group" at bounding box center [1548, 192] width 16 height 16
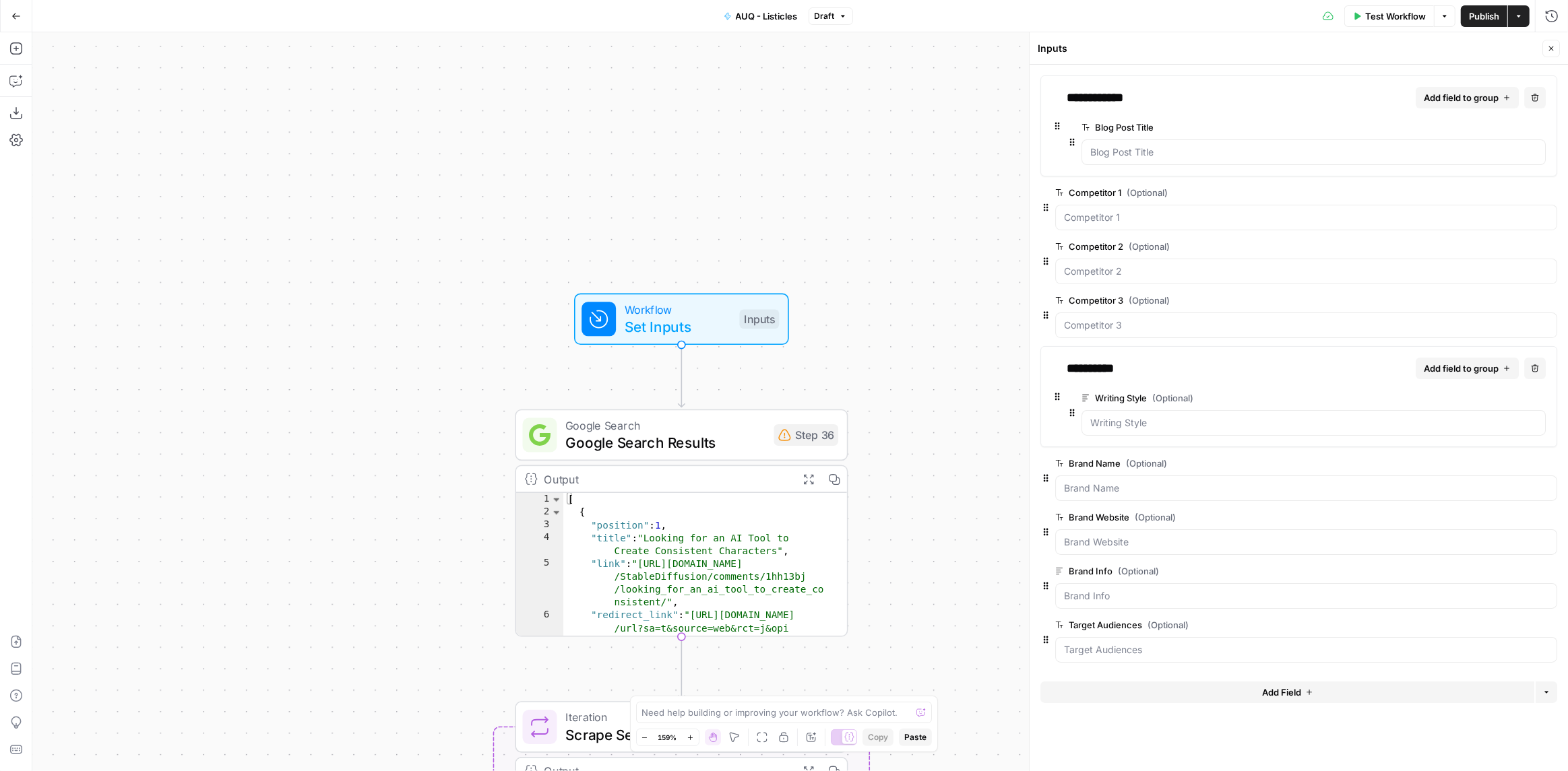
click at [1545, 194] on button "Delete group" at bounding box center [1548, 192] width 16 height 16
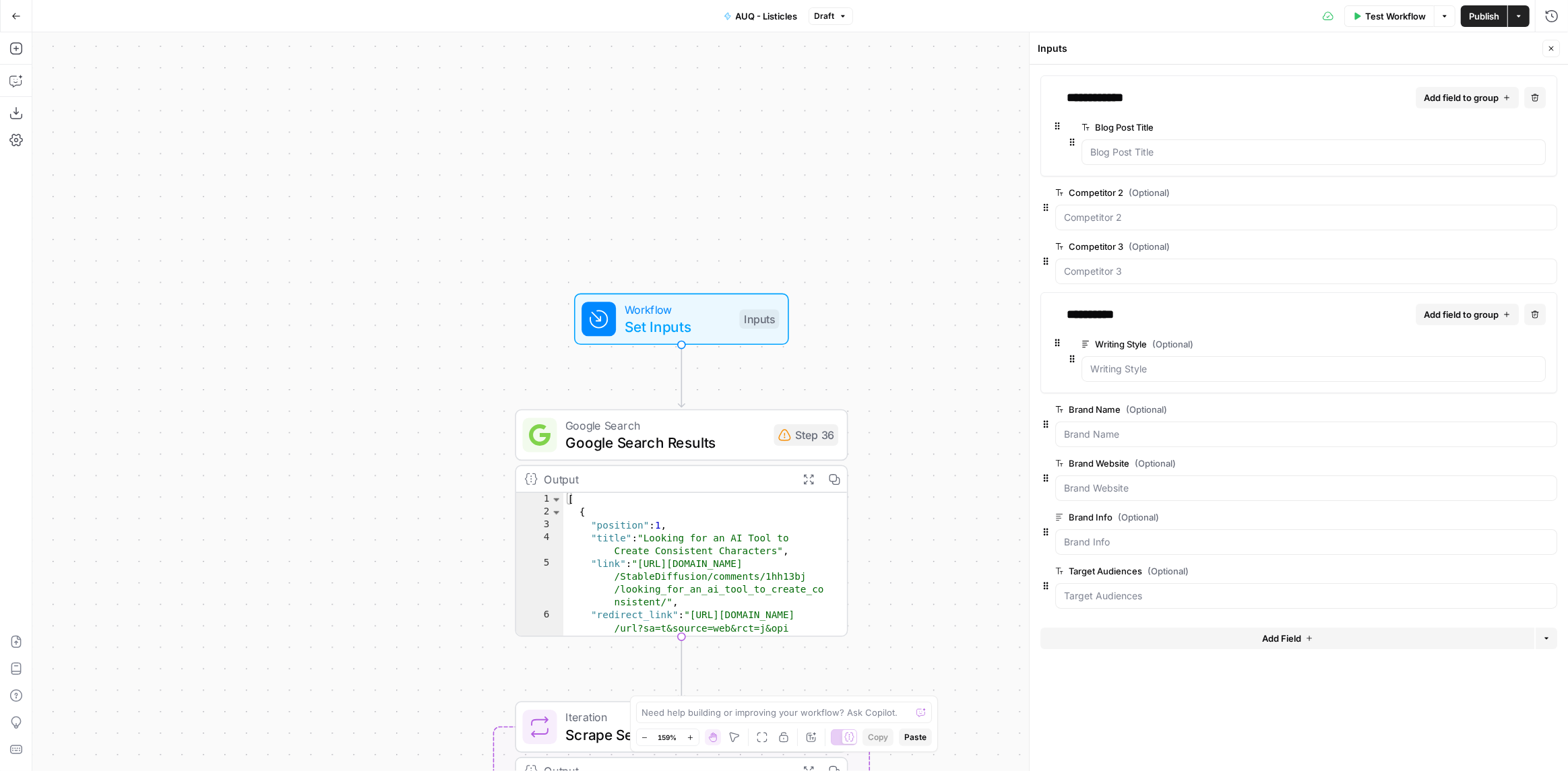
click at [1545, 194] on button "Delete group" at bounding box center [1548, 192] width 16 height 16
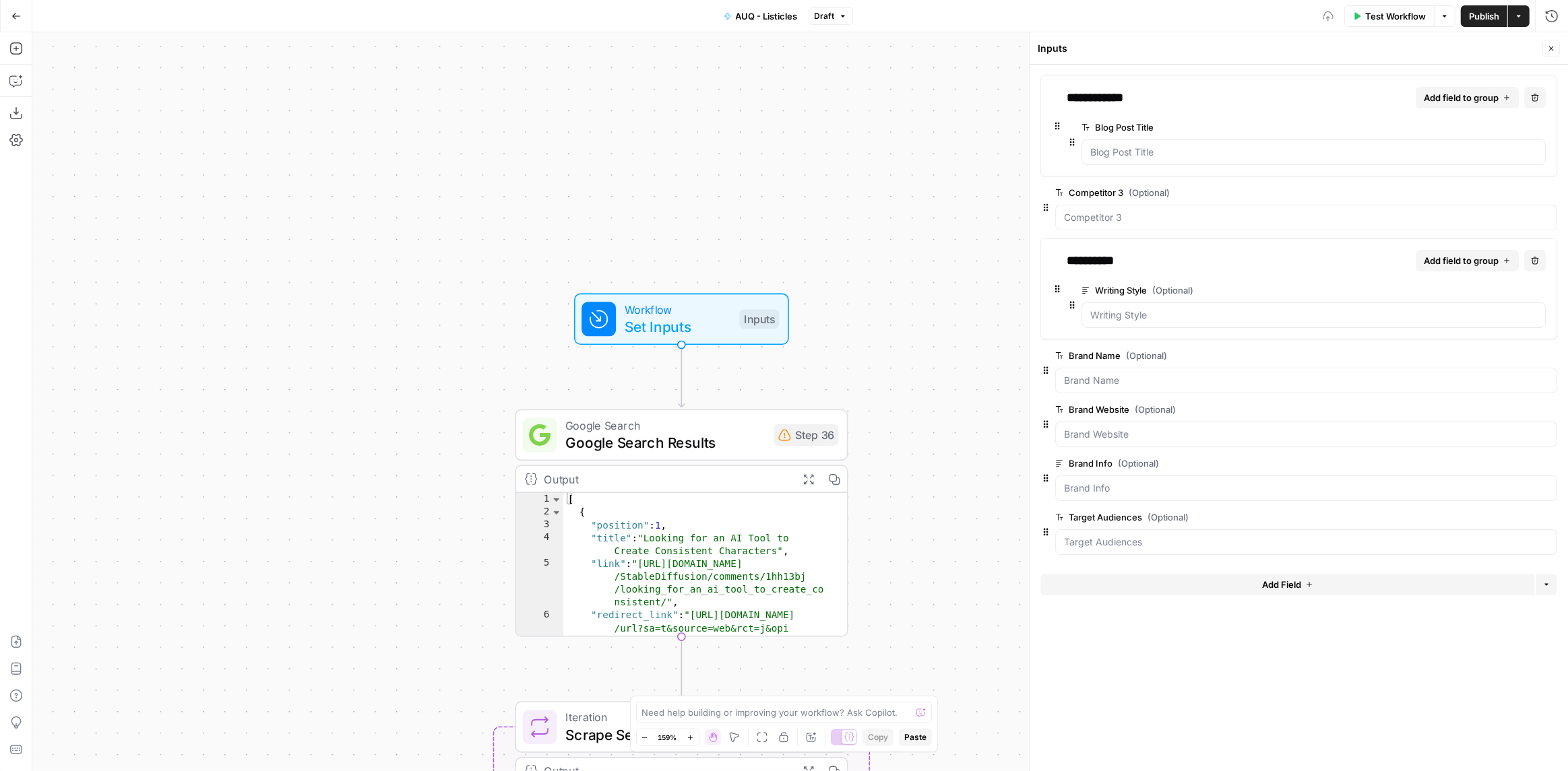
click at [1545, 194] on button "Delete group" at bounding box center [1548, 192] width 16 height 16
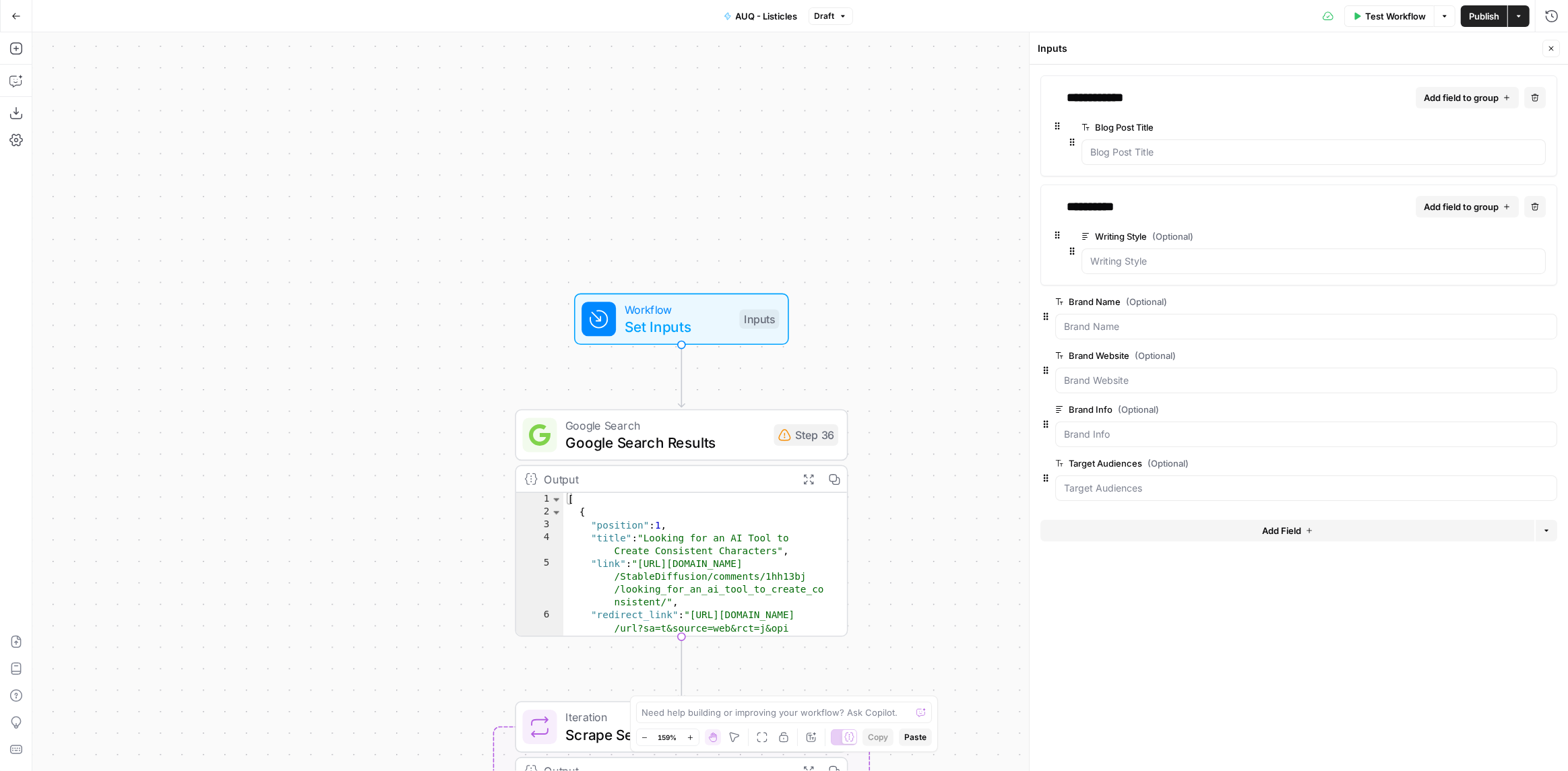
click at [1549, 300] on icon "button" at bounding box center [1548, 301] width 7 height 7
click at [1469, 15] on span "Publish" at bounding box center [1484, 16] width 30 height 14
